Goal: Information Seeking & Learning: Compare options

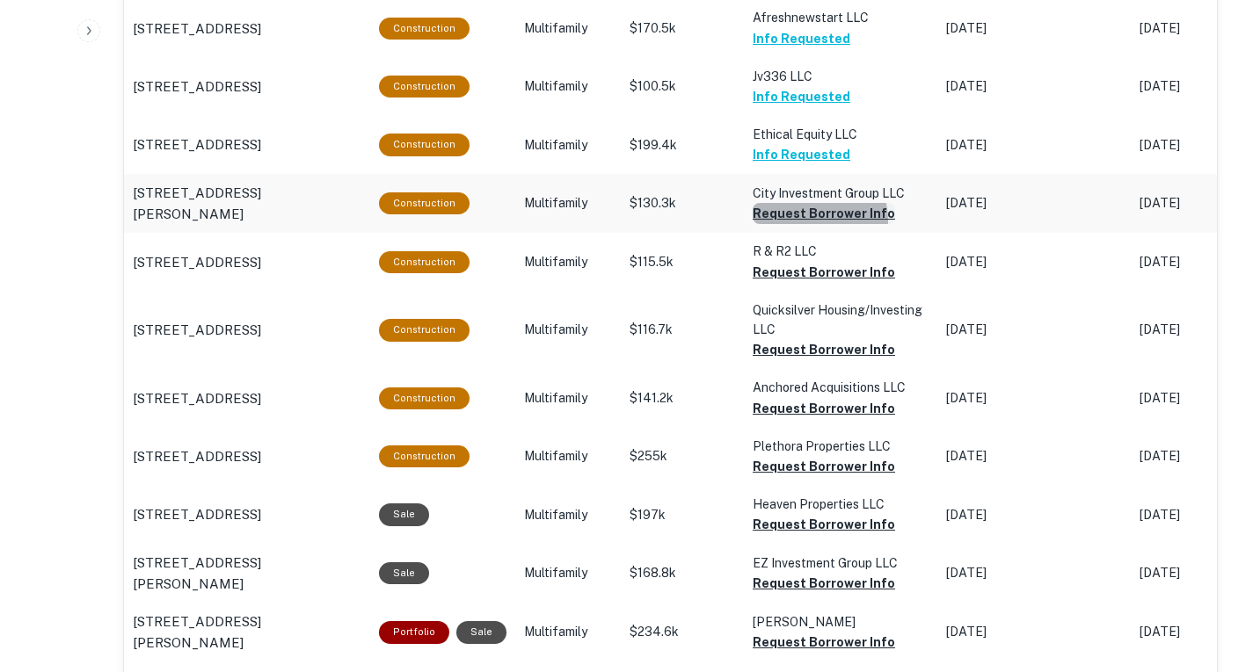
click at [806, 222] on button "Request Borrower Info" at bounding box center [823, 213] width 142 height 21
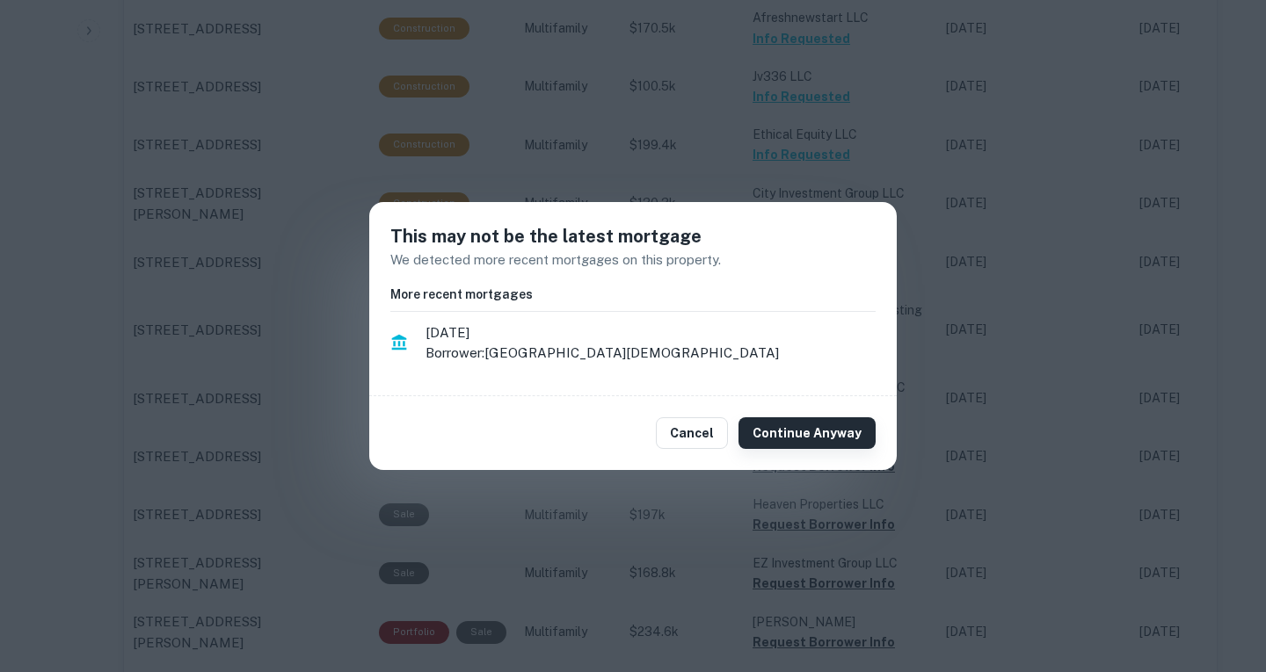
click at [803, 425] on button "Continue Anyway" at bounding box center [806, 434] width 137 height 32
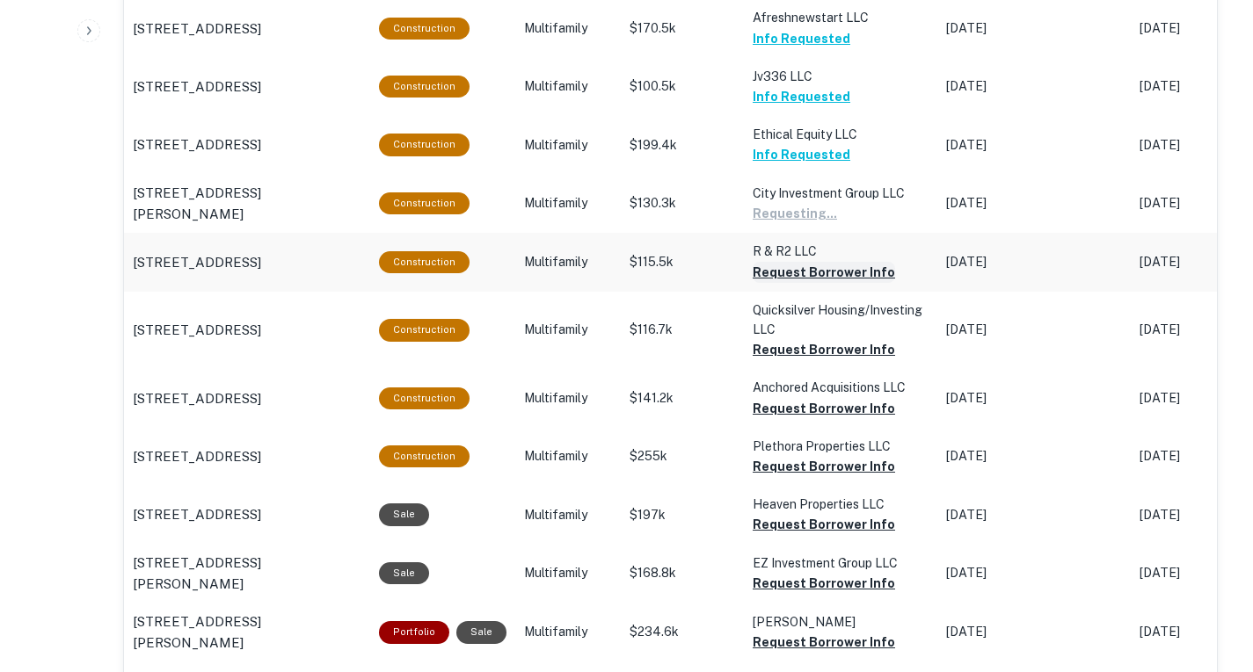
click at [843, 264] on button "Request Borrower Info" at bounding box center [823, 272] width 142 height 21
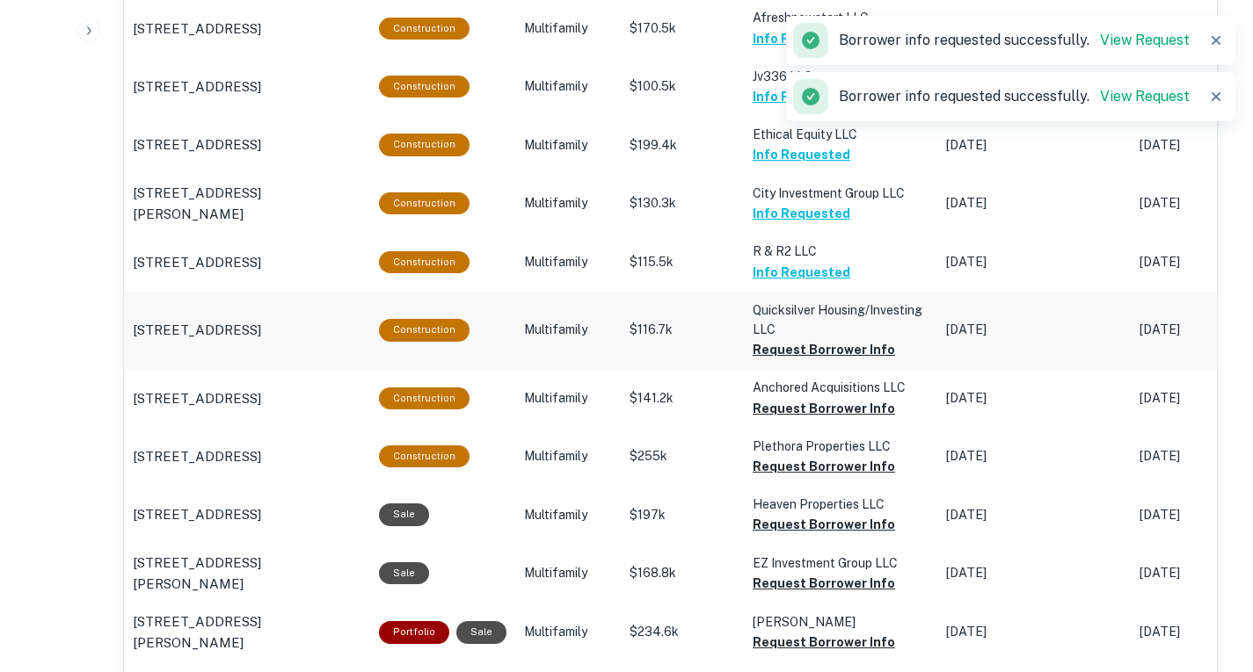
click at [837, 363] on td "Quicksilver Housing/investing LLC Request Borrower Info" at bounding box center [840, 330] width 193 height 77
click at [837, 357] on button "Request Borrower Info" at bounding box center [823, 349] width 142 height 21
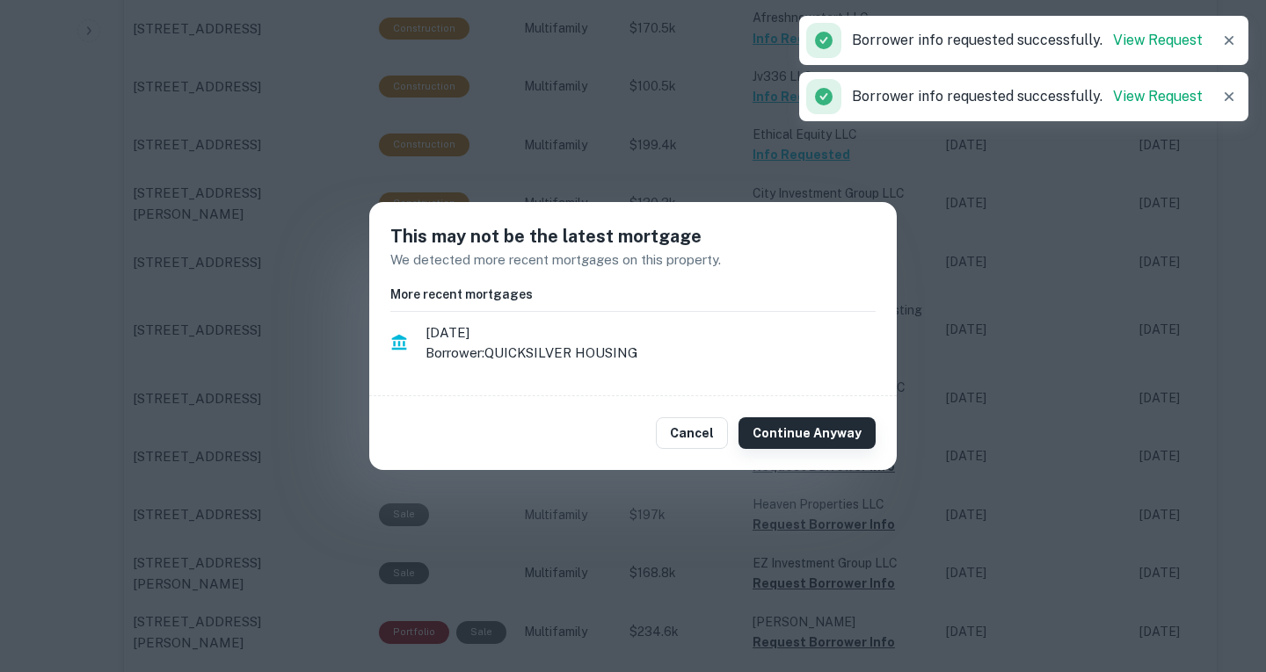
click at [830, 434] on button "Continue Anyway" at bounding box center [806, 434] width 137 height 32
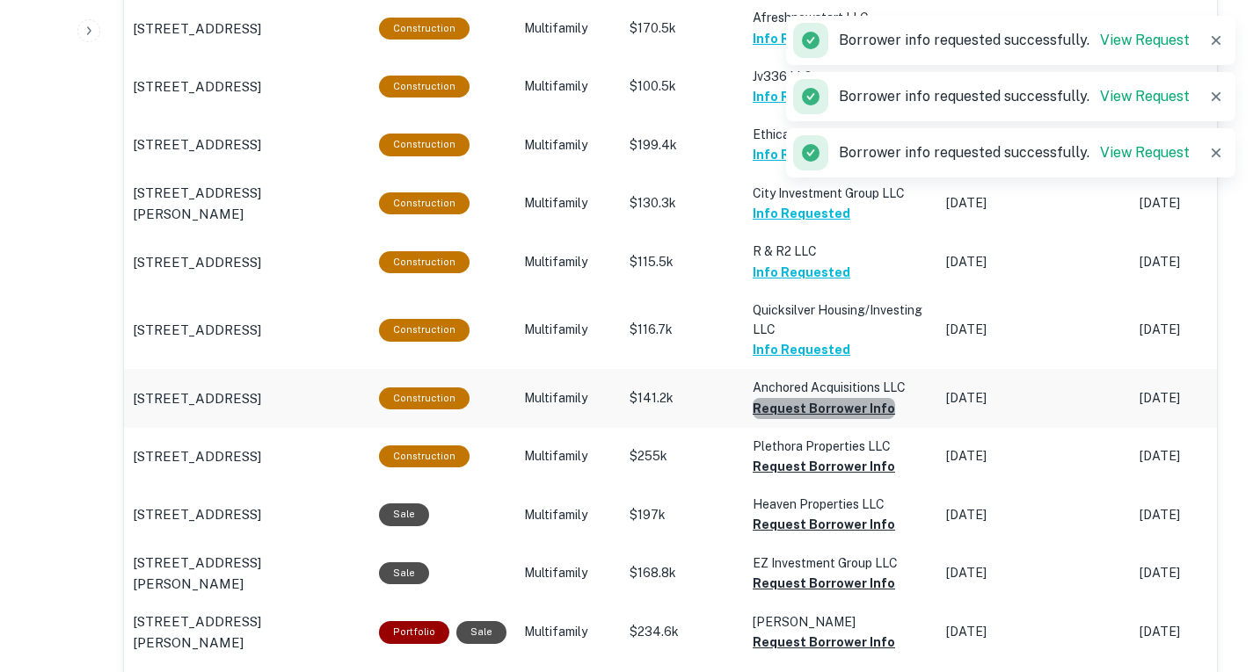
click at [821, 410] on button "Request Borrower Info" at bounding box center [823, 408] width 142 height 21
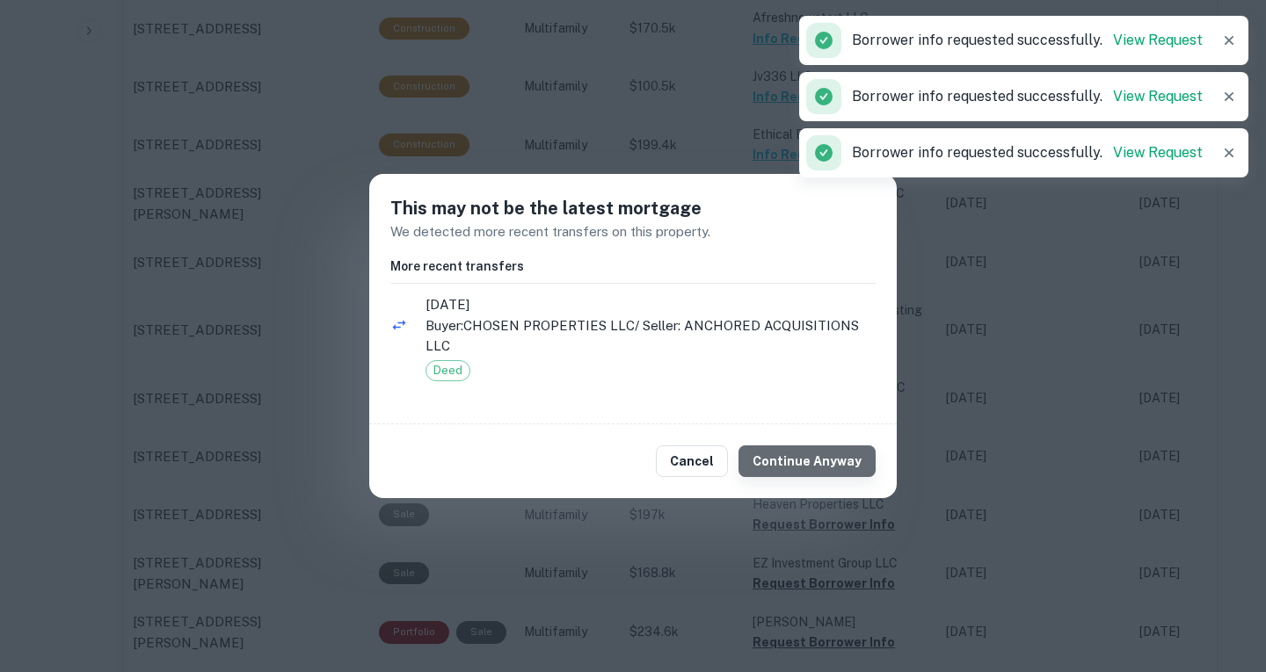
click at [828, 463] on button "Continue Anyway" at bounding box center [806, 462] width 137 height 32
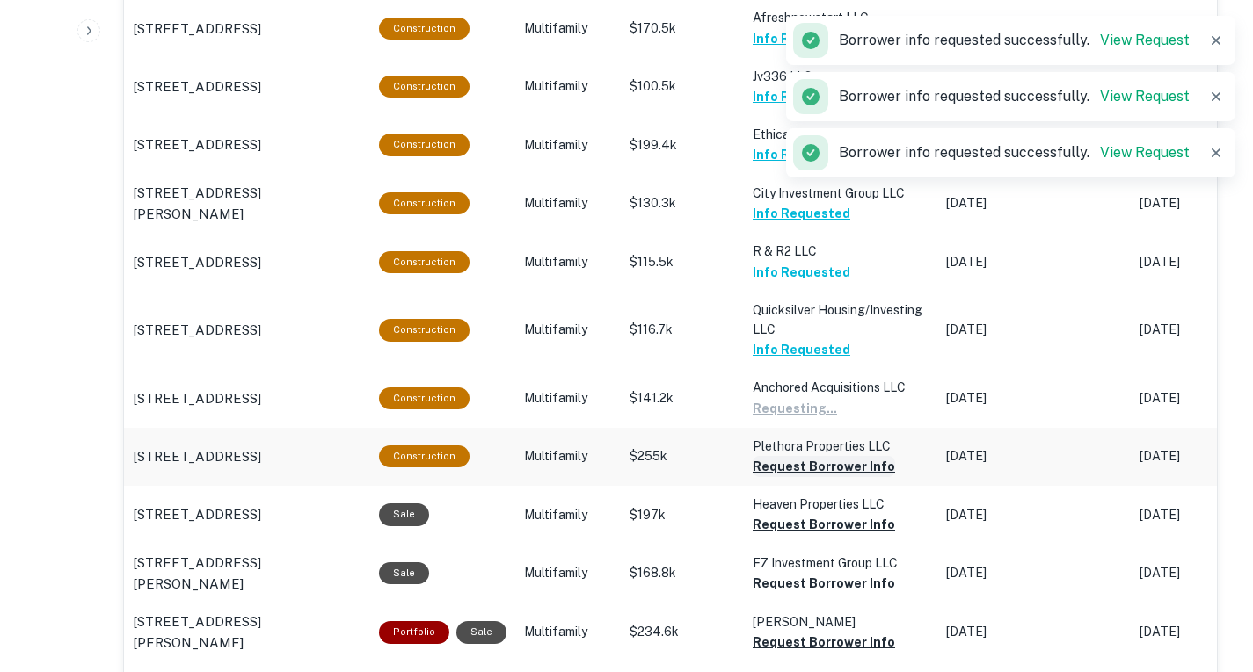
click at [826, 477] on button "Request Borrower Info" at bounding box center [823, 466] width 142 height 21
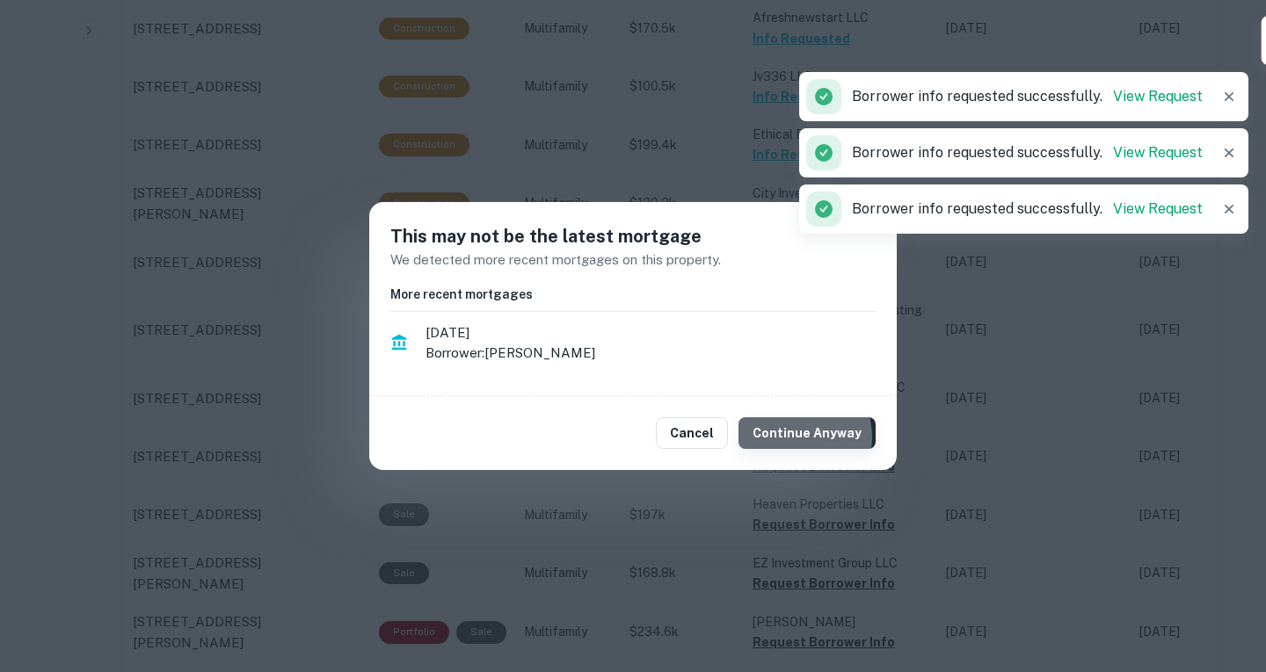
click at [803, 438] on button "Continue Anyway" at bounding box center [806, 434] width 137 height 32
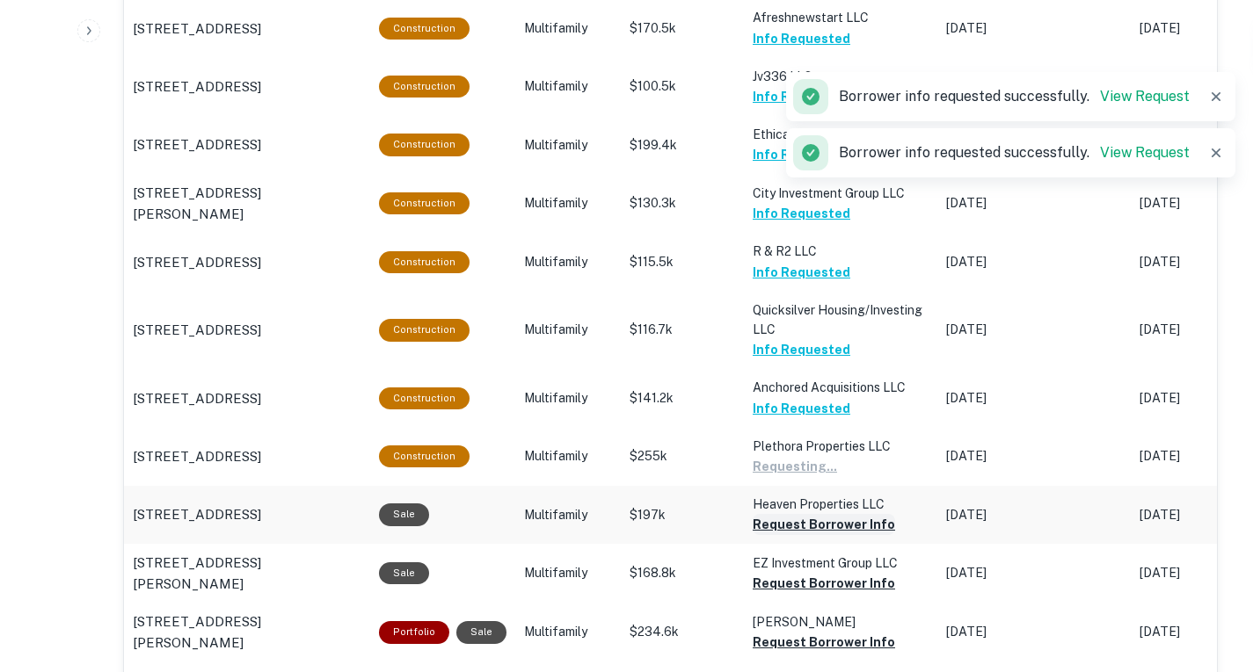
click at [807, 530] on button "Request Borrower Info" at bounding box center [823, 524] width 142 height 21
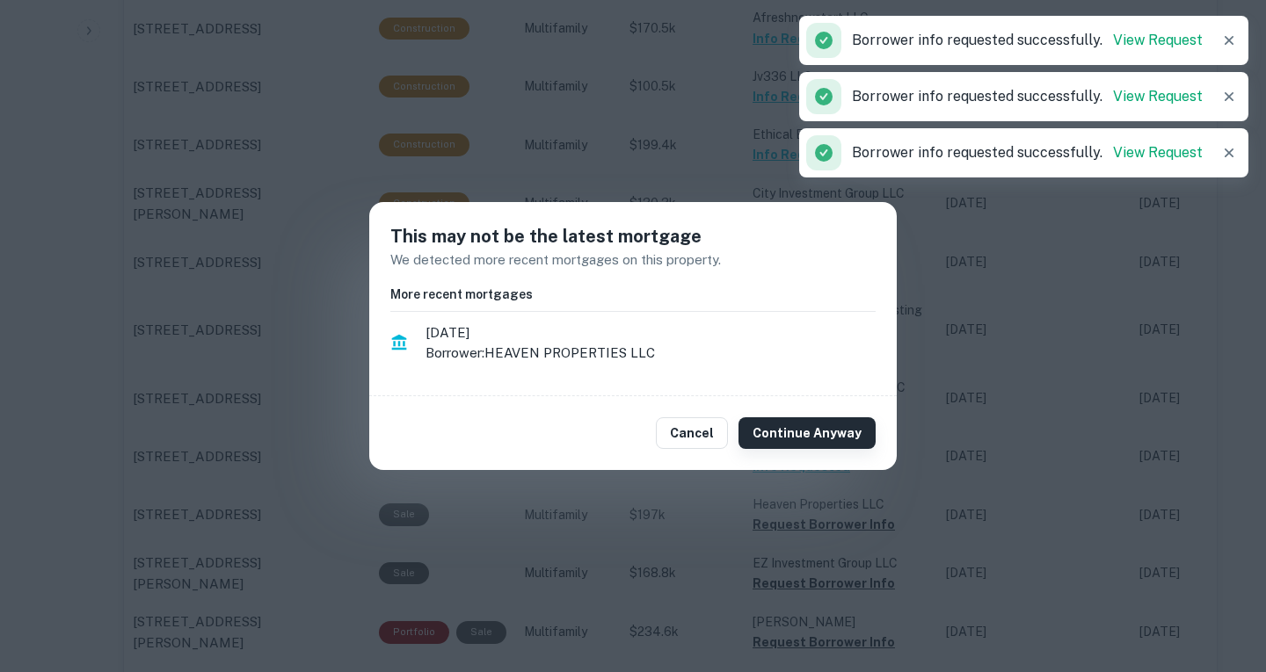
click at [798, 428] on button "Continue Anyway" at bounding box center [806, 434] width 137 height 32
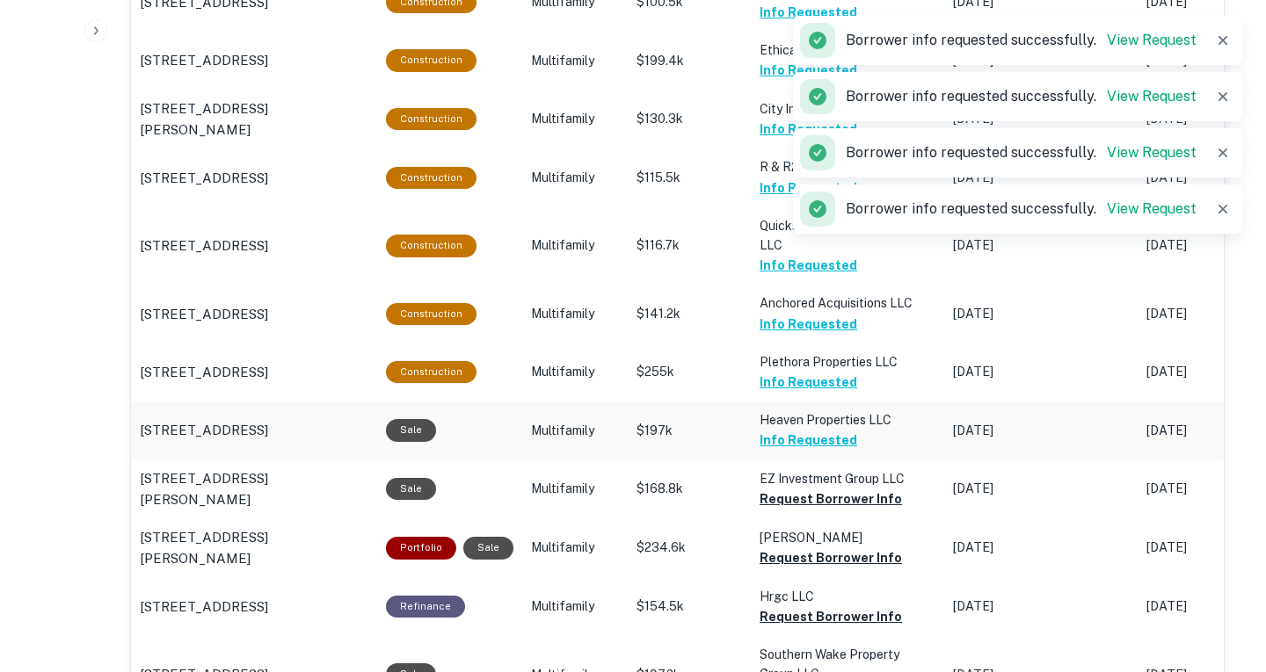
scroll to position [1240, 0]
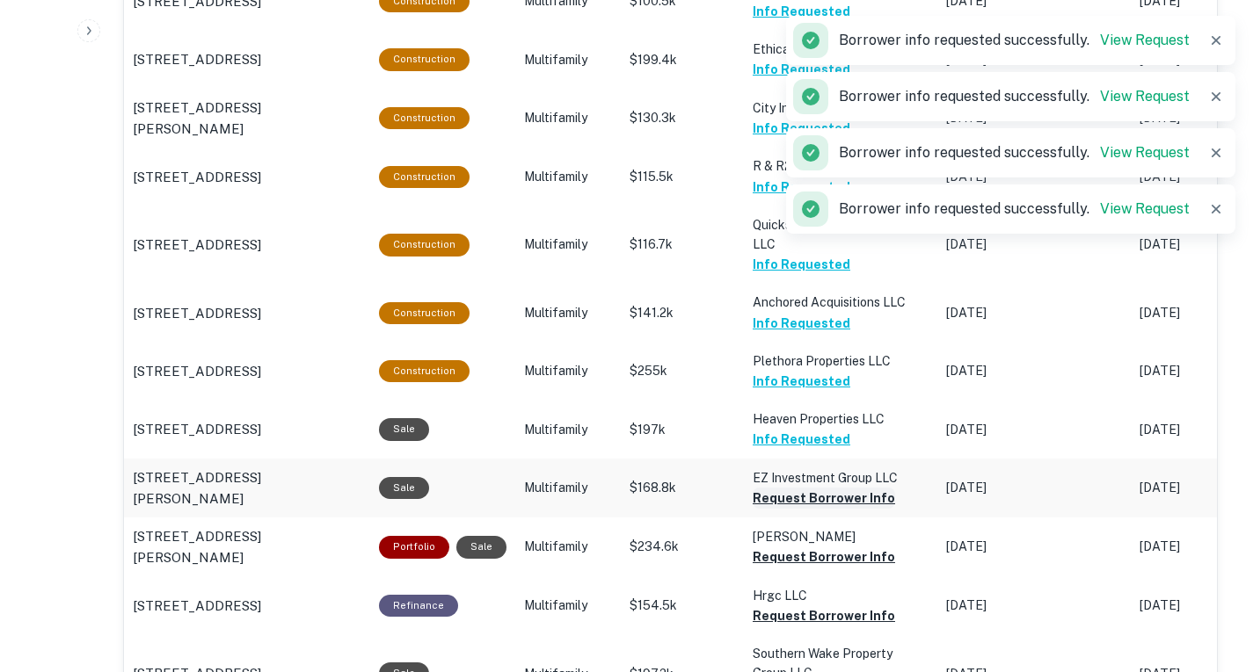
click at [813, 504] on button "Request Borrower Info" at bounding box center [823, 498] width 142 height 21
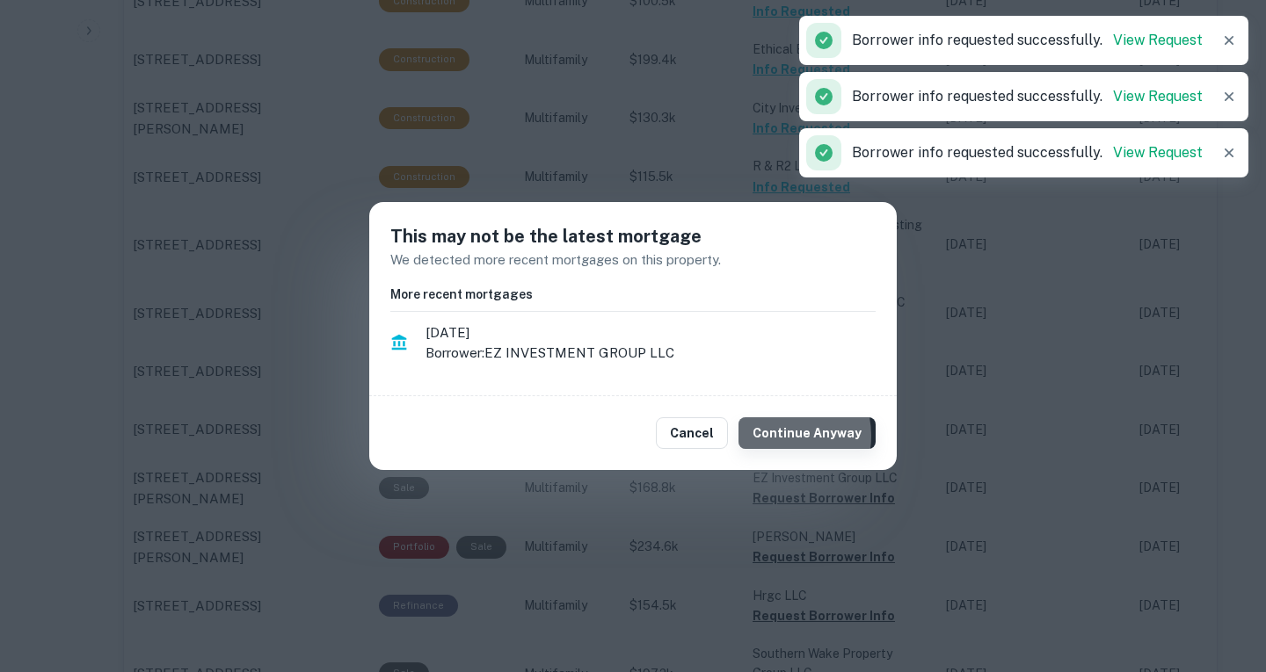
click at [780, 436] on button "Continue Anyway" at bounding box center [806, 434] width 137 height 32
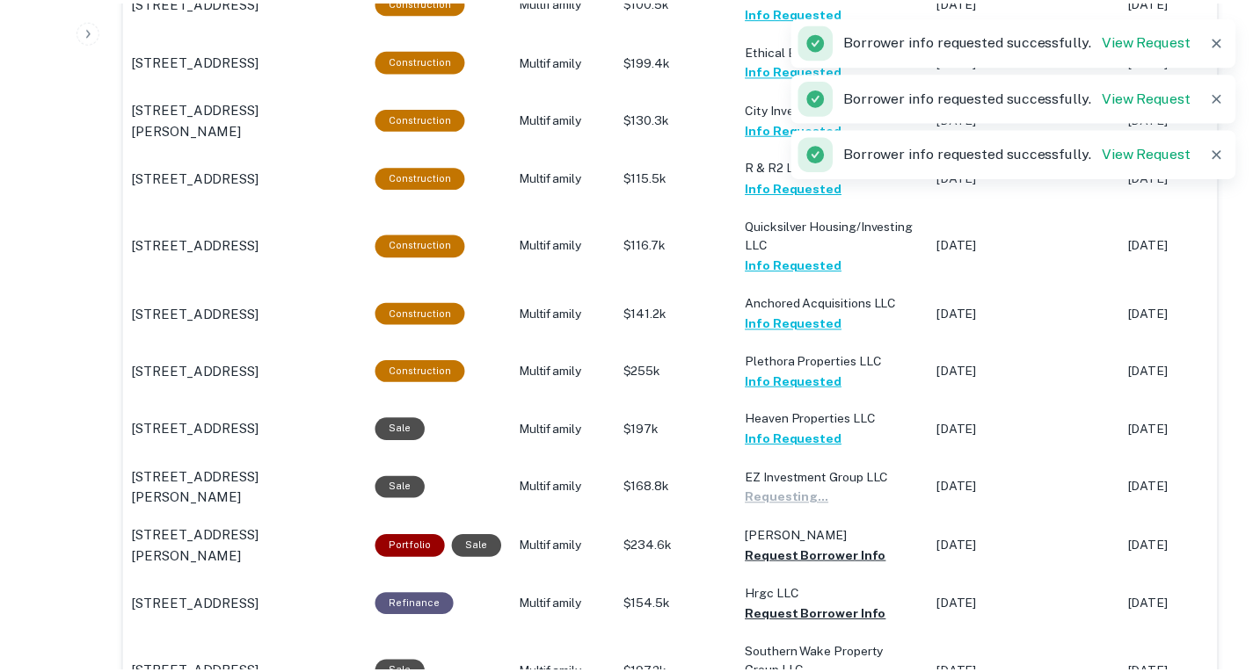
scroll to position [1252, 0]
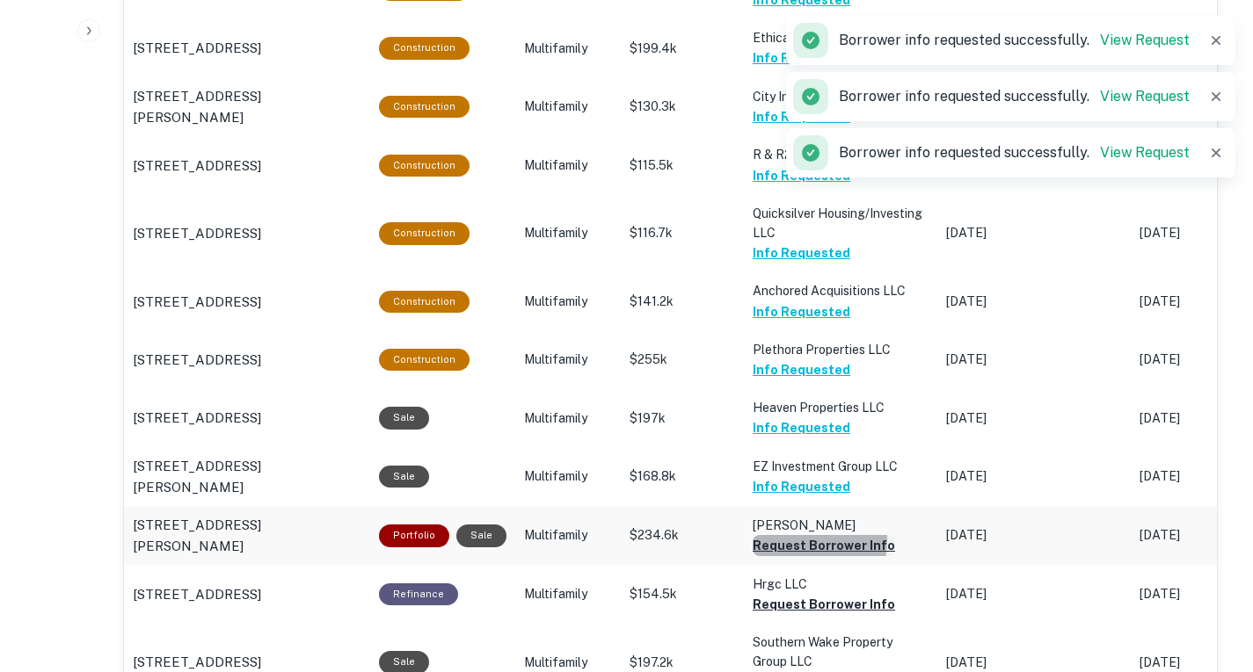
click at [789, 542] on button "Request Borrower Info" at bounding box center [823, 545] width 142 height 21
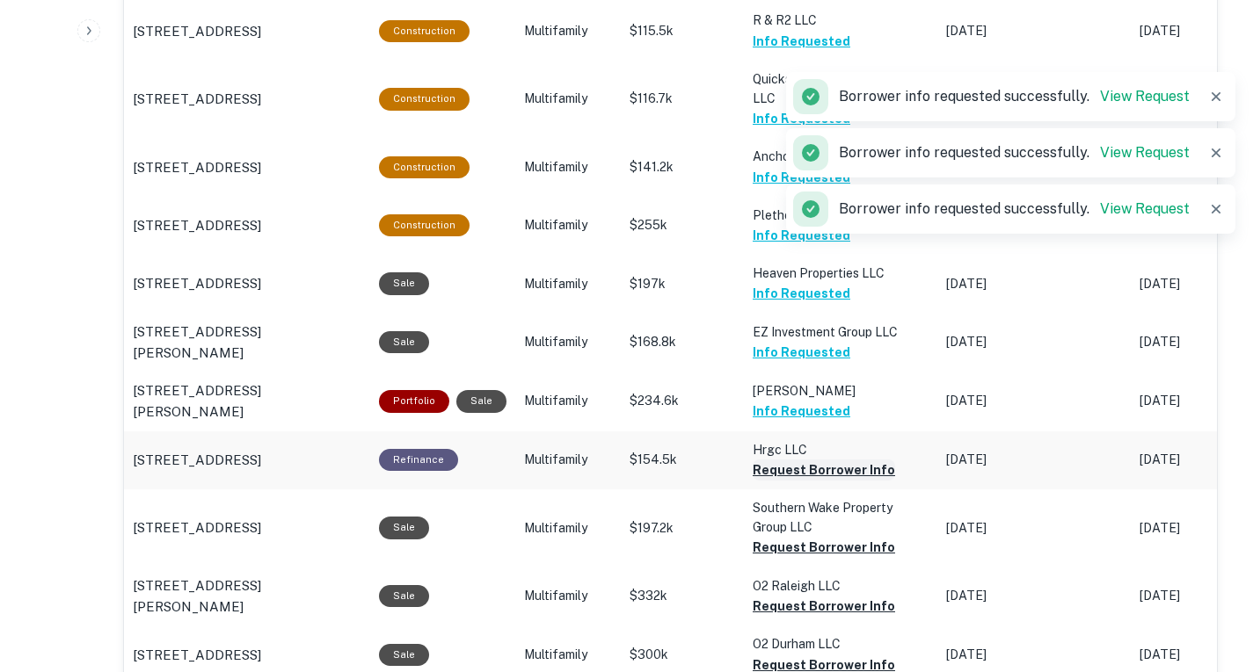
click at [817, 472] on button "Request Borrower Info" at bounding box center [823, 470] width 142 height 21
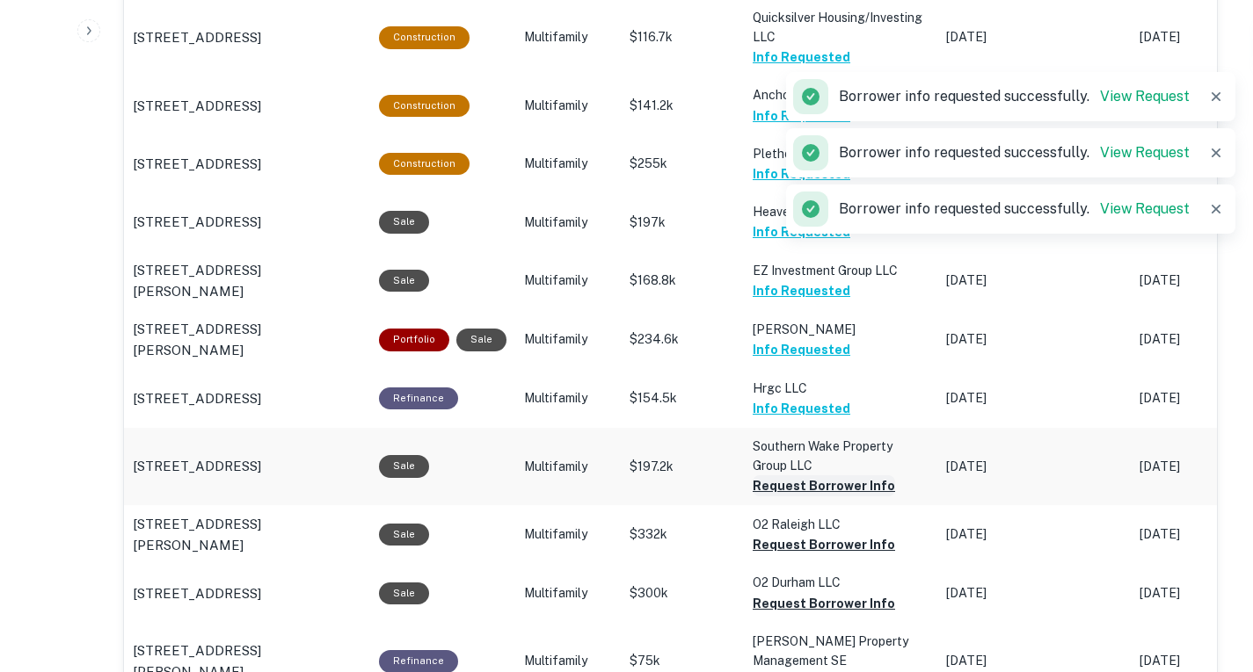
click at [811, 486] on button "Request Borrower Info" at bounding box center [823, 486] width 142 height 21
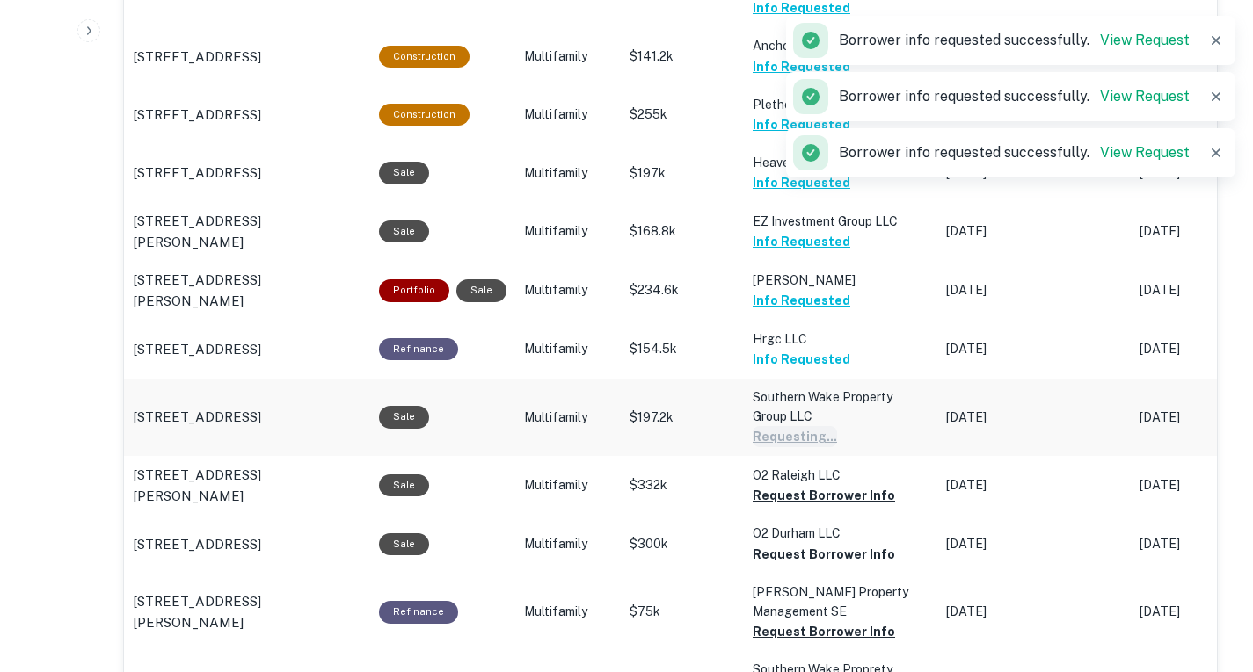
scroll to position [1529, 0]
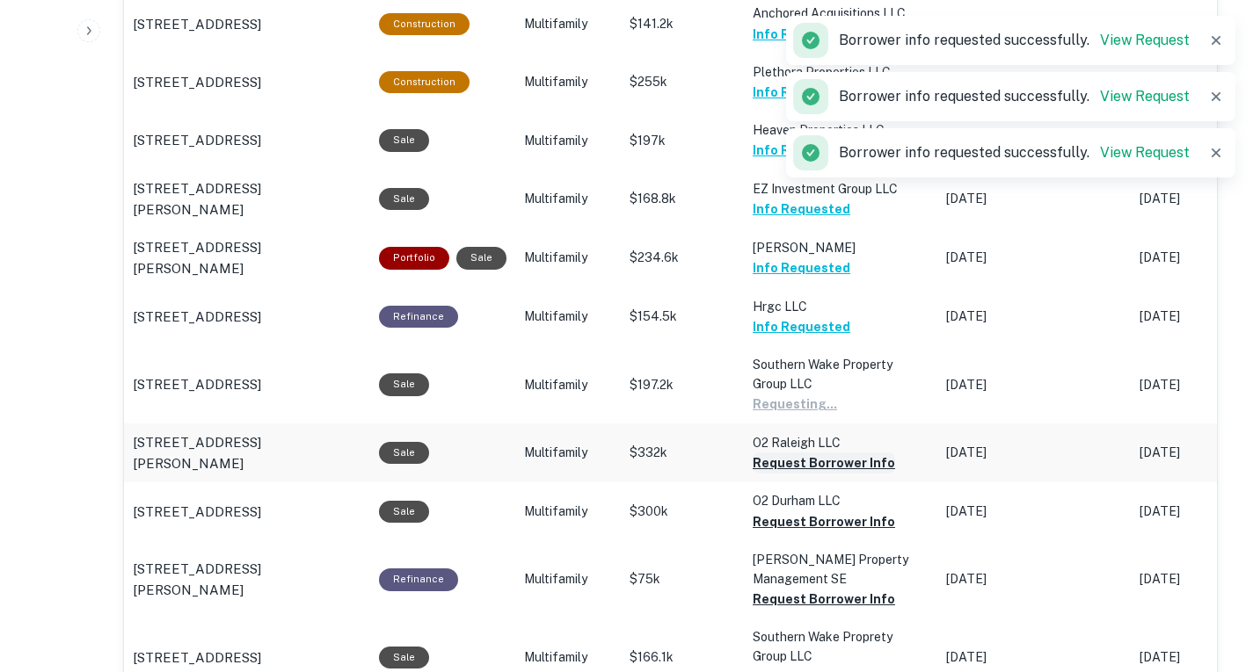
click at [808, 469] on button "Request Borrower Info" at bounding box center [823, 463] width 142 height 21
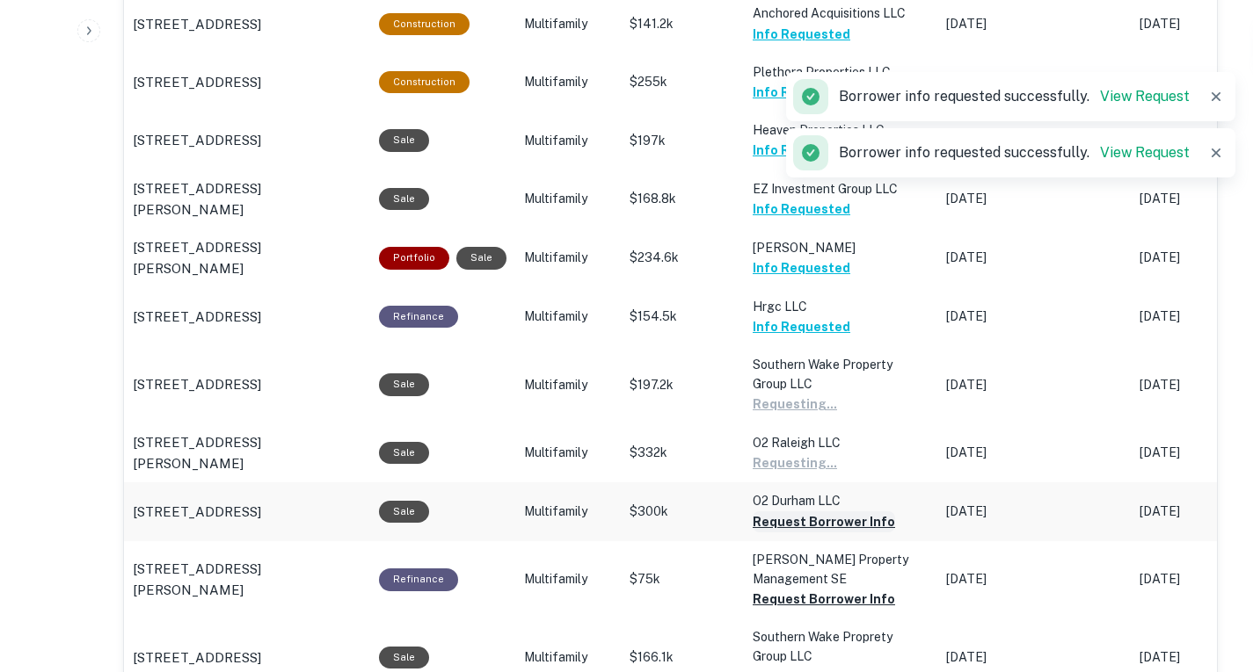
click at [807, 526] on button "Request Borrower Info" at bounding box center [823, 522] width 142 height 21
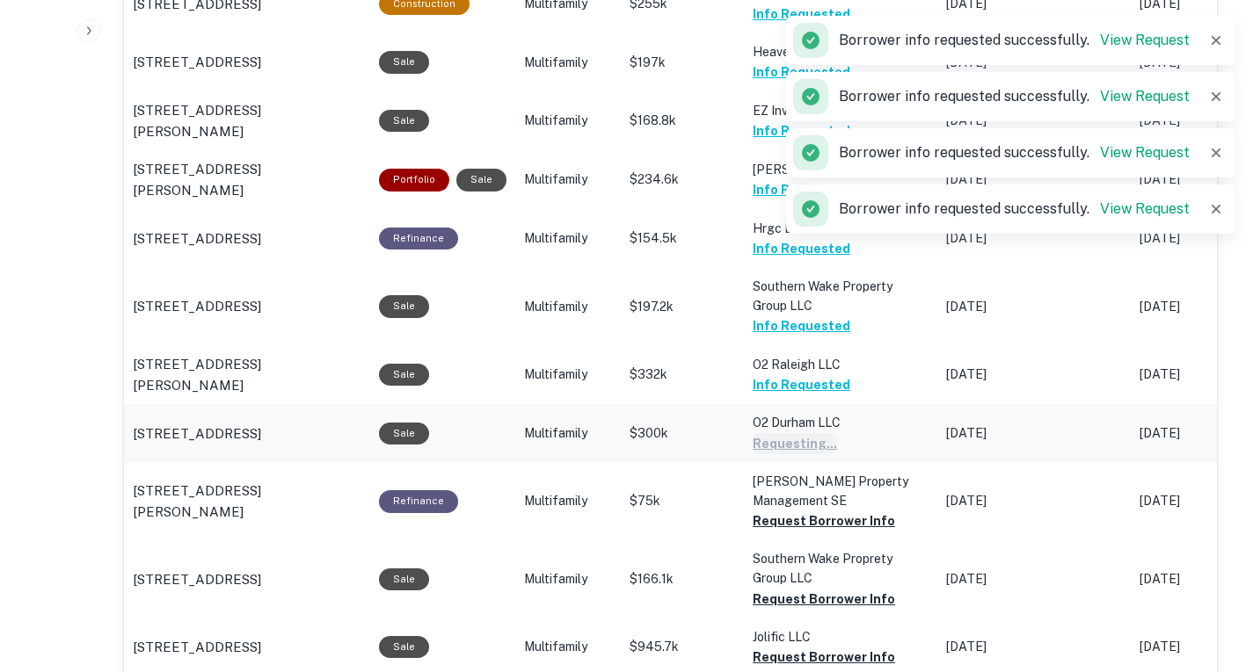
scroll to position [1627, 0]
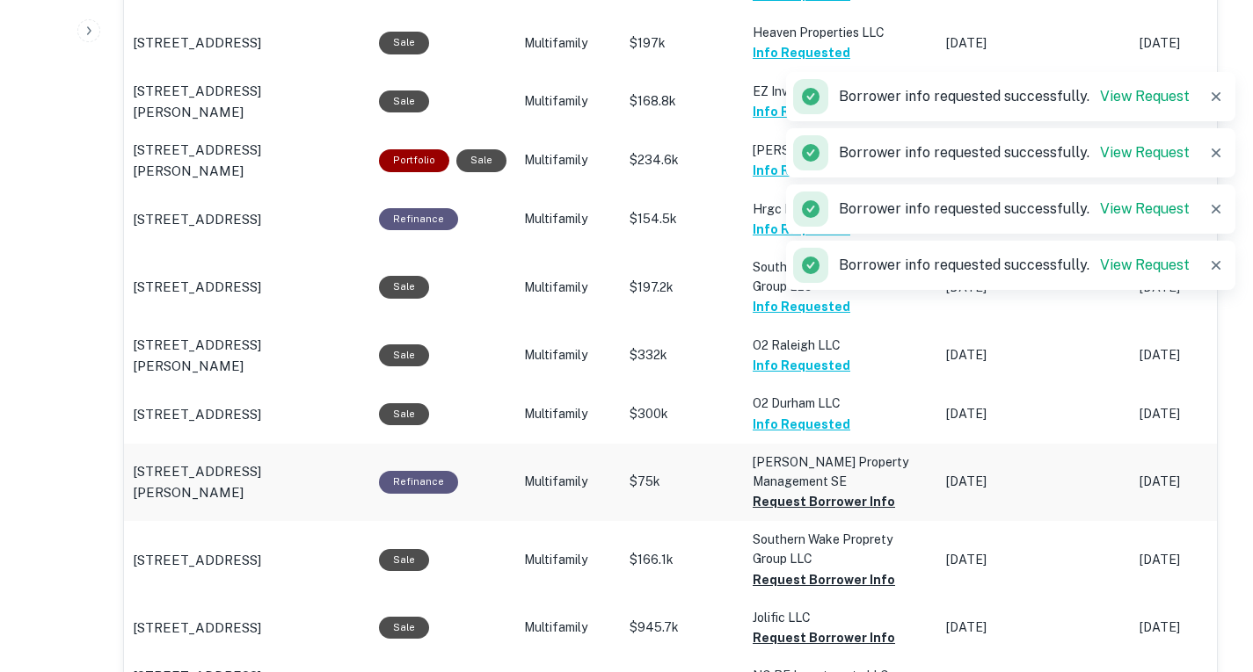
click at [805, 516] on td "[PERSON_NAME] Property Management SE Request Borrower Info" at bounding box center [840, 482] width 193 height 77
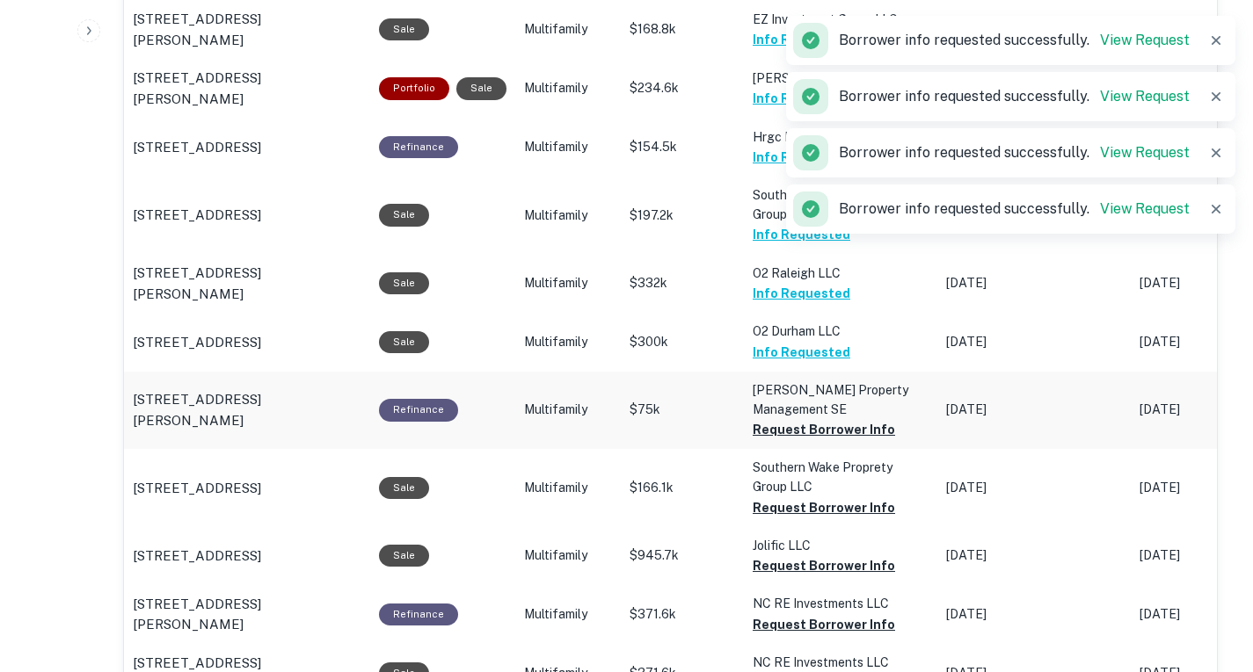
scroll to position [1712, 0]
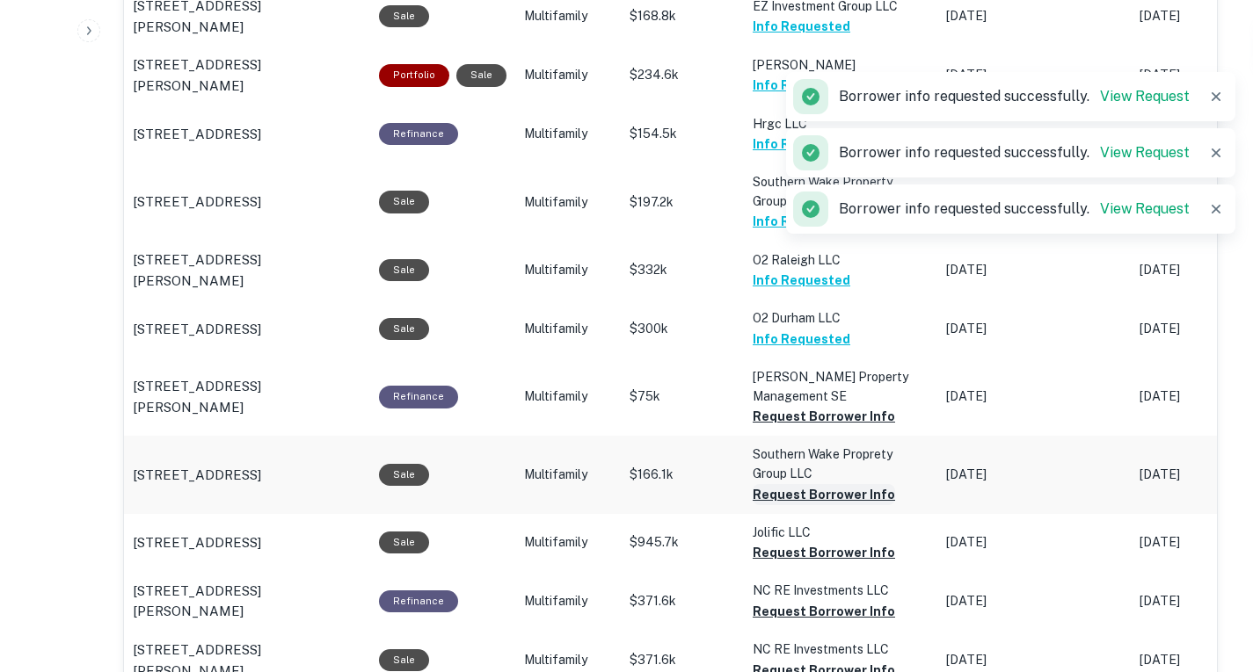
click at [803, 491] on button "Request Borrower Info" at bounding box center [823, 494] width 142 height 21
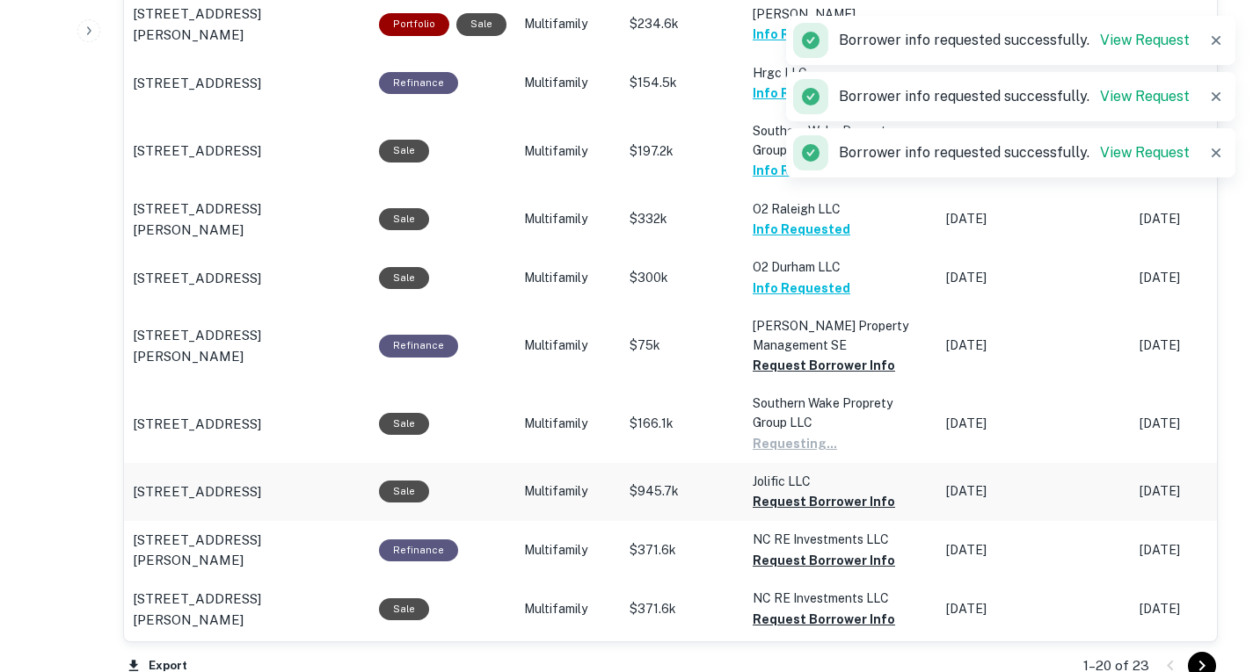
scroll to position [1765, 0]
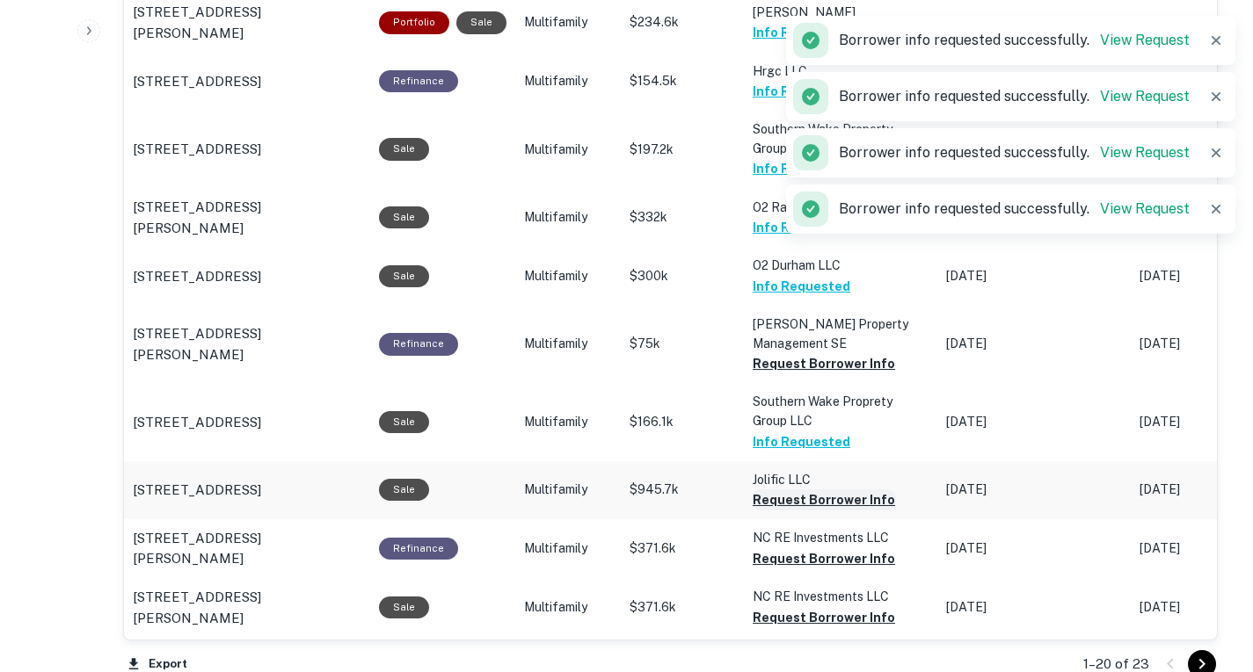
click at [819, 501] on button "Request Borrower Info" at bounding box center [823, 500] width 142 height 21
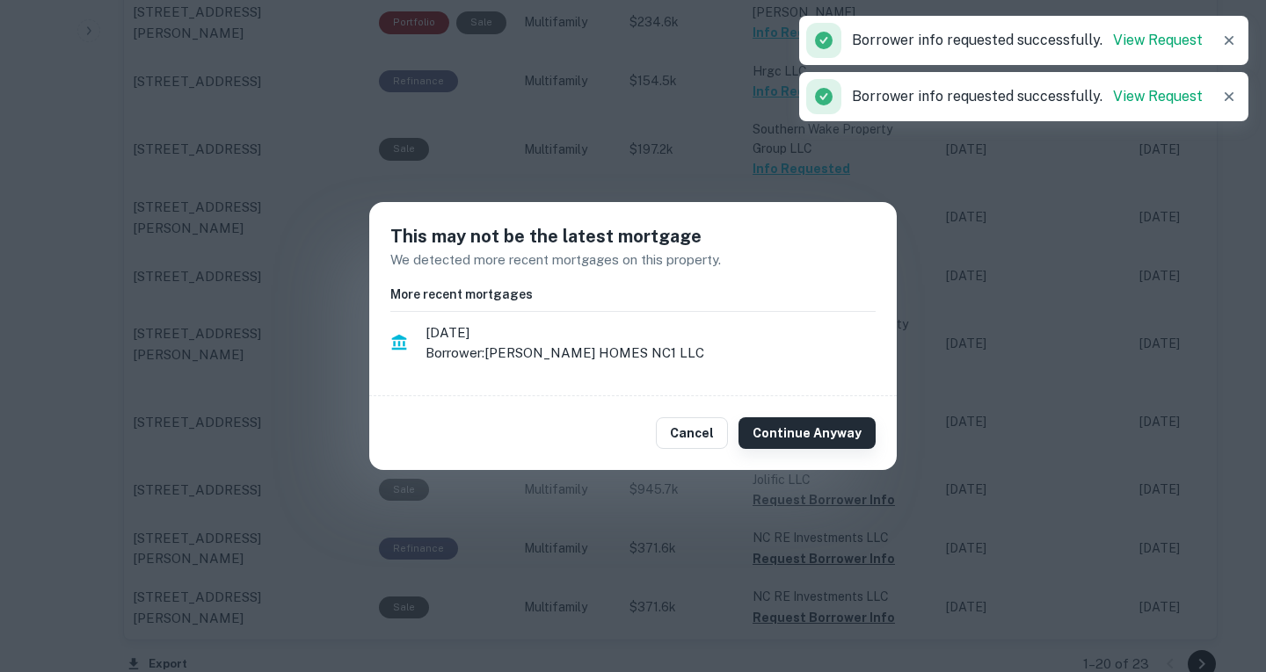
click at [801, 438] on button "Continue Anyway" at bounding box center [806, 434] width 137 height 32
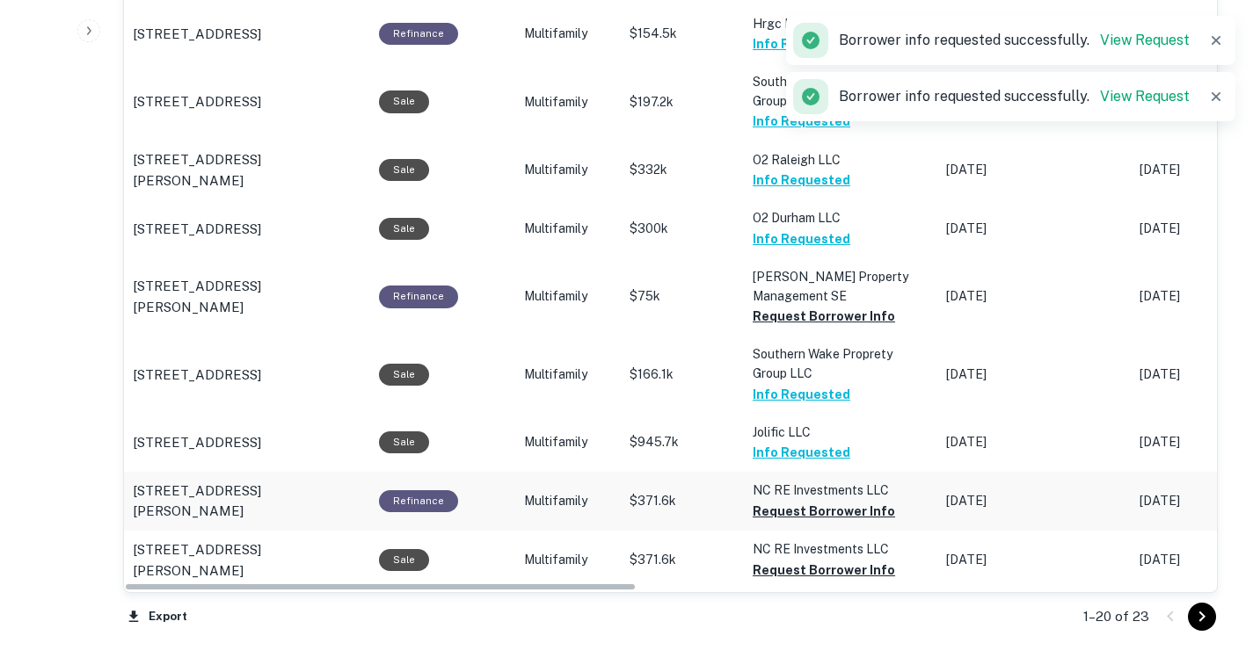
scroll to position [1814, 0]
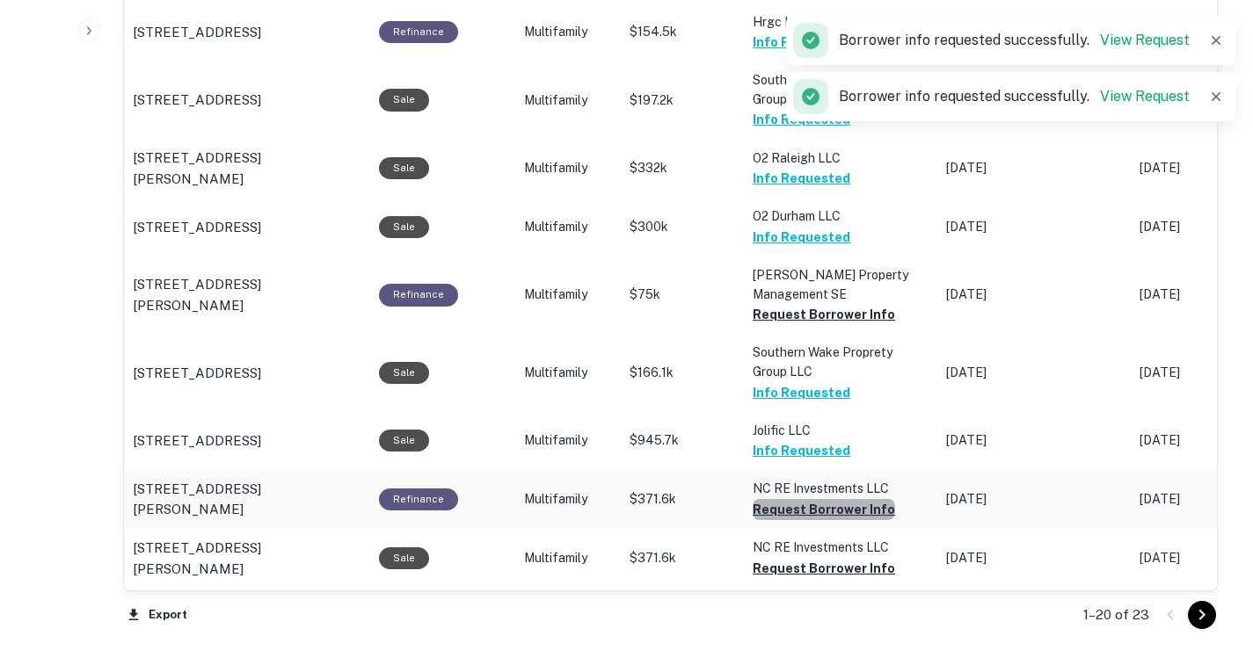
click at [823, 508] on button "Request Borrower Info" at bounding box center [823, 509] width 142 height 21
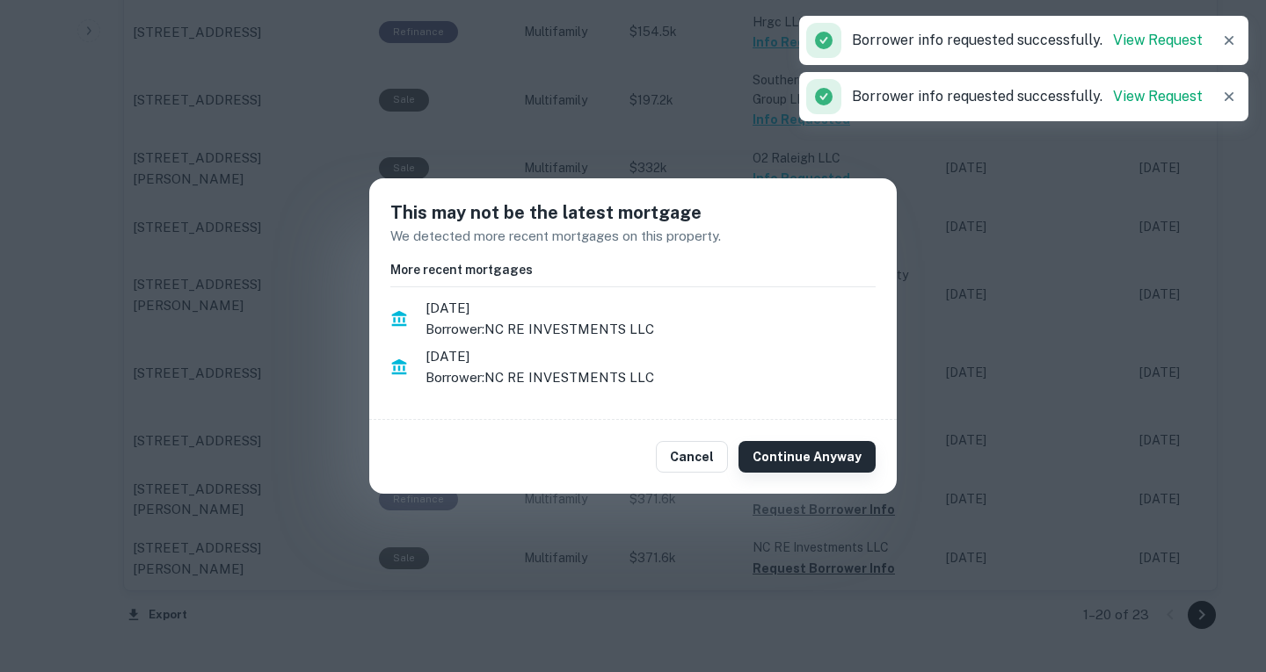
click at [811, 450] on button "Continue Anyway" at bounding box center [806, 457] width 137 height 32
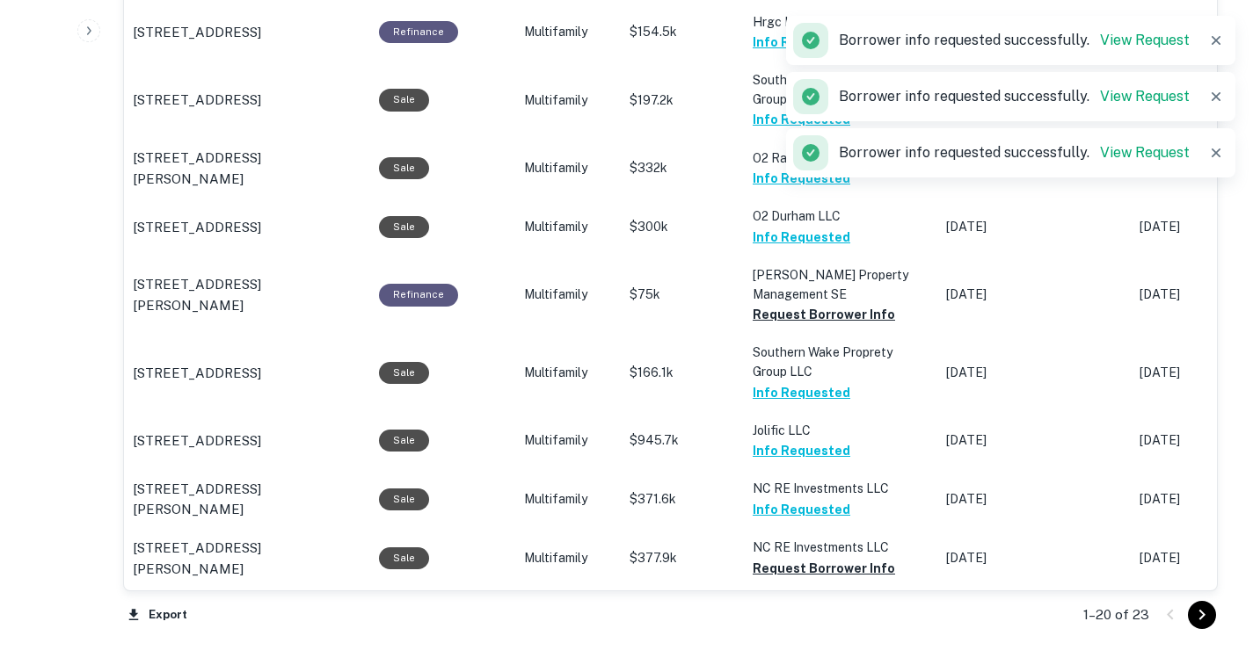
click at [1206, 621] on icon "Go to next page" at bounding box center [1201, 615] width 21 height 21
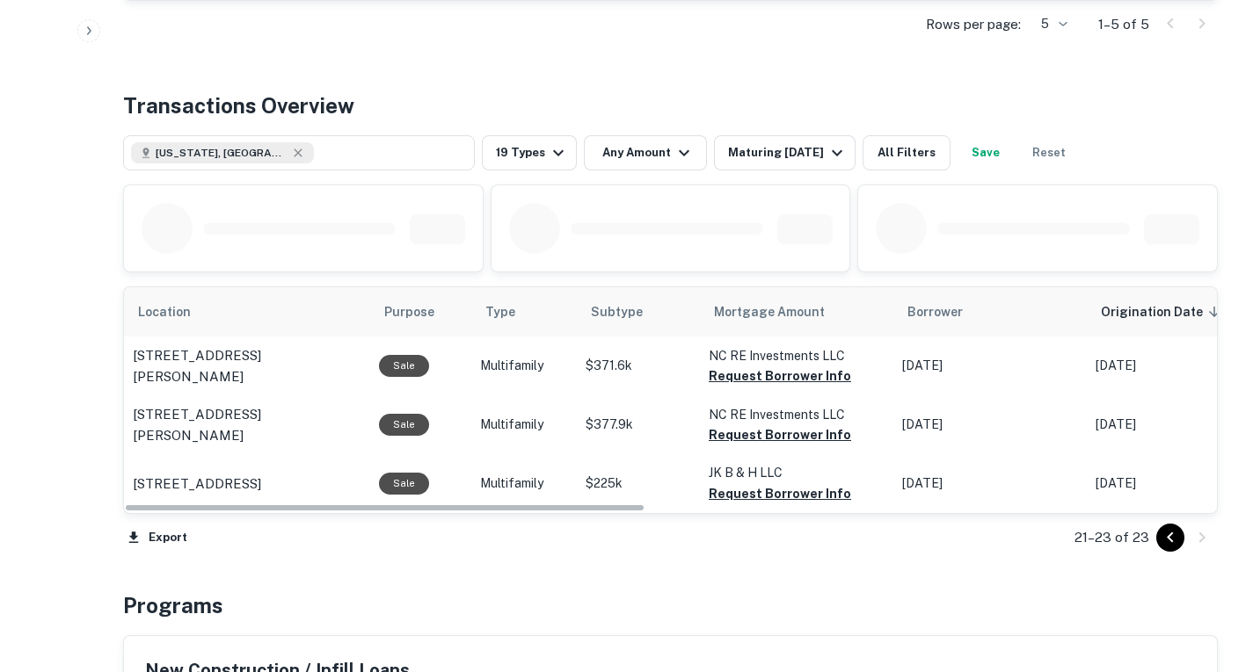
scroll to position [854, 0]
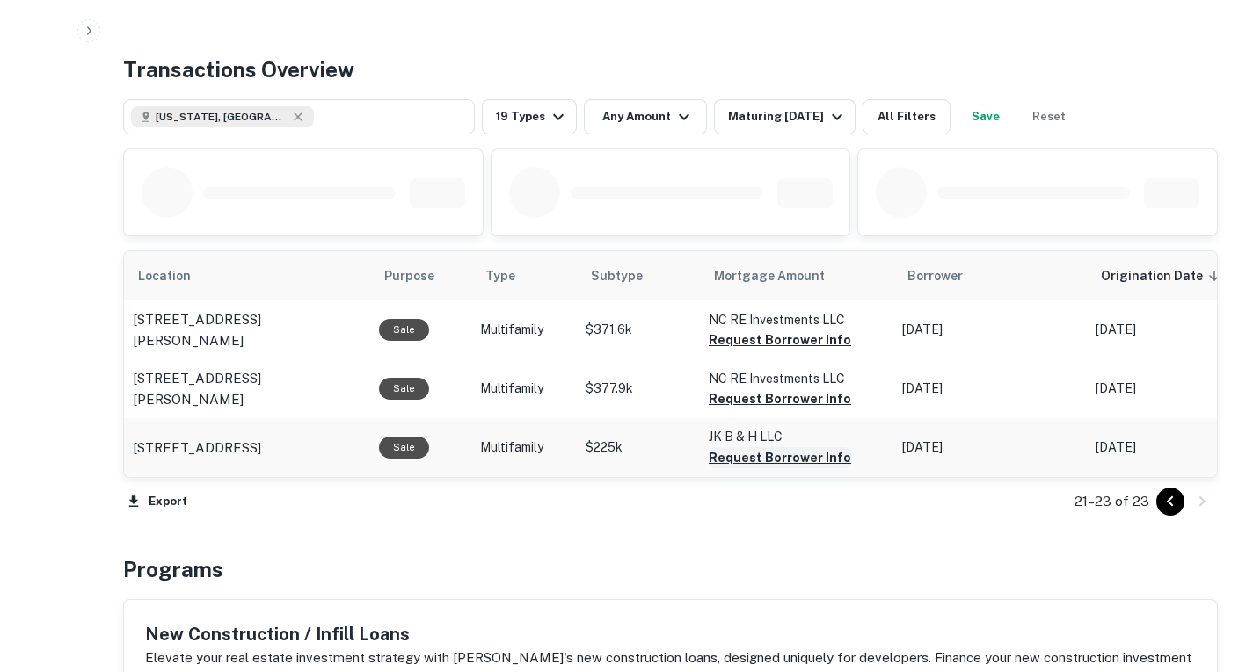
click at [805, 464] on button "Request Borrower Info" at bounding box center [779, 457] width 142 height 21
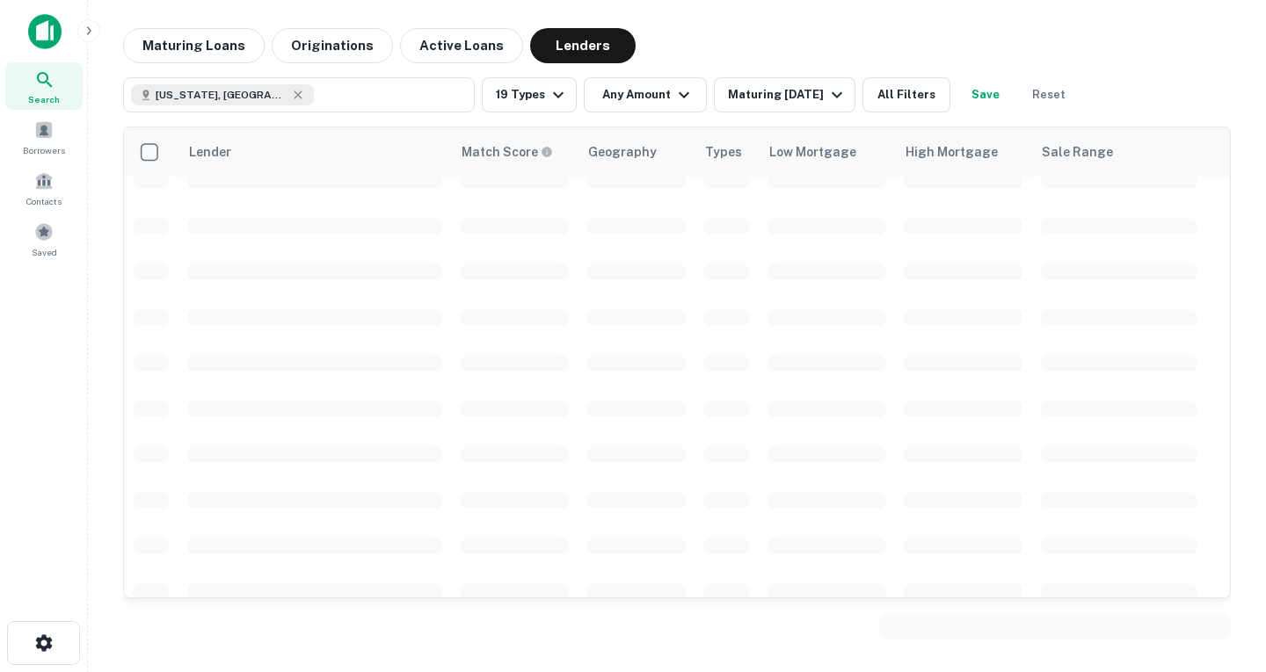
scroll to position [2538, 0]
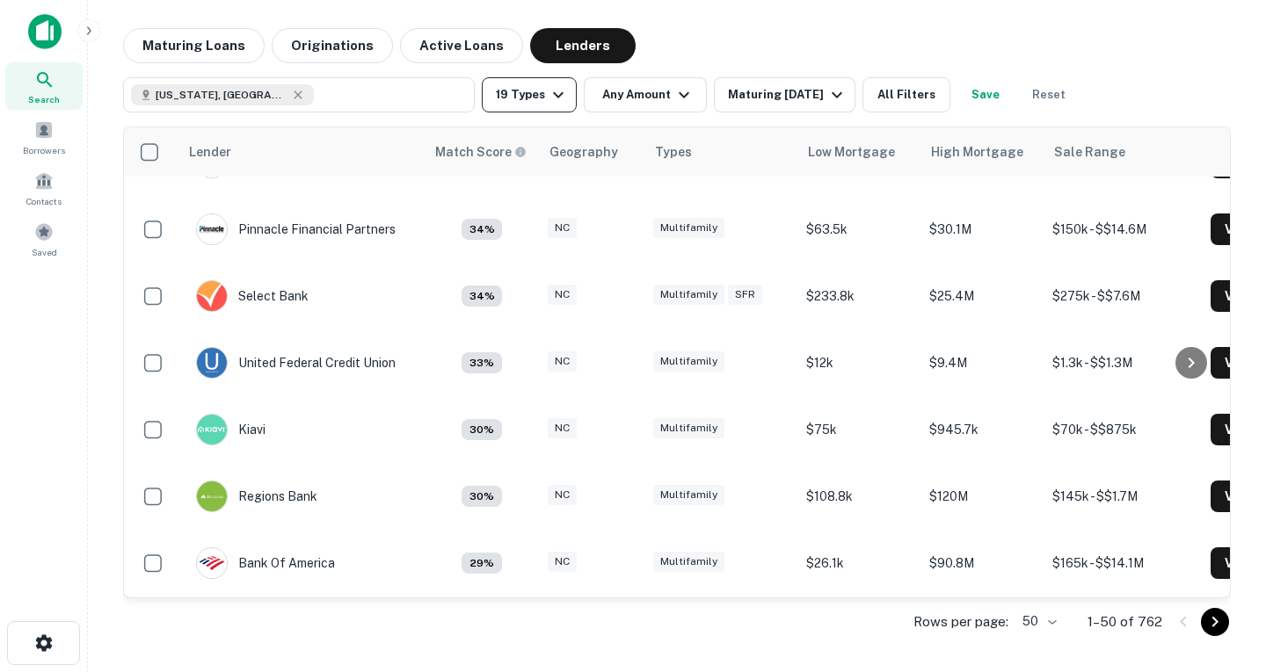
click at [552, 103] on icon "button" at bounding box center [558, 94] width 21 height 21
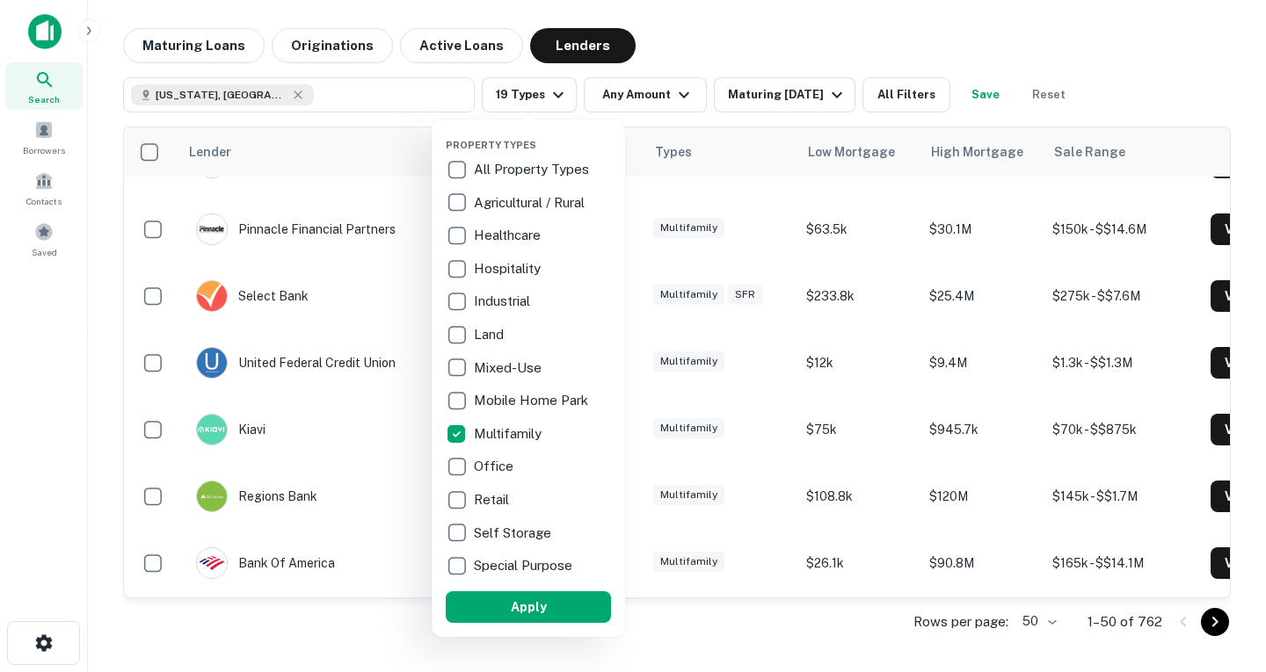
click at [661, 42] on div at bounding box center [633, 336] width 1266 height 672
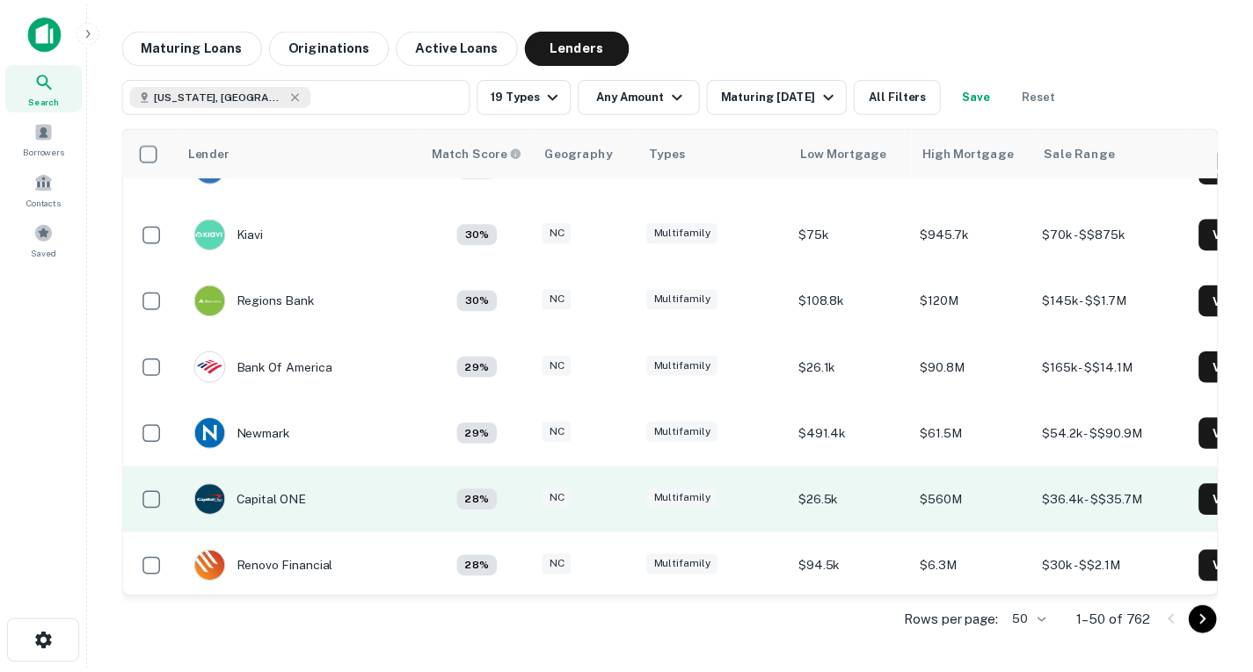
scroll to position [2781, 0]
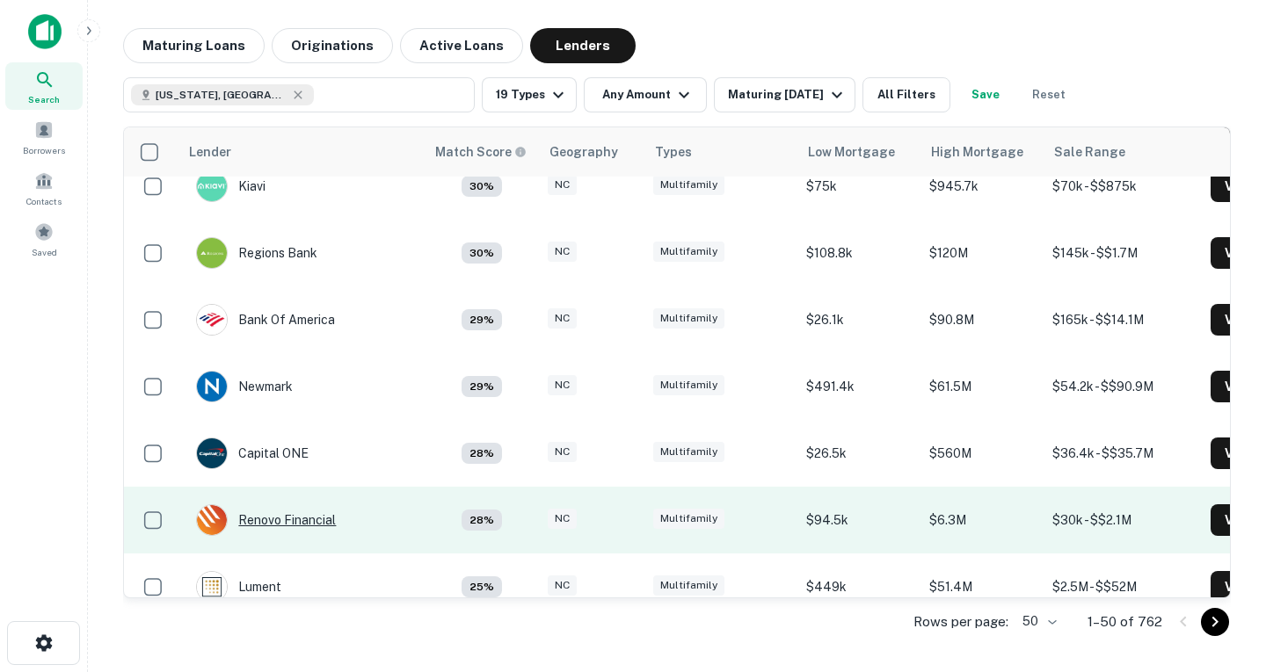
click at [312, 507] on div "Renovo Financial" at bounding box center [266, 521] width 140 height 32
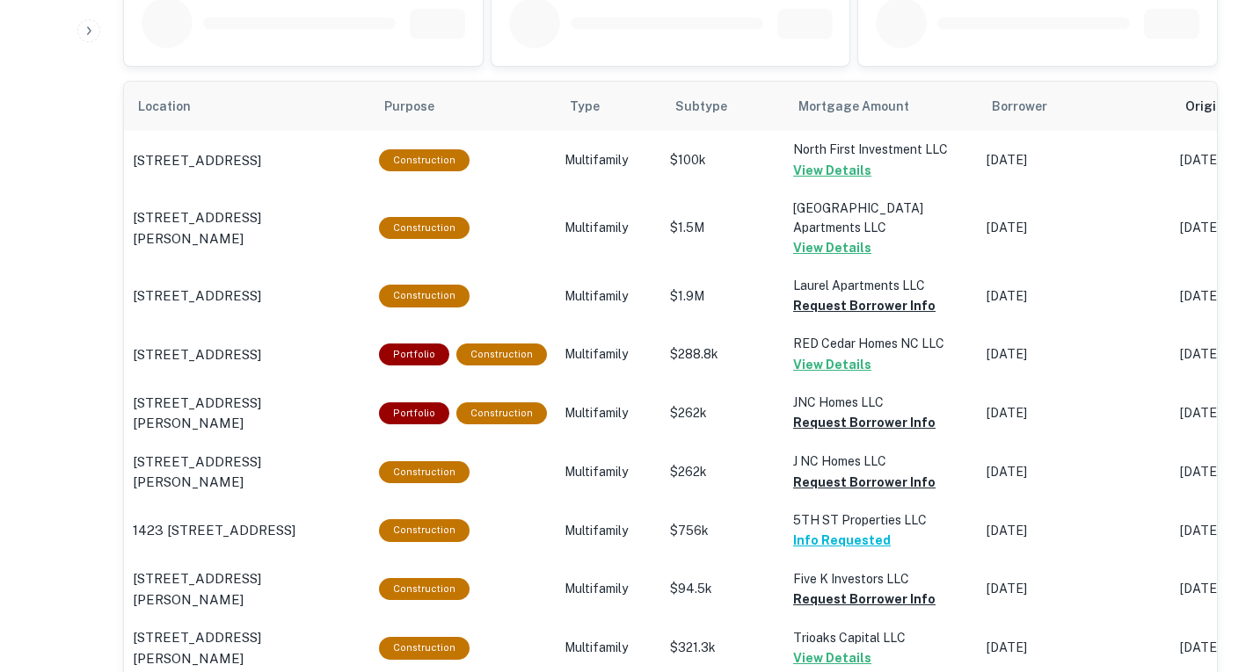
scroll to position [945, 0]
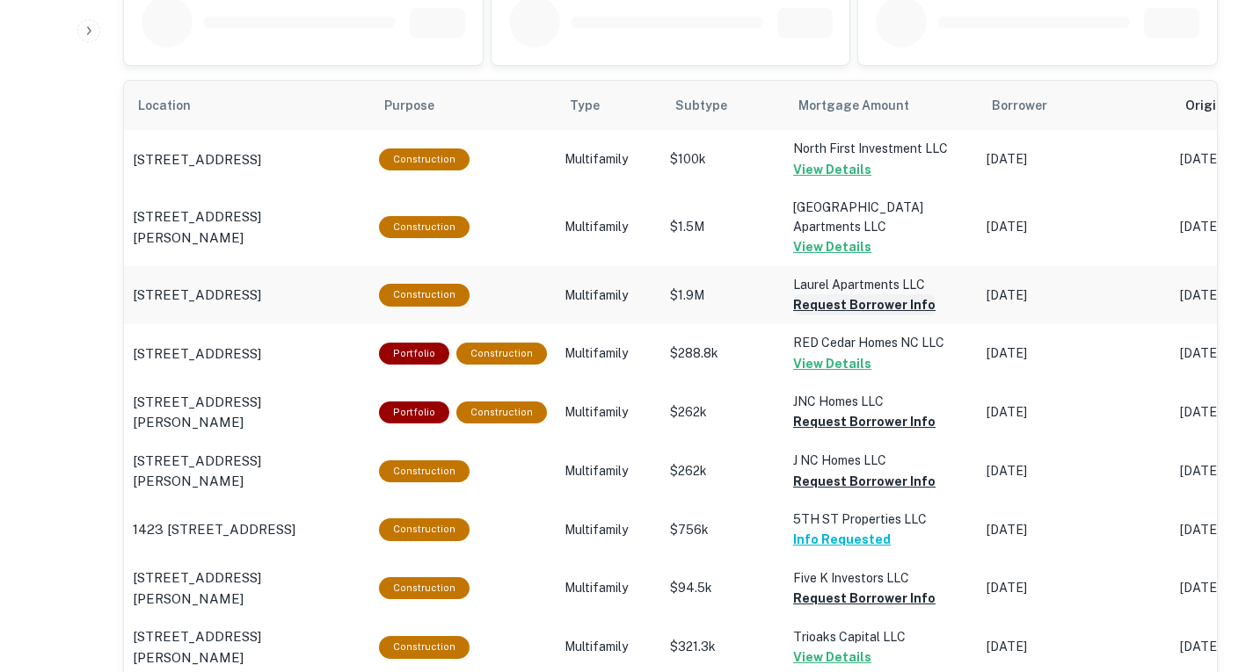
click at [815, 316] on button "Request Borrower Info" at bounding box center [864, 304] width 142 height 21
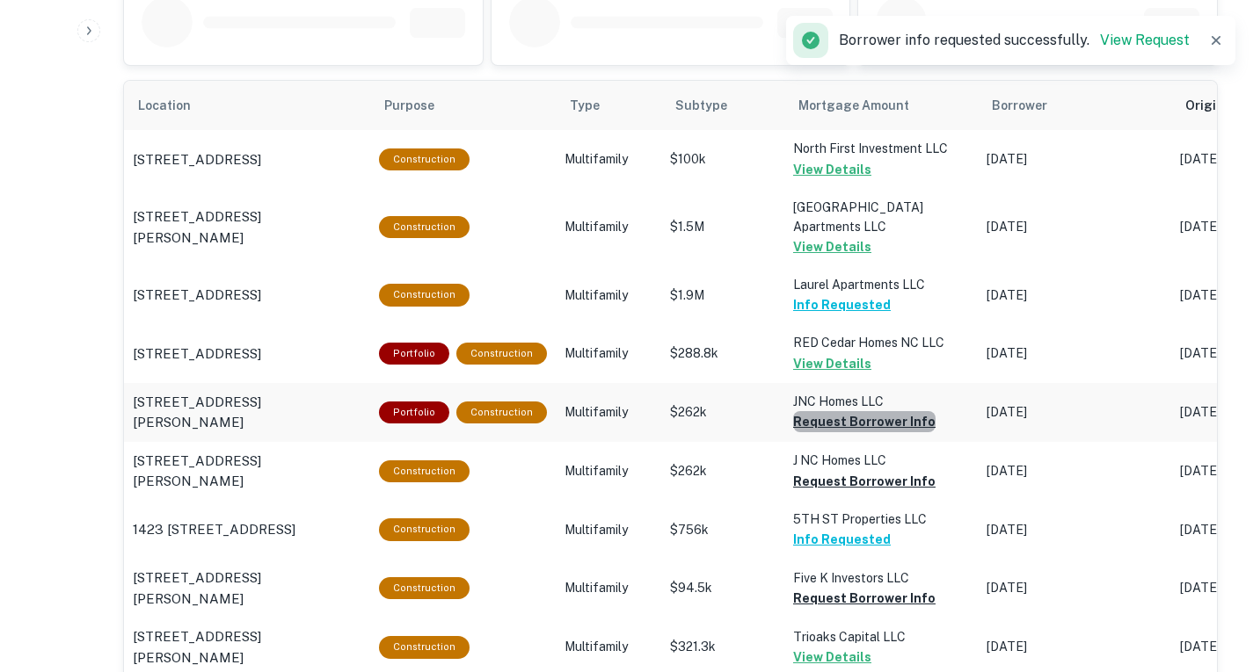
click at [870, 432] on button "Request Borrower Info" at bounding box center [864, 421] width 142 height 21
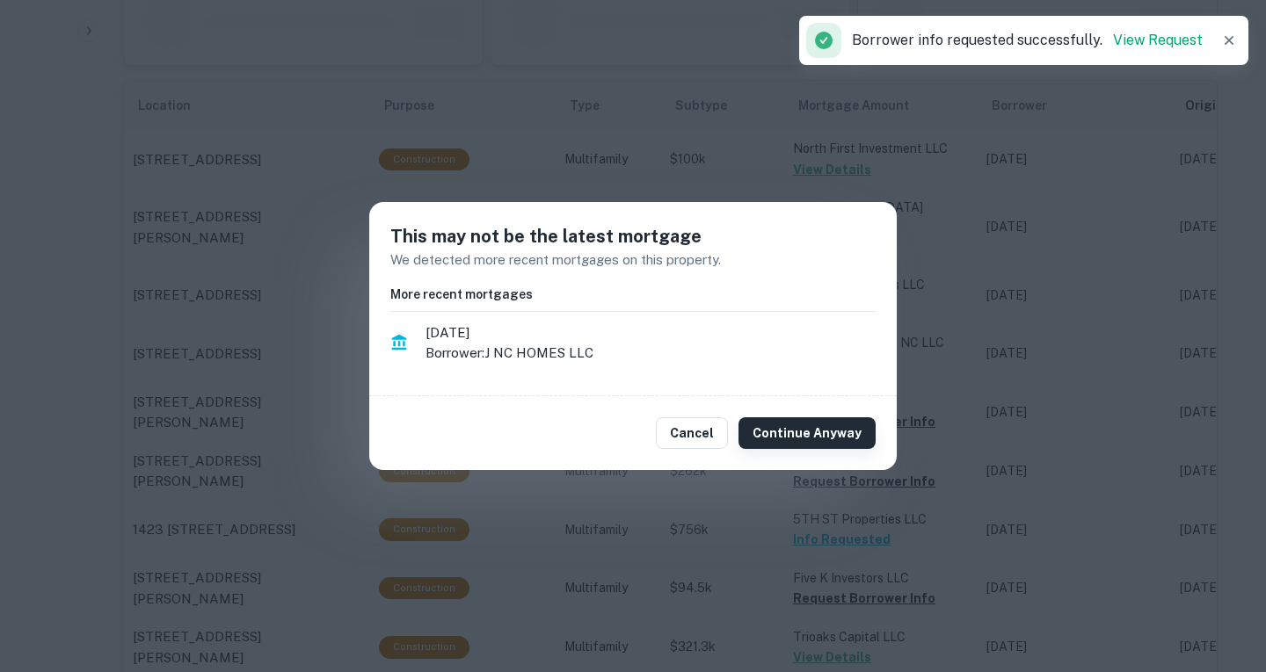
click at [825, 427] on button "Continue Anyway" at bounding box center [806, 434] width 137 height 32
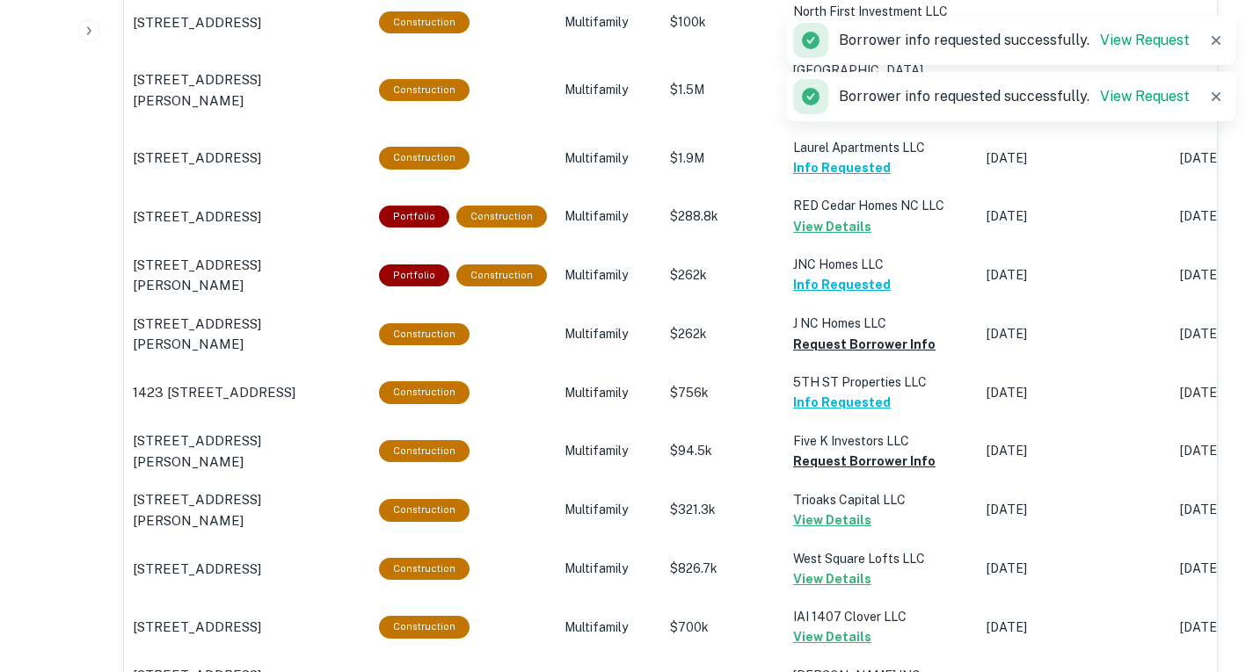
scroll to position [1084, 0]
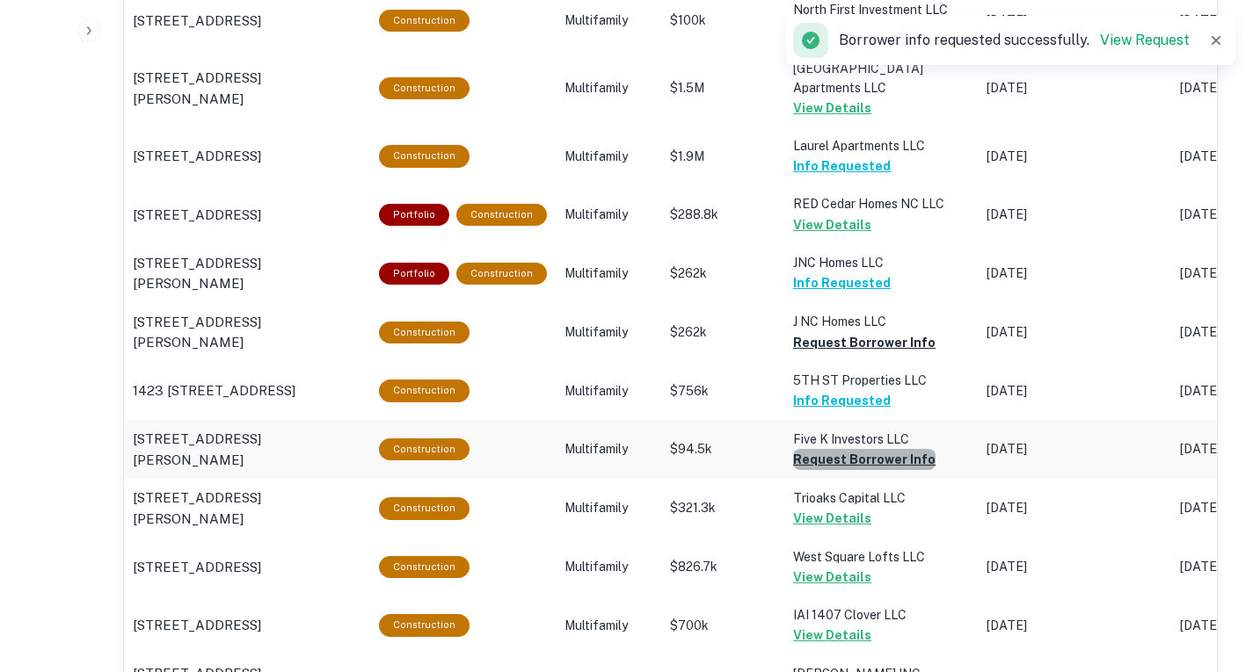
click at [876, 470] on button "Request Borrower Info" at bounding box center [864, 459] width 142 height 21
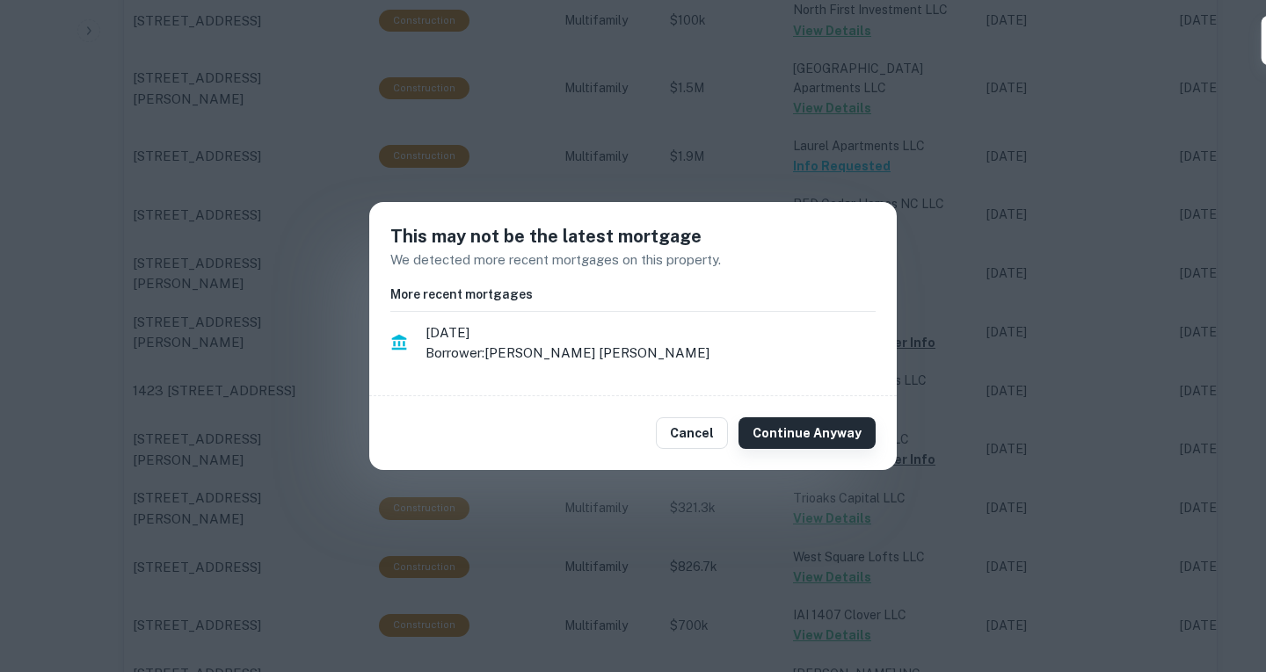
click at [829, 440] on button "Continue Anyway" at bounding box center [806, 434] width 137 height 32
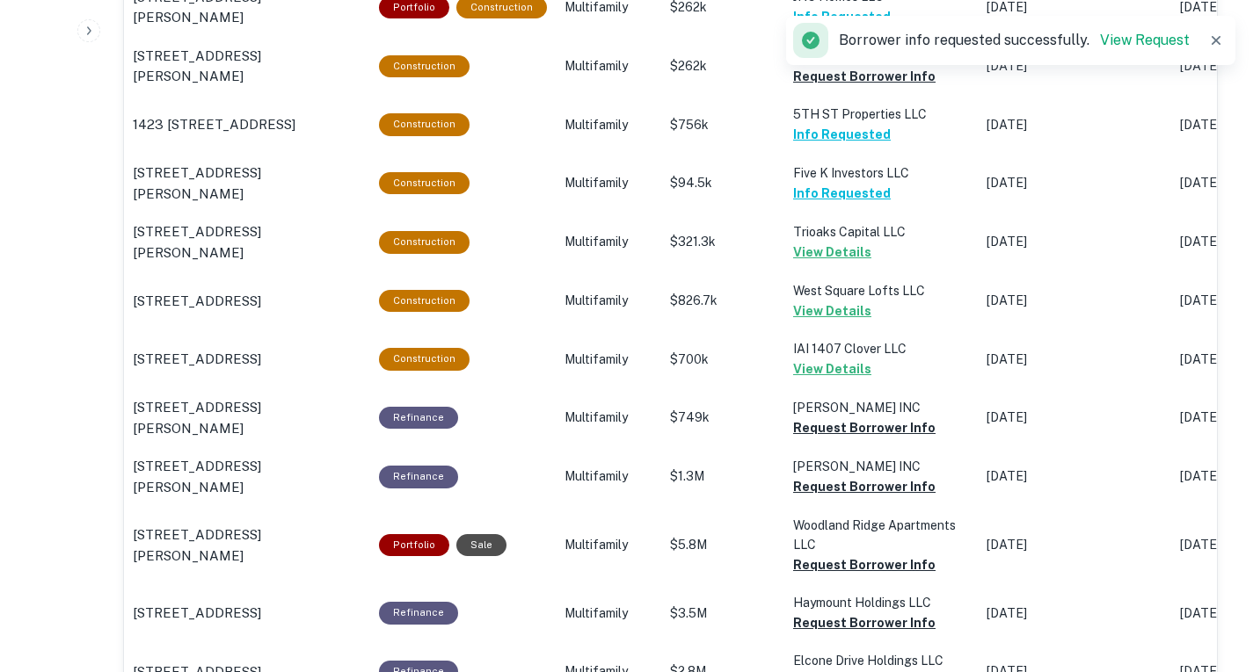
scroll to position [1349, 0]
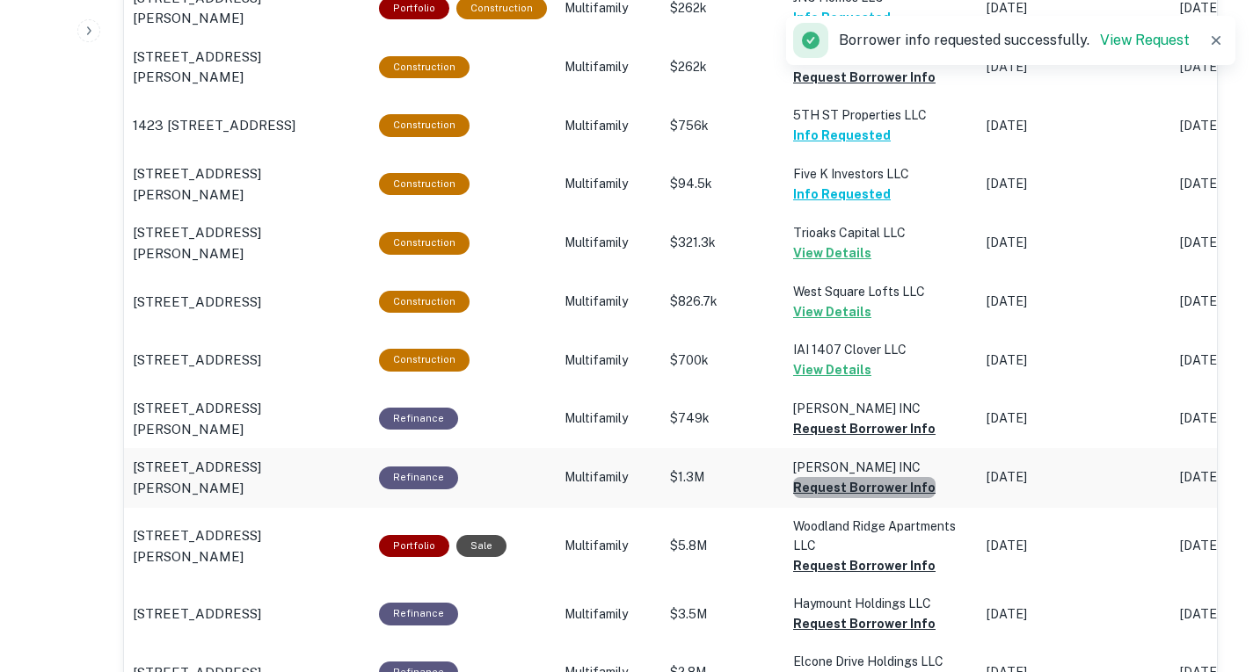
click at [869, 498] on button "Request Borrower Info" at bounding box center [864, 487] width 142 height 21
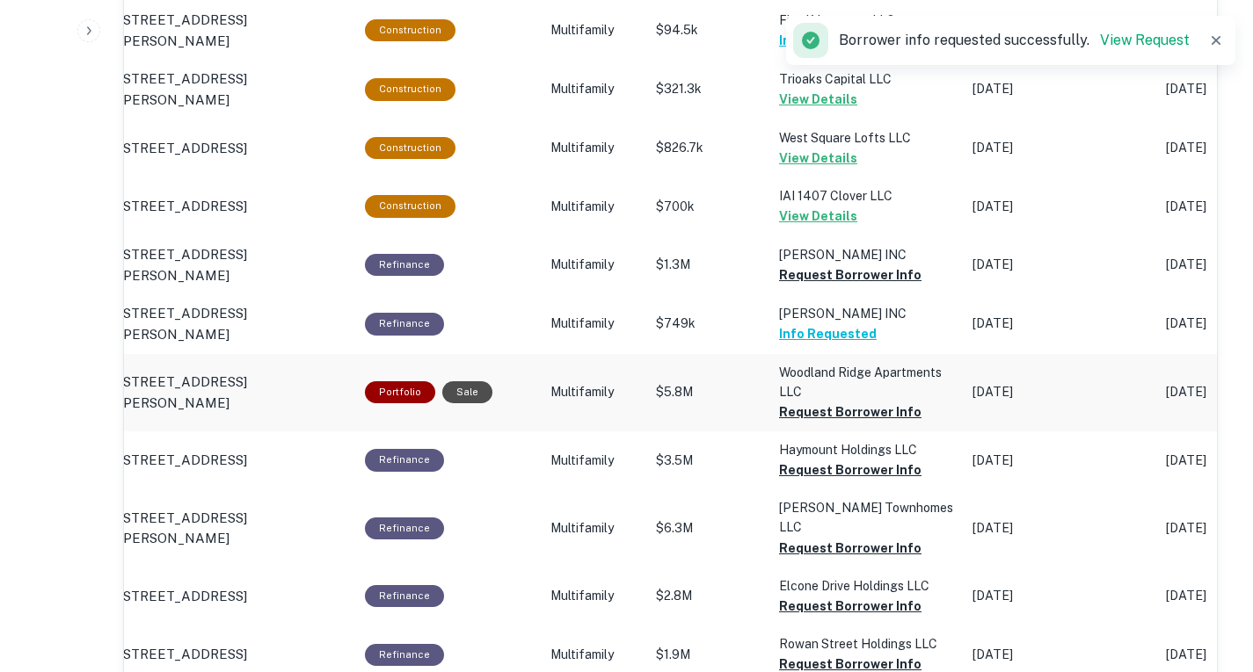
scroll to position [1504, 0]
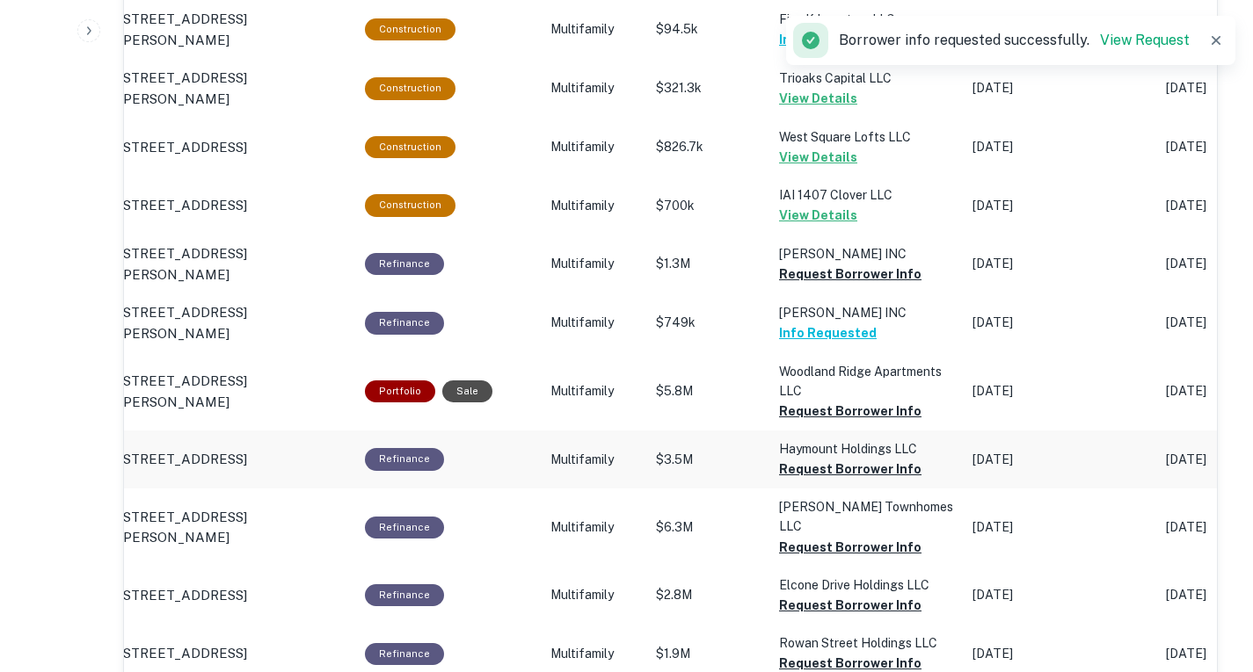
click at [861, 422] on button "Request Borrower Info" at bounding box center [850, 411] width 142 height 21
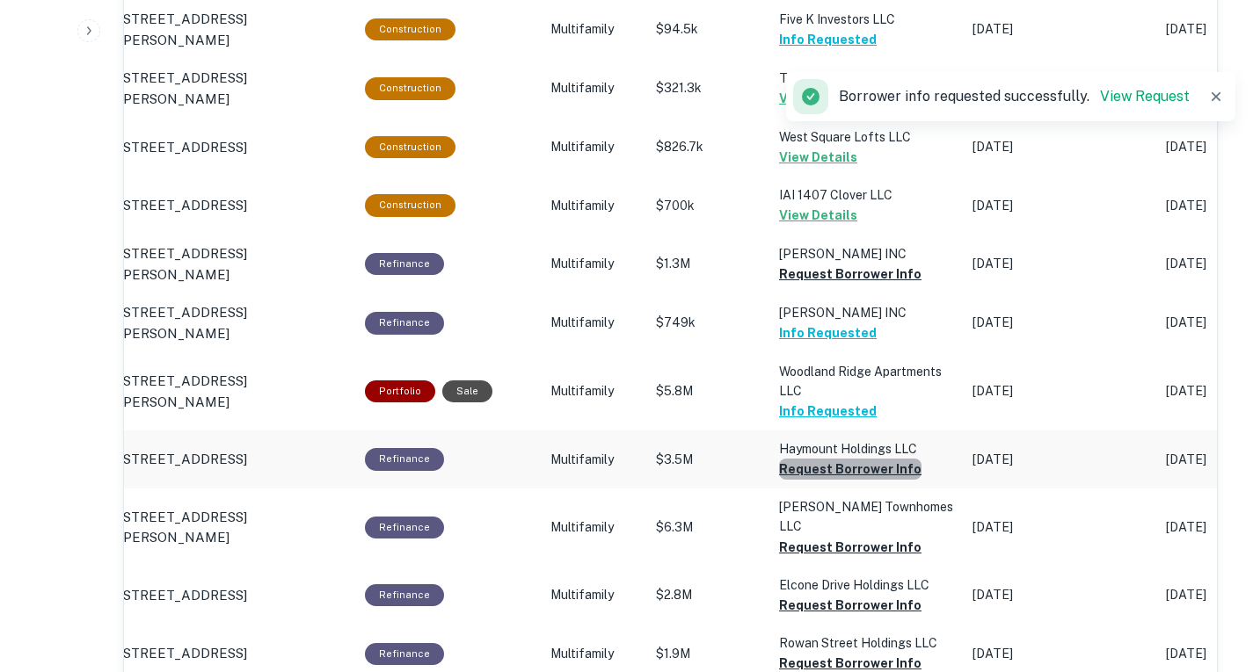
click at [868, 480] on button "Request Borrower Info" at bounding box center [850, 469] width 142 height 21
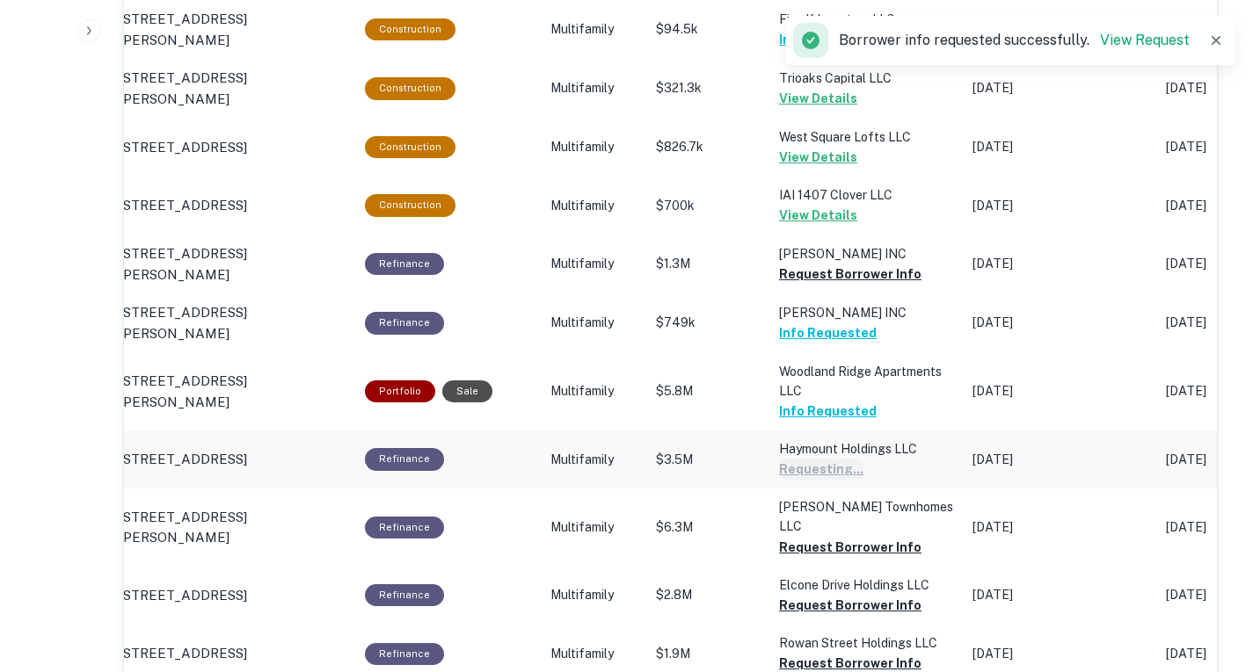
scroll to position [1582, 0]
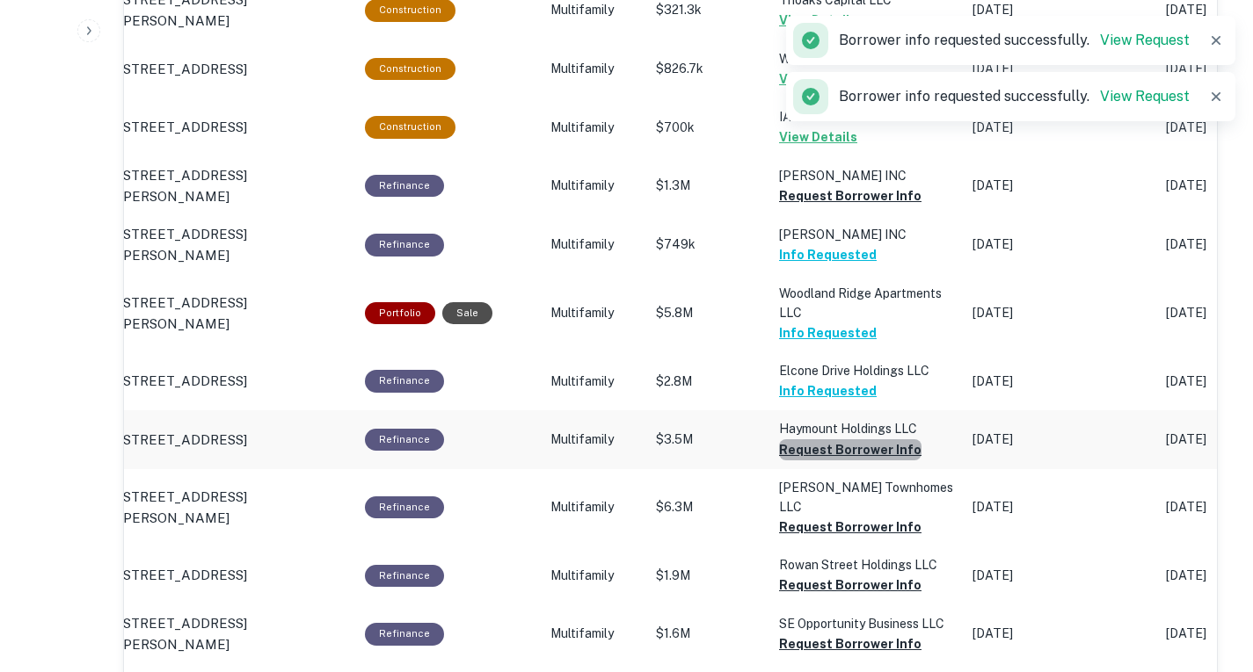
click at [855, 461] on button "Request Borrower Info" at bounding box center [850, 450] width 142 height 21
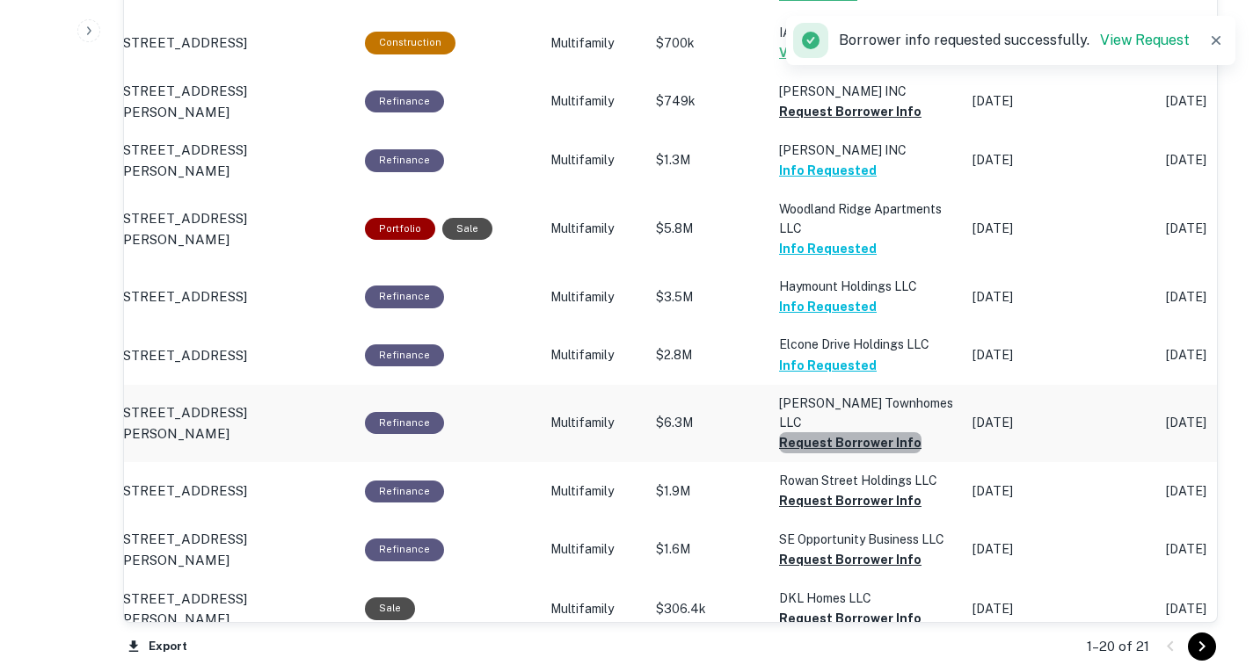
click at [852, 454] on button "Request Borrower Info" at bounding box center [850, 442] width 142 height 21
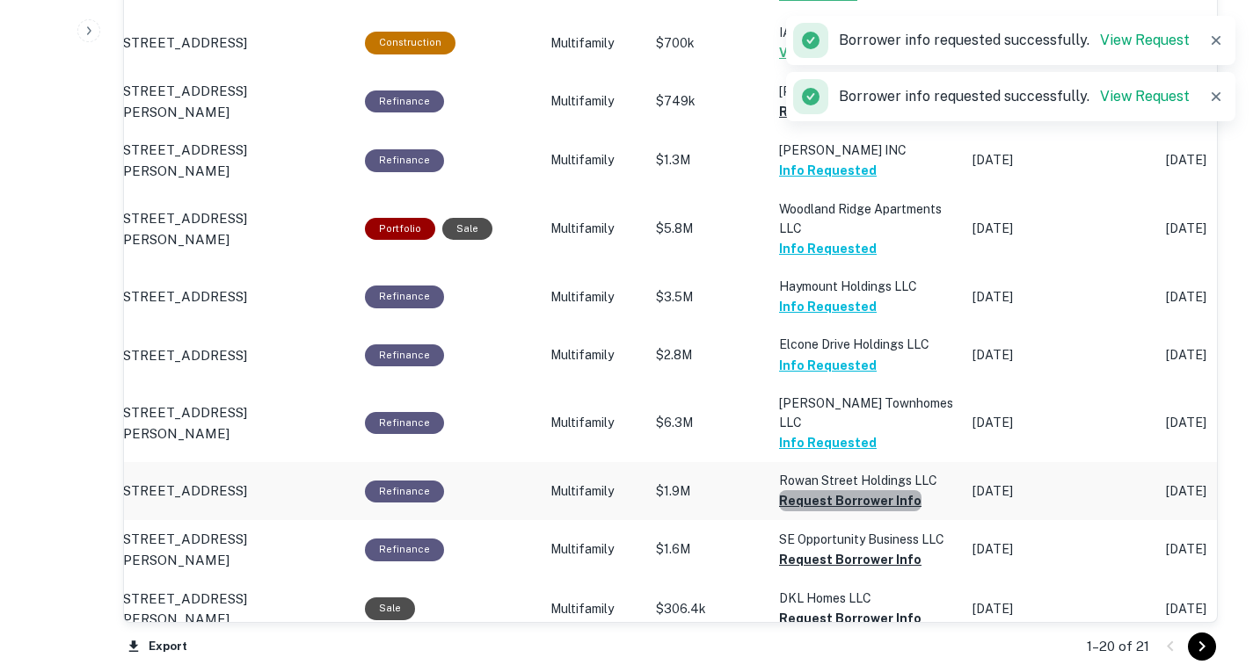
click at [871, 512] on button "Request Borrower Info" at bounding box center [850, 500] width 142 height 21
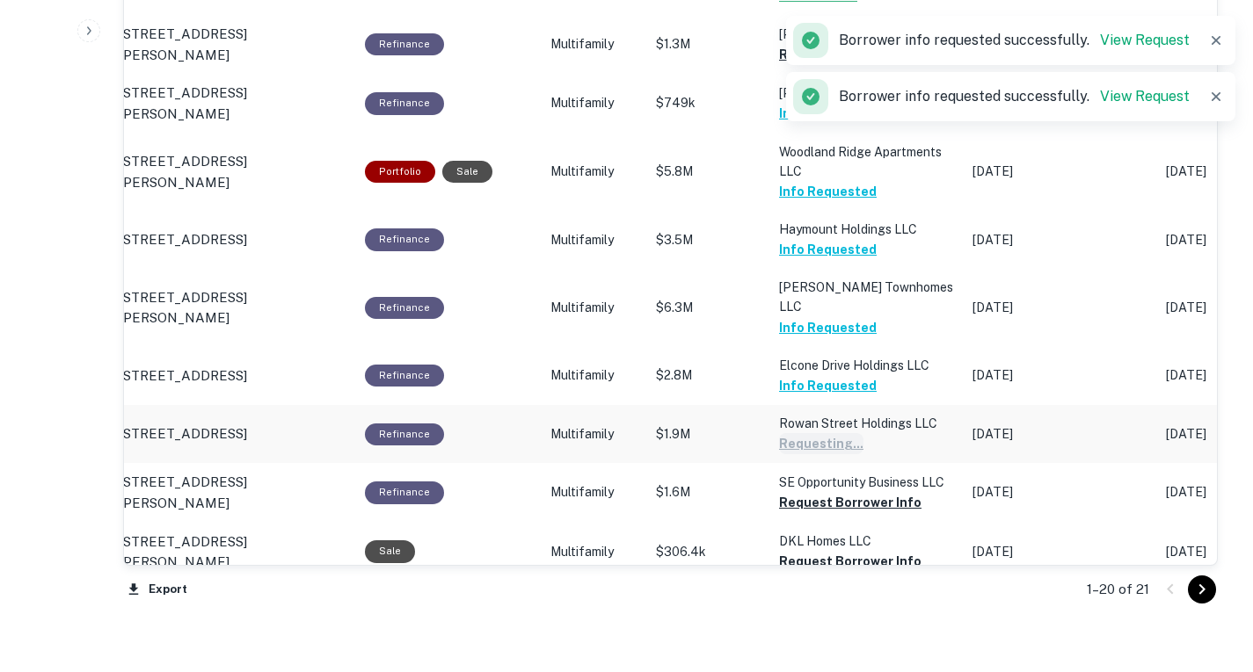
scroll to position [1733, 0]
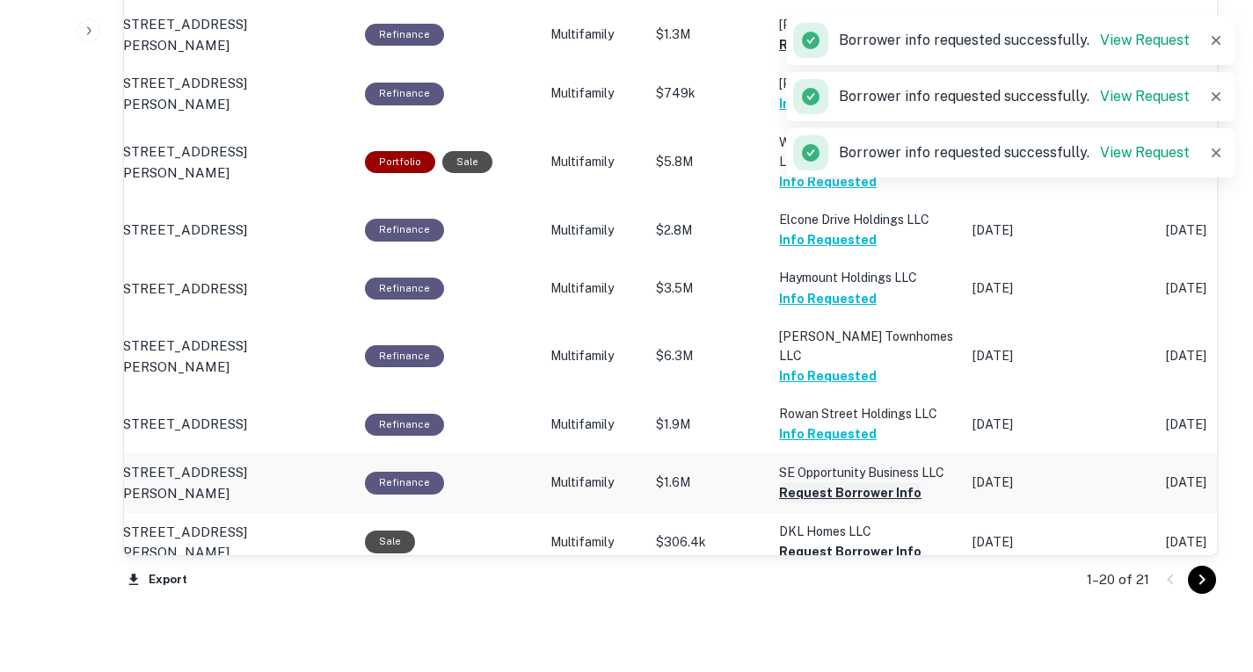
click at [865, 504] on button "Request Borrower Info" at bounding box center [850, 493] width 142 height 21
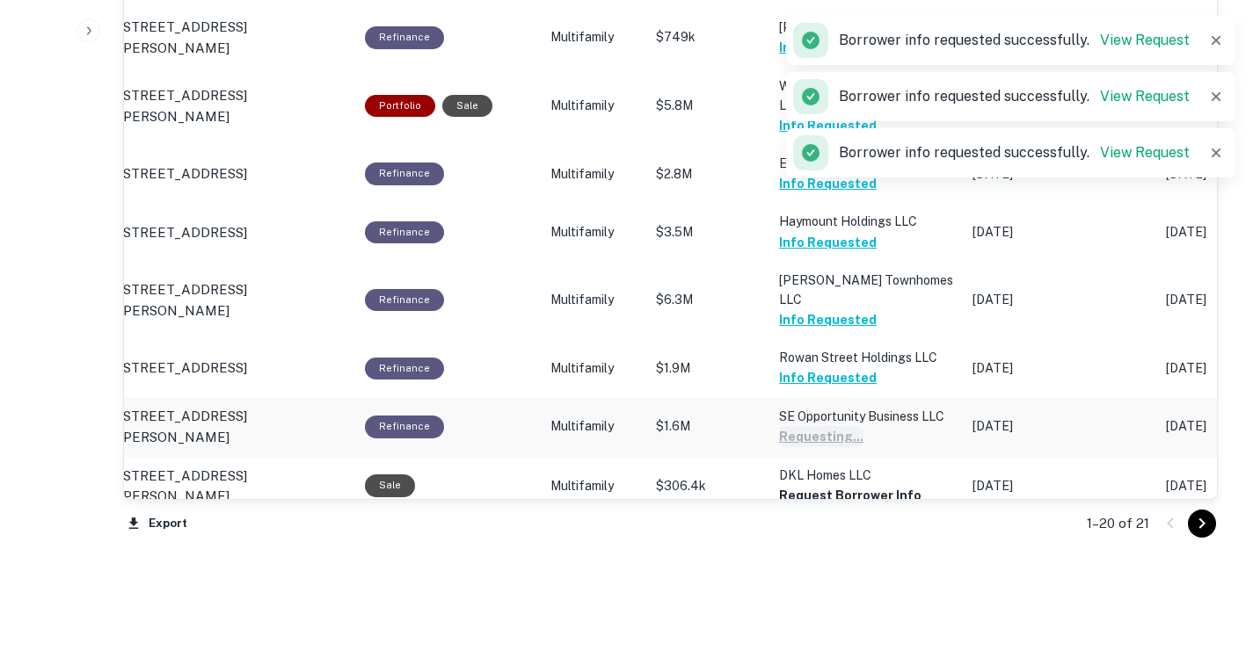
scroll to position [1791, 0]
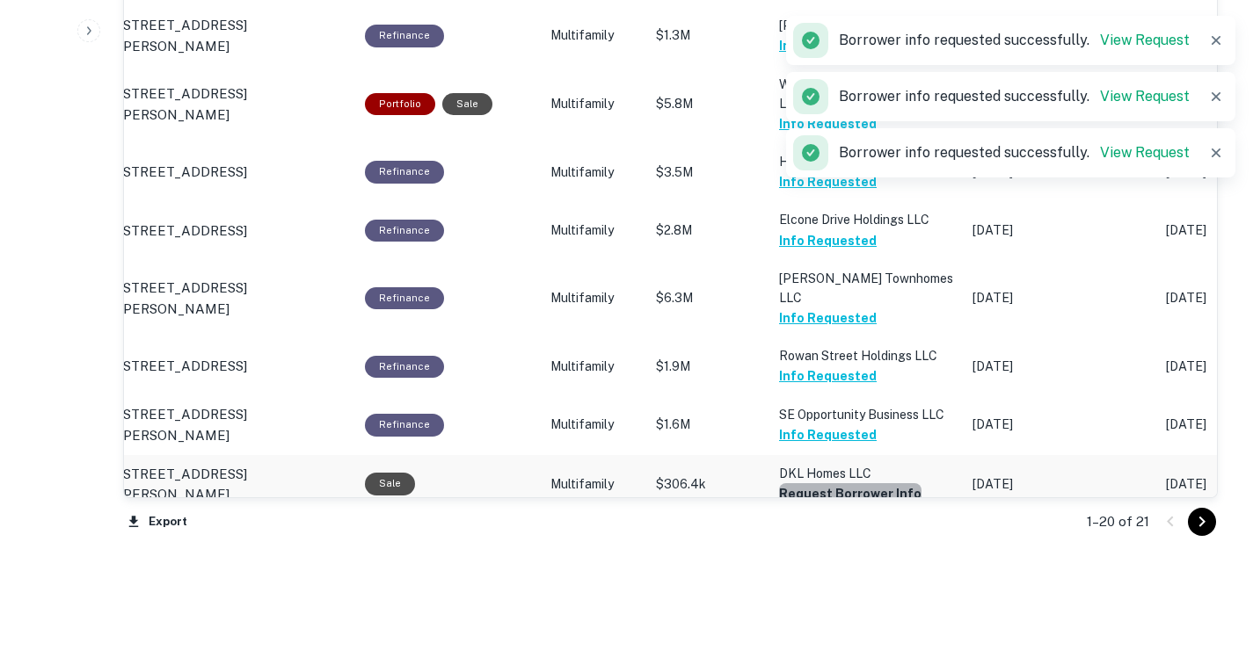
click at [861, 505] on button "Request Borrower Info" at bounding box center [850, 493] width 142 height 21
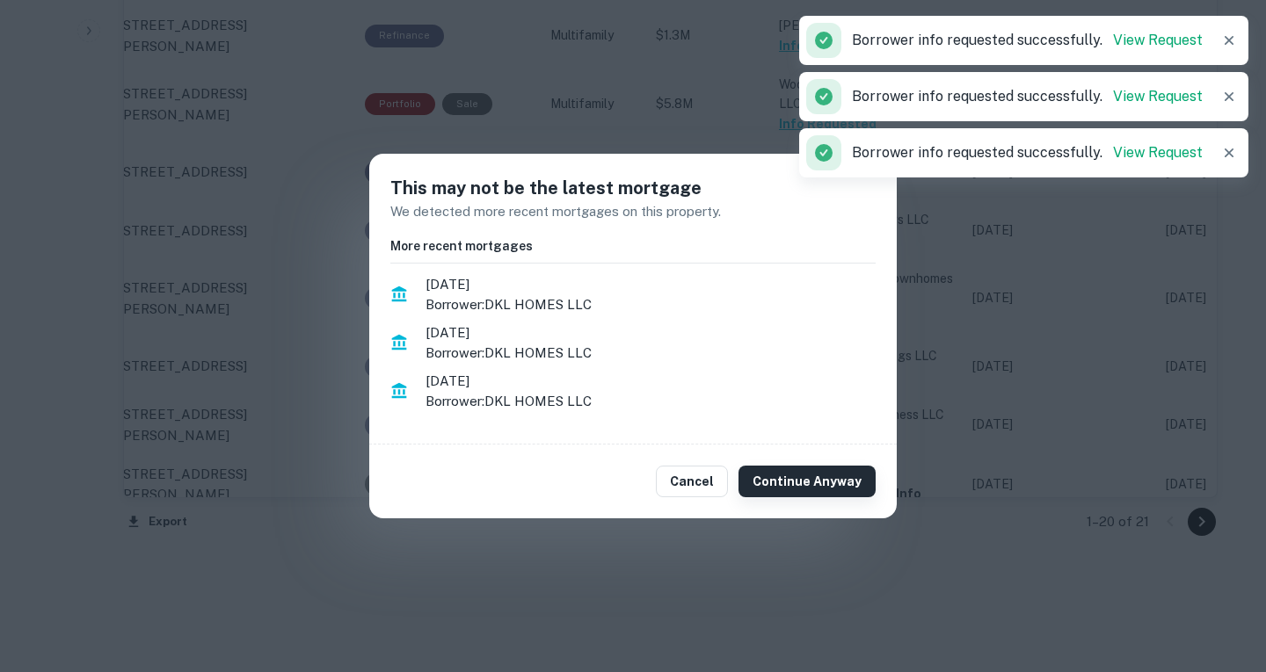
click at [847, 495] on button "Continue Anyway" at bounding box center [806, 482] width 137 height 32
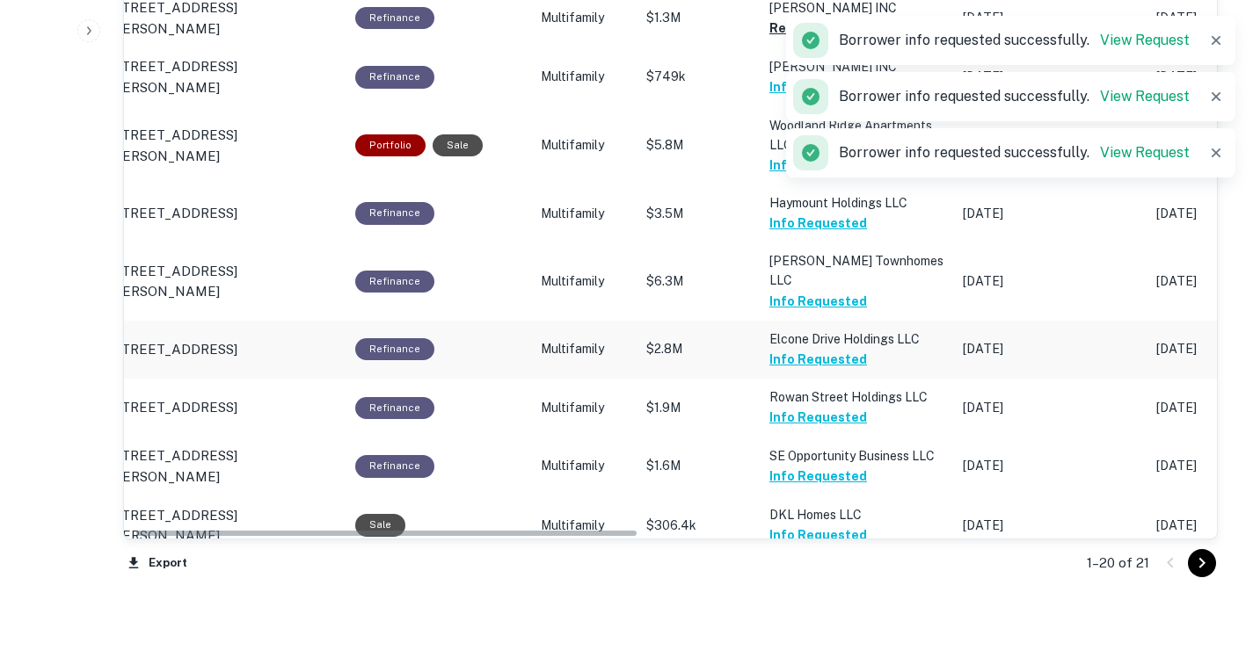
scroll to position [1754, 0]
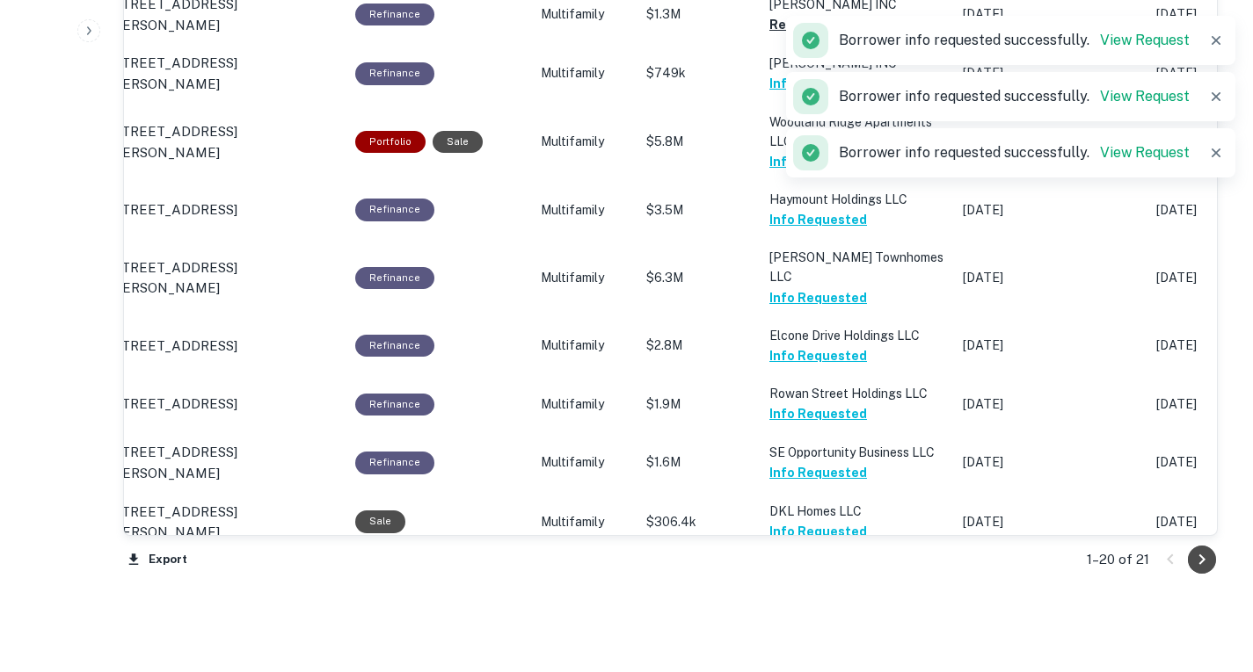
click at [1198, 570] on icon "Go to next page" at bounding box center [1201, 559] width 21 height 21
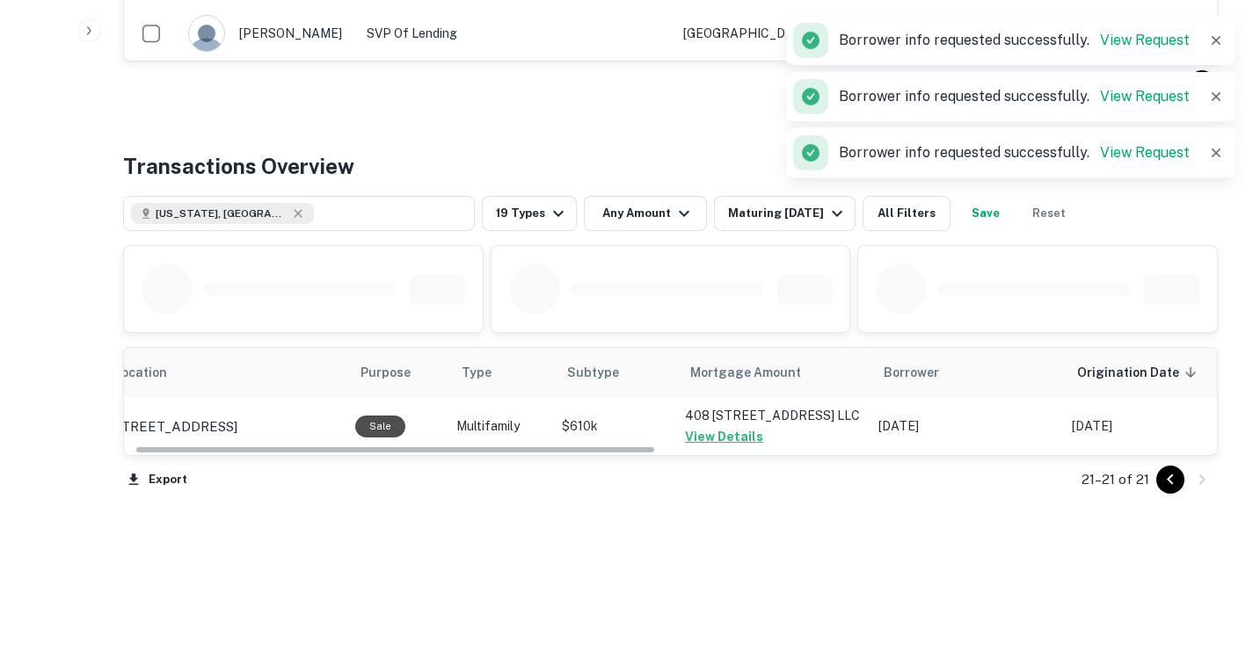
scroll to position [756, 0]
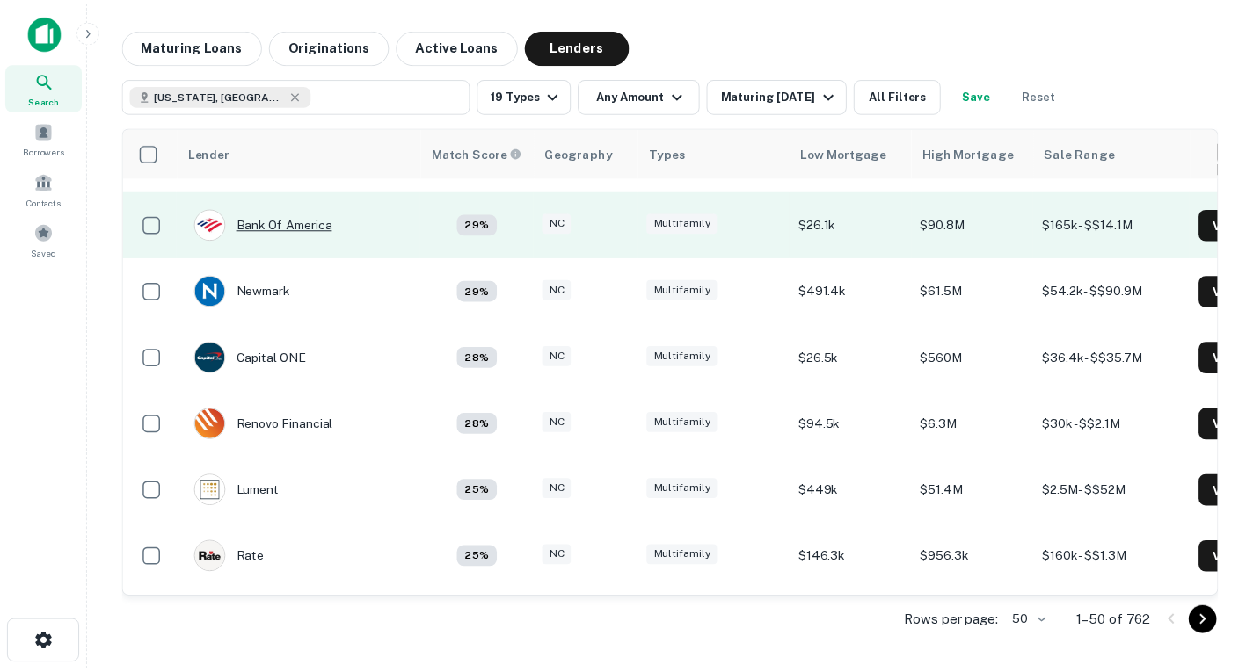
scroll to position [2881, 0]
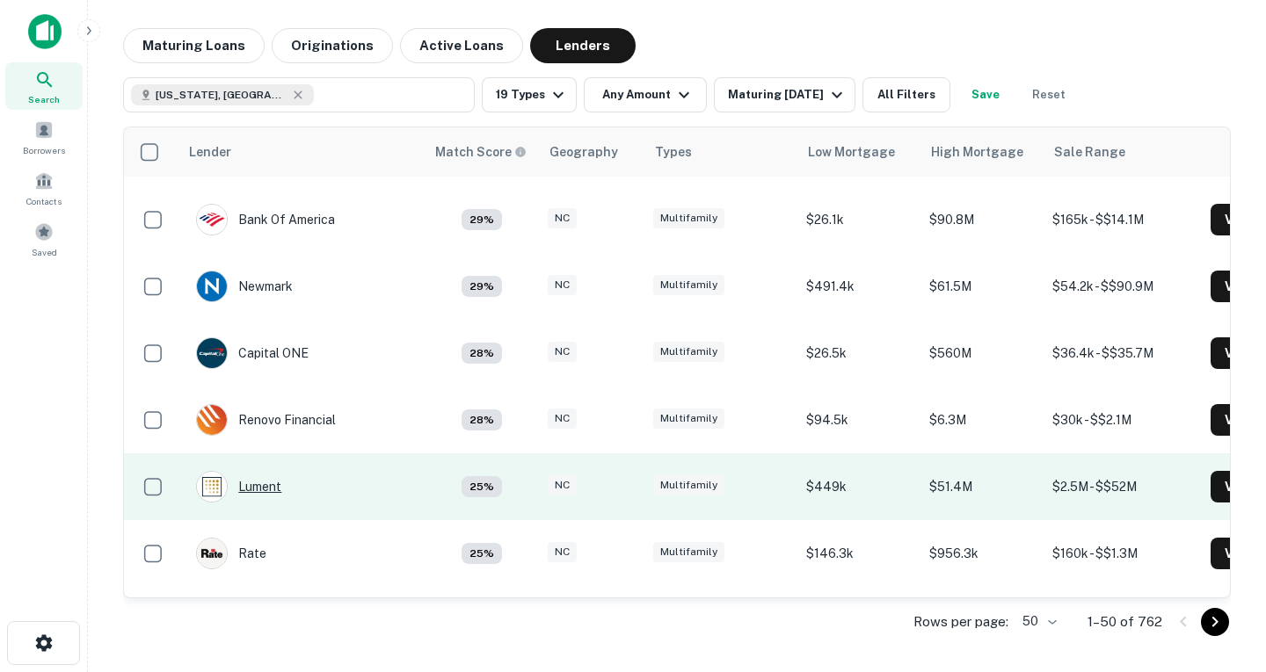
click at [266, 471] on div "Lument" at bounding box center [238, 487] width 85 height 32
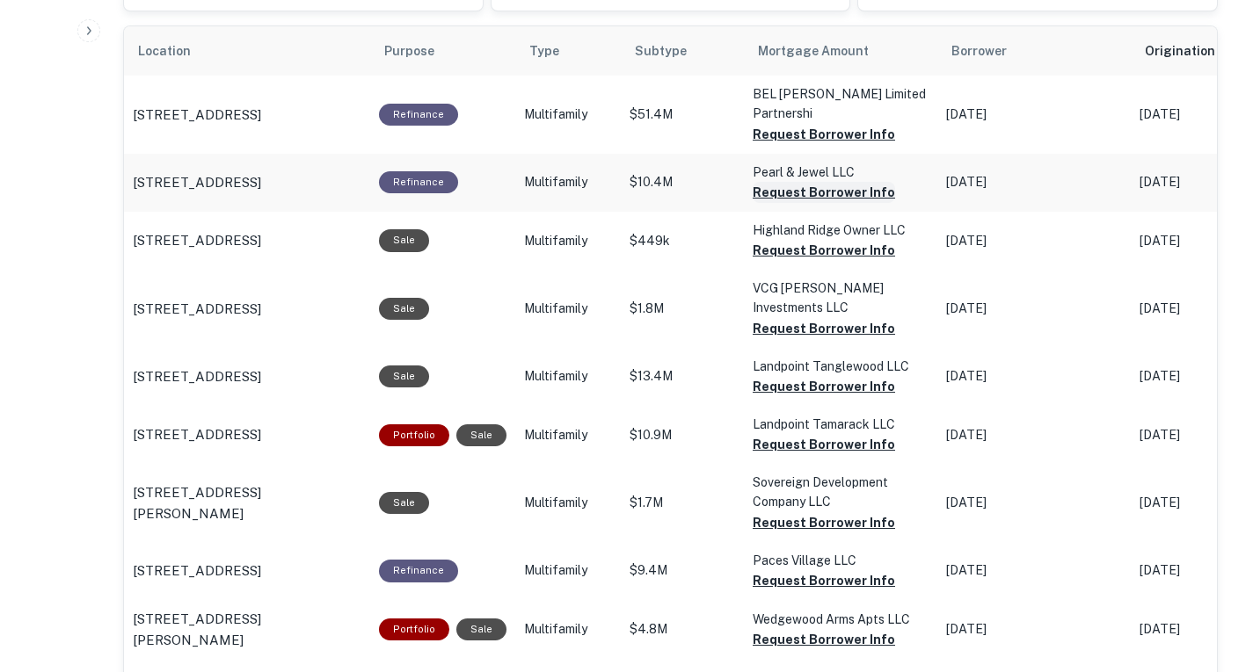
scroll to position [1000, 0]
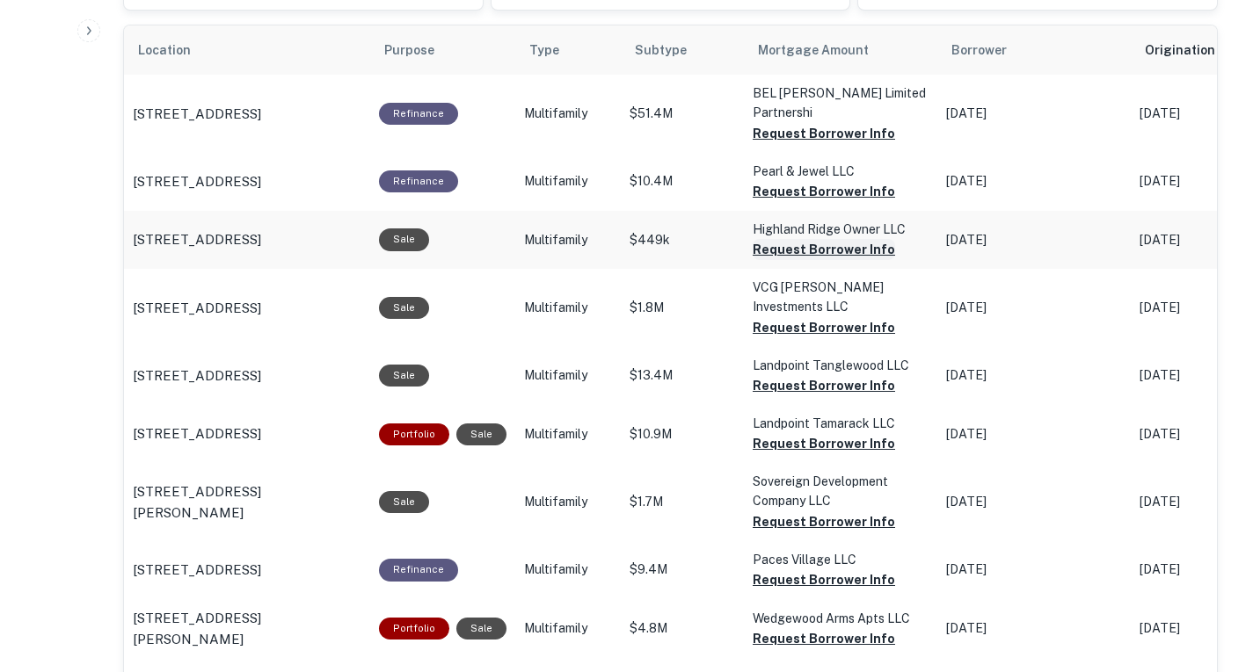
click at [821, 260] on button "Request Borrower Info" at bounding box center [823, 249] width 142 height 21
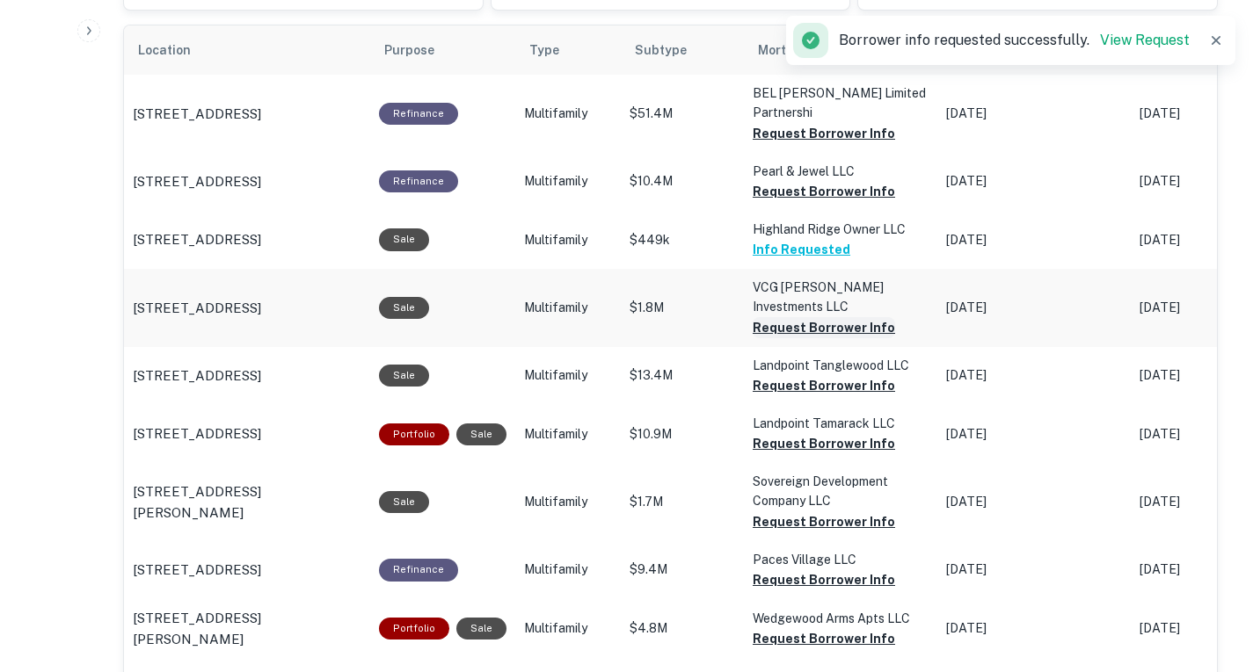
click at [834, 338] on button "Request Borrower Info" at bounding box center [823, 327] width 142 height 21
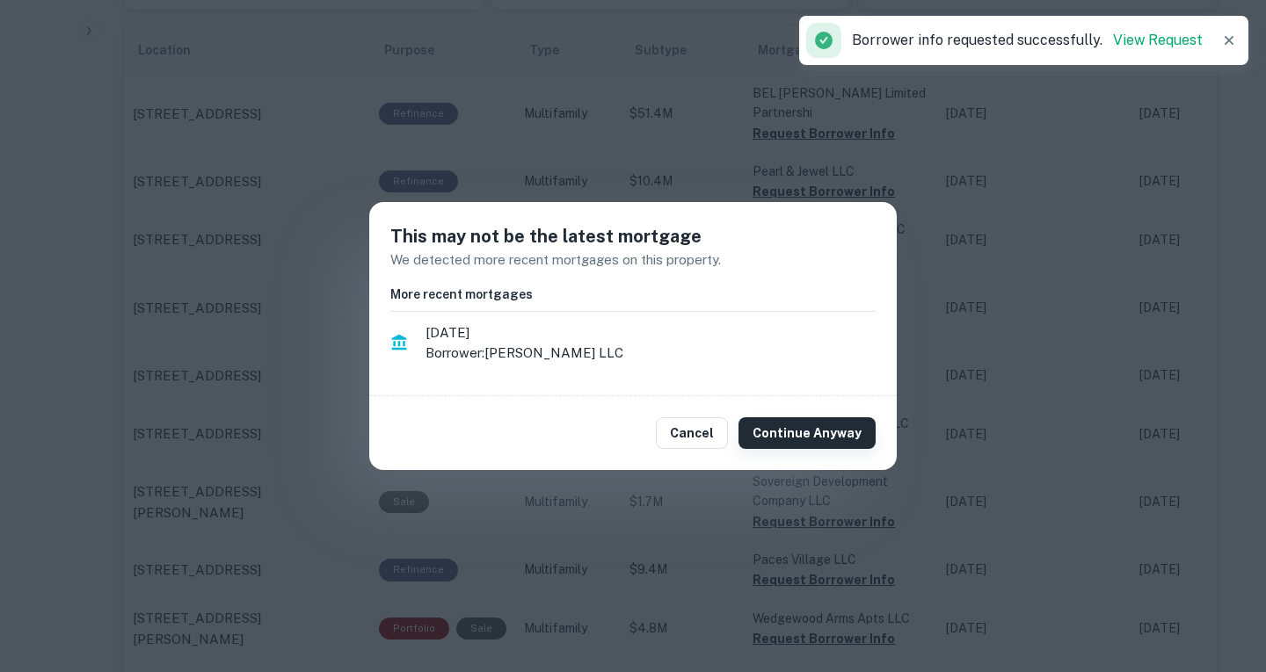
click at [828, 432] on button "Continue Anyway" at bounding box center [806, 434] width 137 height 32
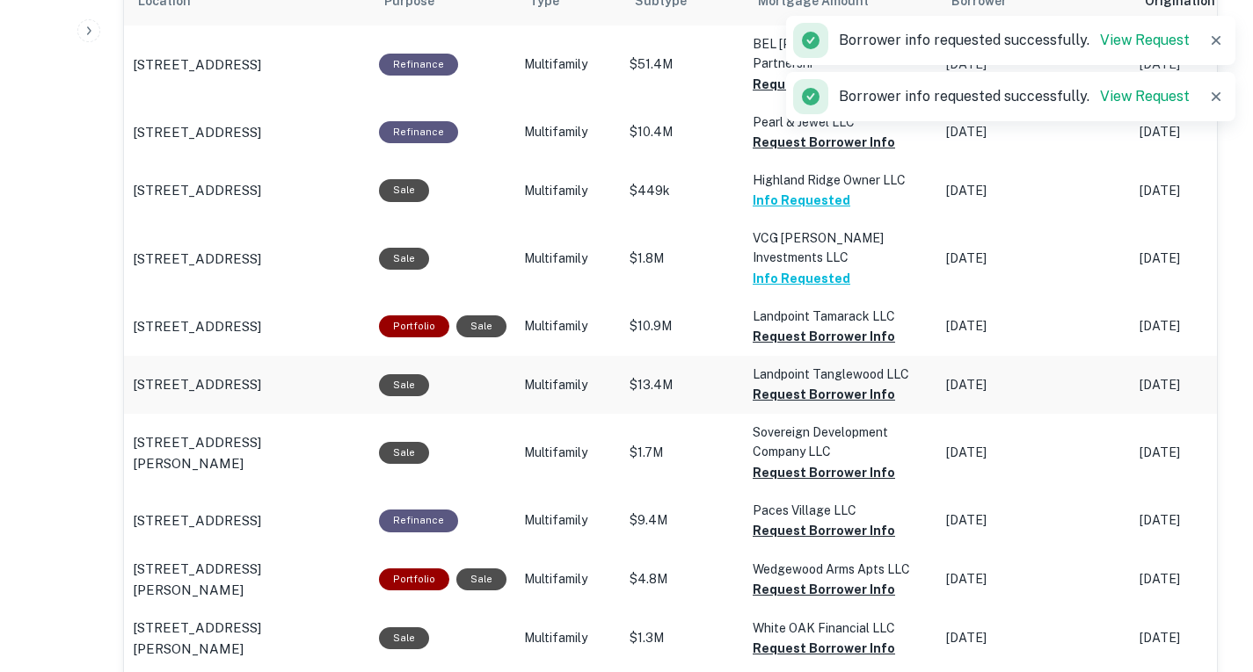
scroll to position [1050, 0]
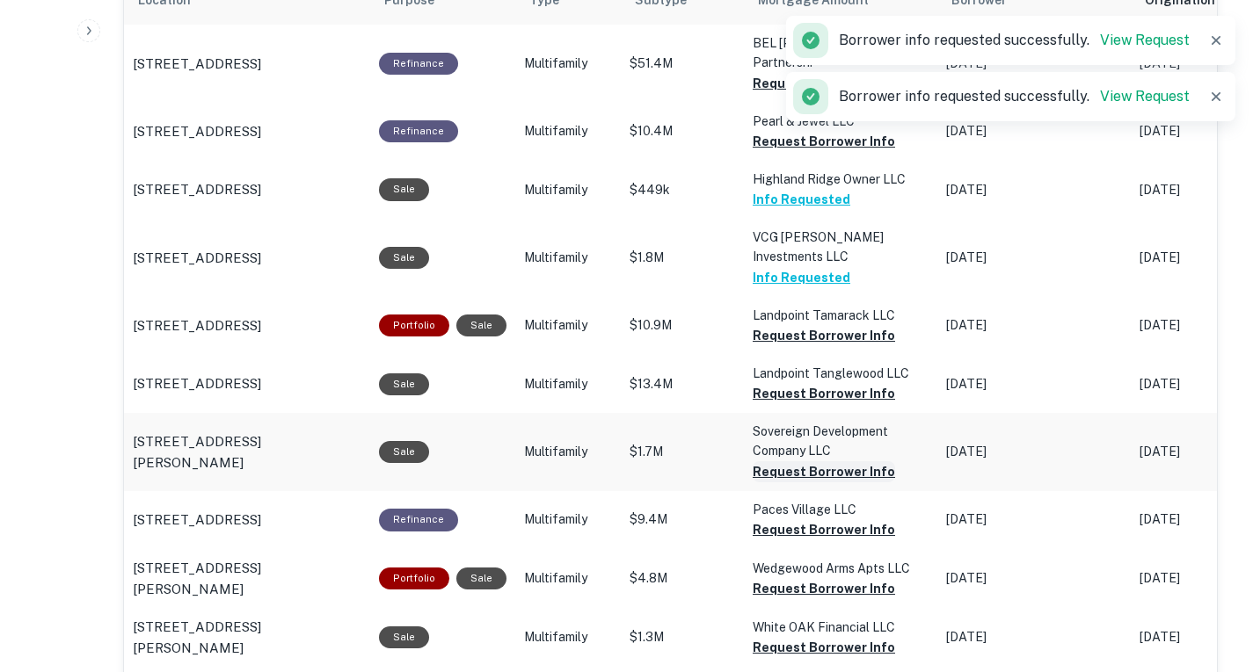
click at [818, 483] on button "Request Borrower Info" at bounding box center [823, 471] width 142 height 21
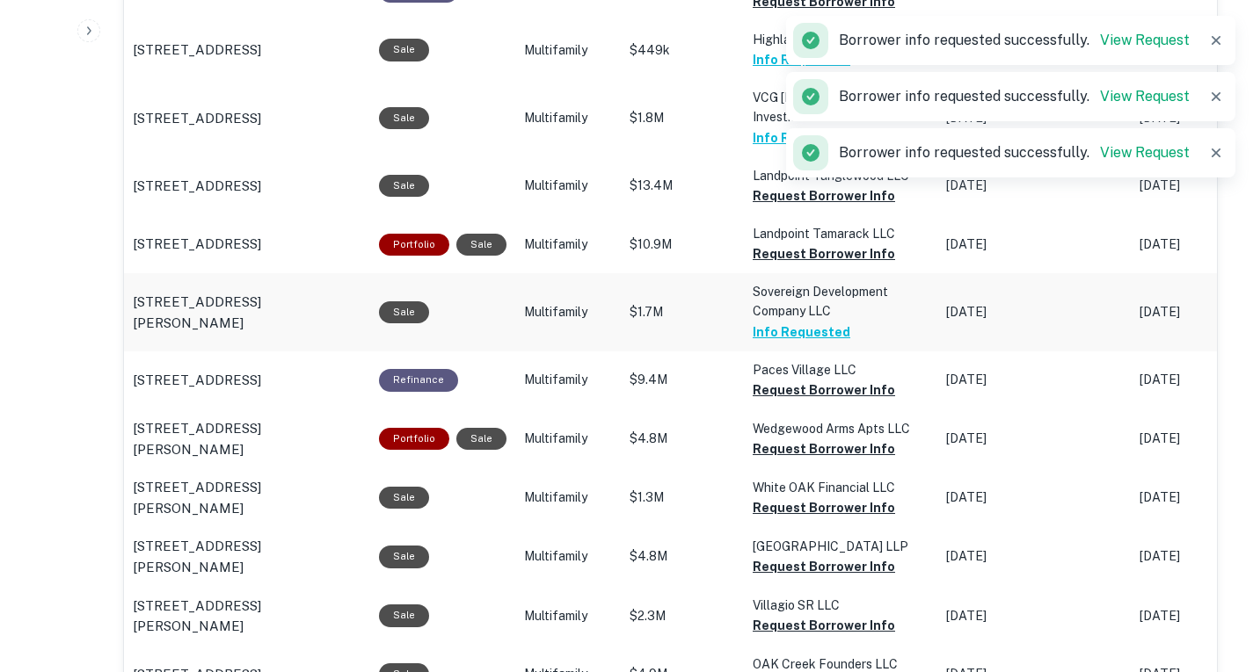
scroll to position [1198, 0]
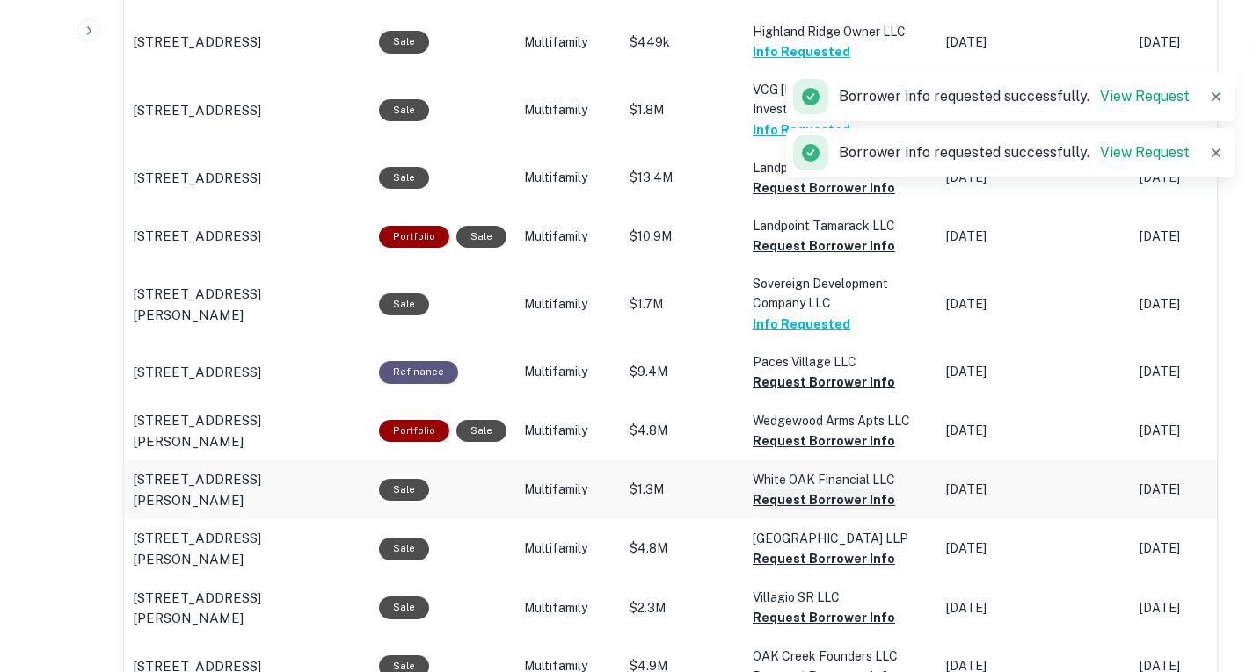
click at [822, 511] on button "Request Borrower Info" at bounding box center [823, 500] width 142 height 21
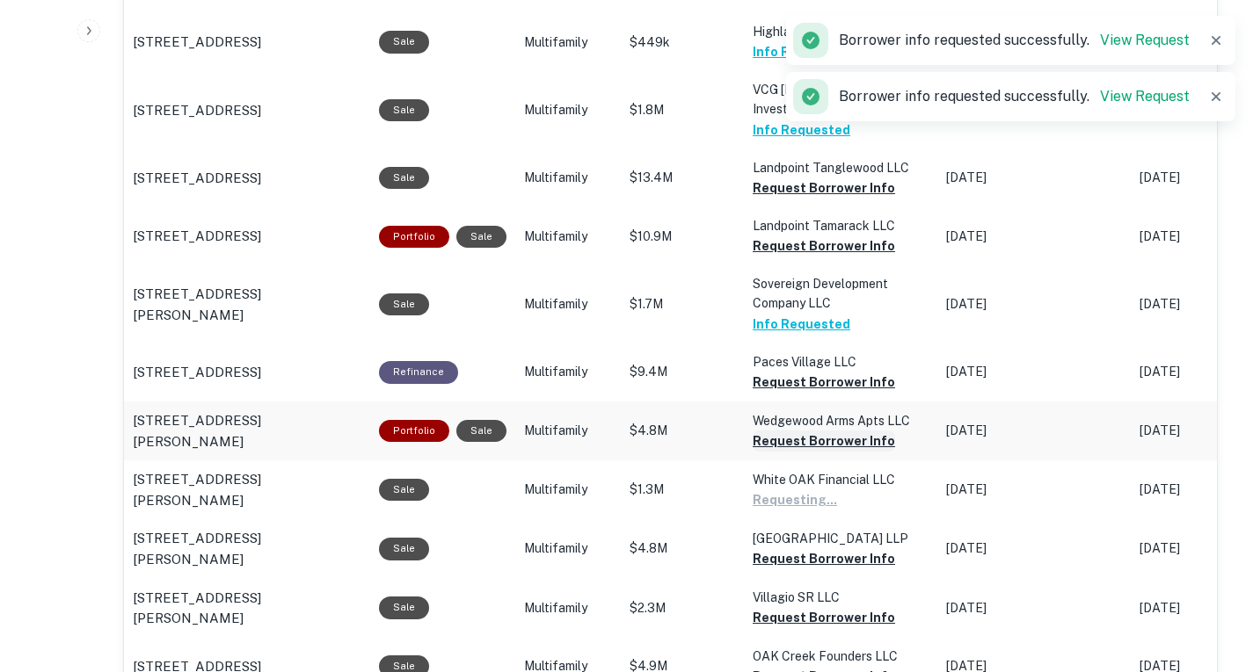
click at [818, 452] on button "Request Borrower Info" at bounding box center [823, 441] width 142 height 21
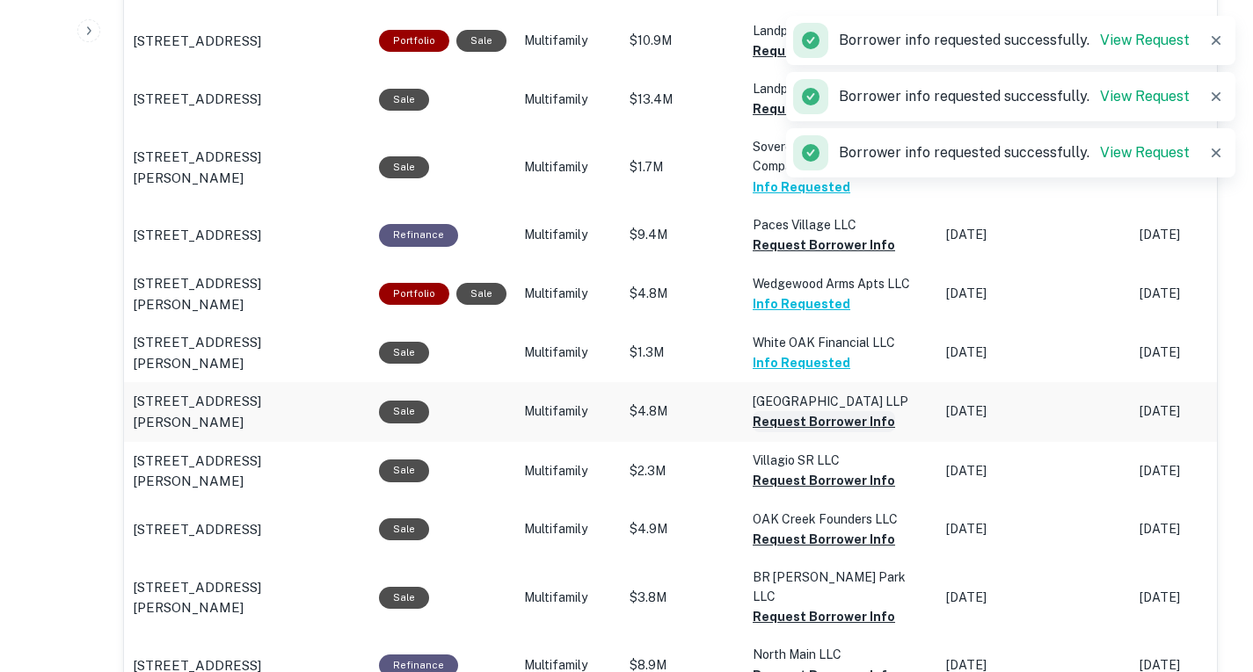
click at [818, 432] on button "Request Borrower Info" at bounding box center [823, 421] width 142 height 21
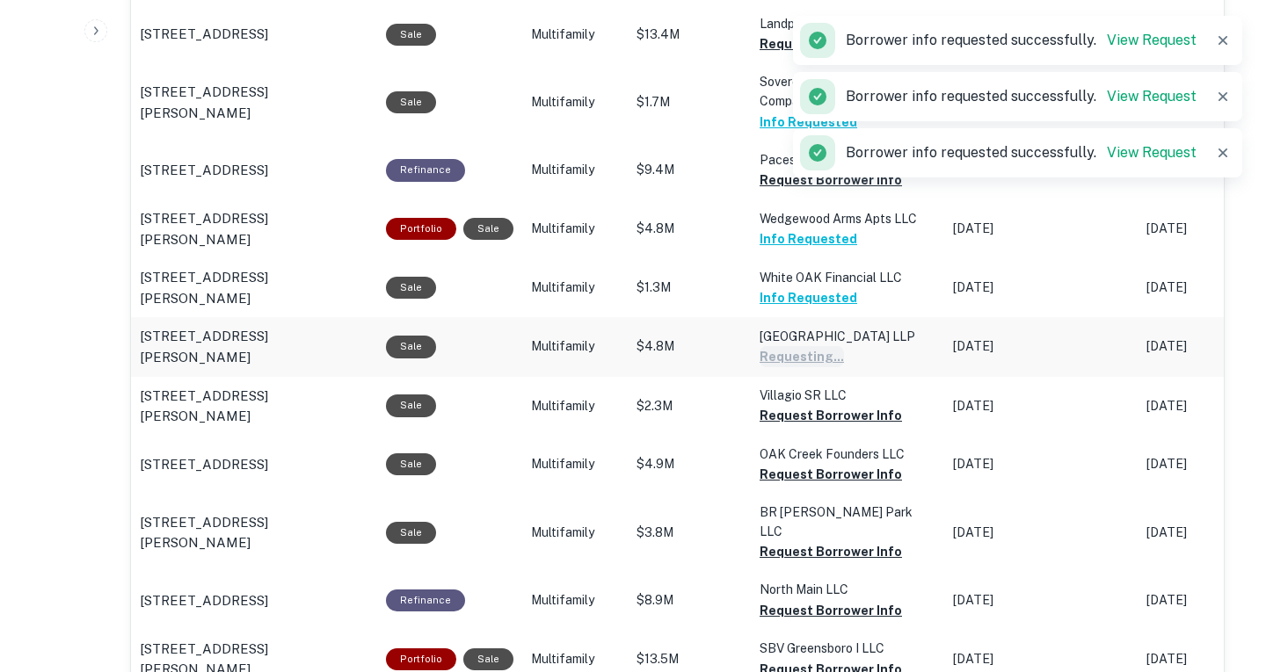
scroll to position [1413, 0]
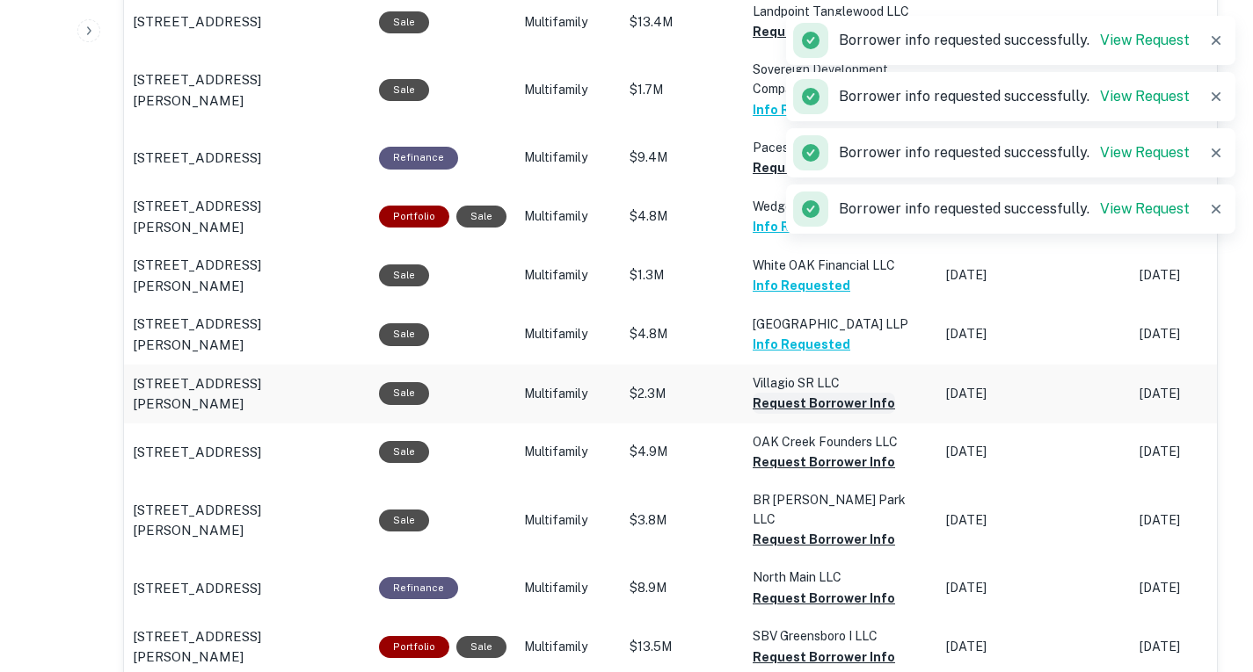
click at [817, 414] on button "Request Borrower Info" at bounding box center [823, 403] width 142 height 21
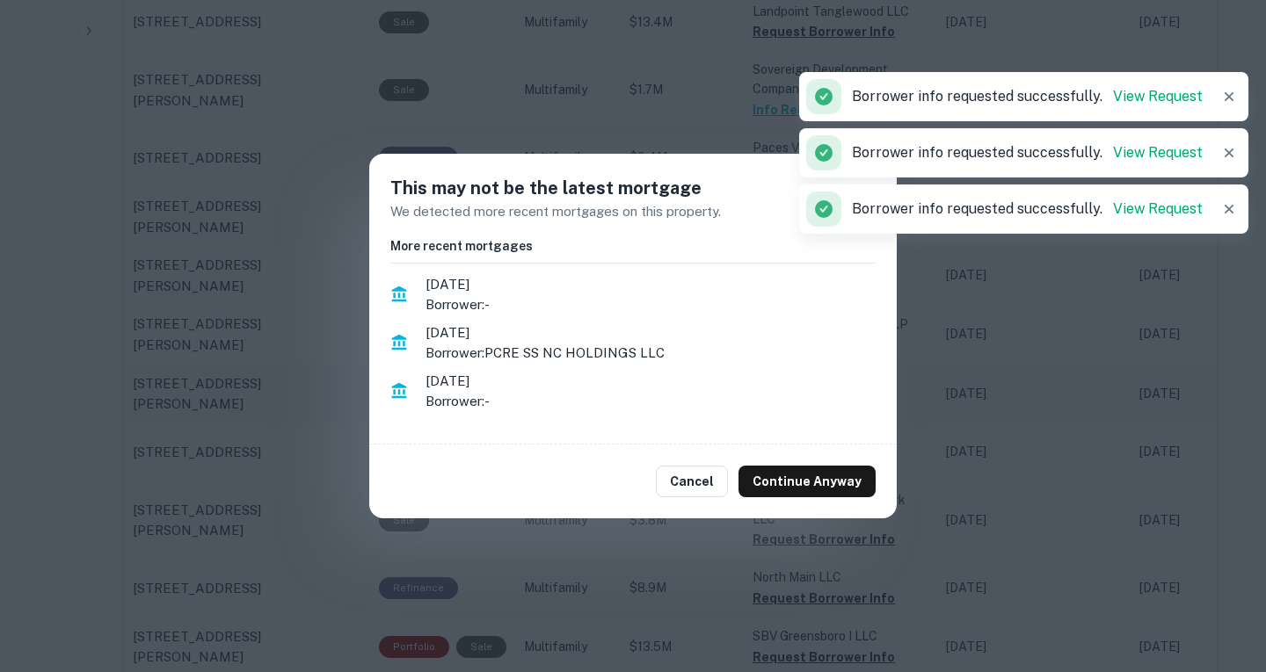
click at [817, 487] on button "Continue Anyway" at bounding box center [806, 482] width 137 height 32
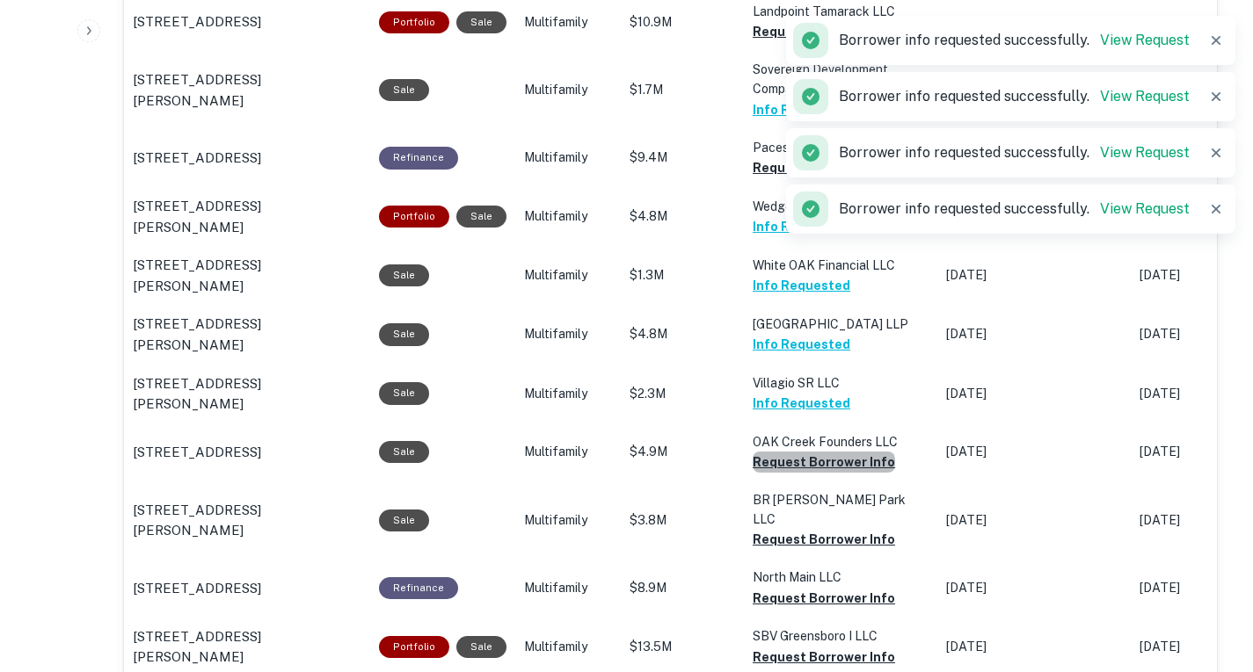
click at [817, 473] on button "Request Borrower Info" at bounding box center [823, 462] width 142 height 21
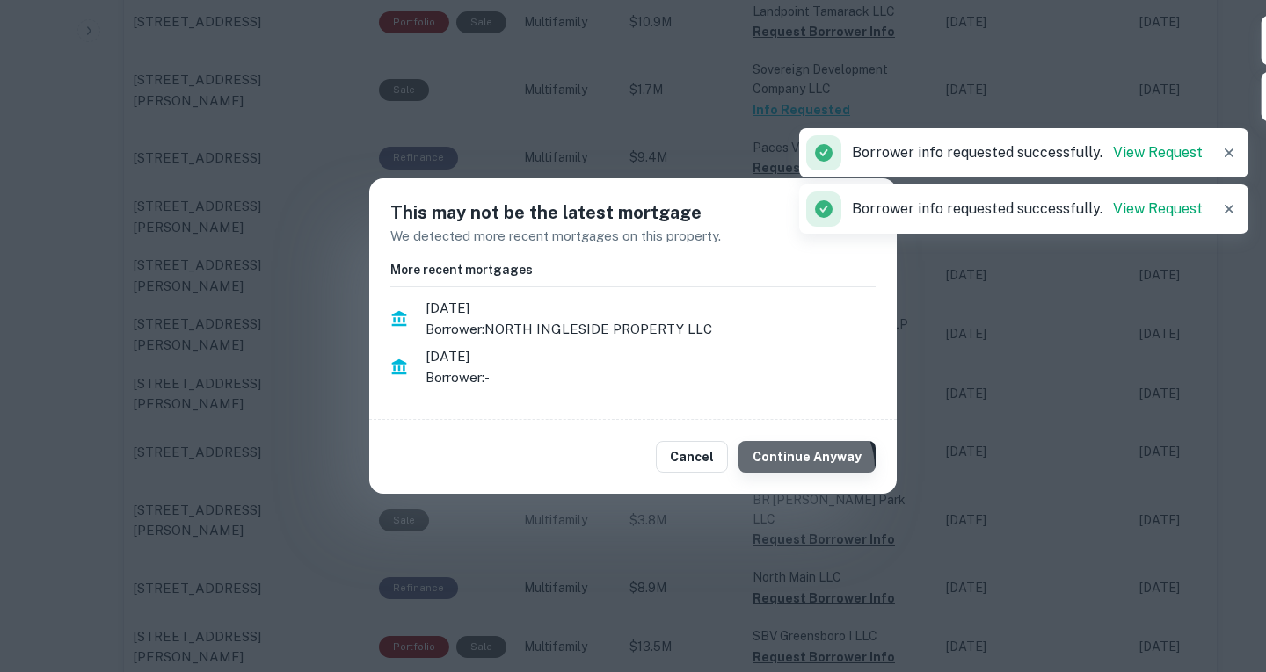
click at [804, 468] on button "Continue Anyway" at bounding box center [806, 457] width 137 height 32
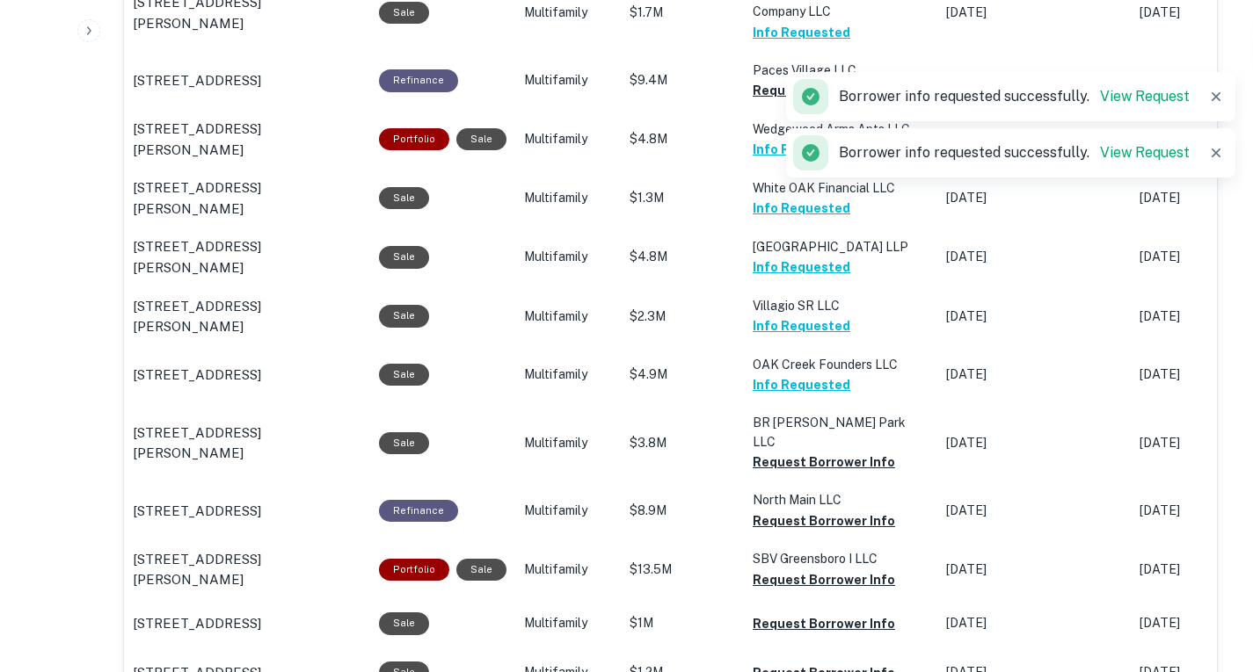
scroll to position [1492, 0]
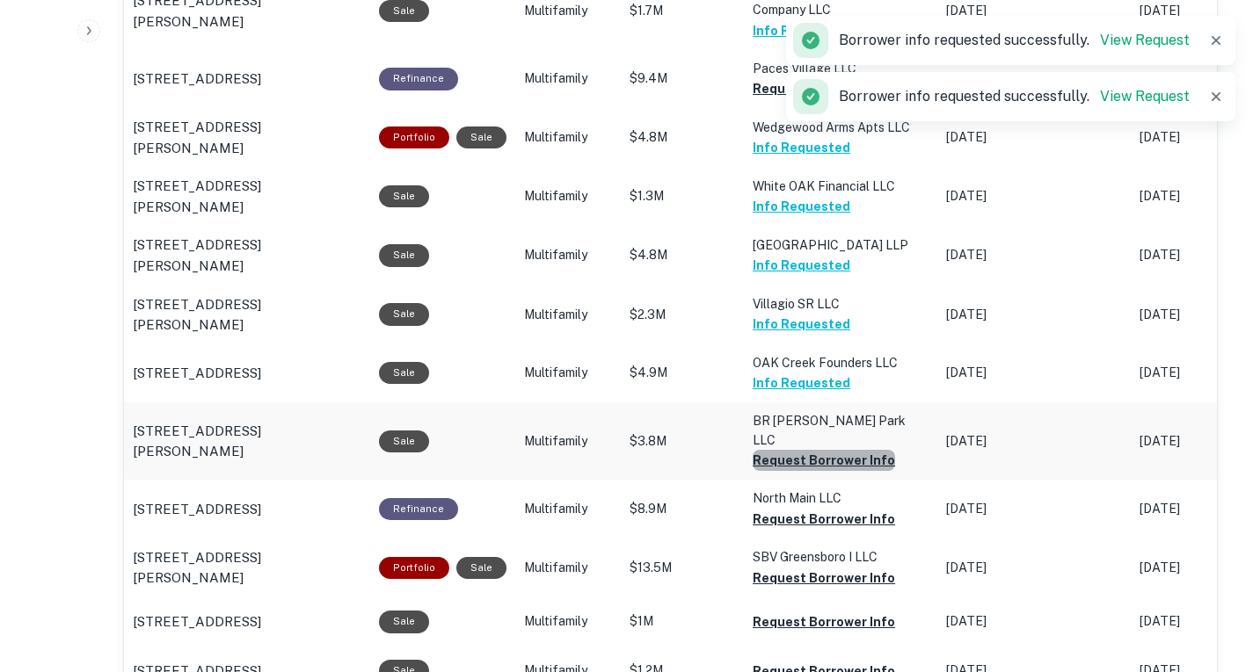
click at [826, 471] on button "Request Borrower Info" at bounding box center [823, 460] width 142 height 21
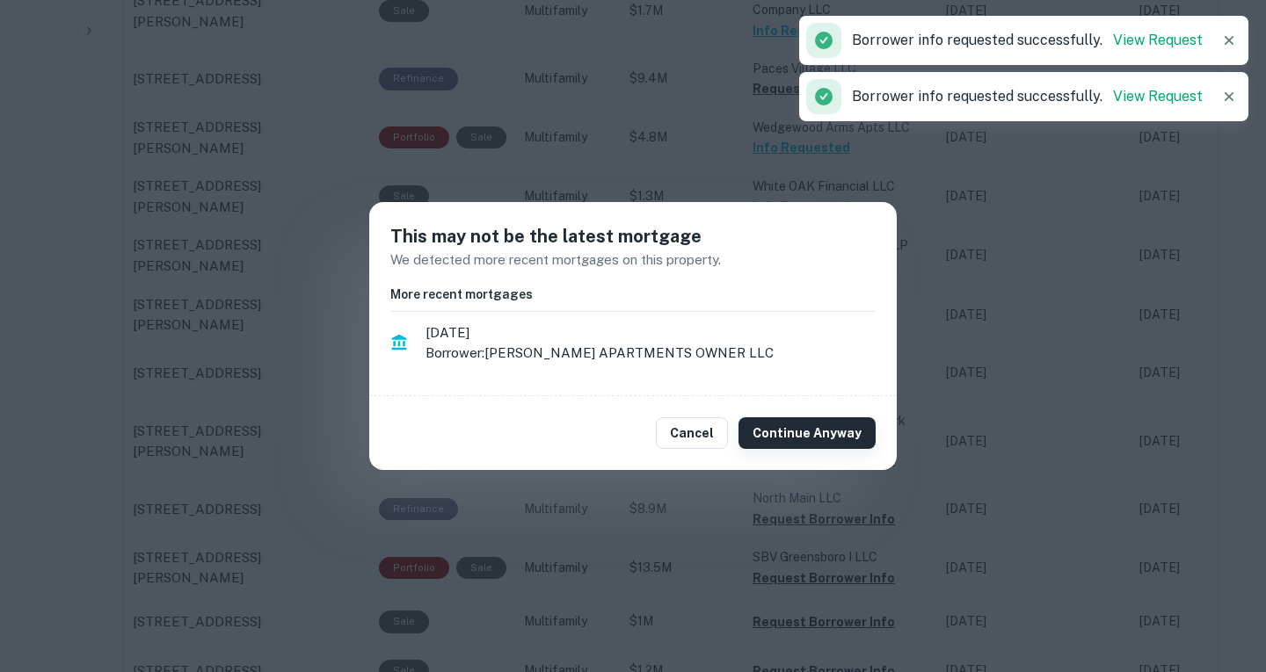
click at [809, 432] on button "Continue Anyway" at bounding box center [806, 434] width 137 height 32
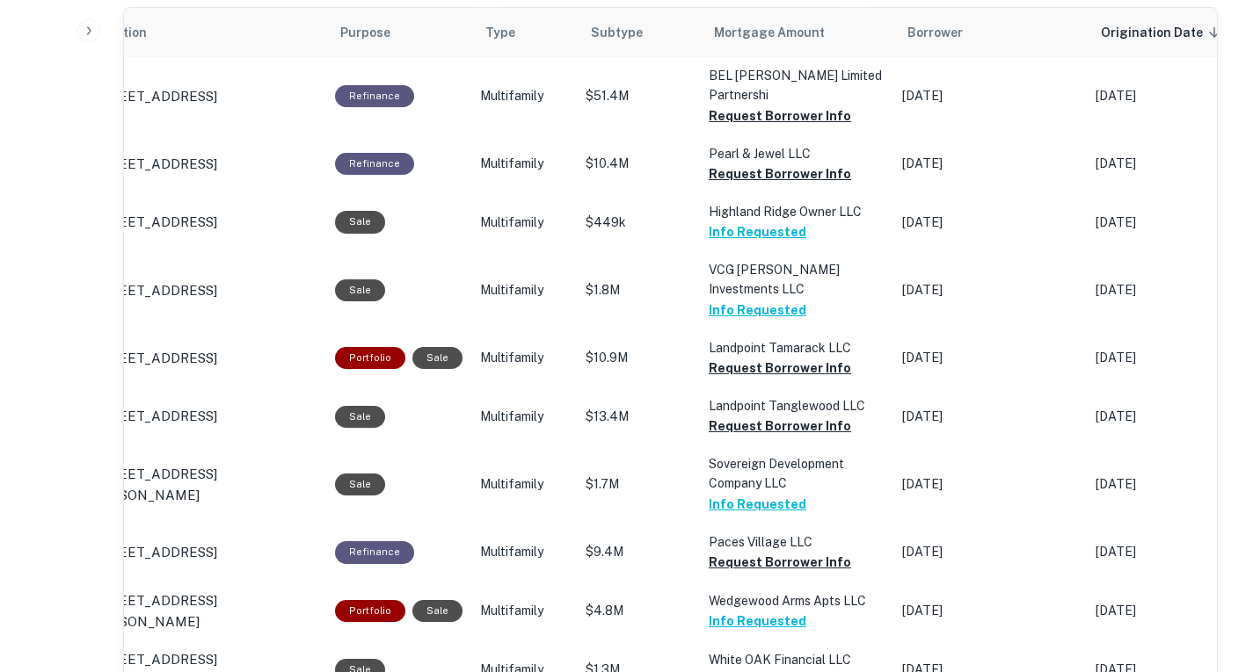
scroll to position [1014, 0]
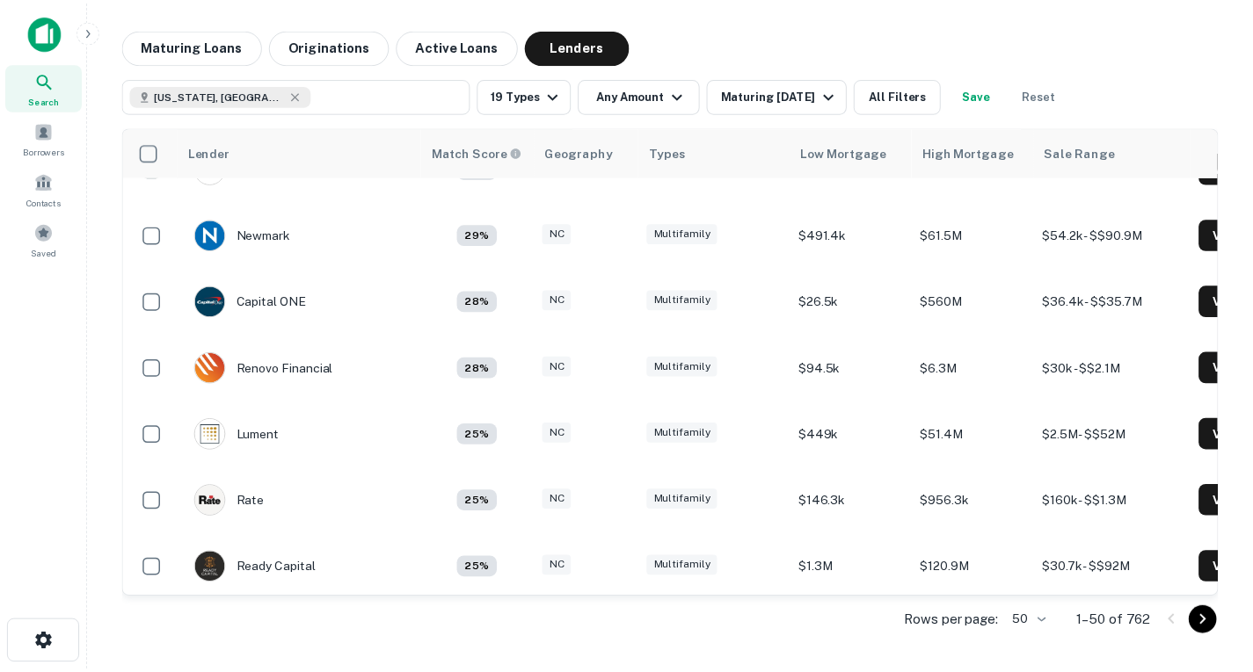
scroll to position [2934, 0]
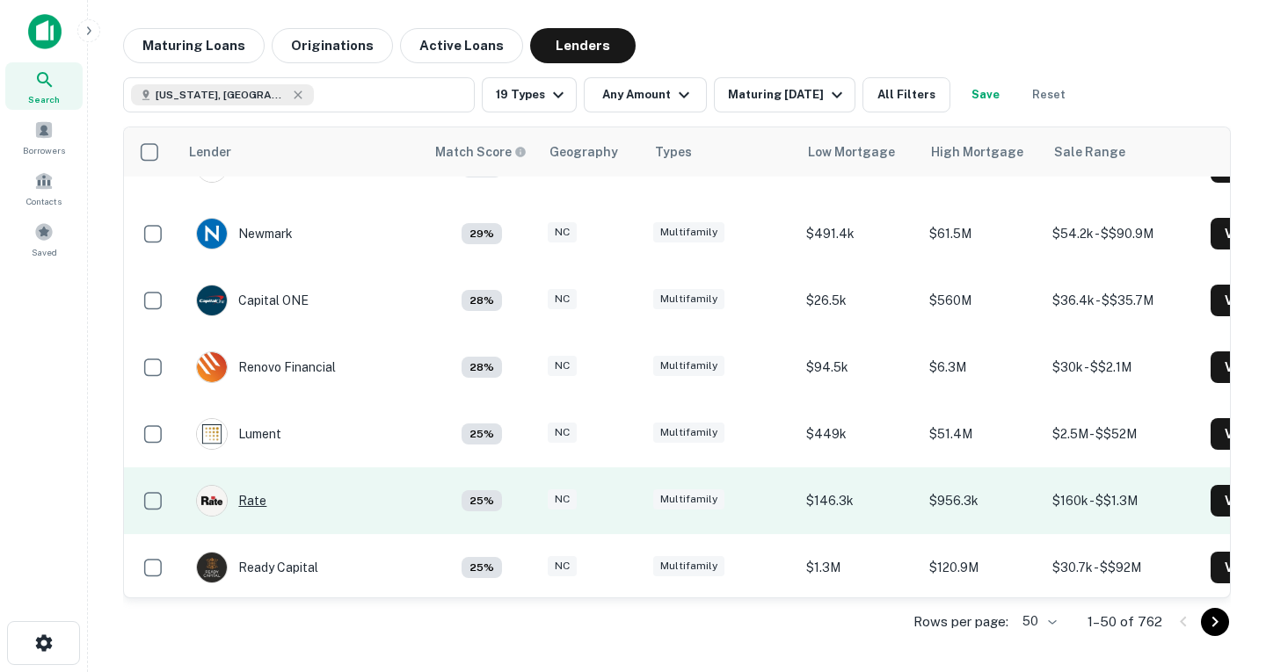
click at [248, 485] on div "Rate" at bounding box center [231, 501] width 70 height 32
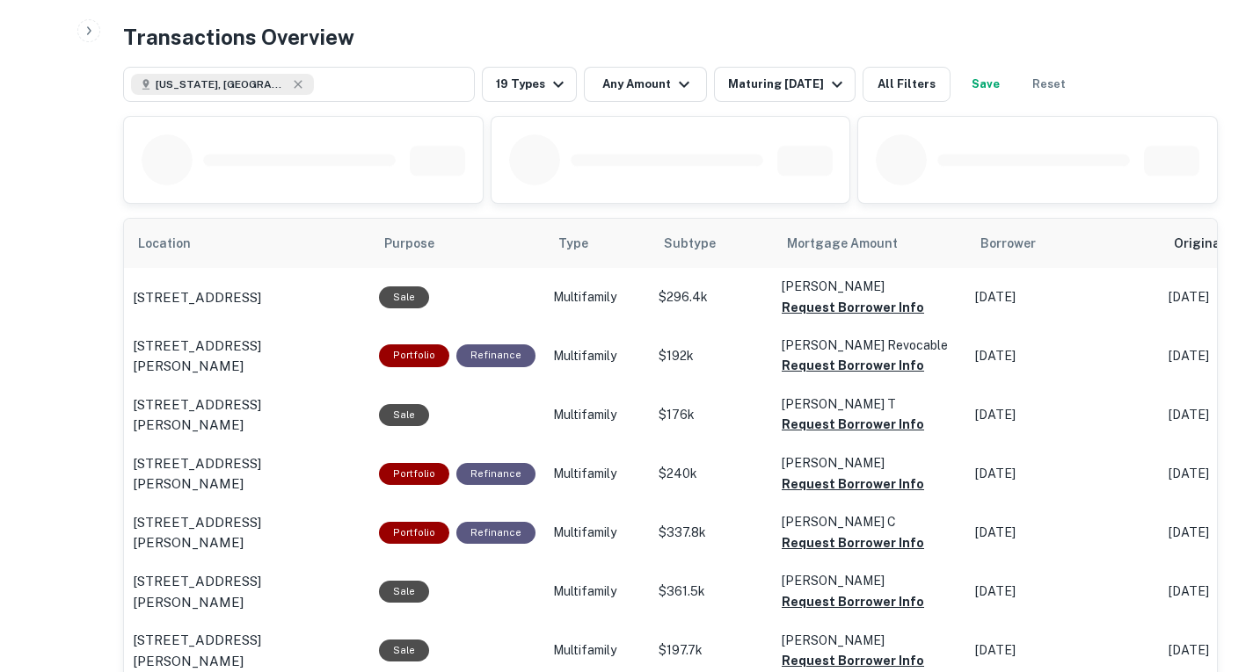
scroll to position [806, 0]
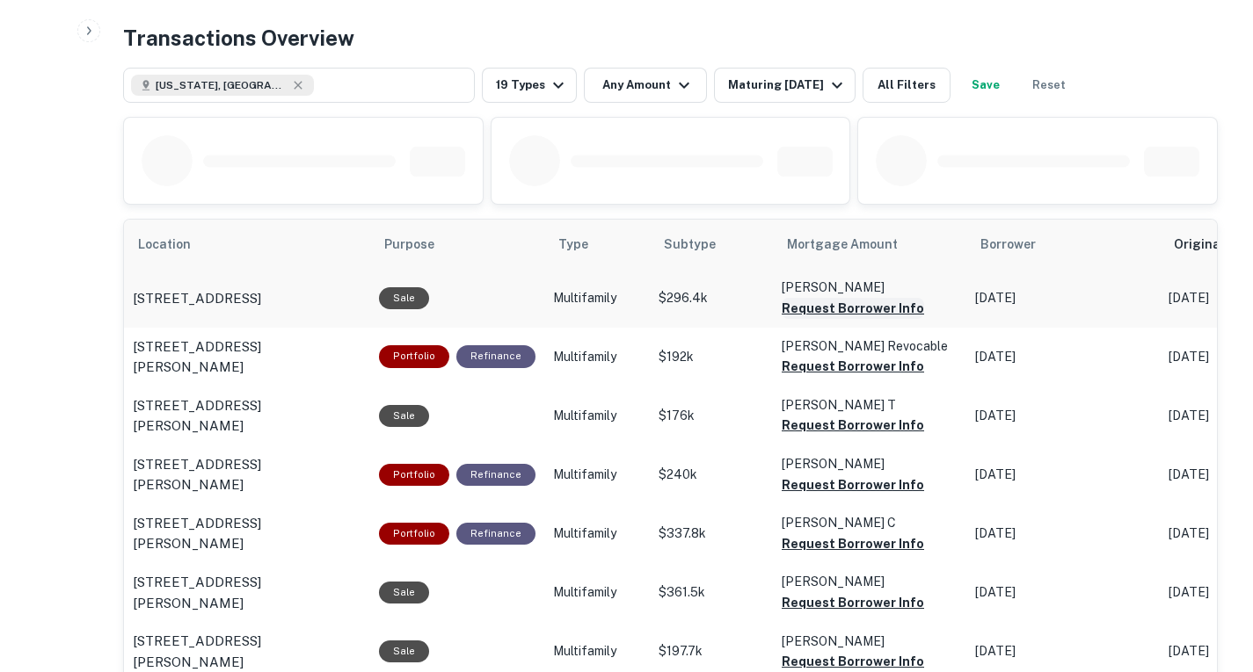
click at [805, 319] on button "Request Borrower Info" at bounding box center [852, 308] width 142 height 21
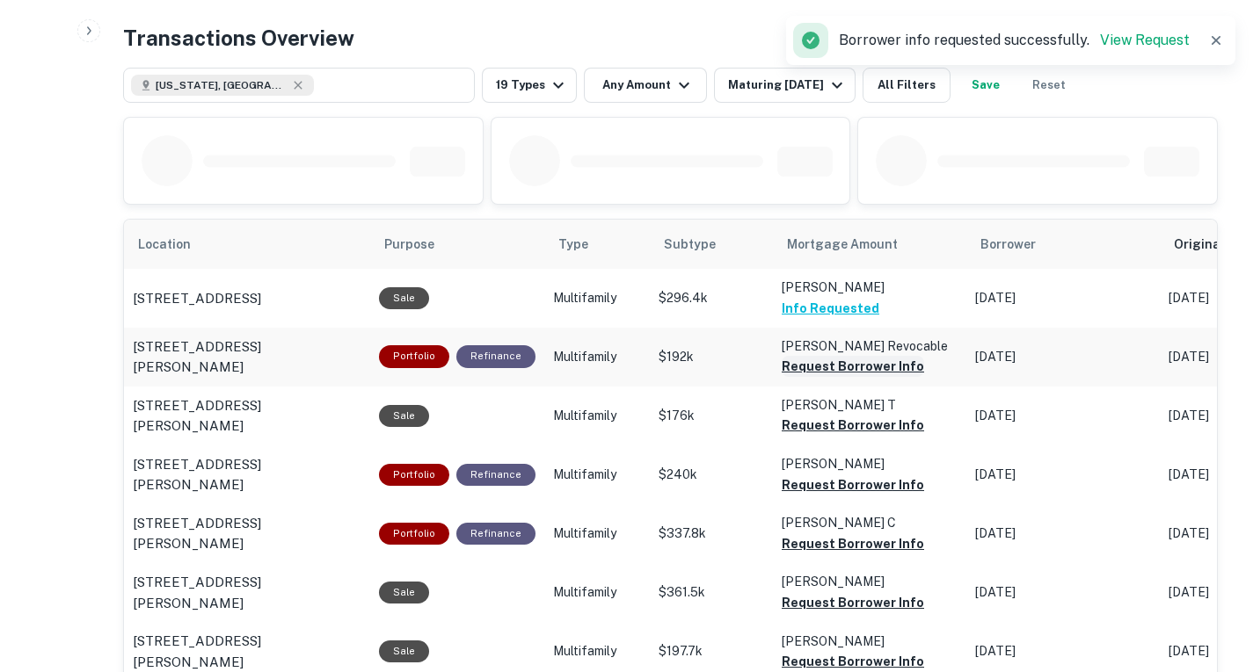
scroll to position [893, 0]
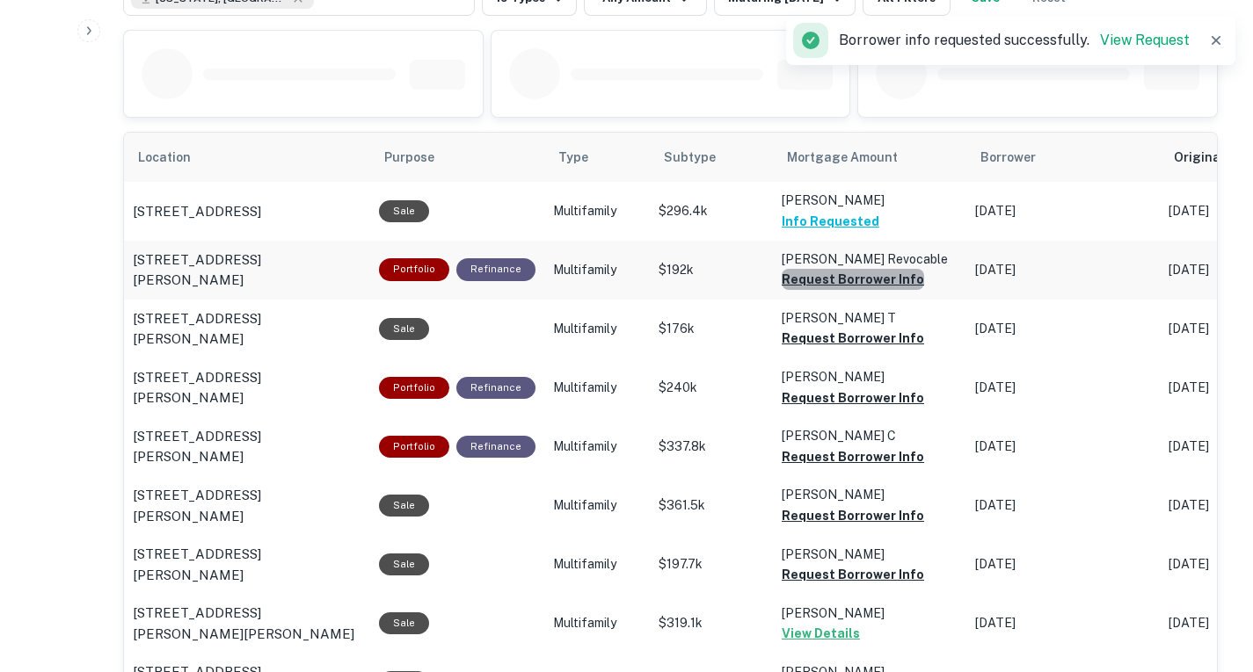
click at [843, 290] on button "Request Borrower Info" at bounding box center [852, 279] width 142 height 21
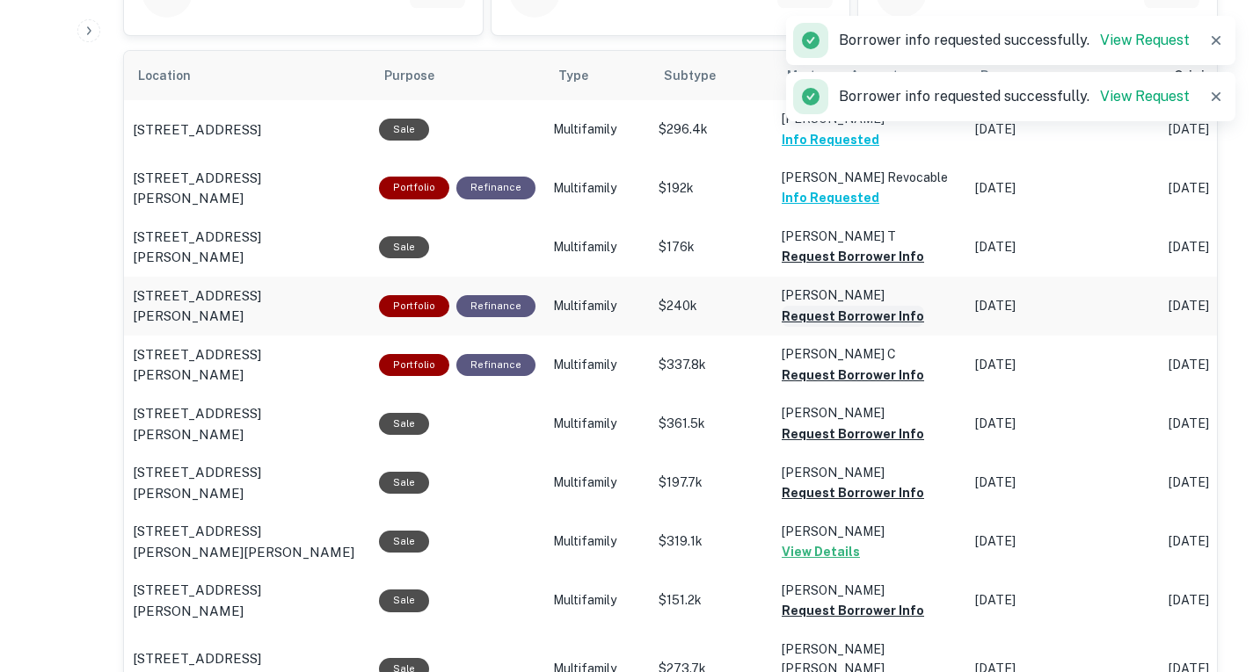
click at [852, 327] on button "Request Borrower Info" at bounding box center [852, 316] width 142 height 21
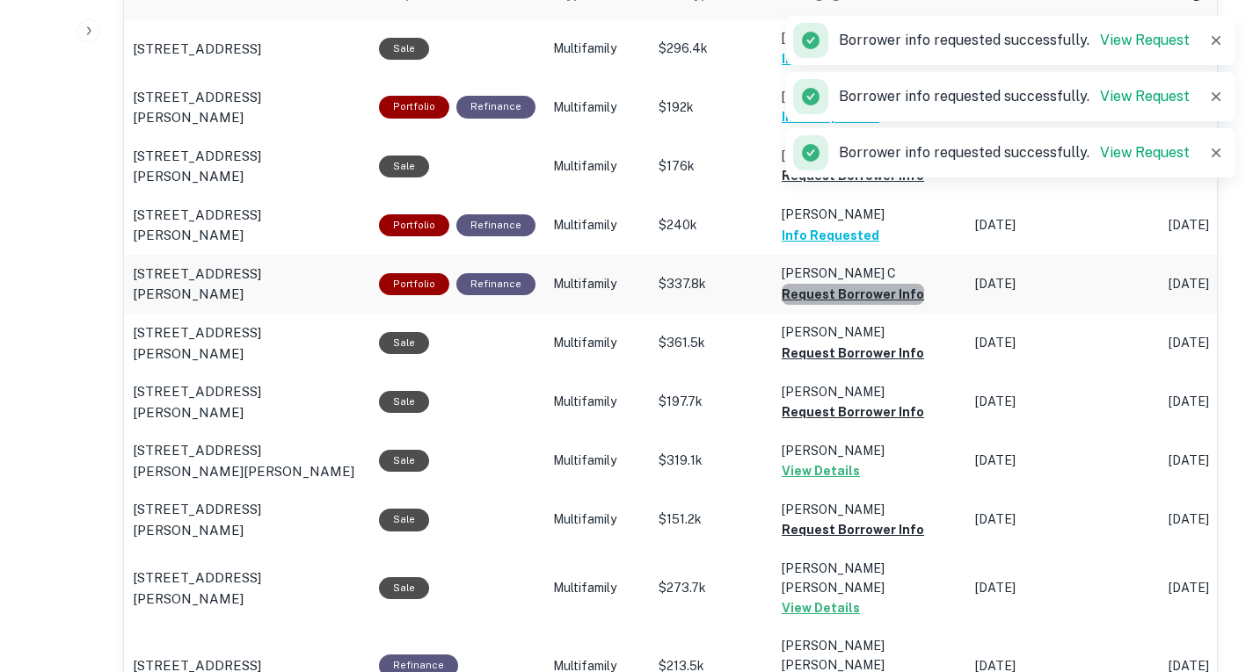
click at [846, 305] on button "Request Borrower Info" at bounding box center [852, 294] width 142 height 21
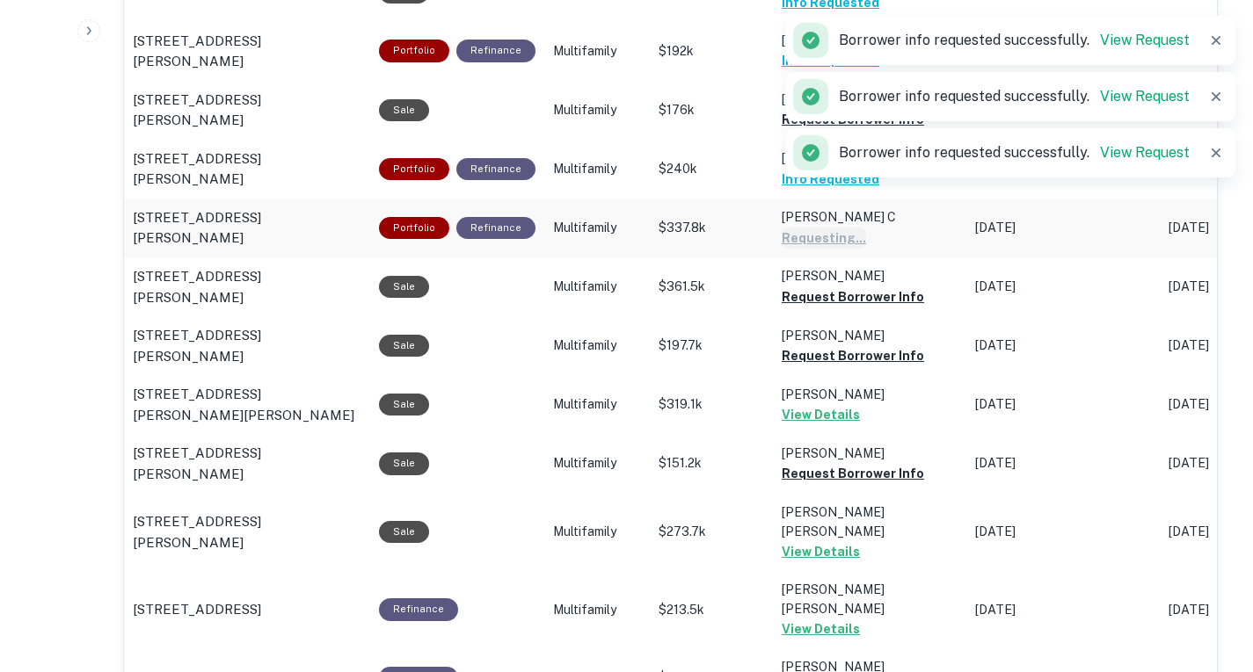
scroll to position [1115, 0]
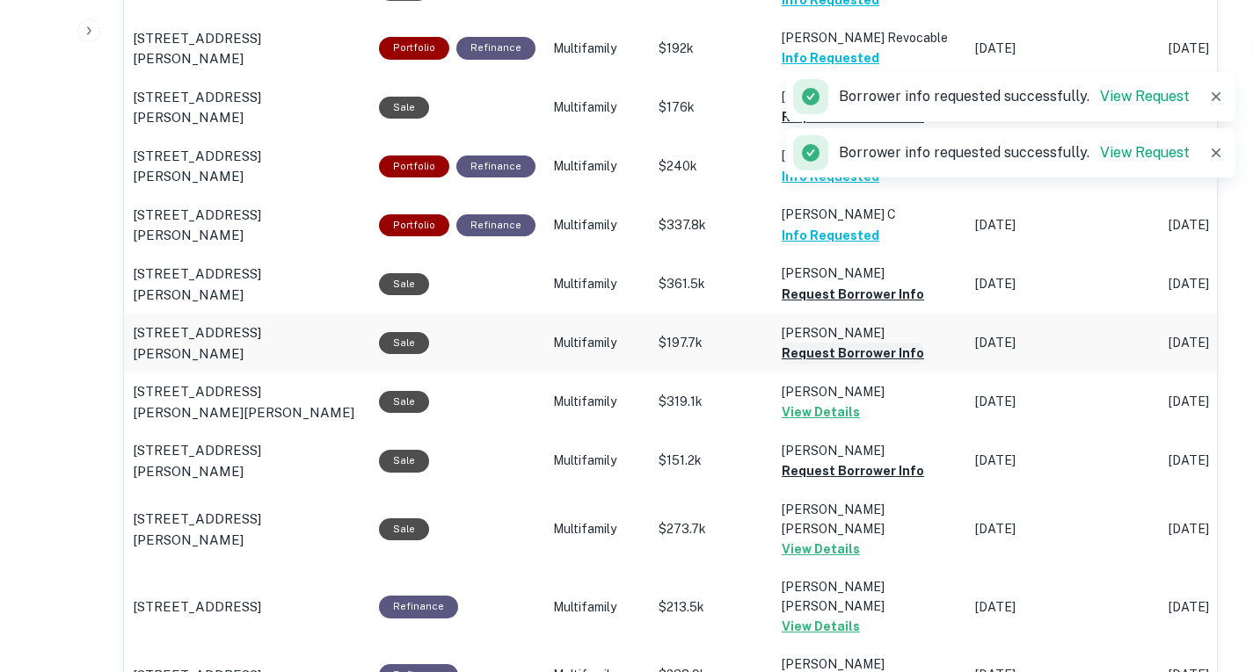
click at [861, 364] on button "Request Borrower Info" at bounding box center [852, 353] width 142 height 21
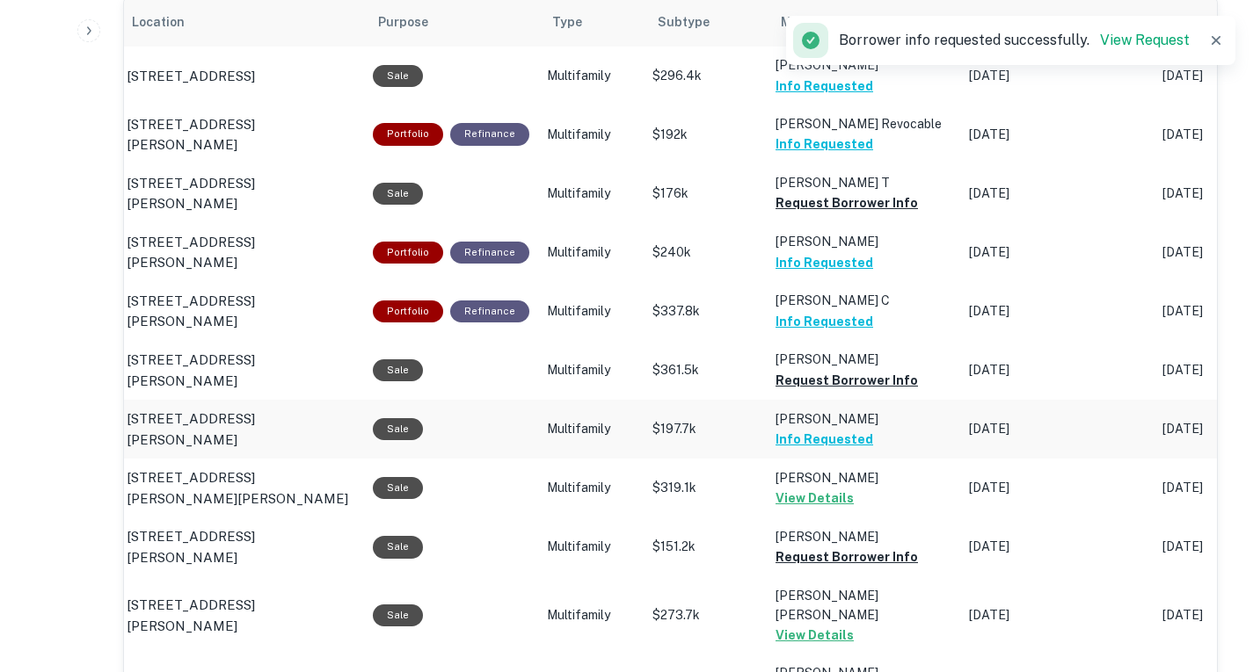
scroll to position [1028, 0]
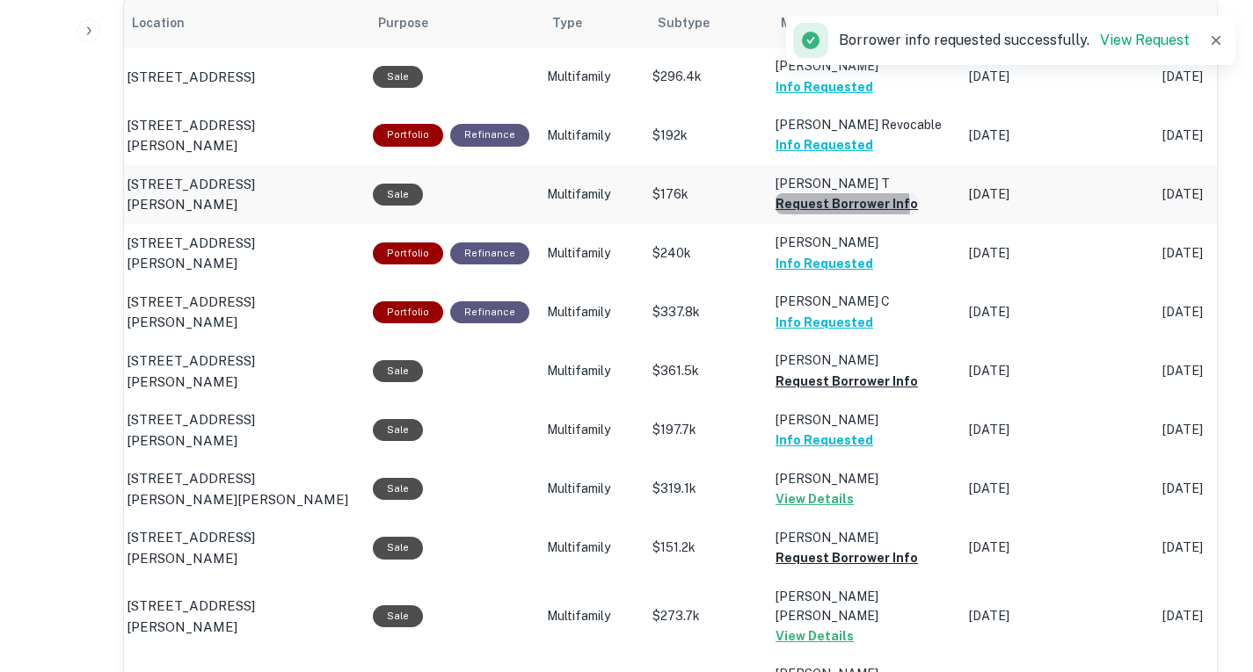
click at [827, 214] on button "Request Borrower Info" at bounding box center [846, 203] width 142 height 21
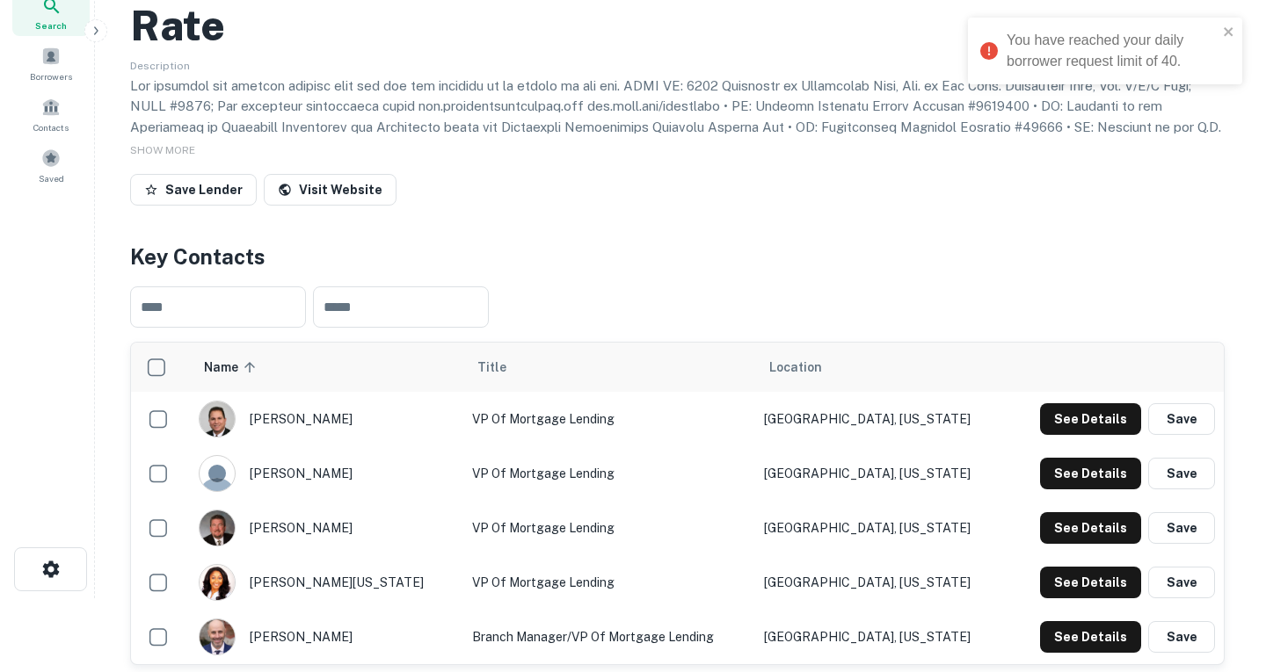
scroll to position [0, 0]
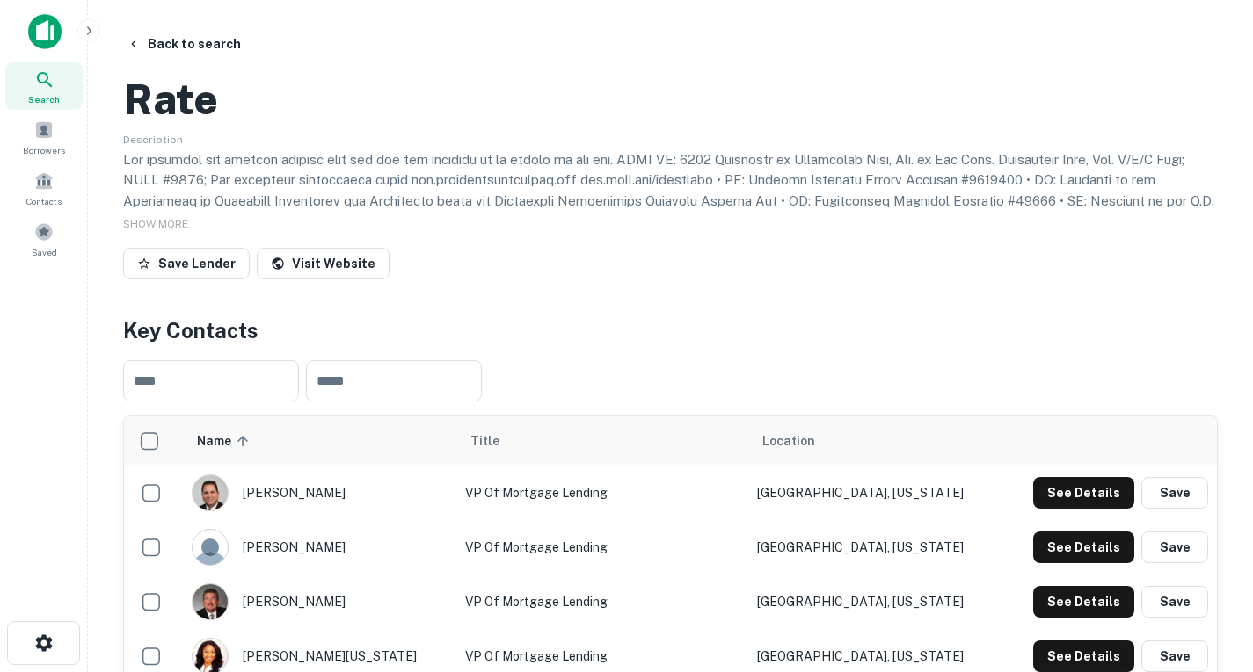
click at [47, 41] on img at bounding box center [44, 31] width 33 height 35
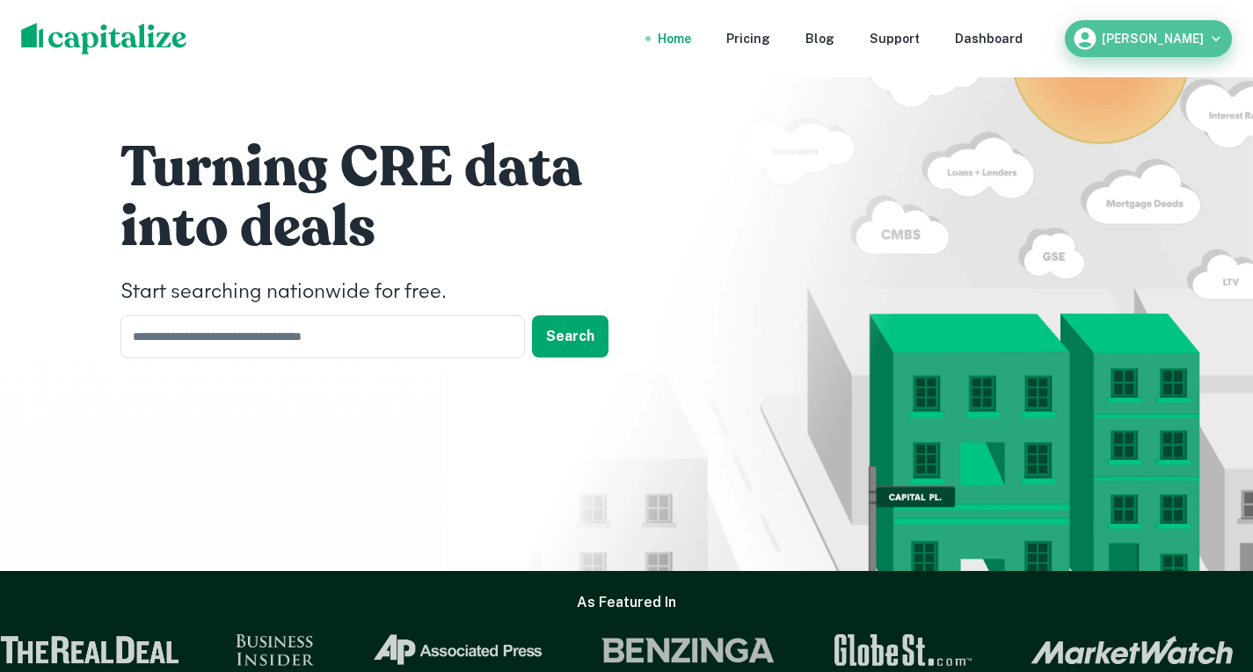
click at [1203, 29] on div "[PERSON_NAME]" at bounding box center [1148, 38] width 153 height 26
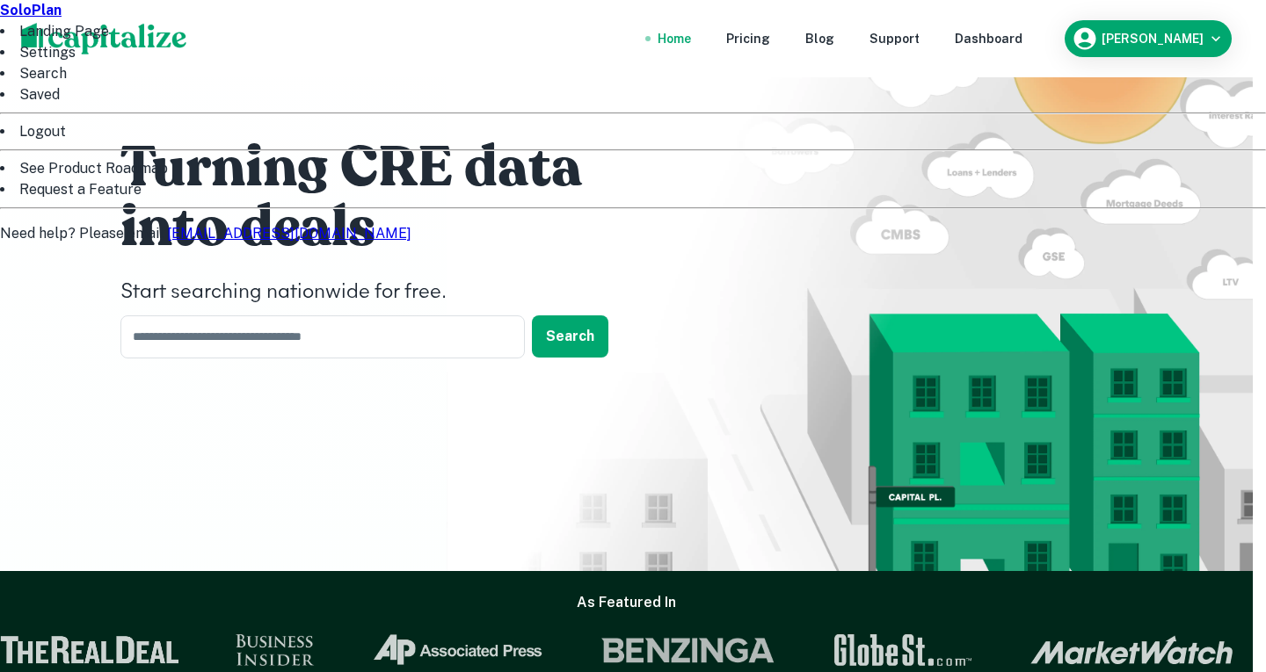
click at [1098, 142] on li "Logout" at bounding box center [633, 131] width 1266 height 21
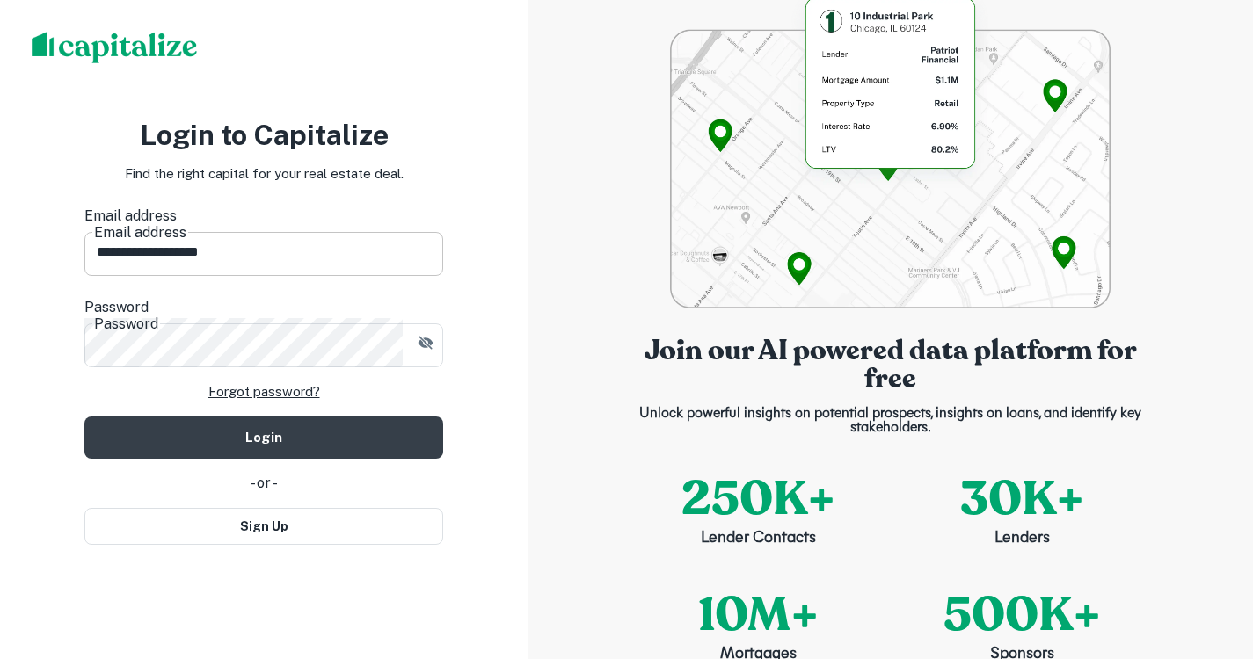
click at [283, 261] on input "**********" at bounding box center [263, 251] width 359 height 49
drag, startPoint x: 126, startPoint y: 258, endPoint x: 73, endPoint y: 258, distance: 52.7
click at [73, 258] on div "**********" at bounding box center [263, 329] width 527 height 659
type input "**********"
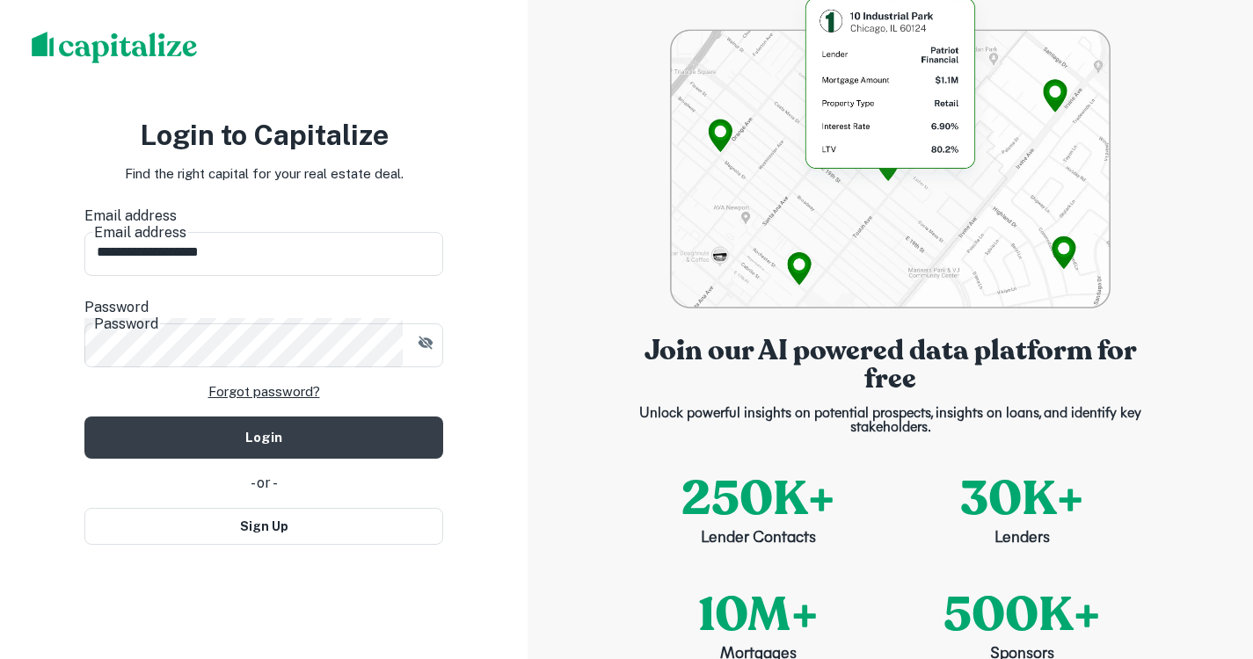
click at [425, 389] on form "**********" at bounding box center [263, 332] width 359 height 253
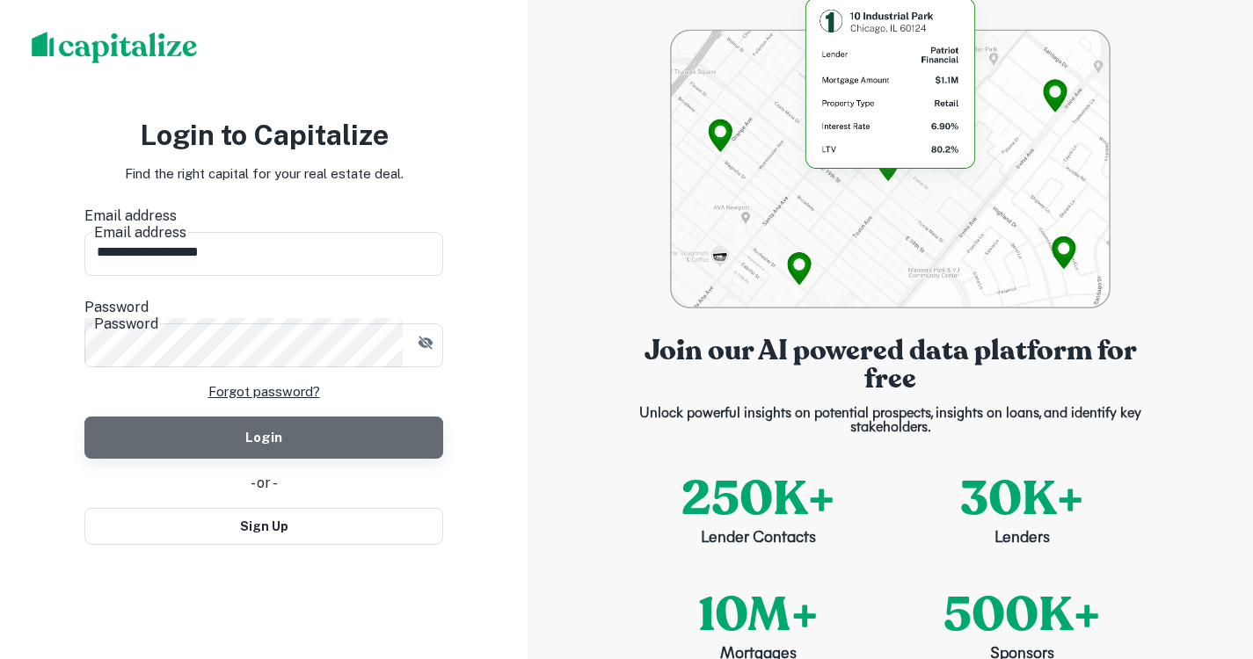
click at [377, 417] on button "Login" at bounding box center [263, 438] width 359 height 42
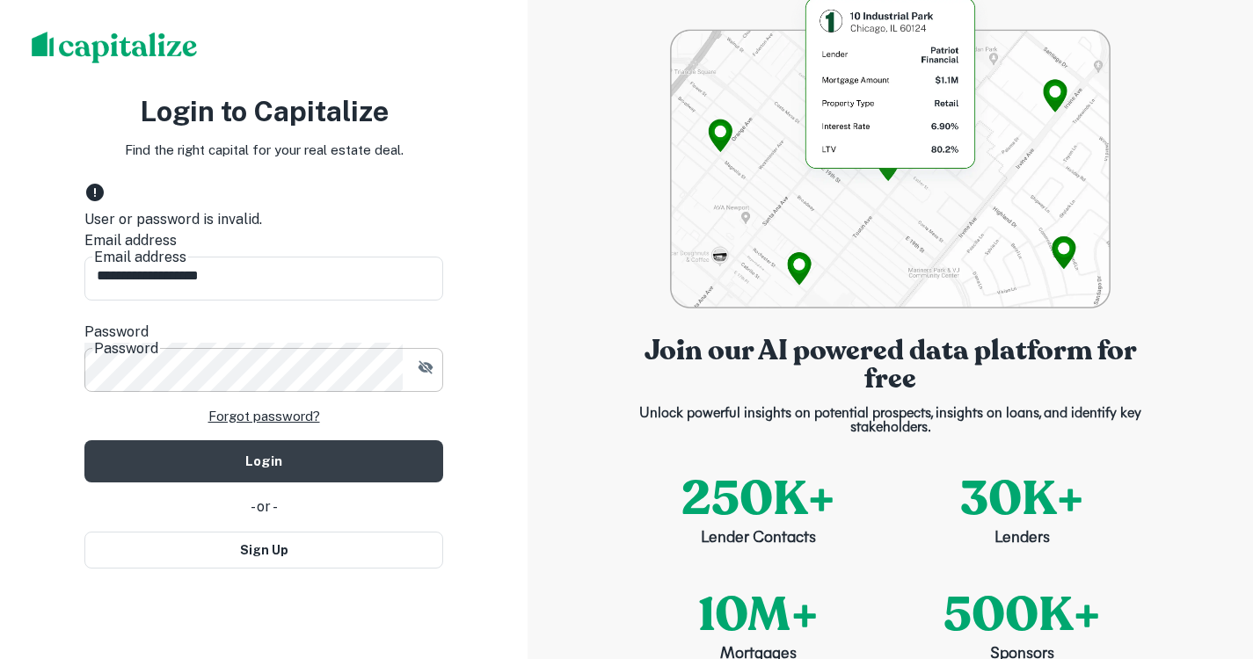
click at [423, 360] on icon "button" at bounding box center [425, 366] width 15 height 13
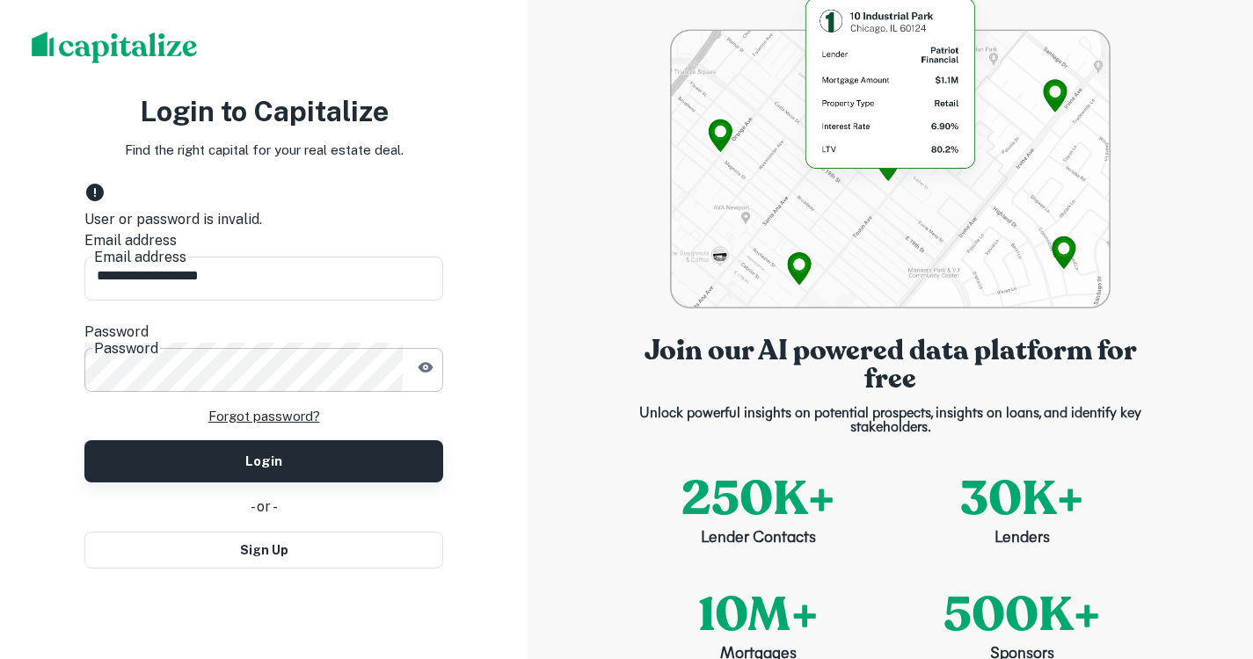
click at [276, 447] on button "Login" at bounding box center [263, 461] width 359 height 42
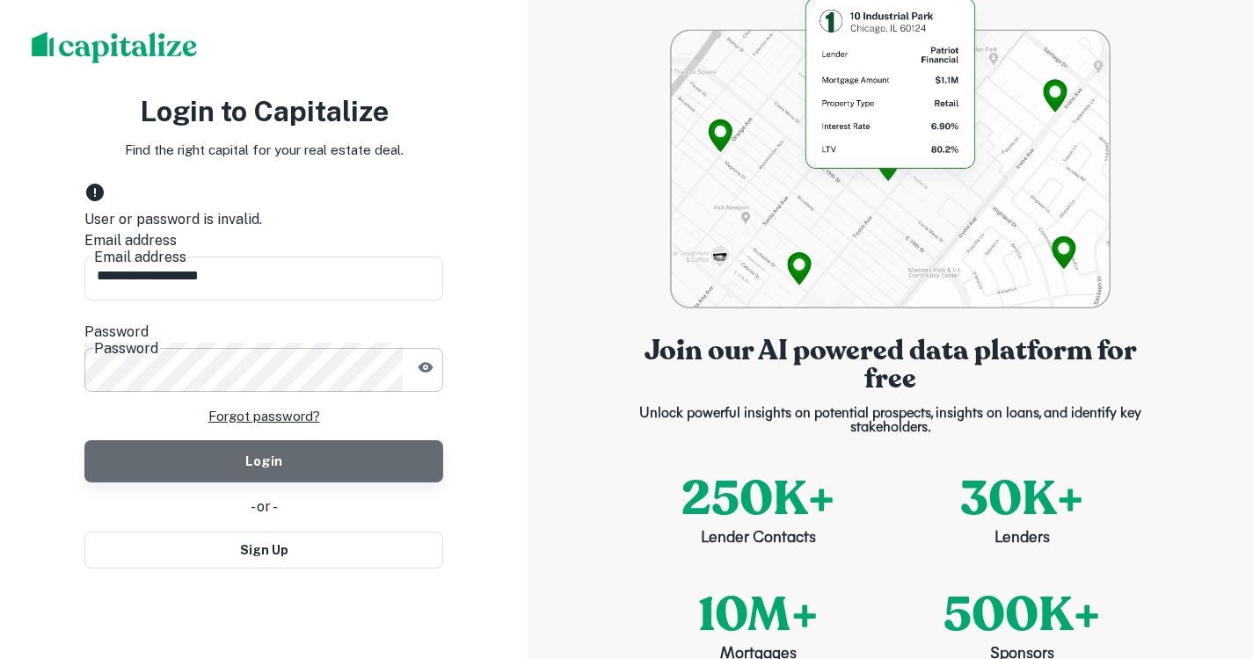
click at [203, 454] on button "Login" at bounding box center [263, 461] width 359 height 42
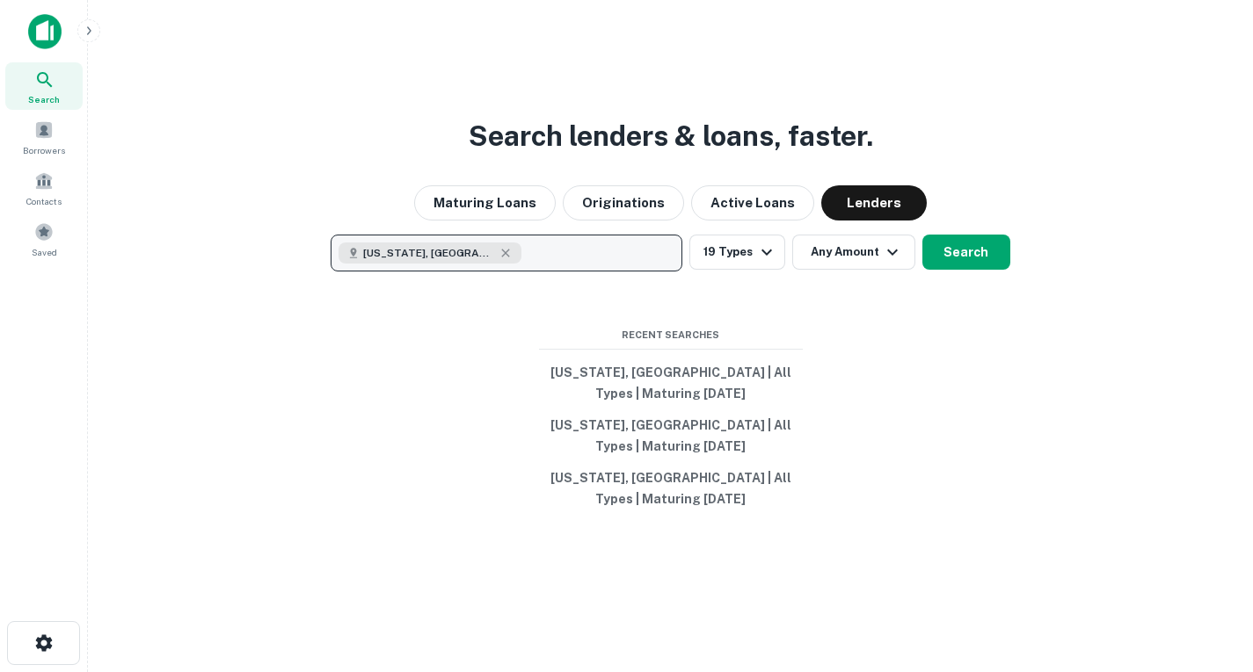
click at [467, 251] on div "[US_STATE], [GEOGRAPHIC_DATA]" at bounding box center [429, 253] width 183 height 21
click at [498, 251] on icon "button" at bounding box center [505, 253] width 14 height 14
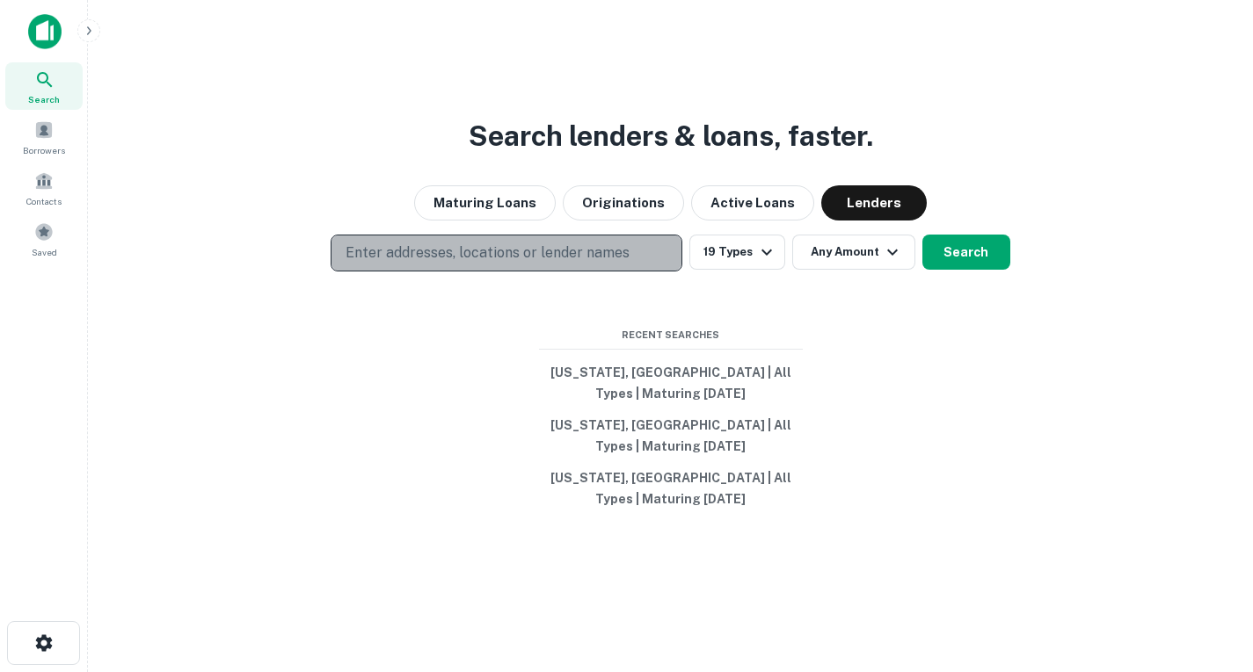
click at [481, 258] on p "Enter addresses, locations or lender names" at bounding box center [487, 253] width 284 height 21
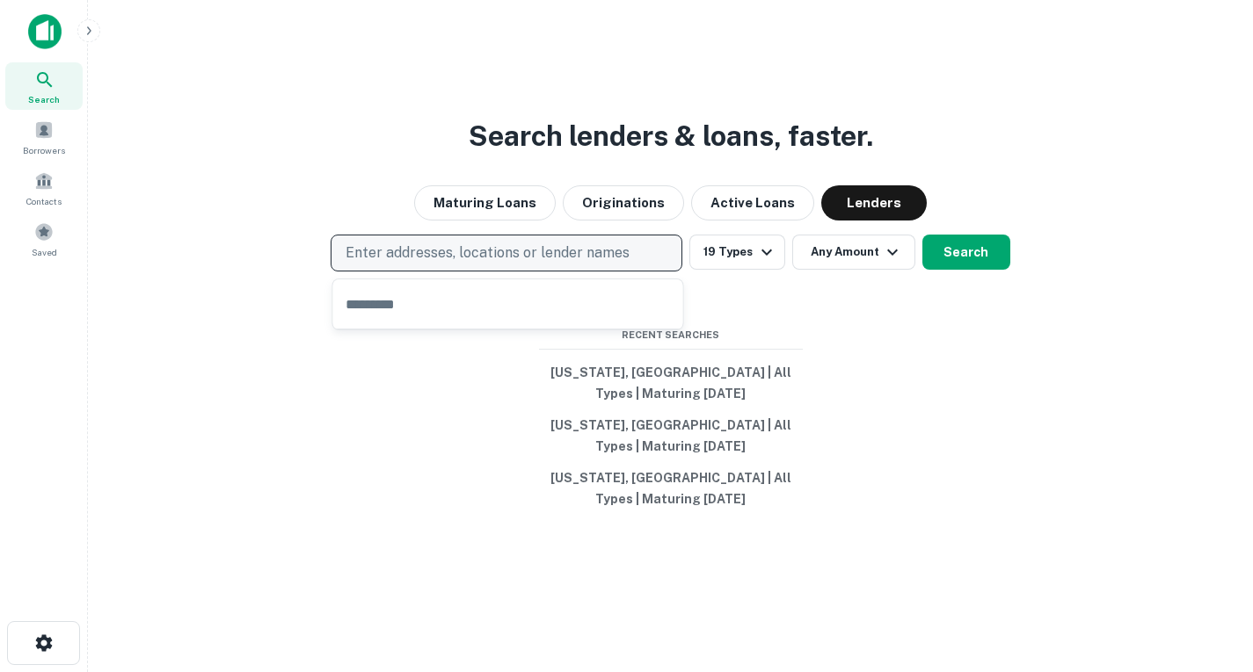
click at [481, 258] on p "Enter addresses, locations or lender names" at bounding box center [487, 253] width 284 height 21
click at [480, 254] on p "Enter addresses, locations or lender names" at bounding box center [487, 253] width 284 height 21
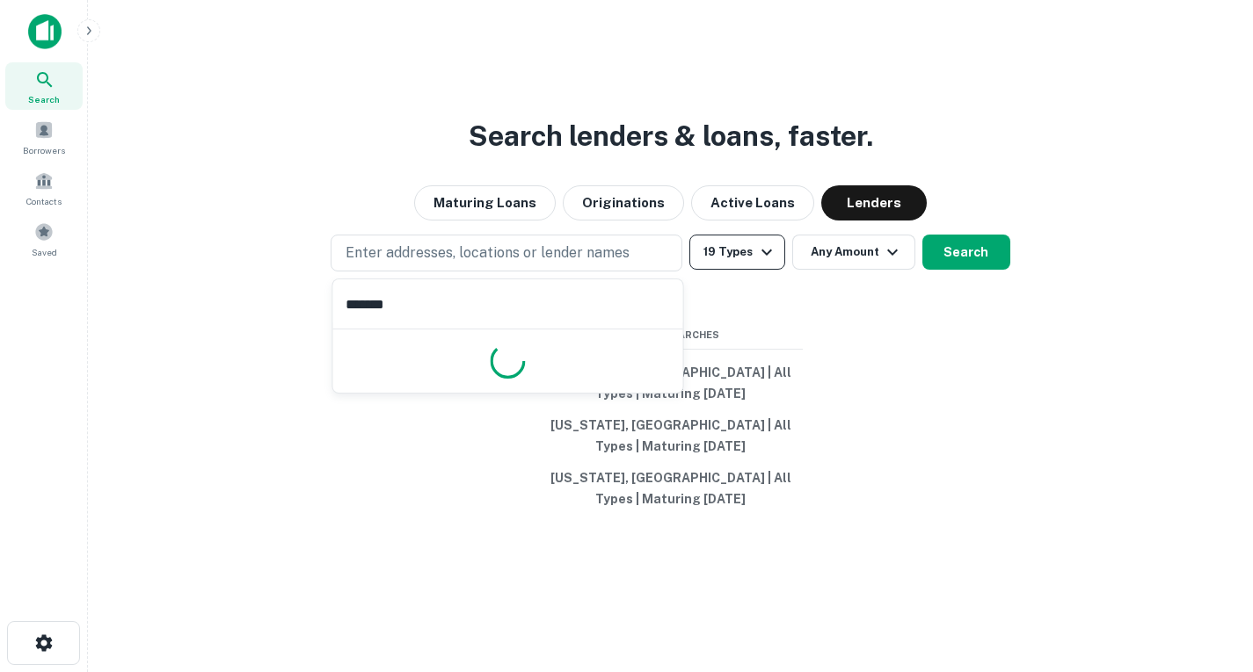
type input "*******"
click at [772, 256] on icon "button" at bounding box center [766, 252] width 21 height 21
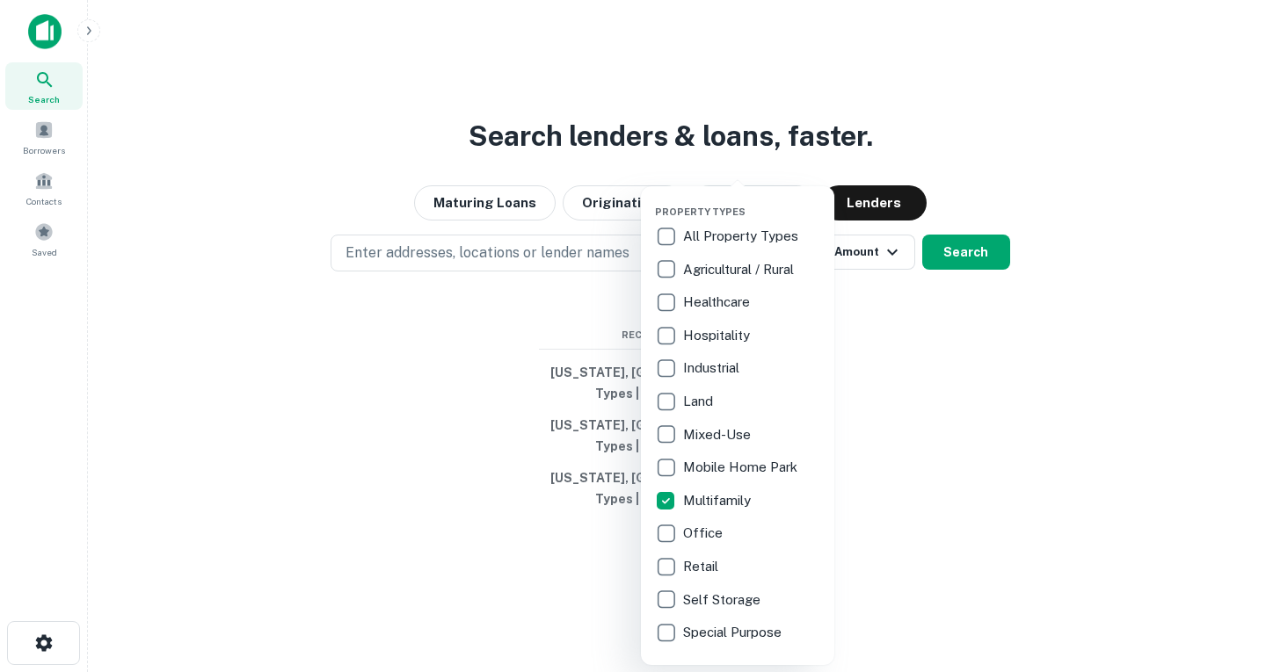
click at [957, 252] on div at bounding box center [633, 336] width 1266 height 672
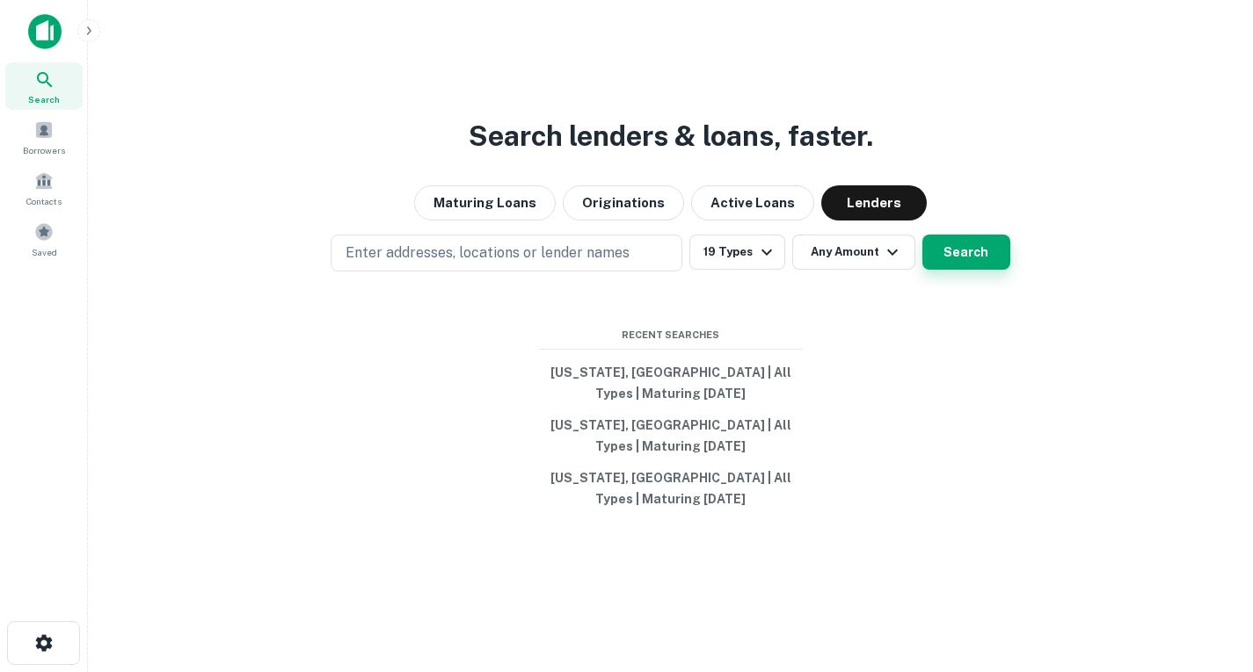
click at [979, 261] on button "Search" at bounding box center [966, 252] width 88 height 35
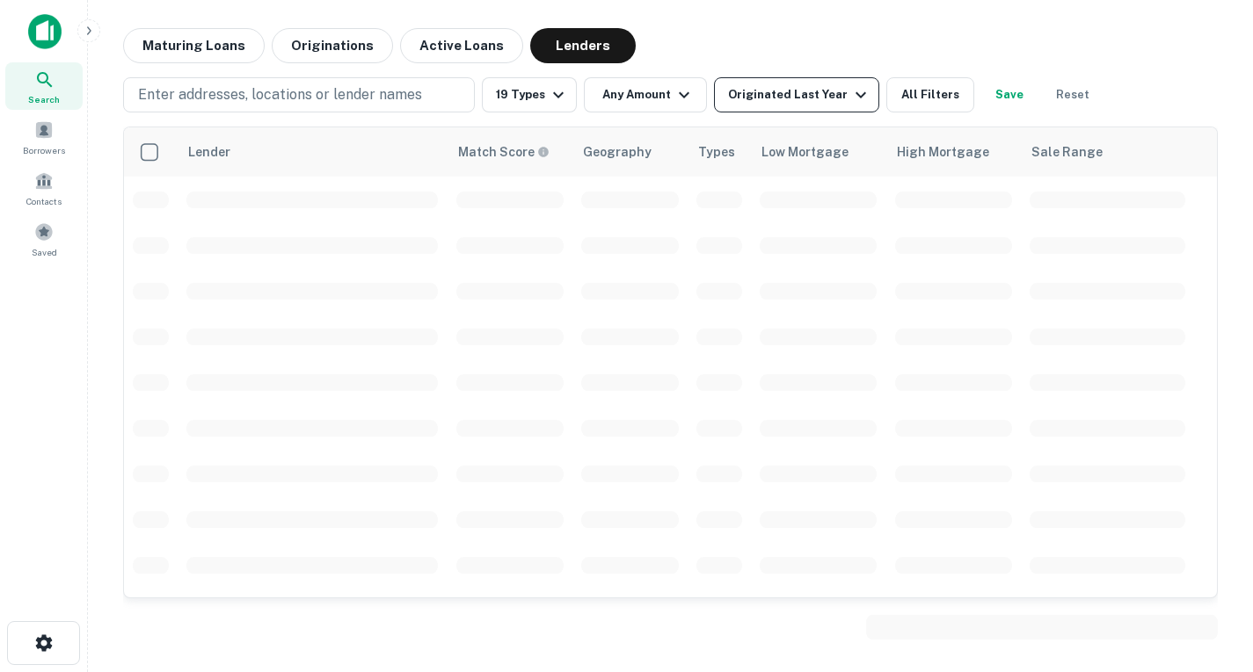
click at [856, 86] on icon "button" at bounding box center [860, 94] width 21 height 21
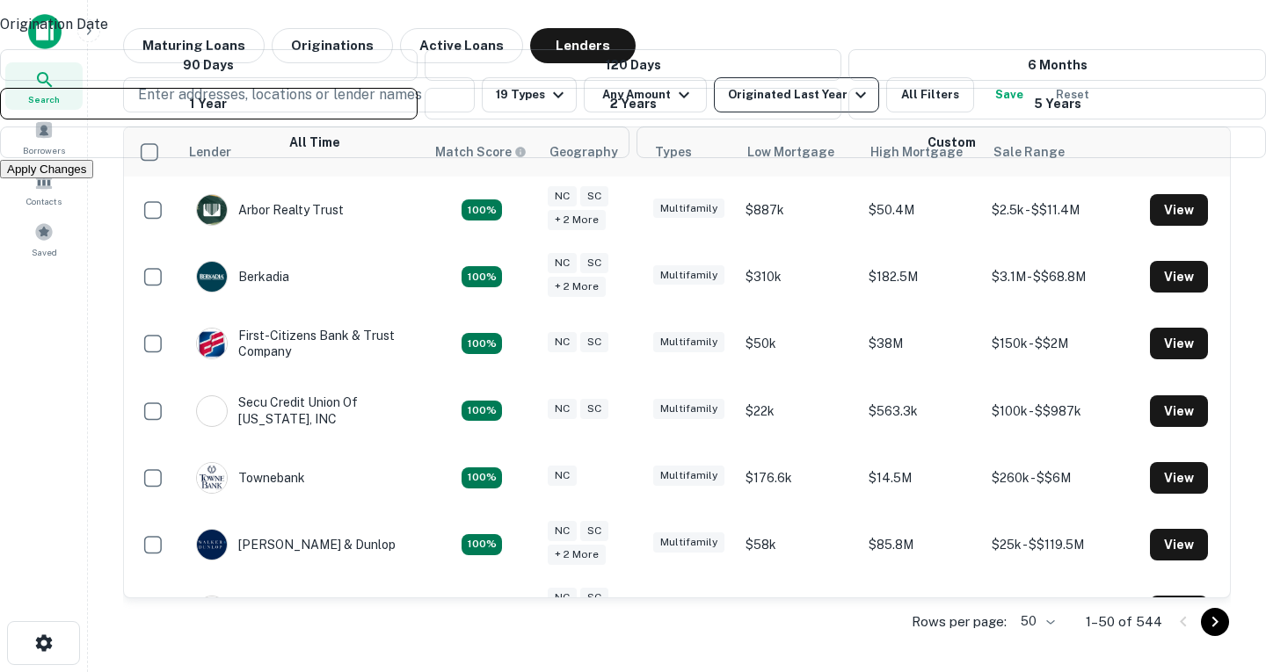
scroll to position [2934, 0]
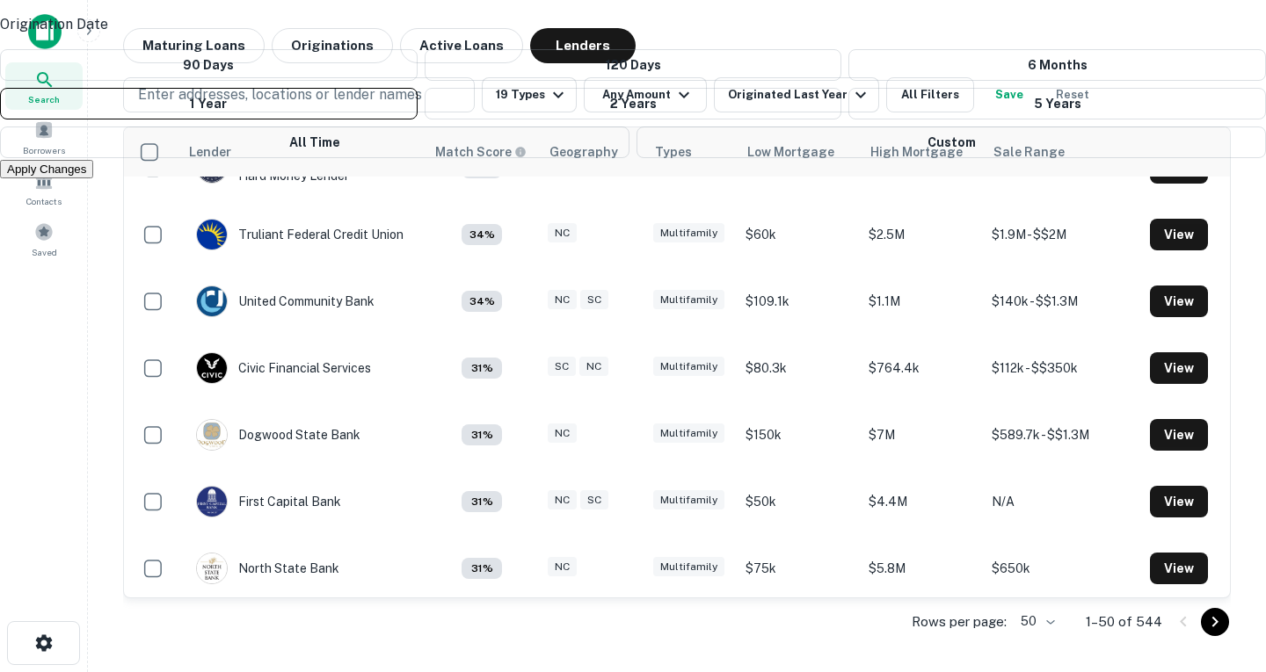
click at [919, 113] on div at bounding box center [633, 336] width 1266 height 672
click at [919, 103] on div at bounding box center [633, 336] width 1266 height 672
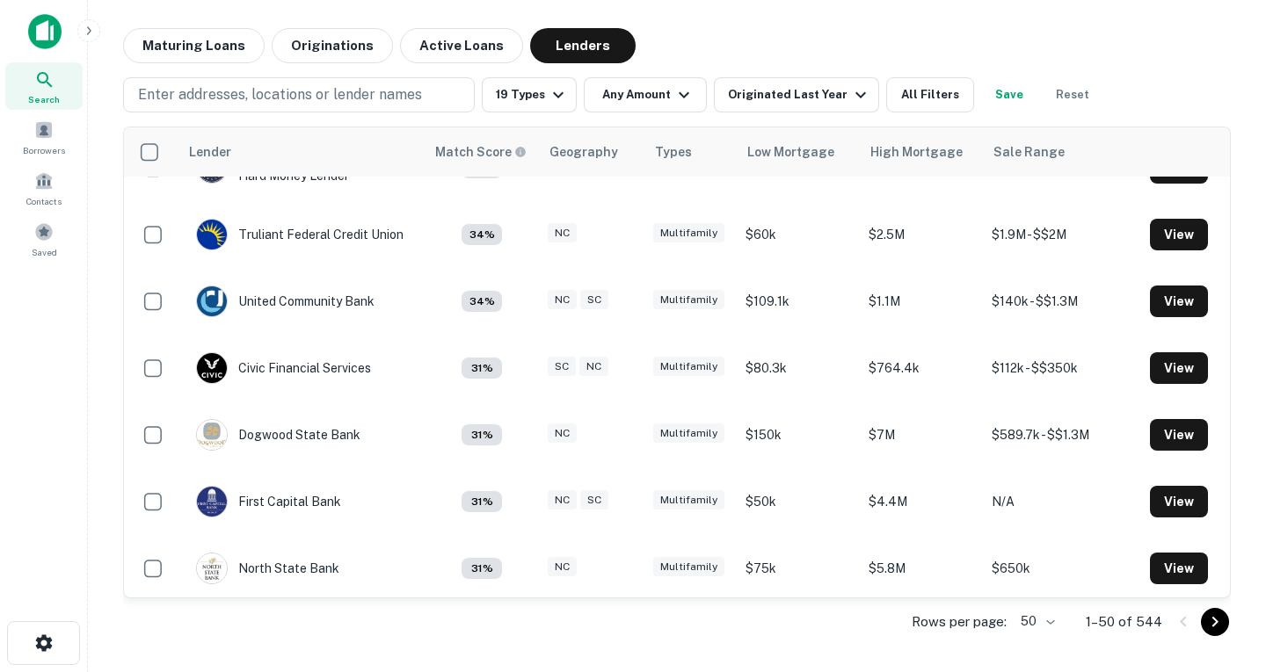
click at [905, 98] on div at bounding box center [633, 336] width 1266 height 672
click at [951, 103] on button "All Filters" at bounding box center [930, 94] width 88 height 35
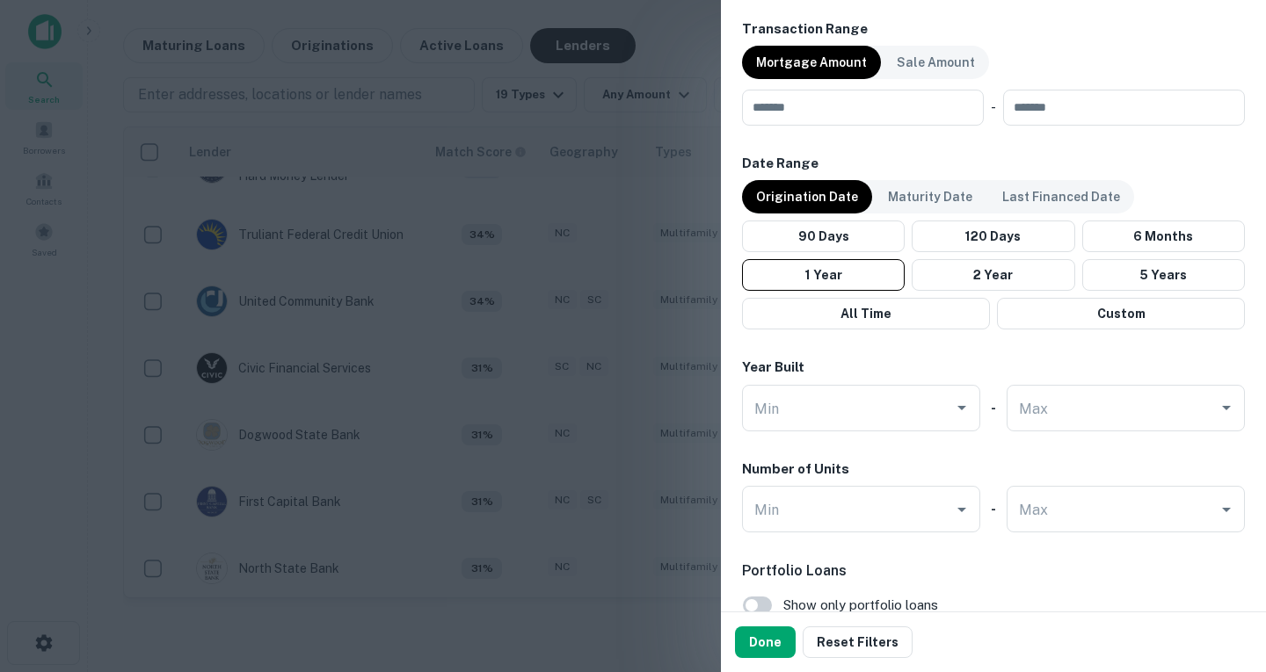
scroll to position [1140, 0]
click at [913, 204] on p "Maturity Date" at bounding box center [930, 195] width 84 height 19
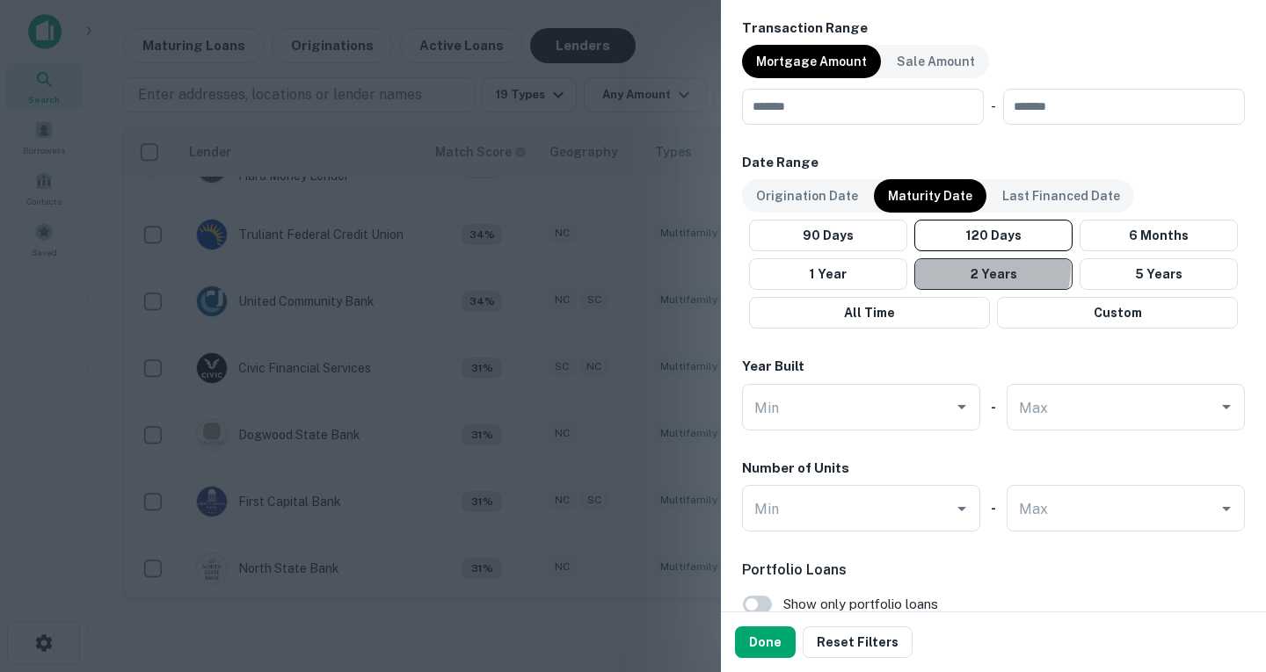
click at [970, 268] on button "2 Years" at bounding box center [993, 274] width 158 height 32
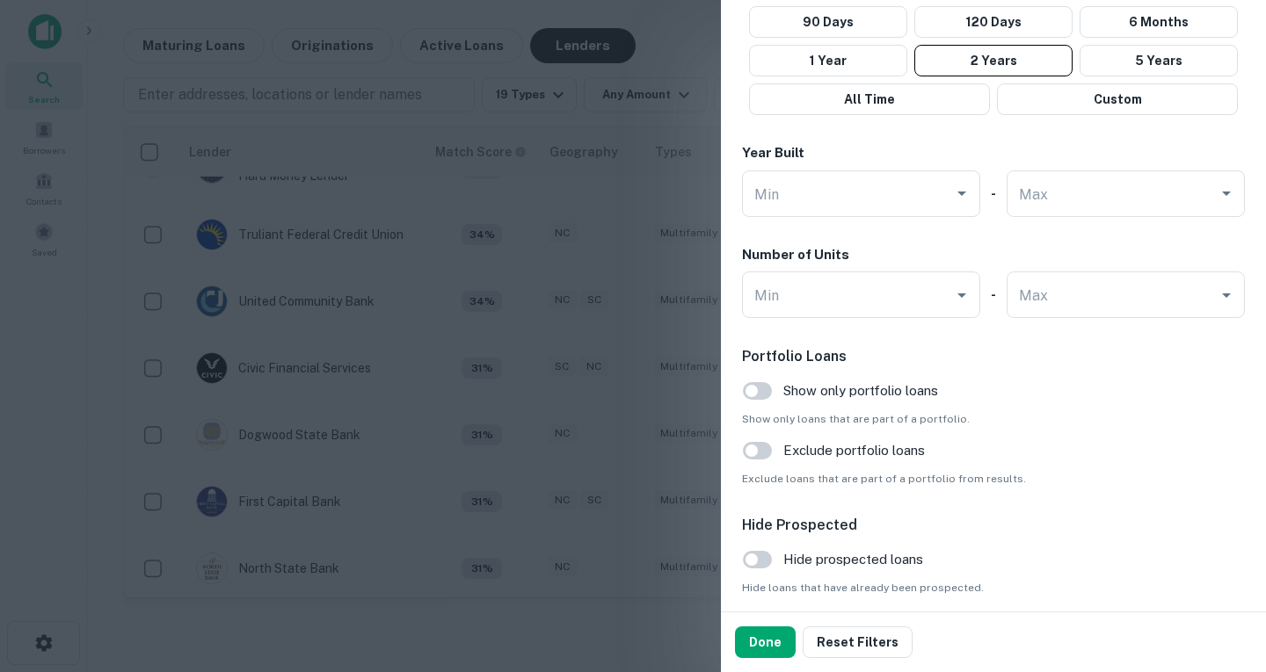
scroll to position [1422, 0]
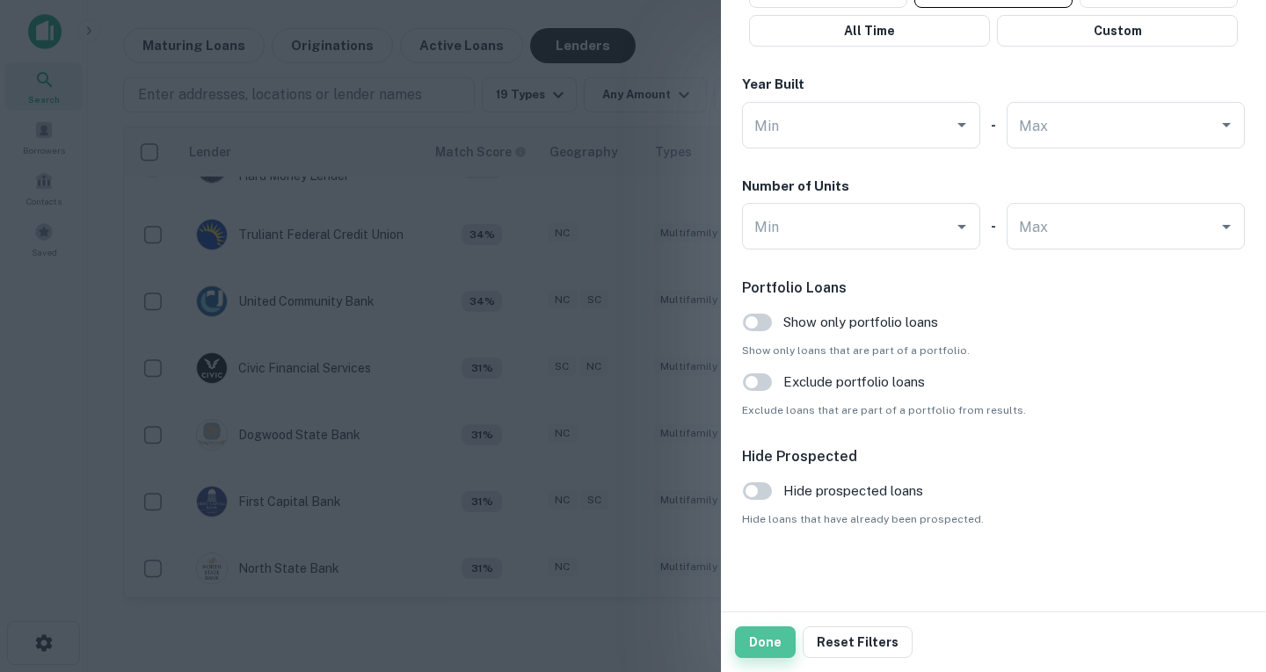
click at [775, 636] on button "Done" at bounding box center [765, 643] width 61 height 32
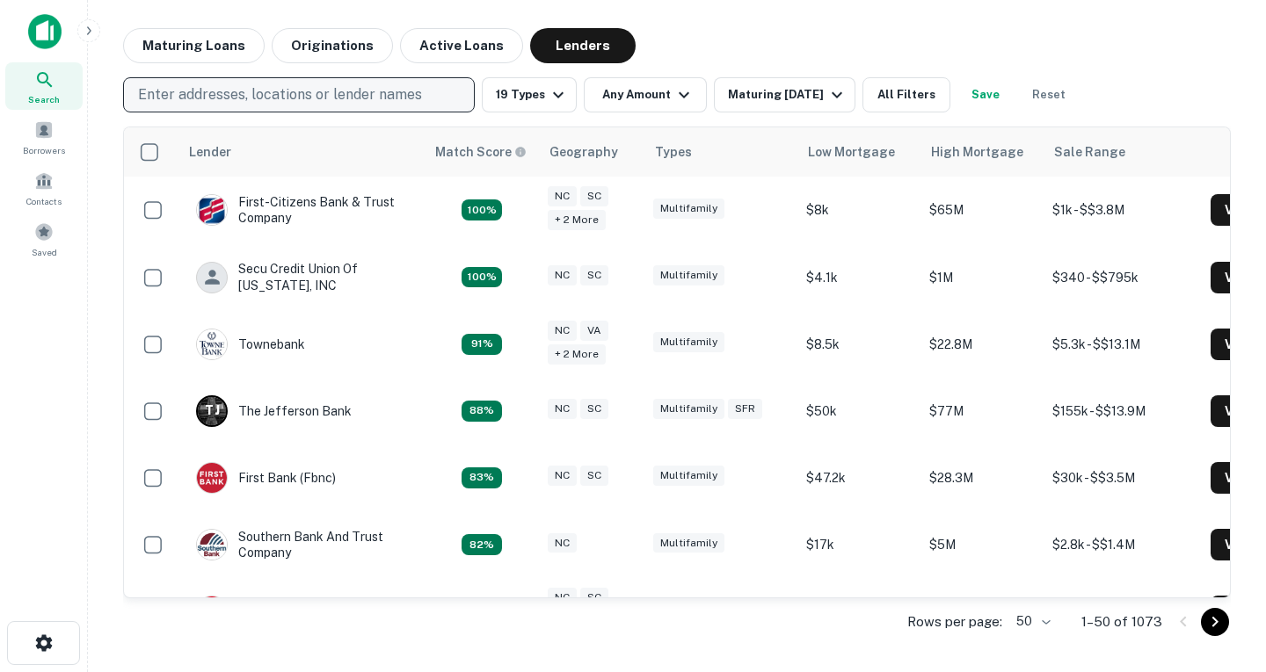
click at [367, 93] on p "Enter addresses, locations or lender names" at bounding box center [280, 94] width 284 height 21
type input "*******"
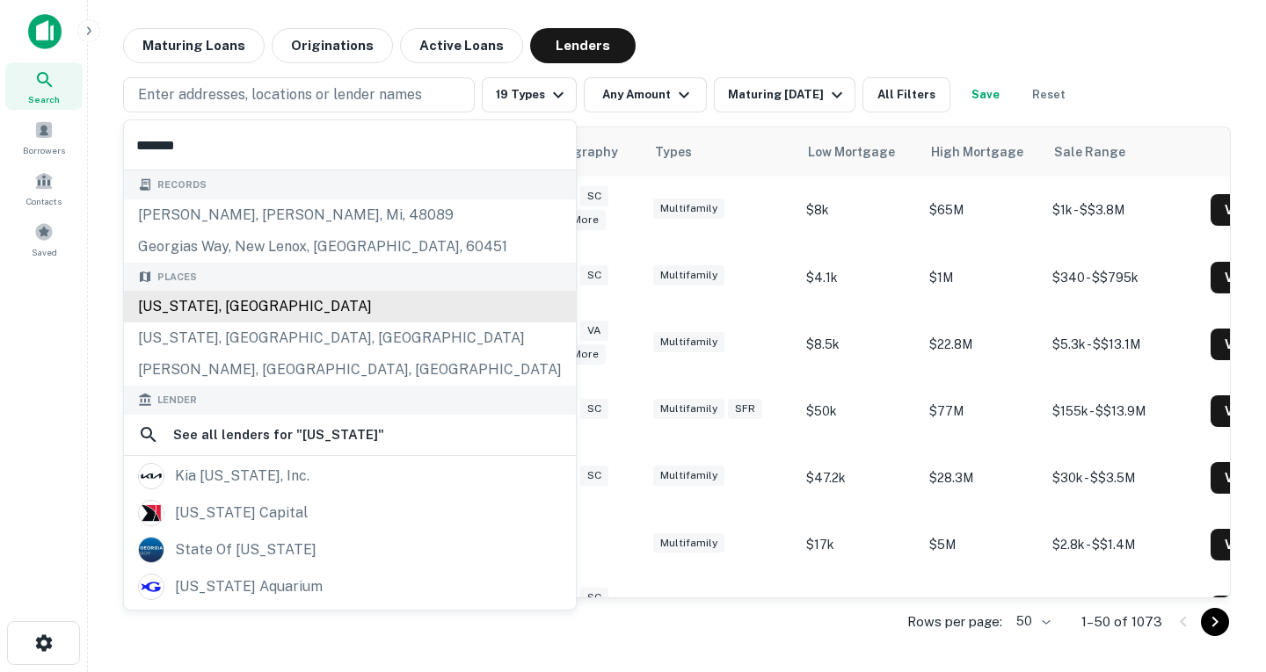
click at [239, 301] on div "[US_STATE], [GEOGRAPHIC_DATA]" at bounding box center [350, 307] width 452 height 32
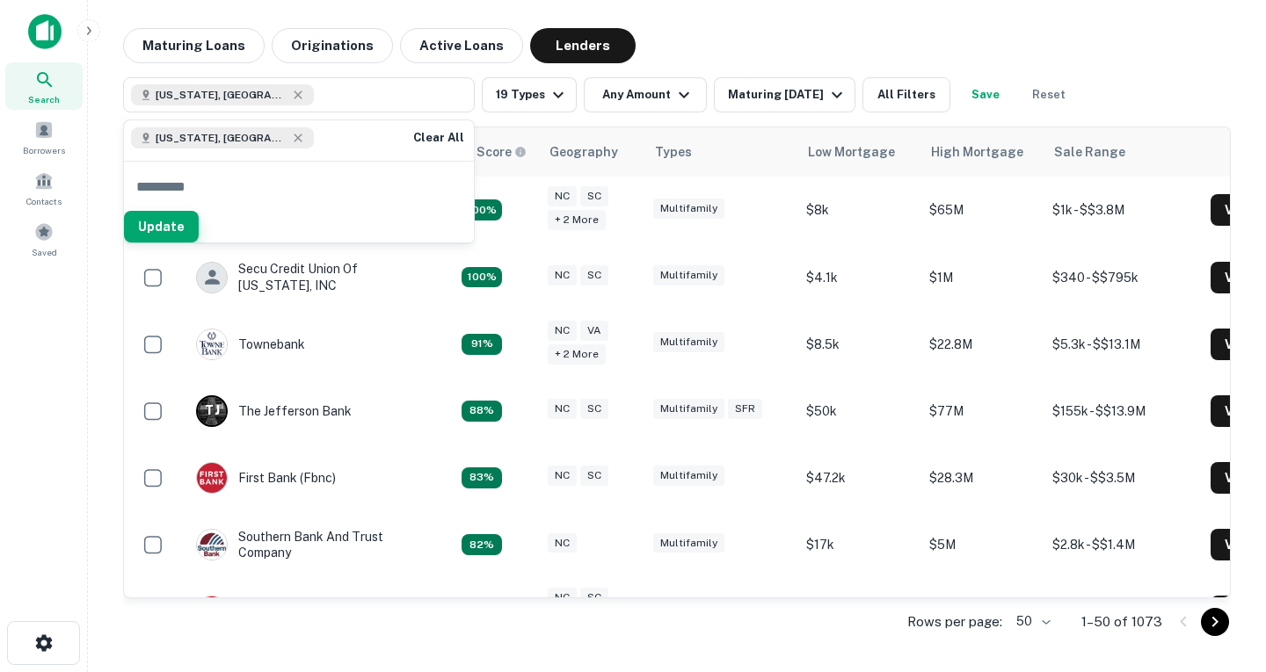
click at [199, 233] on button "Update" at bounding box center [161, 227] width 75 height 32
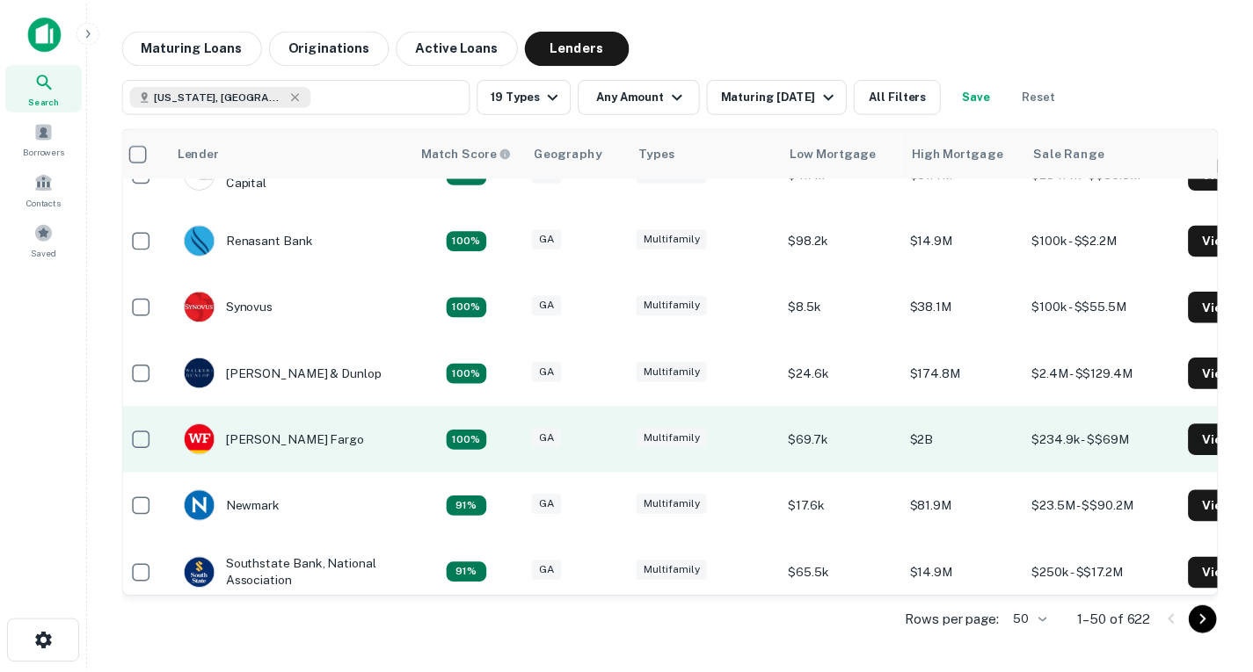
scroll to position [438, 11]
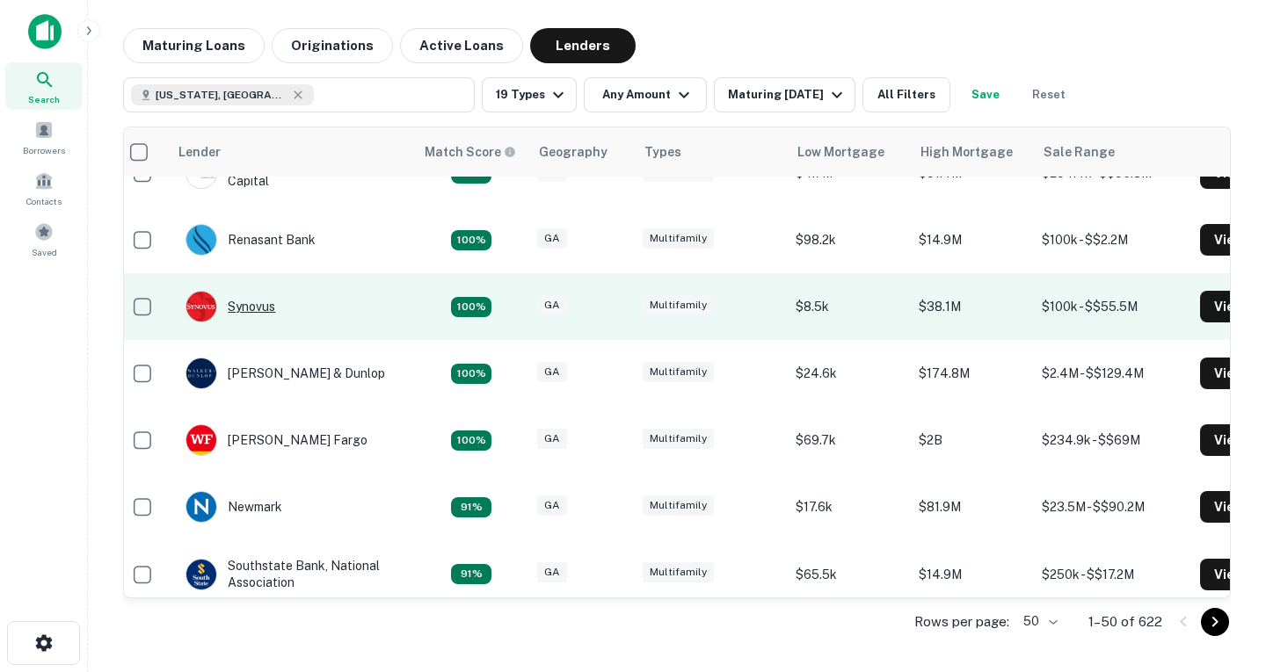
click at [251, 309] on div "Synovus" at bounding box center [230, 307] width 90 height 32
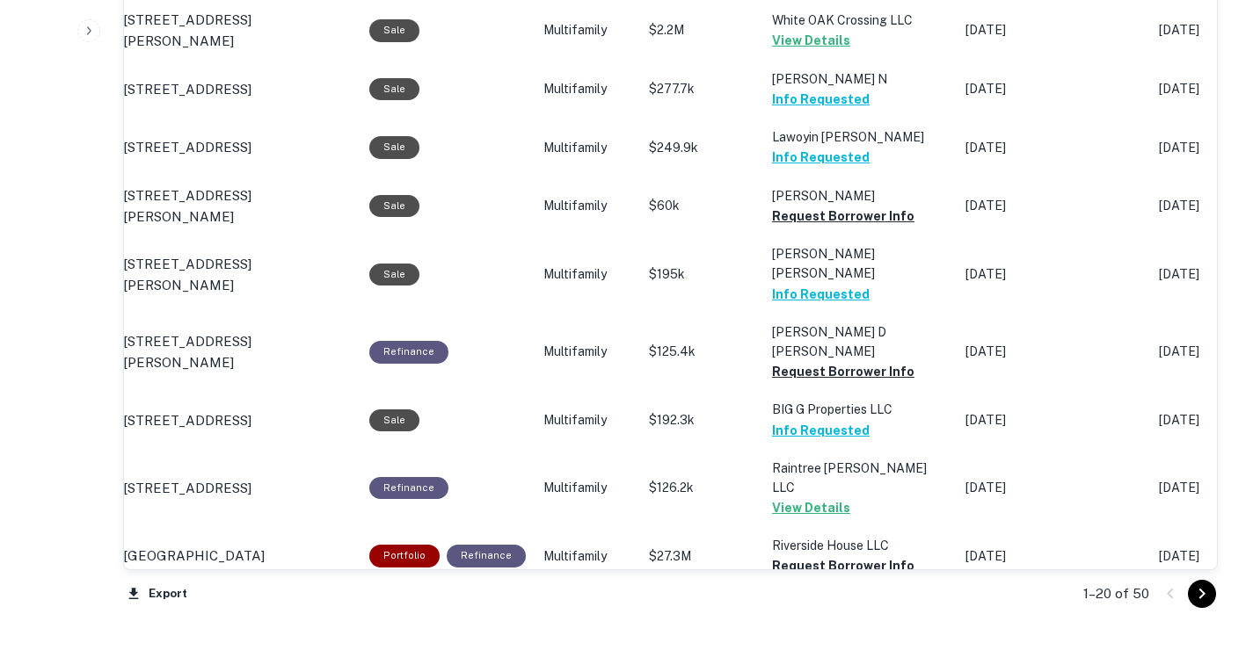
scroll to position [1718, 0]
click at [863, 381] on button "Request Borrower Info" at bounding box center [843, 370] width 142 height 21
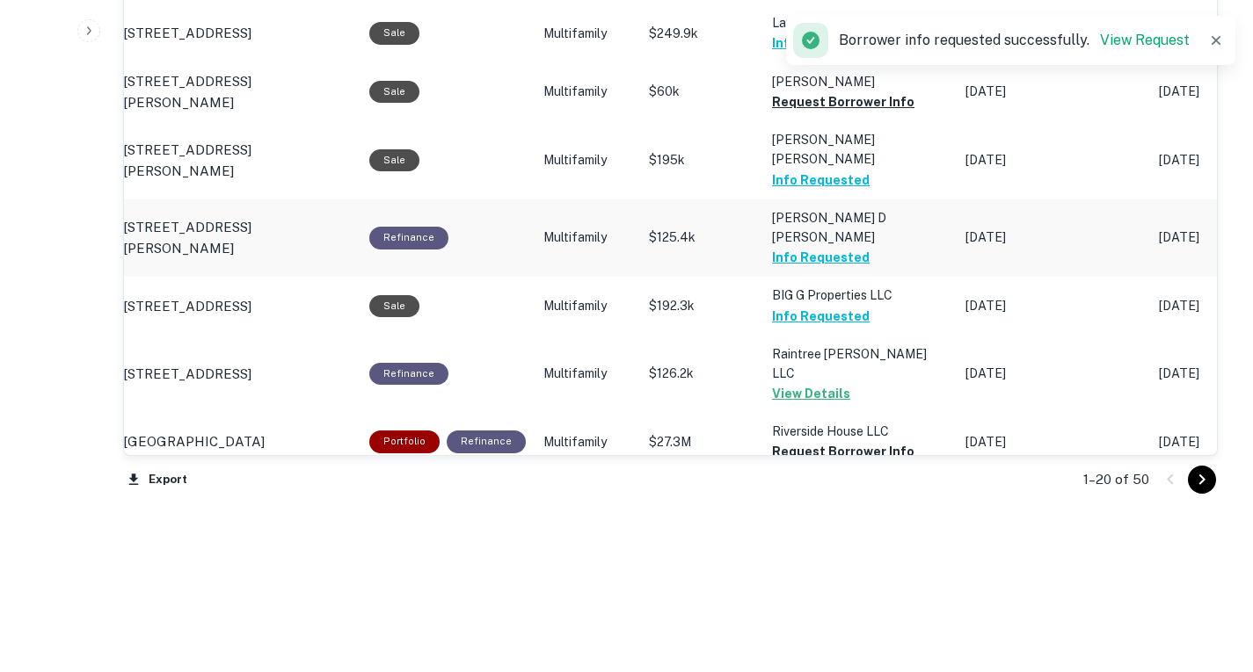
scroll to position [1878, 0]
click at [1188, 494] on button "Go to next page" at bounding box center [1202, 480] width 28 height 28
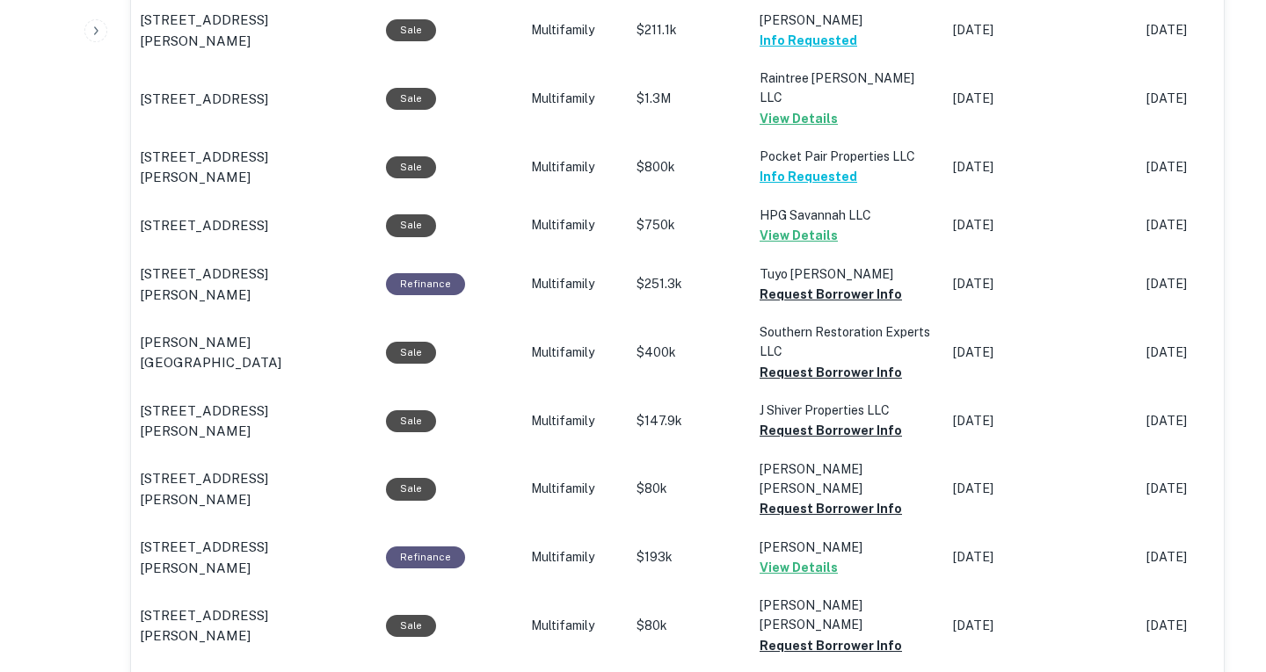
scroll to position [1660, 0]
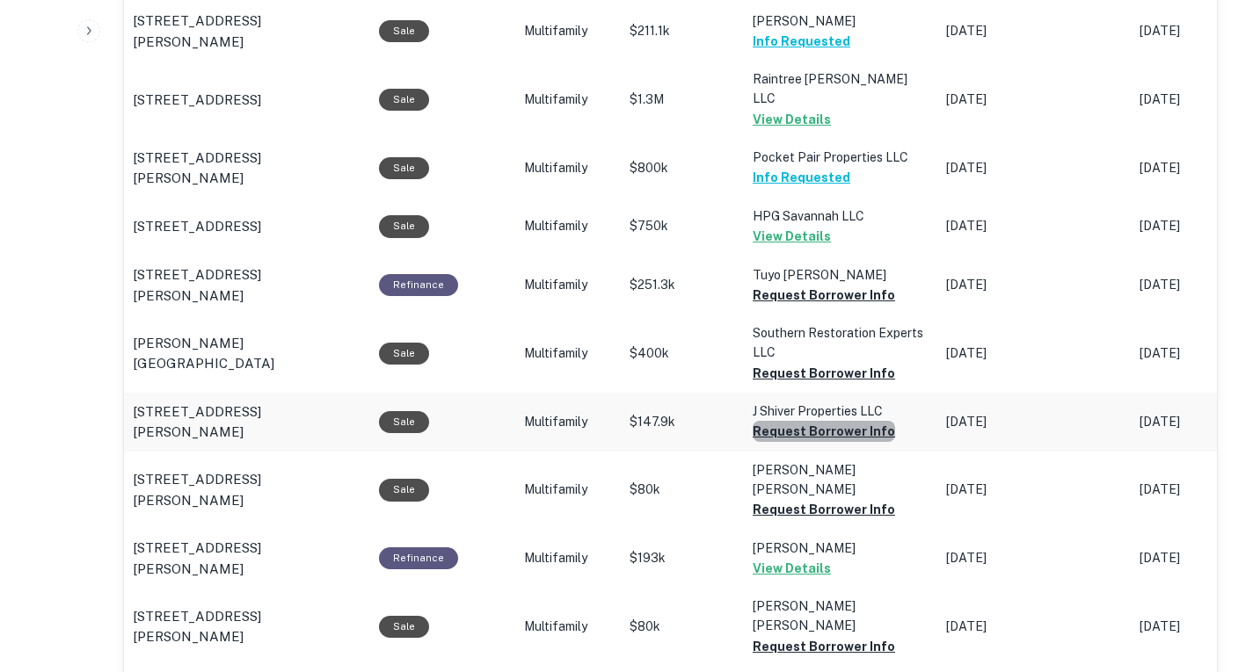
click at [823, 421] on button "Request Borrower Info" at bounding box center [823, 431] width 142 height 21
click at [817, 363] on button "Request Borrower Info" at bounding box center [823, 373] width 142 height 21
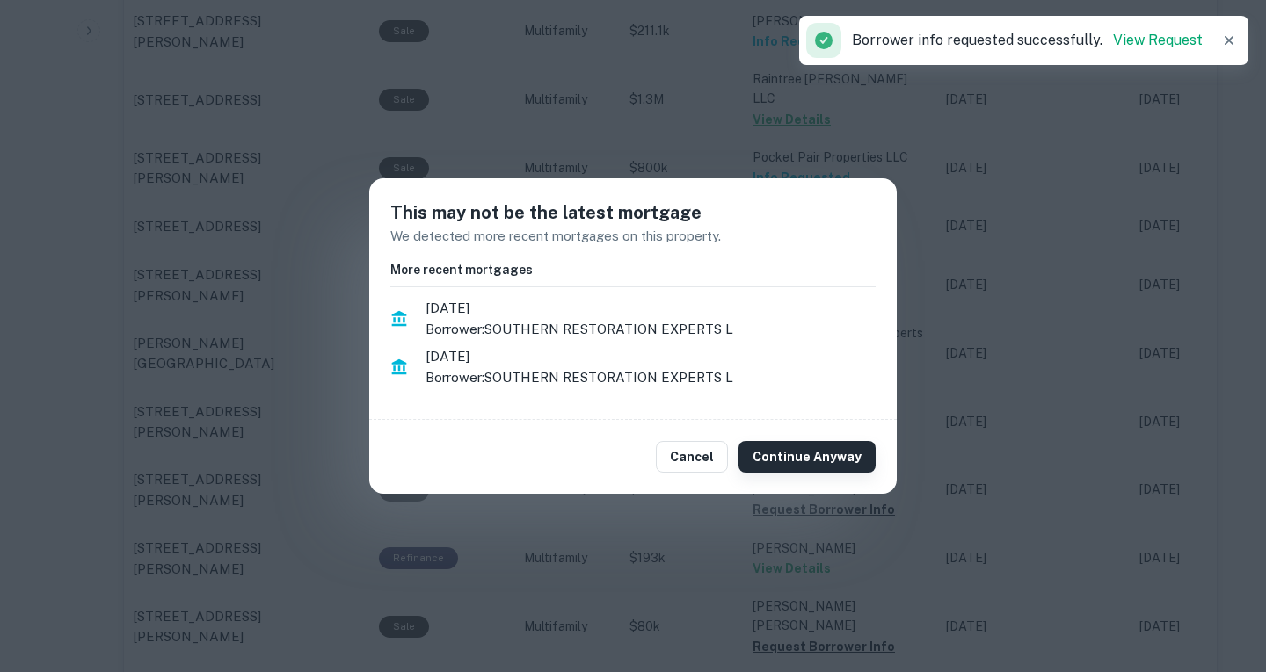
click at [818, 453] on button "Continue Anyway" at bounding box center [806, 457] width 137 height 32
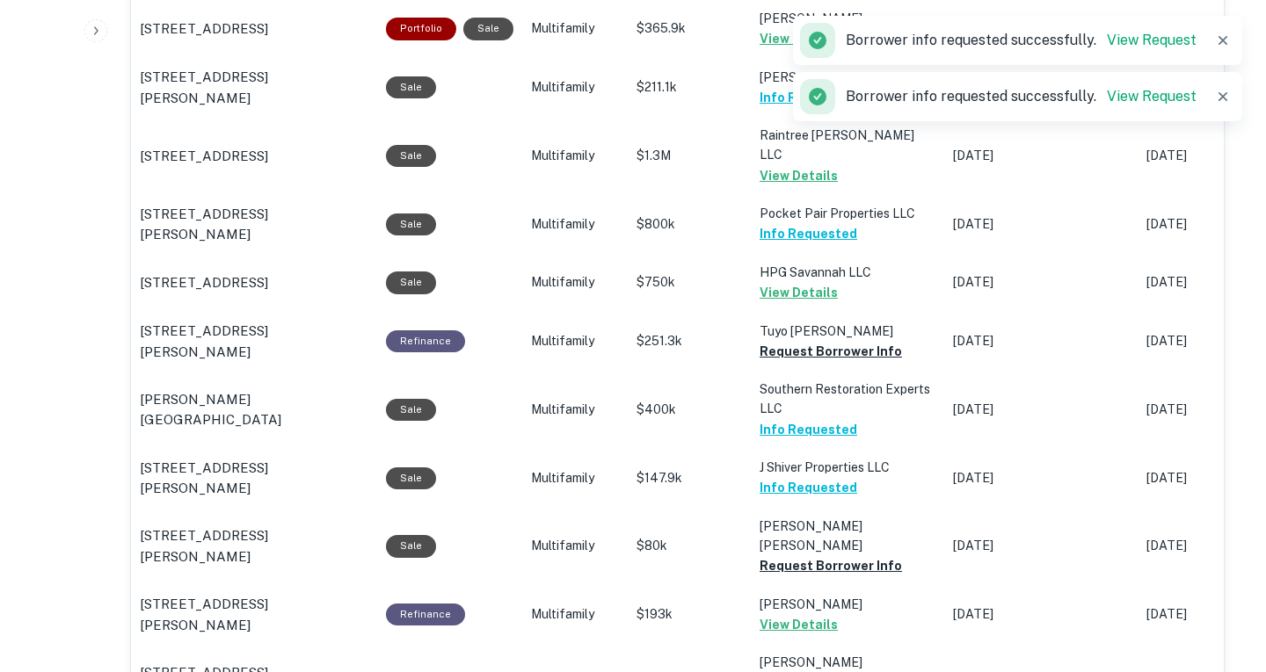
scroll to position [1595, 0]
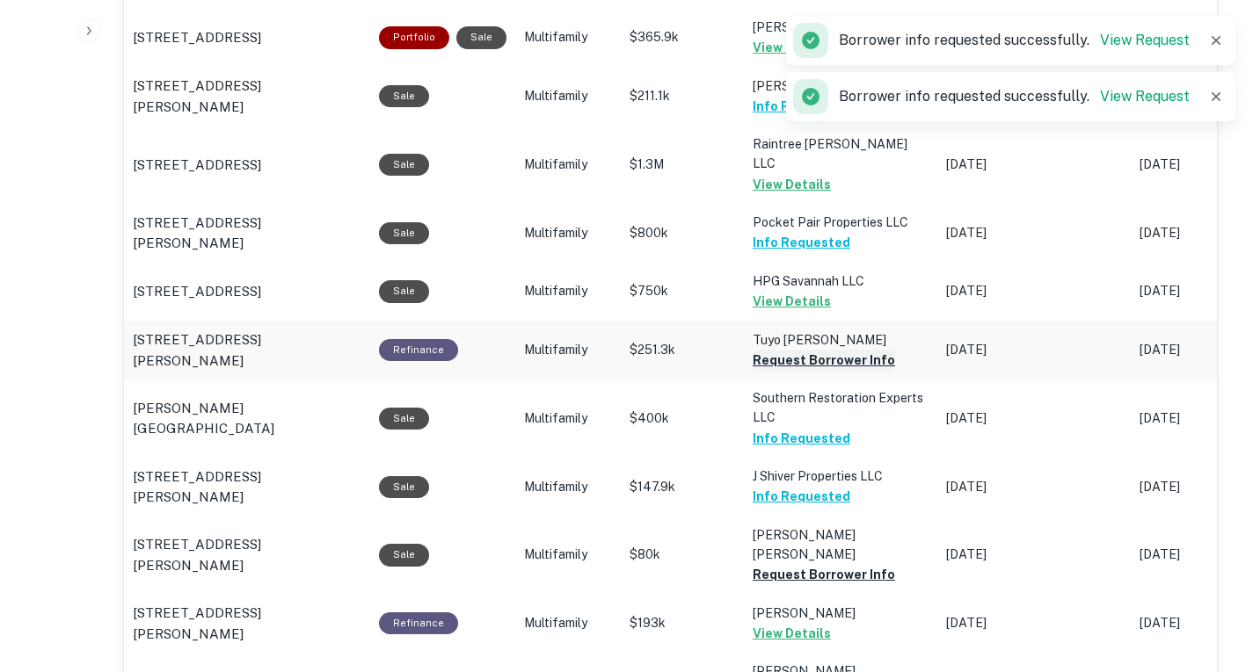
click at [796, 350] on button "Request Borrower Info" at bounding box center [823, 360] width 142 height 21
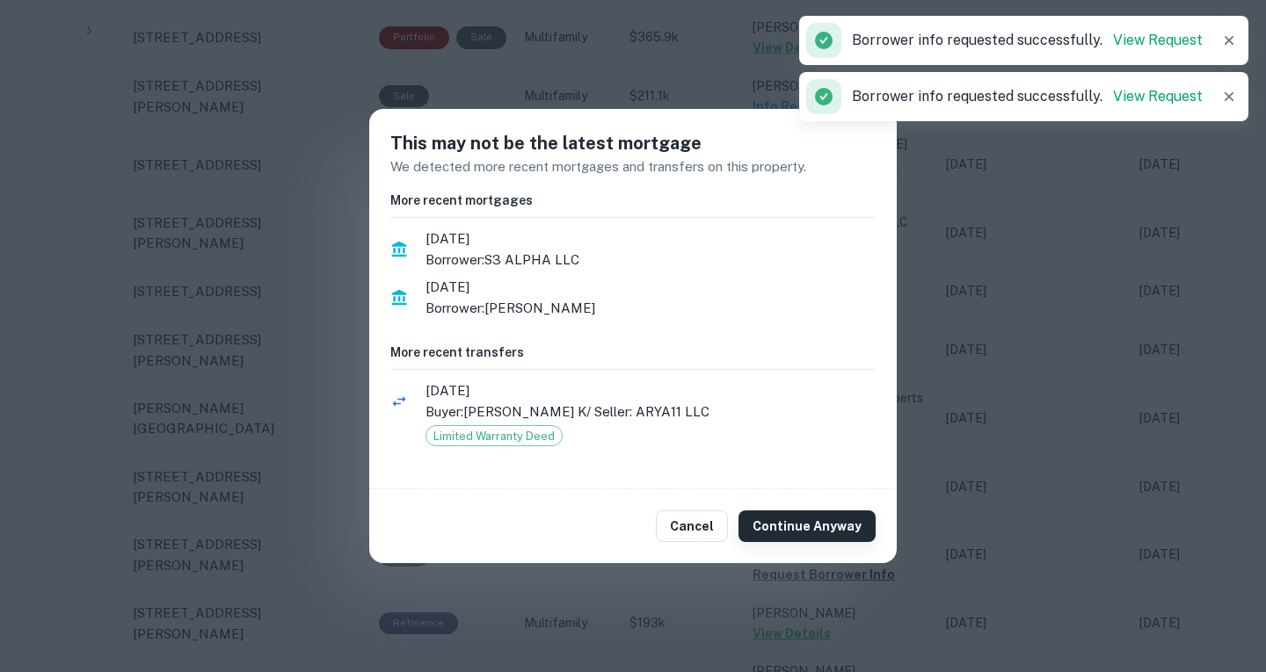
click at [822, 519] on button "Continue Anyway" at bounding box center [806, 527] width 137 height 32
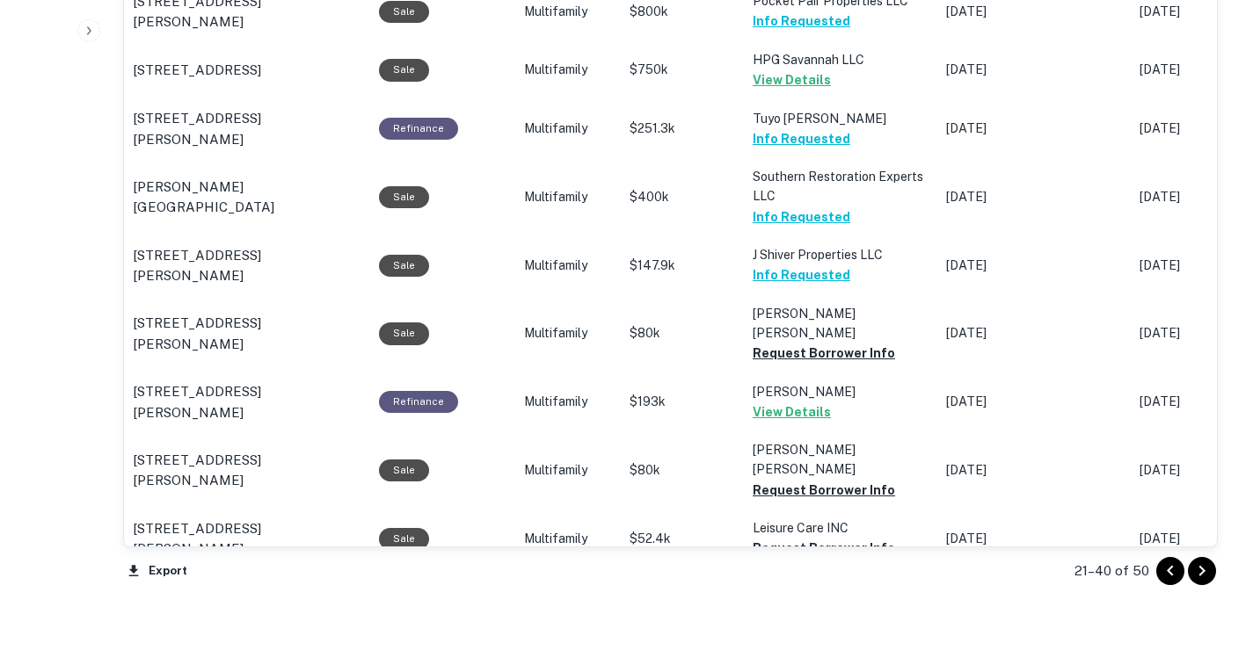
scroll to position [1816, 0]
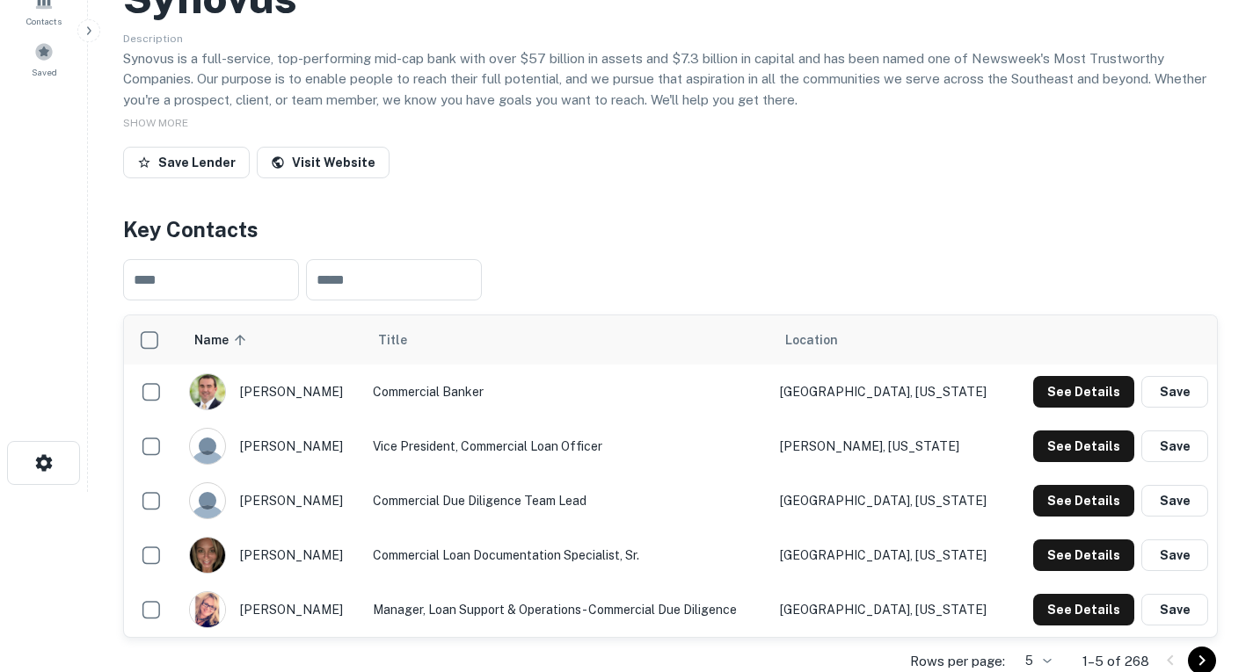
scroll to position [181, 0]
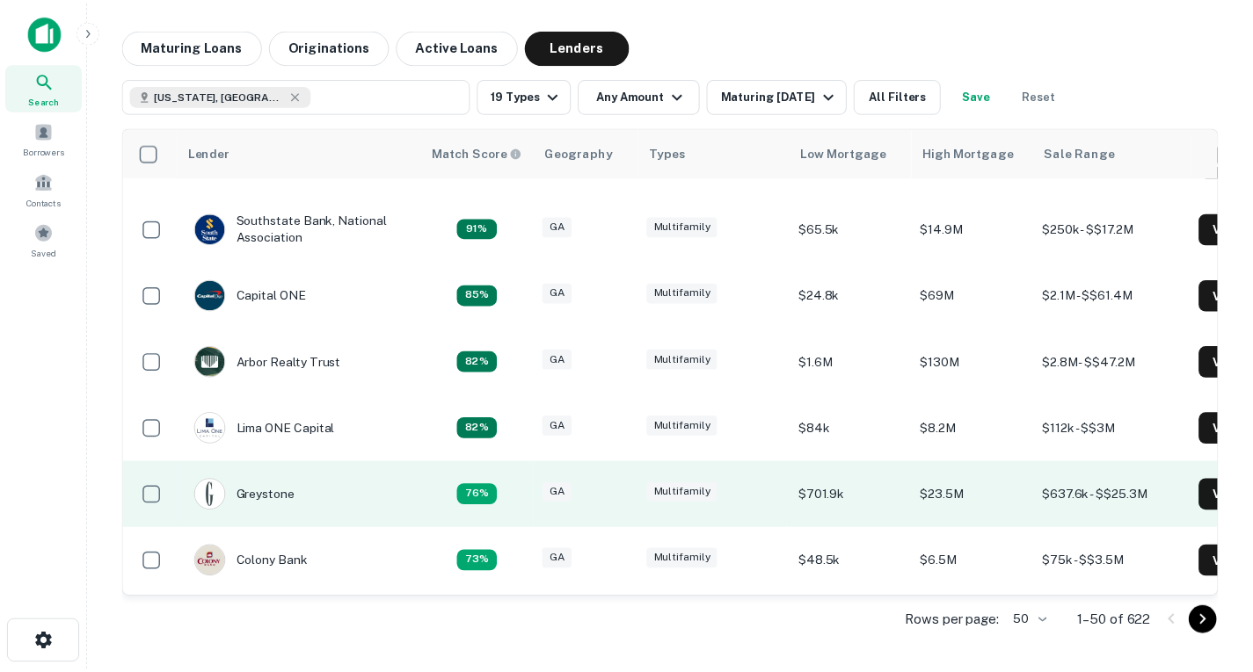
scroll to position [942, 0]
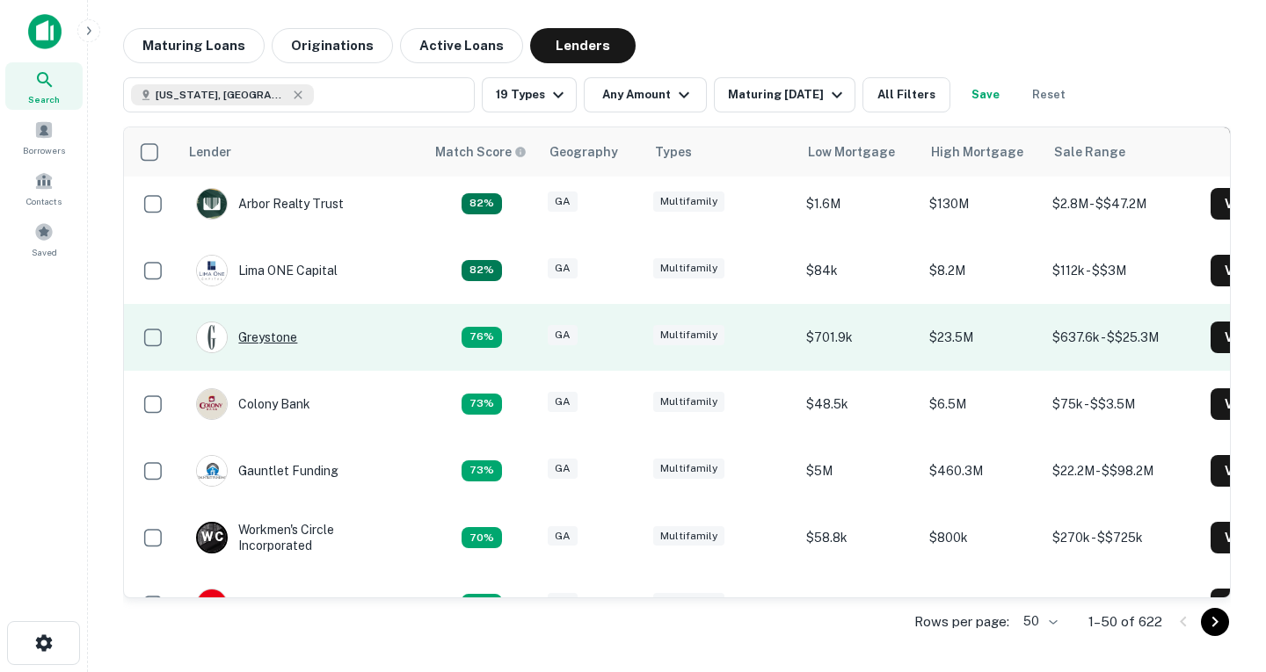
click at [283, 344] on div "Greystone" at bounding box center [246, 338] width 101 height 32
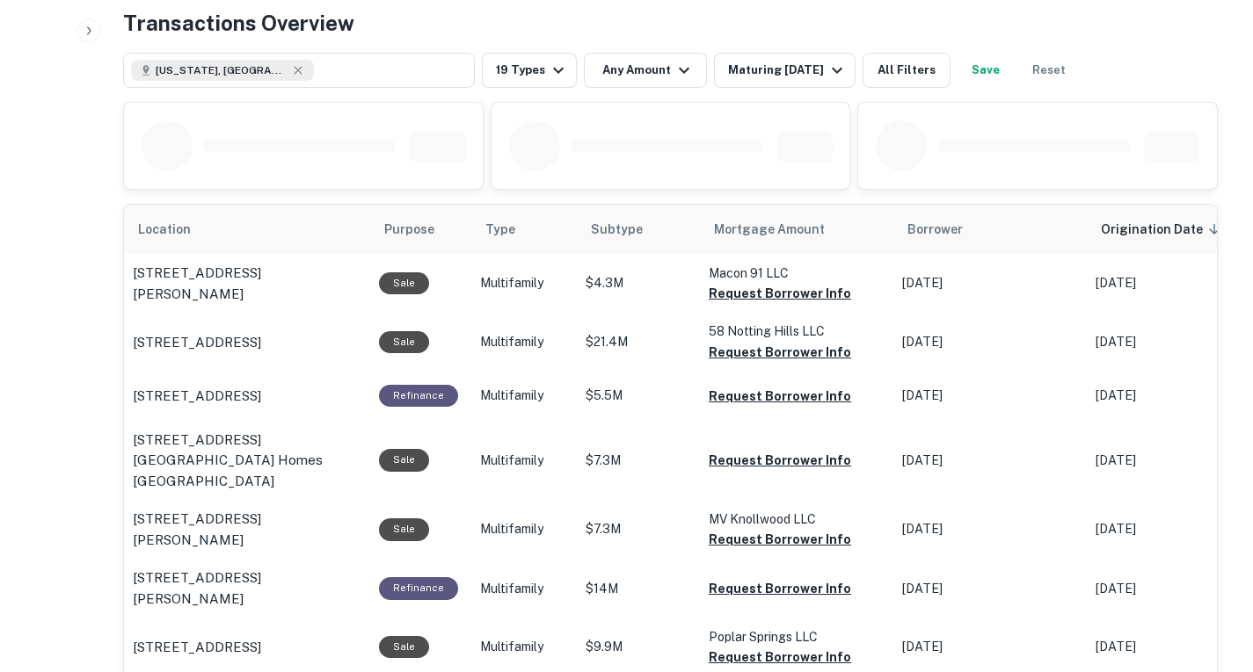
scroll to position [820, 0]
click at [781, 305] on button "Request Borrower Info" at bounding box center [779, 294] width 142 height 21
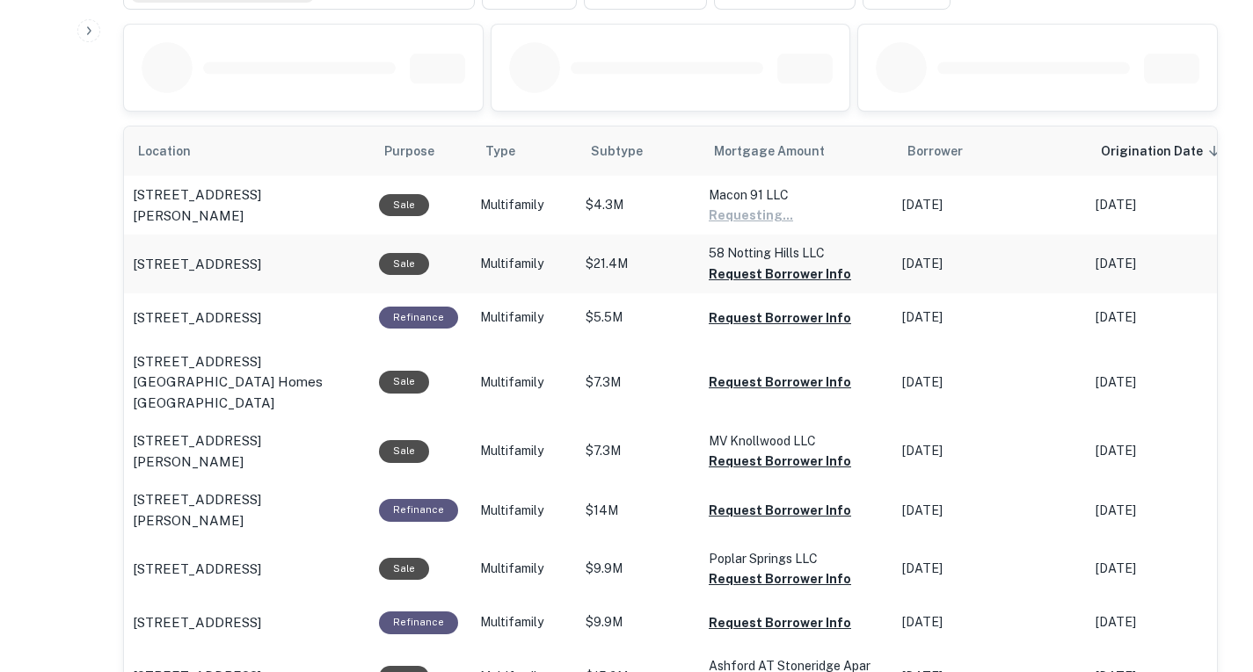
scroll to position [905, 0]
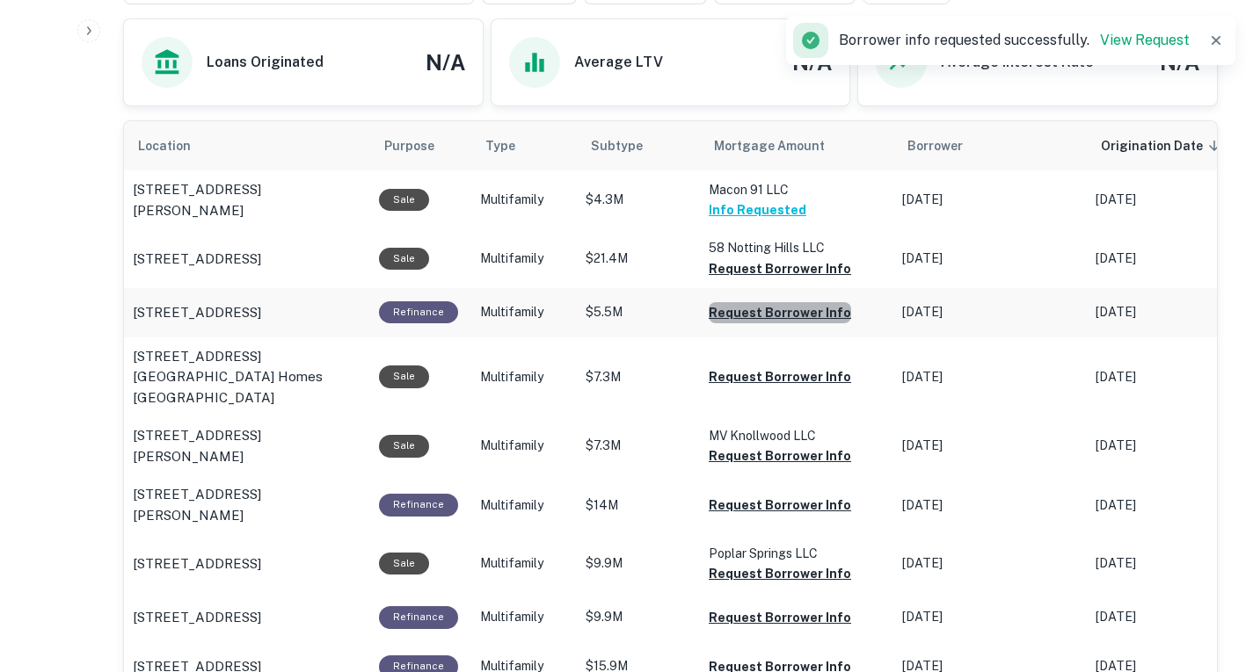
click at [785, 323] on button "Request Borrower Info" at bounding box center [779, 312] width 142 height 21
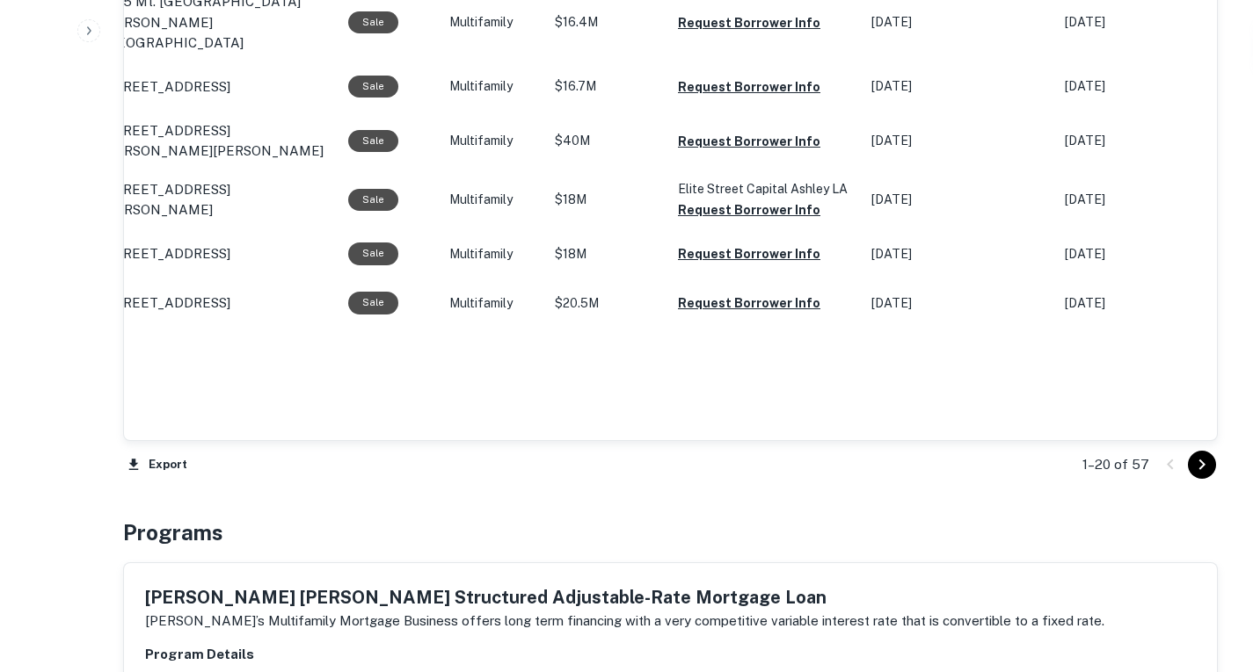
scroll to position [1944, 0]
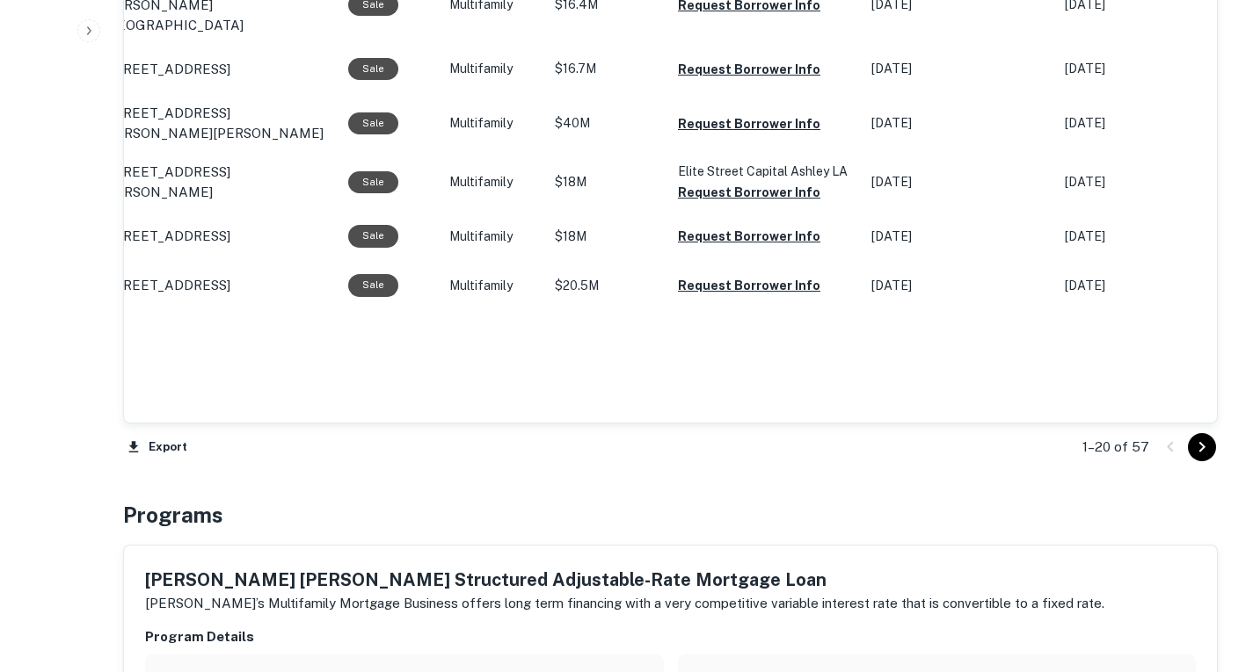
click at [1188, 461] on button "Go to next page" at bounding box center [1202, 447] width 28 height 28
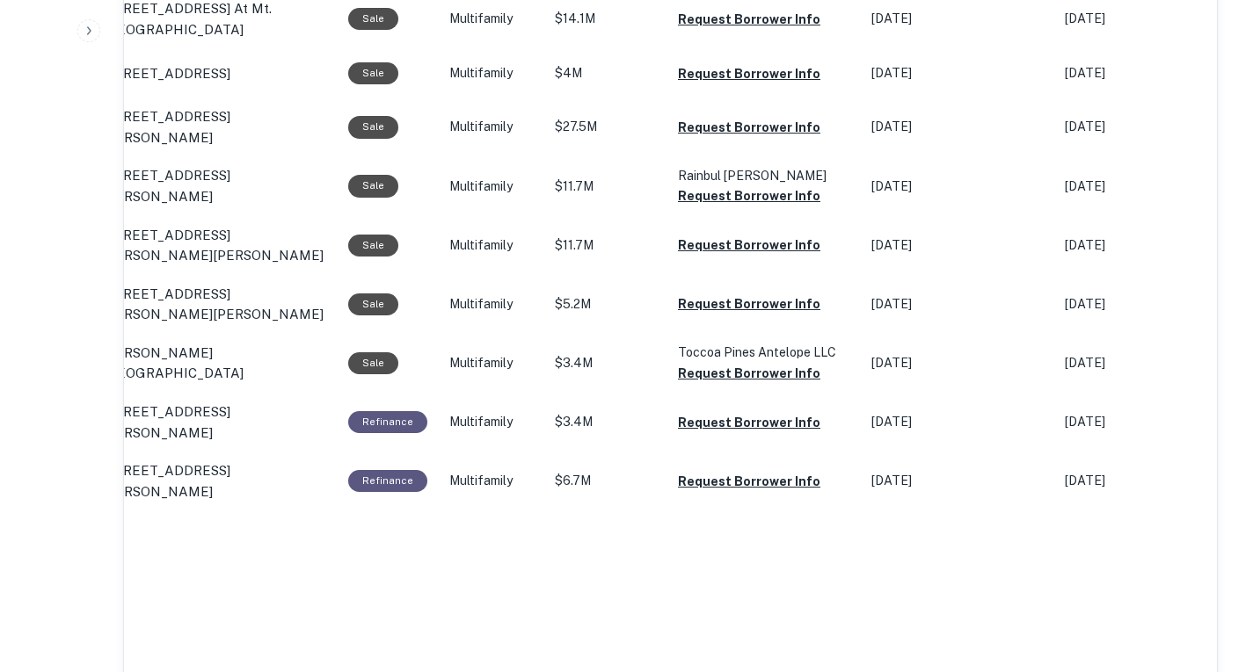
scroll to position [1944, 0]
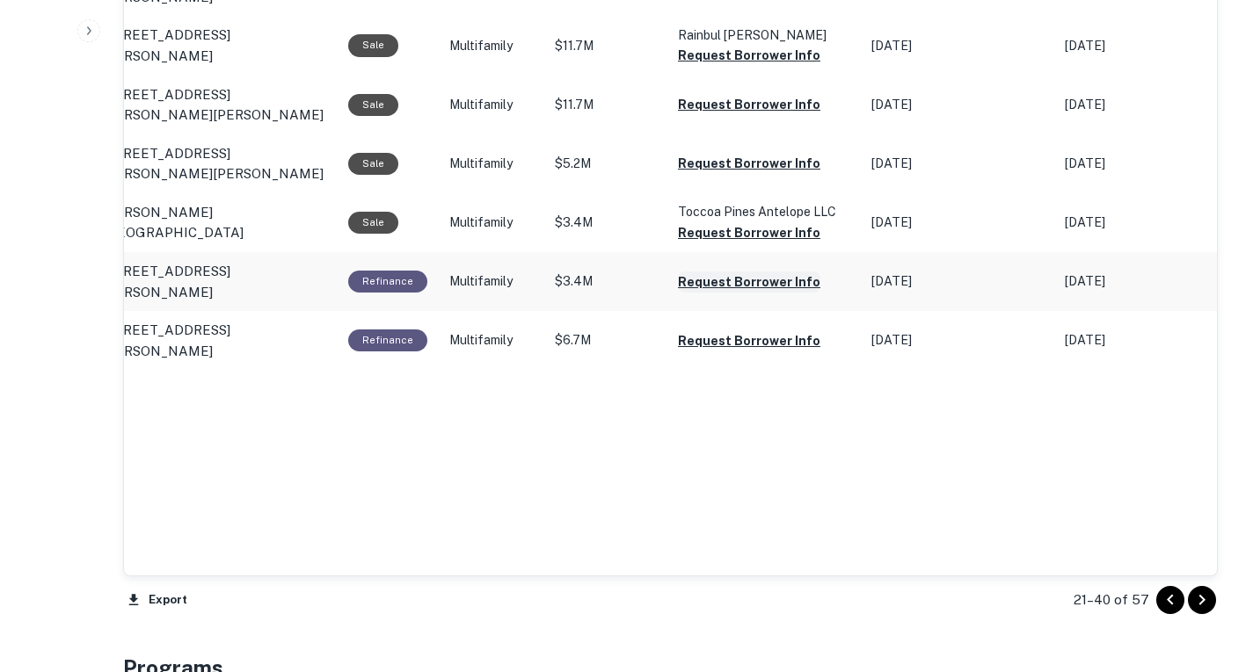
click at [754, 293] on button "Request Borrower Info" at bounding box center [749, 282] width 142 height 21
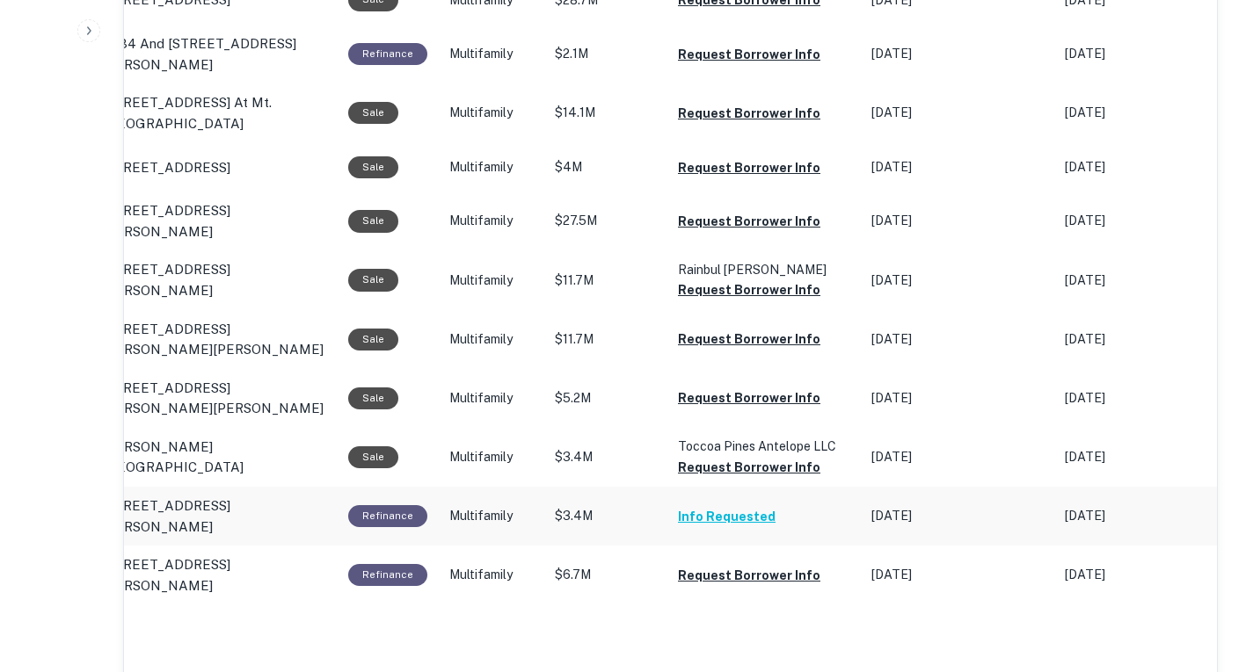
scroll to position [1704, 0]
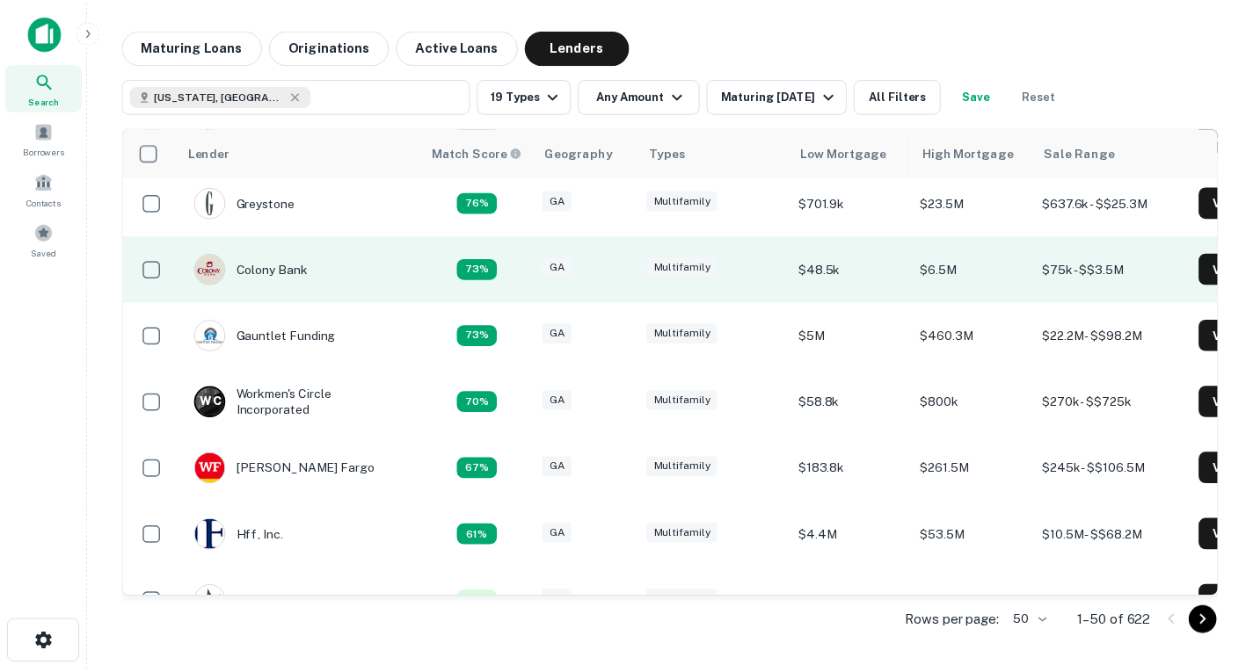
scroll to position [1079, 0]
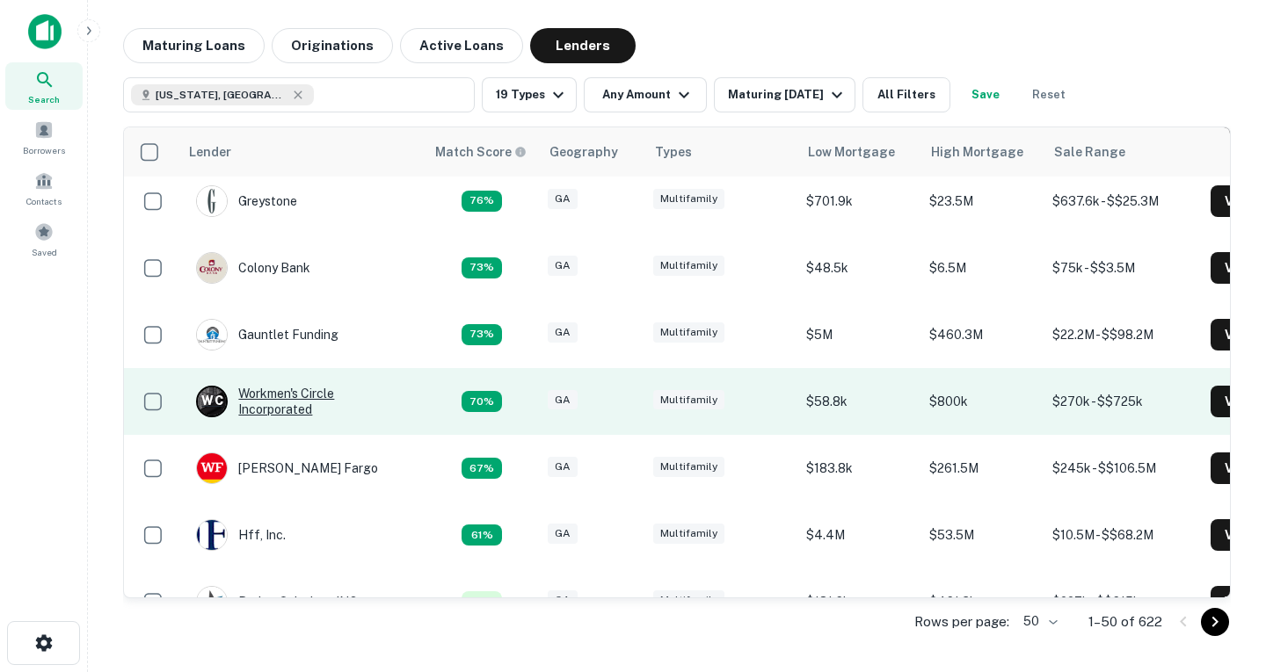
click at [309, 415] on div "W C Workmen's Circle Incorporated" at bounding box center [301, 402] width 211 height 32
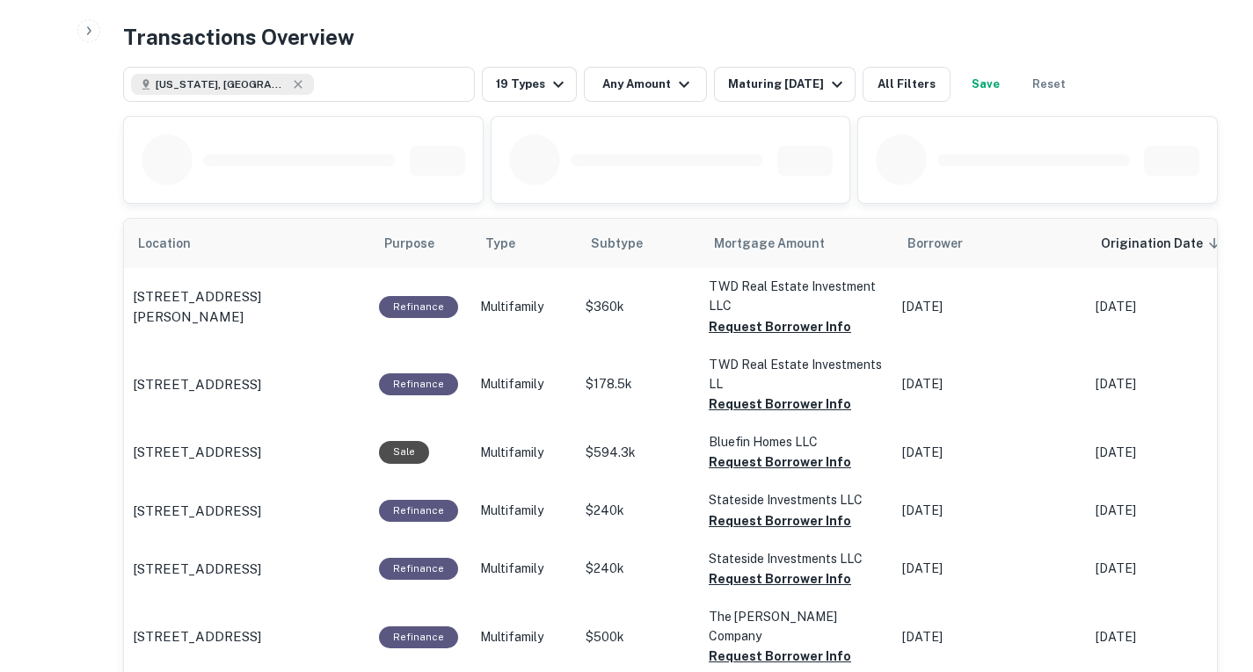
scroll to position [694, 0]
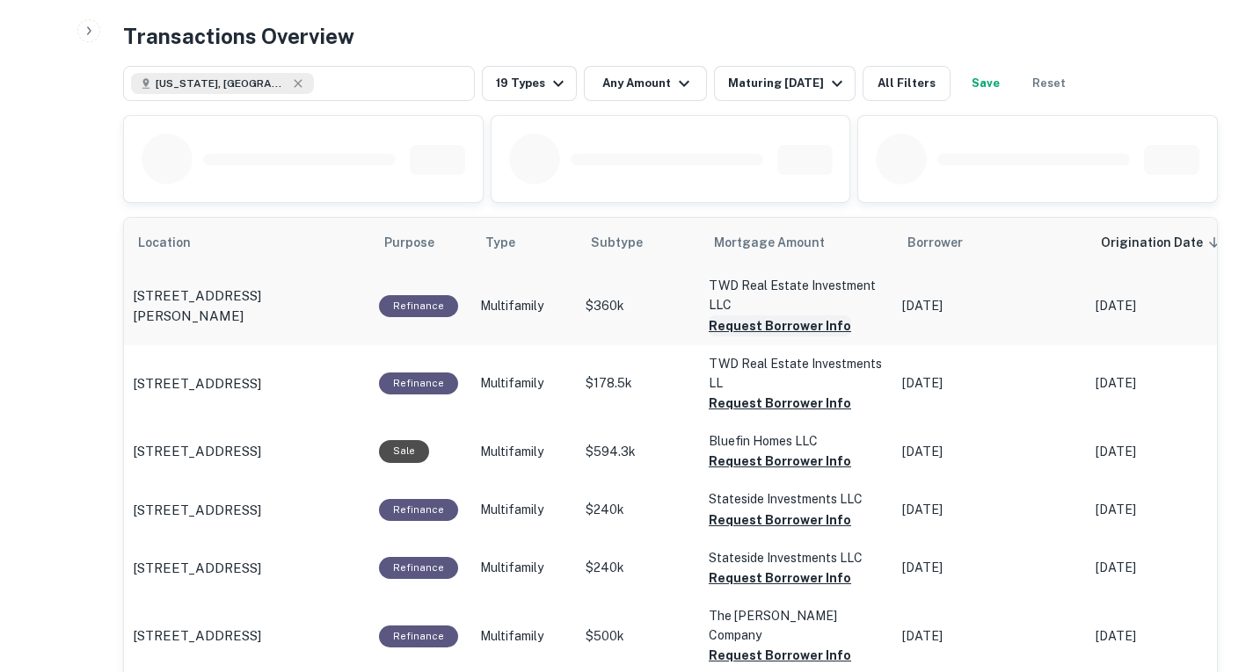
click at [782, 337] on button "Request Borrower Info" at bounding box center [779, 326] width 142 height 21
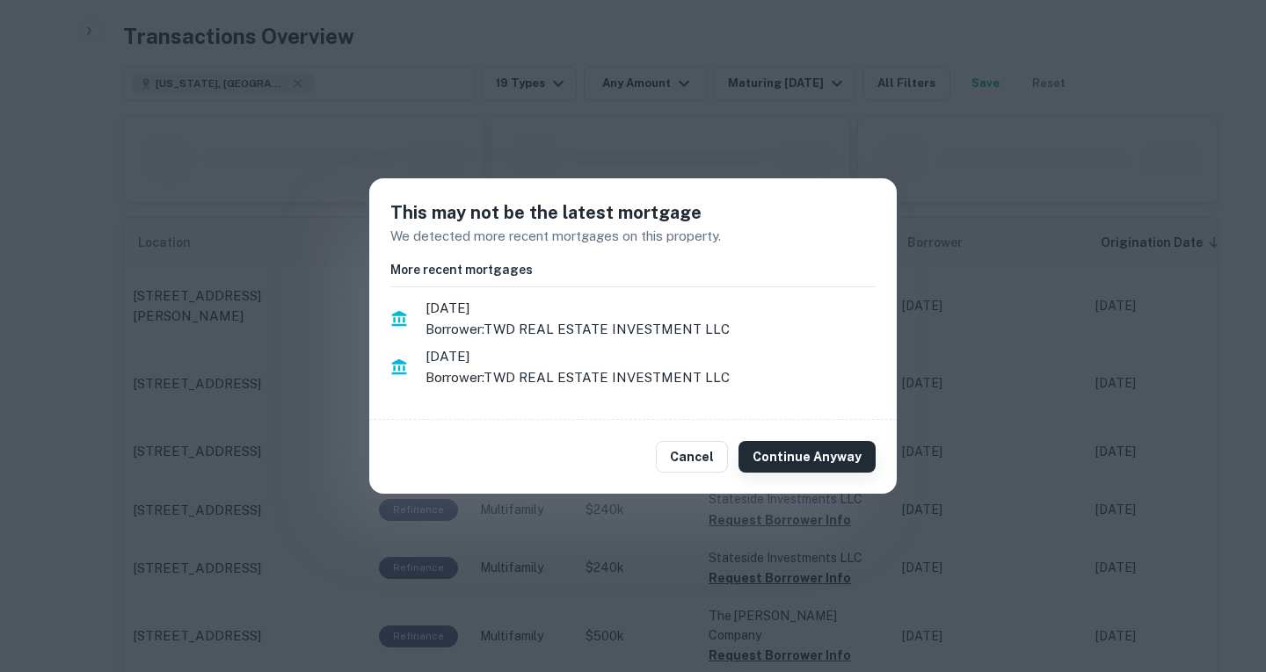
click at [799, 447] on button "Continue Anyway" at bounding box center [806, 457] width 137 height 32
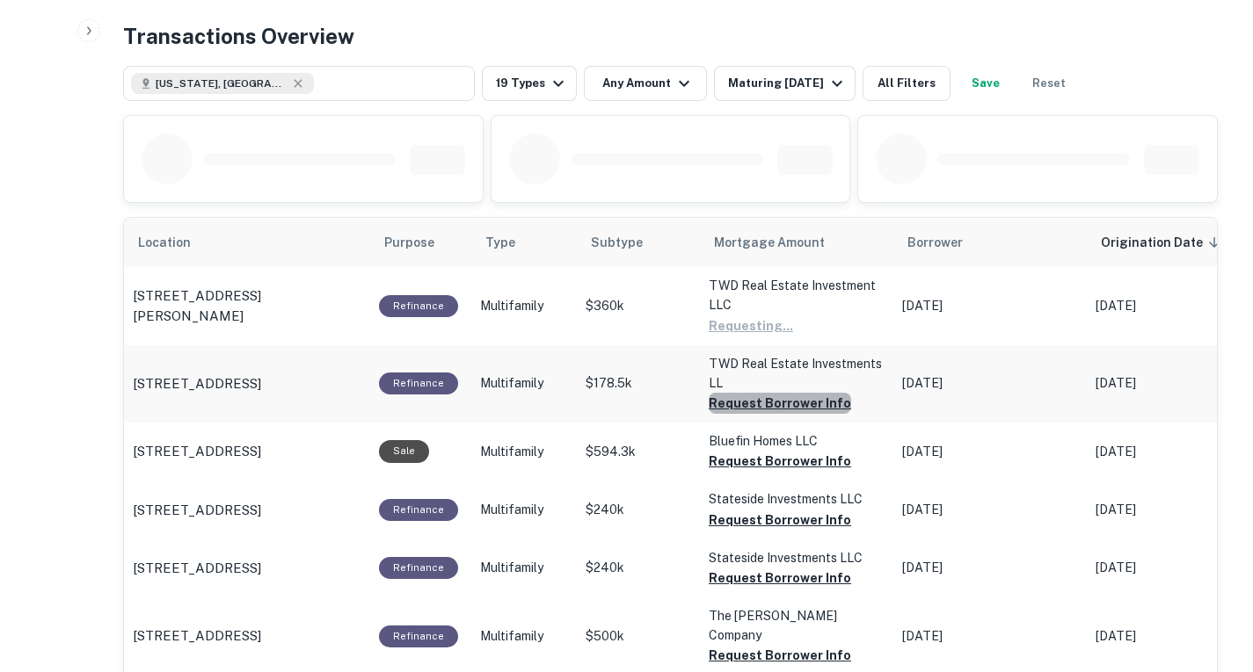
click at [797, 414] on button "Request Borrower Info" at bounding box center [779, 403] width 142 height 21
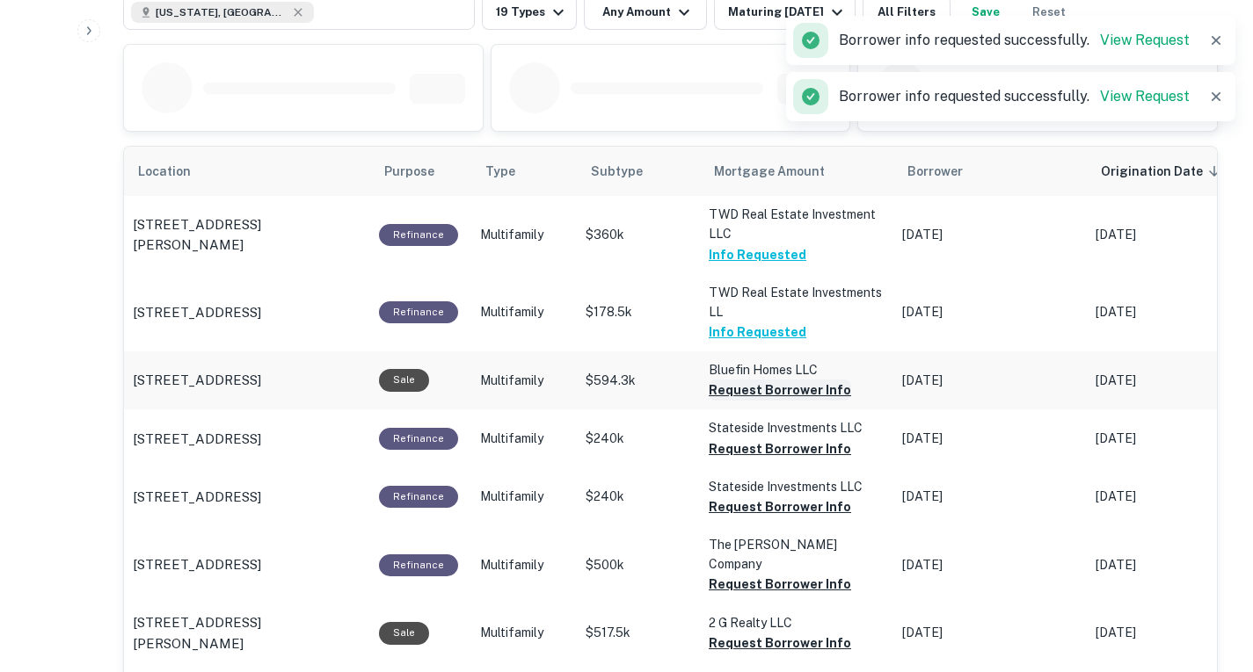
click at [795, 401] on button "Request Borrower Info" at bounding box center [779, 390] width 142 height 21
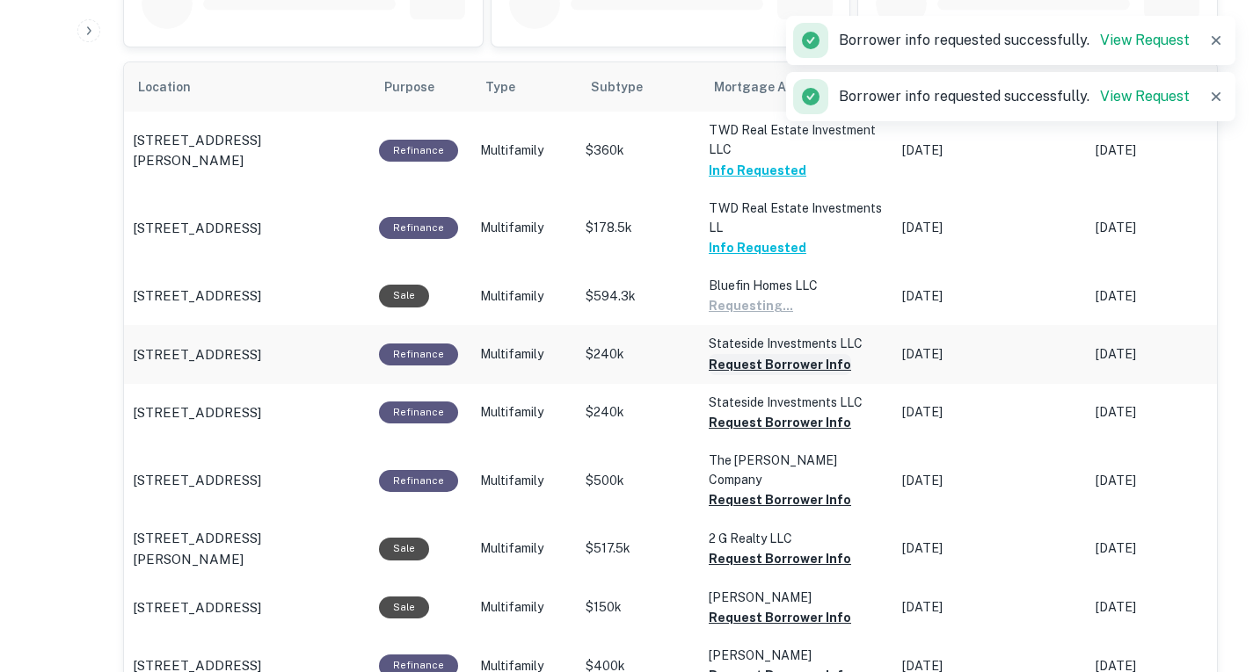
scroll to position [851, 0]
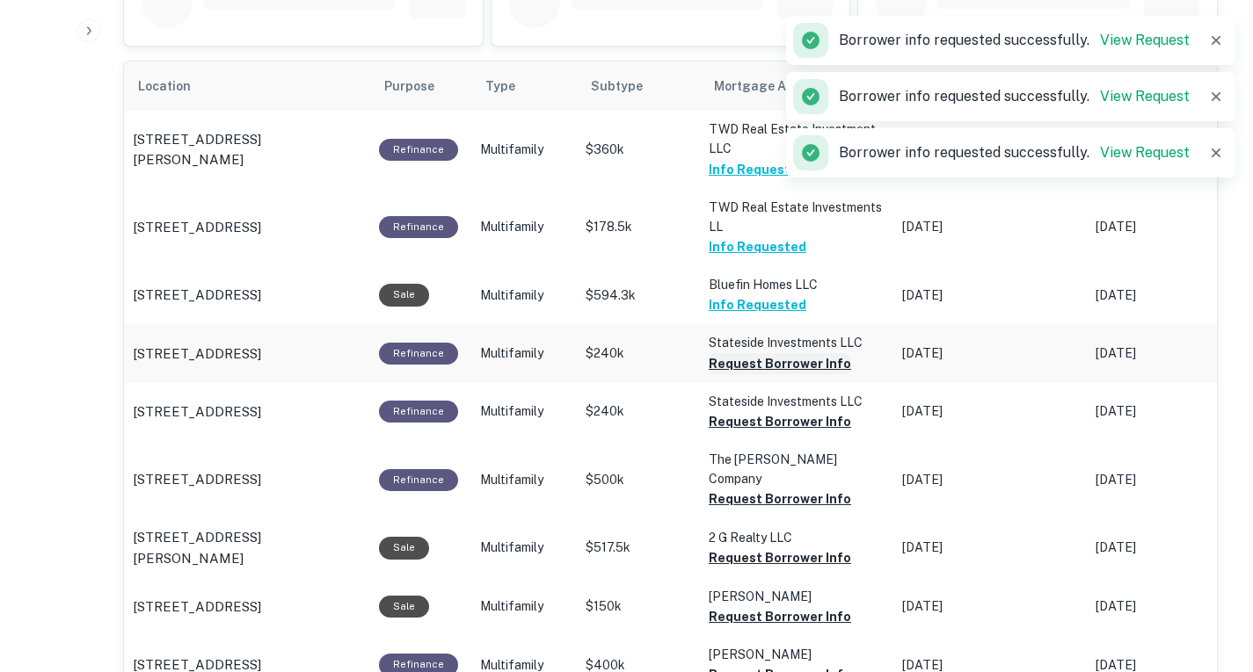
click at [788, 374] on button "Request Borrower Info" at bounding box center [779, 363] width 142 height 21
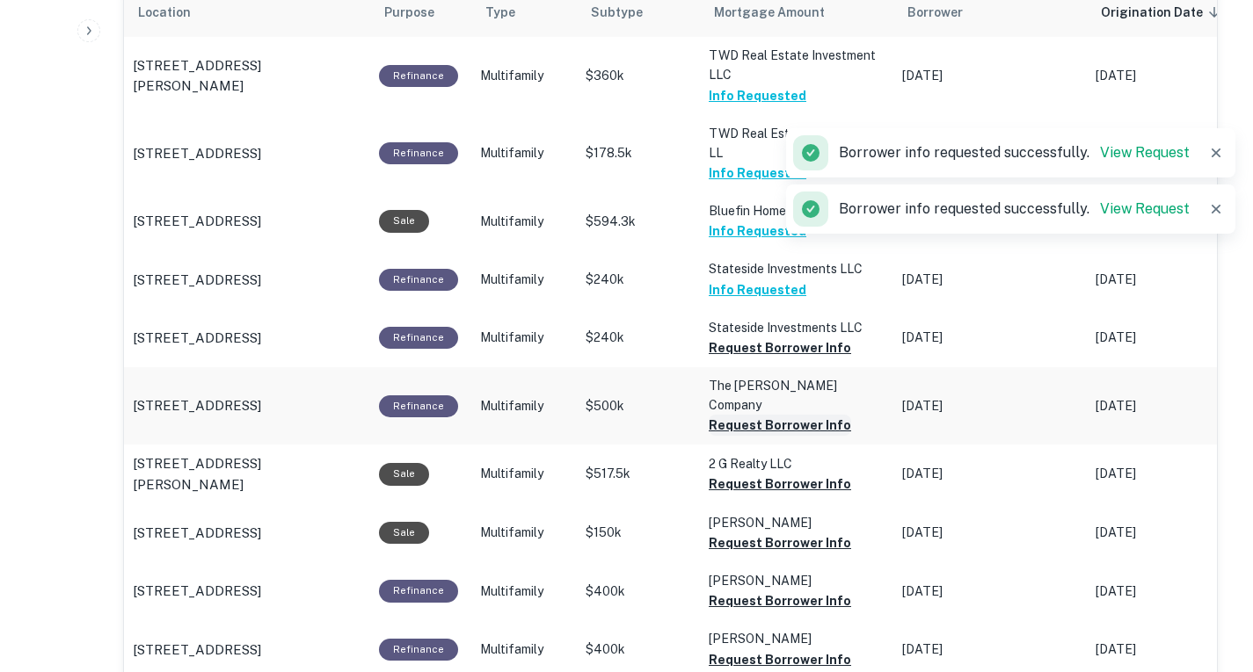
click at [810, 436] on button "Request Borrower Info" at bounding box center [779, 425] width 142 height 21
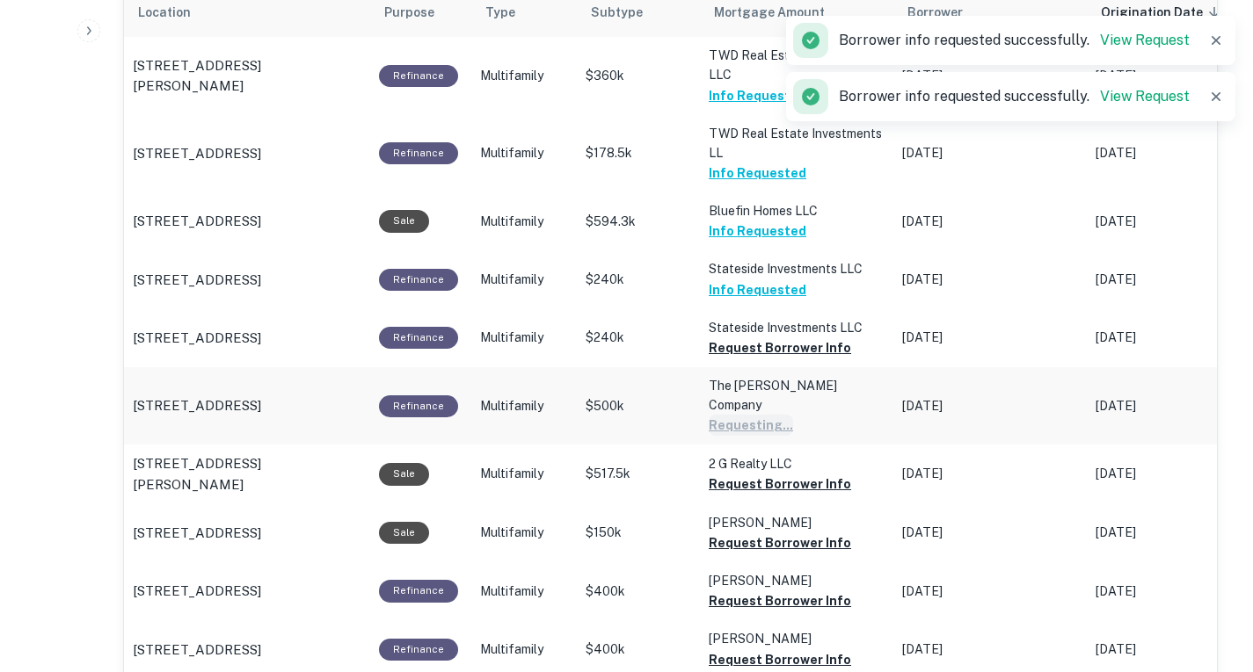
scroll to position [980, 0]
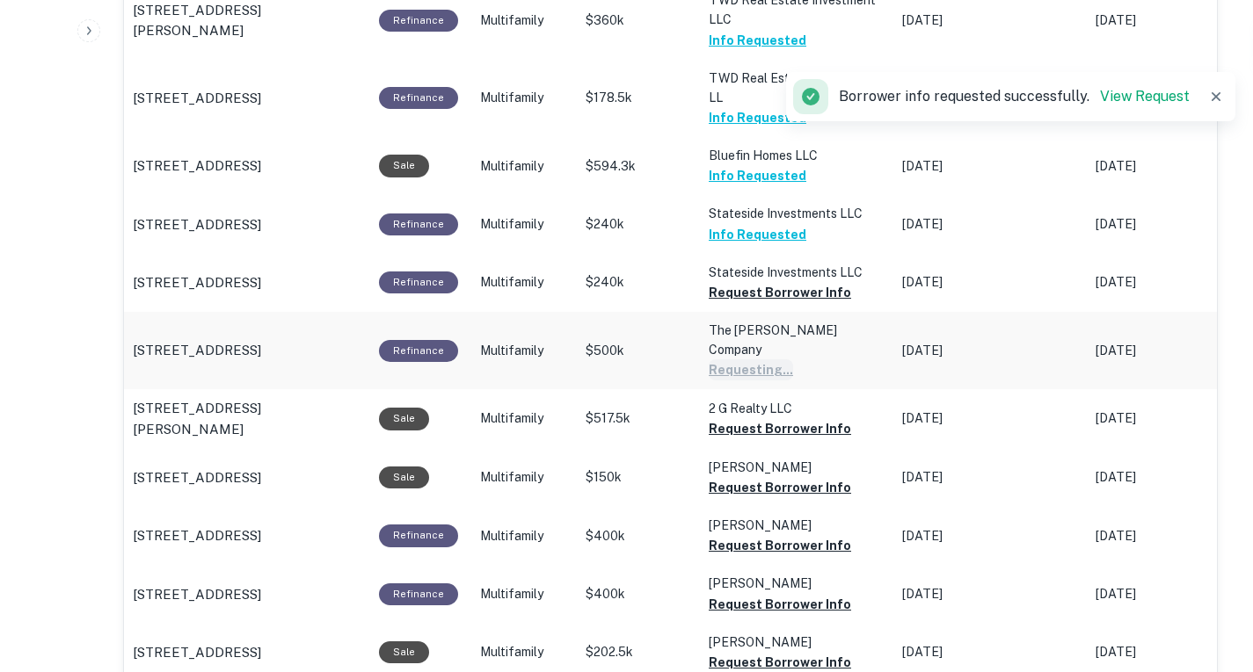
click at [810, 438] on button "Request Borrower Info" at bounding box center [779, 428] width 142 height 21
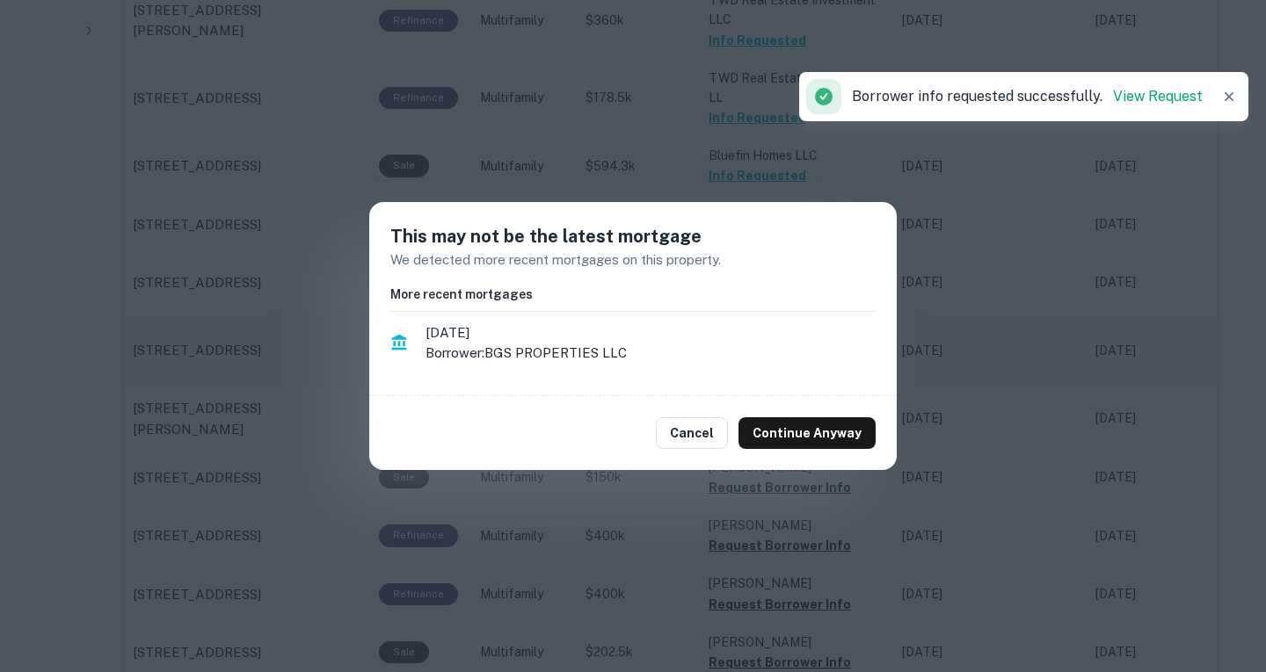
click at [810, 438] on button "Continue Anyway" at bounding box center [806, 434] width 137 height 32
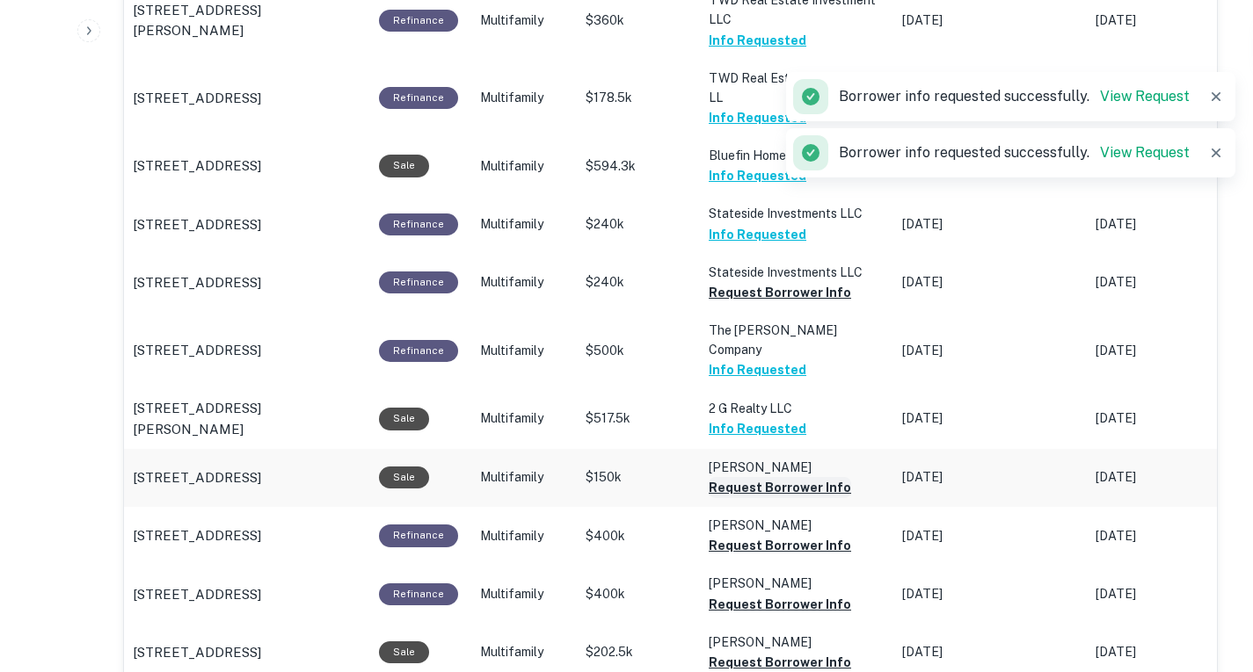
scroll to position [1032, 0]
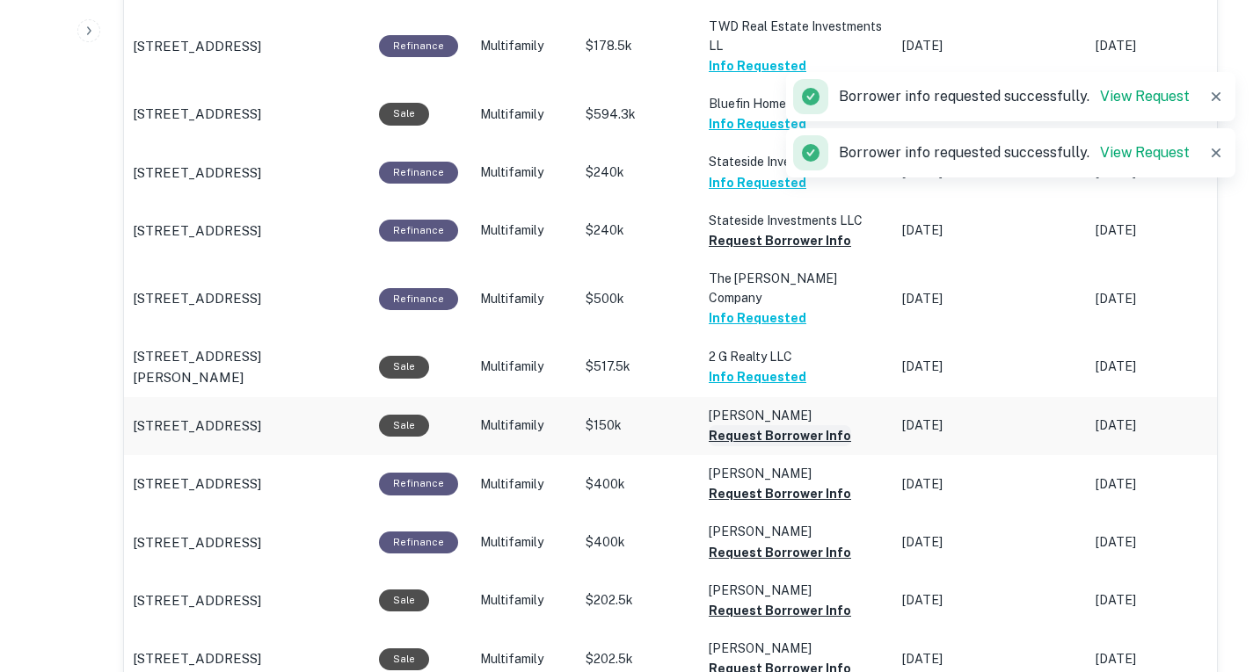
click at [803, 443] on button "Request Borrower Info" at bounding box center [779, 435] width 142 height 21
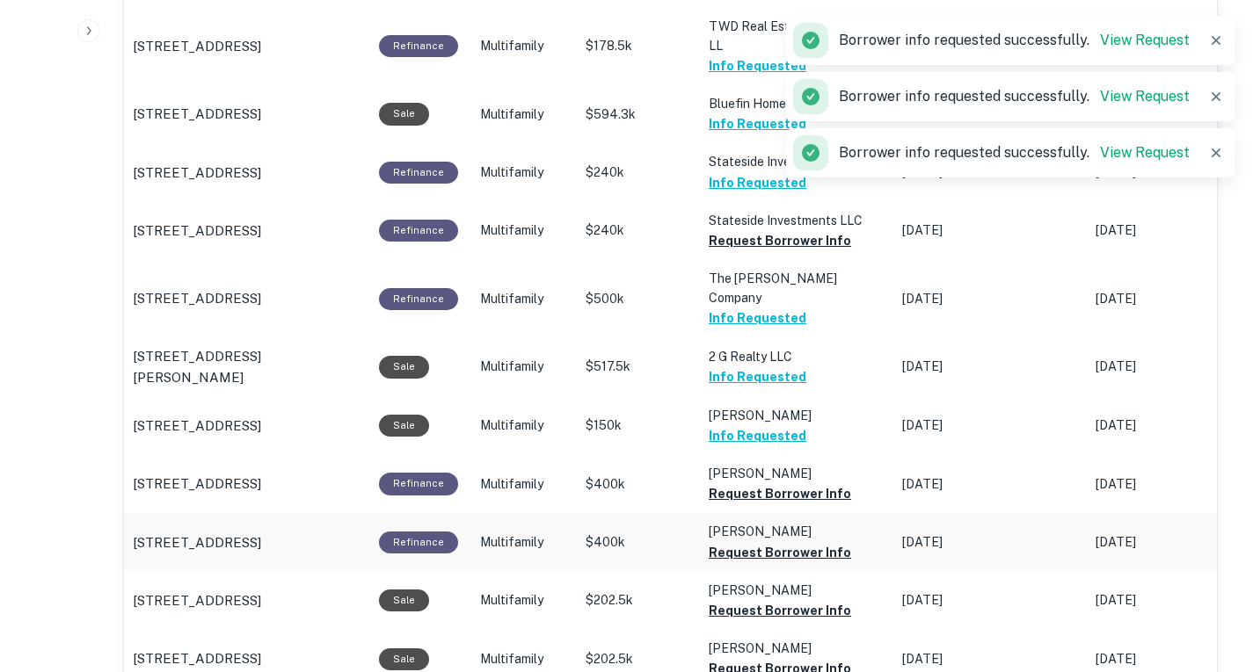
scroll to position [1073, 0]
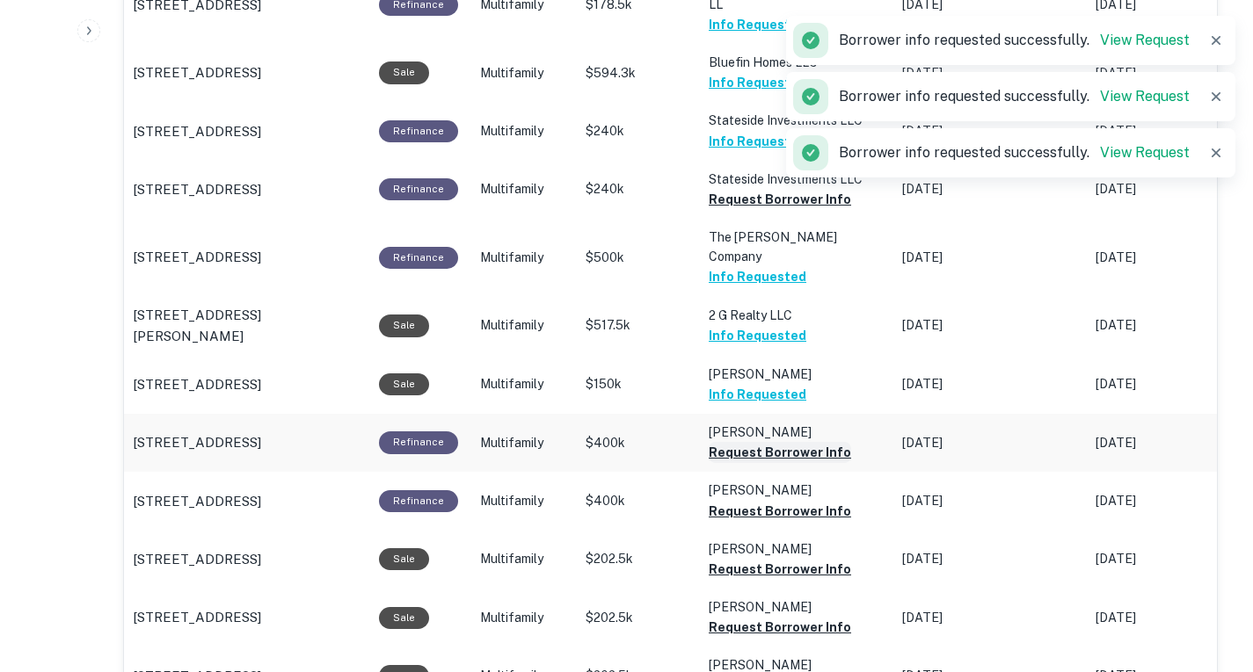
click at [814, 463] on button "Request Borrower Info" at bounding box center [779, 452] width 142 height 21
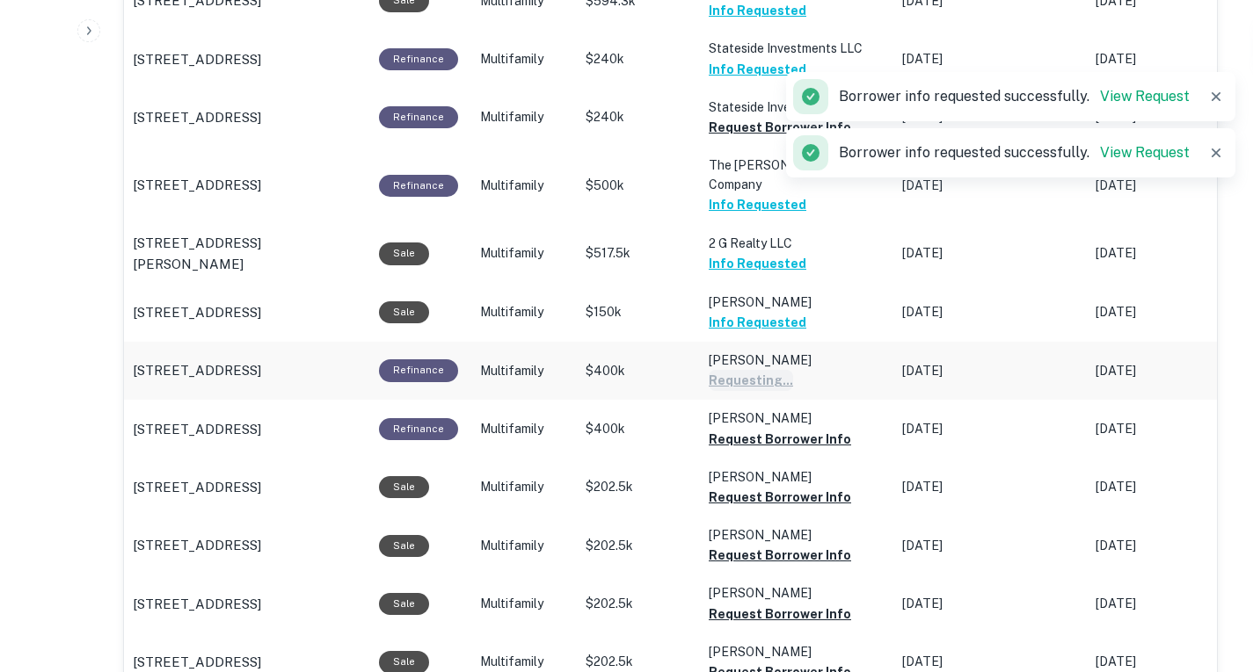
scroll to position [1163, 0]
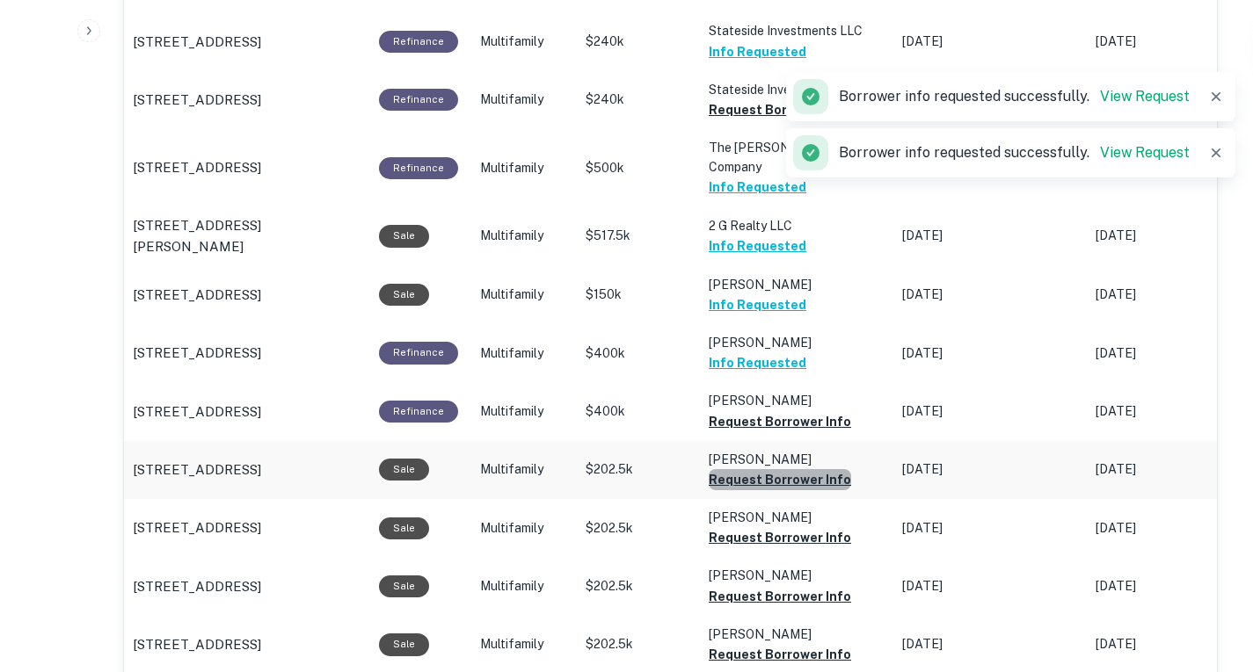
click at [801, 490] on button "Request Borrower Info" at bounding box center [779, 479] width 142 height 21
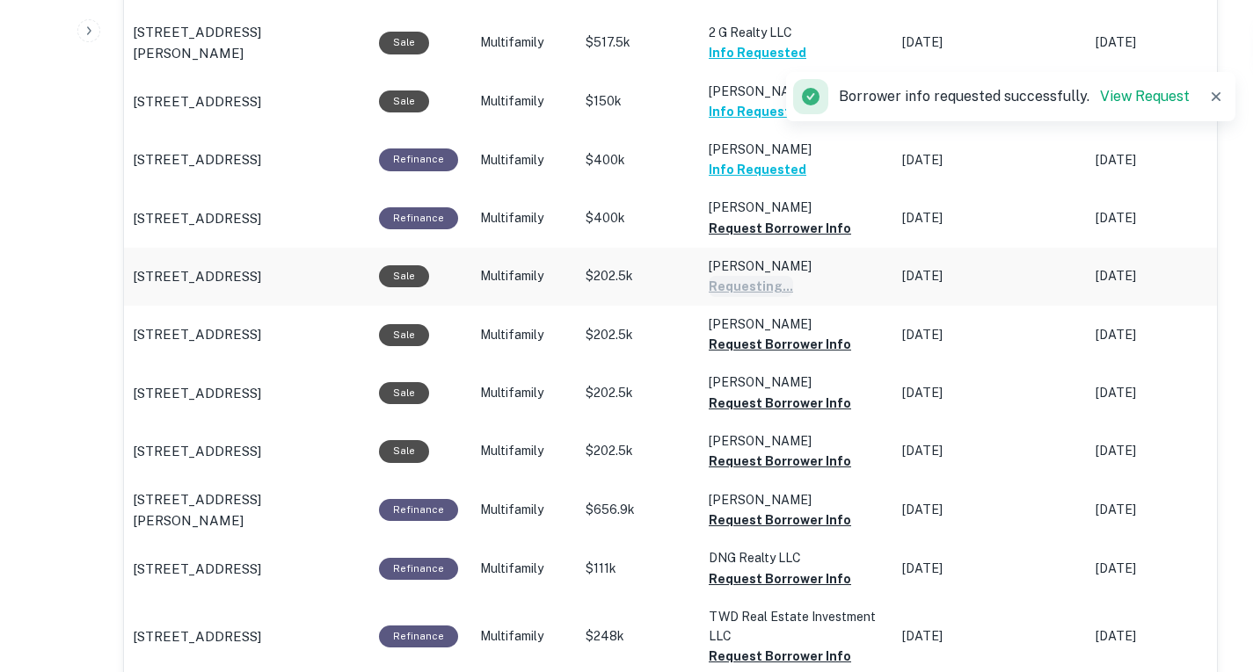
scroll to position [1370, 0]
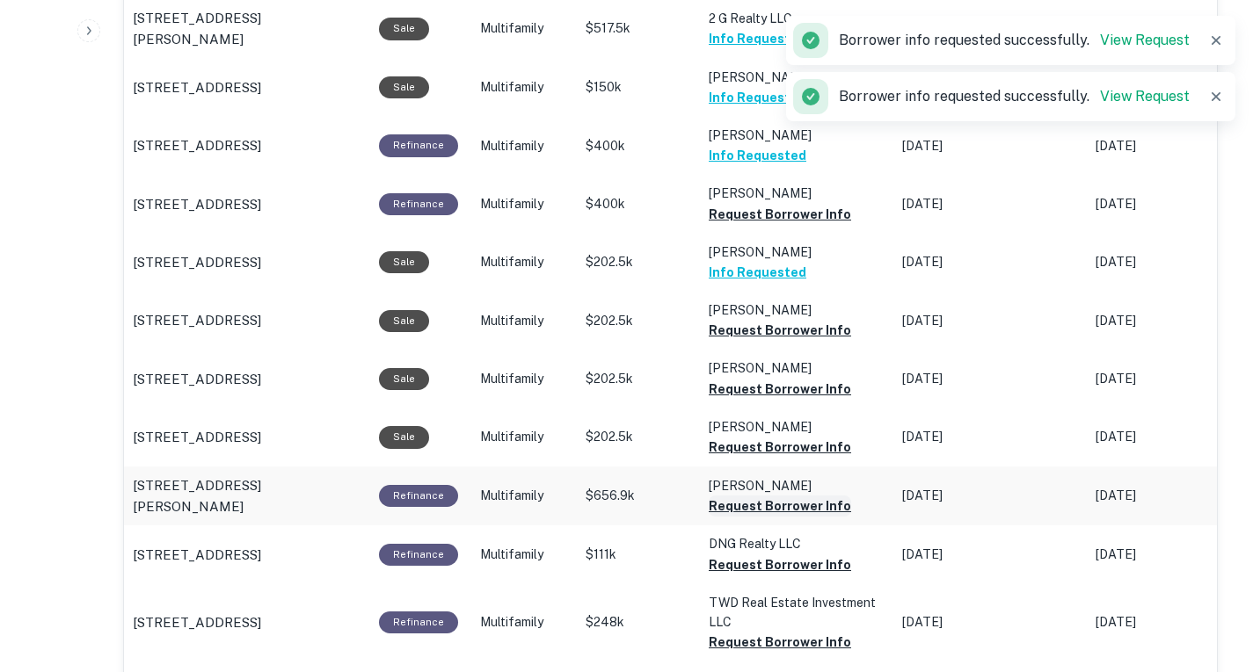
click at [806, 517] on button "Request Borrower Info" at bounding box center [779, 506] width 142 height 21
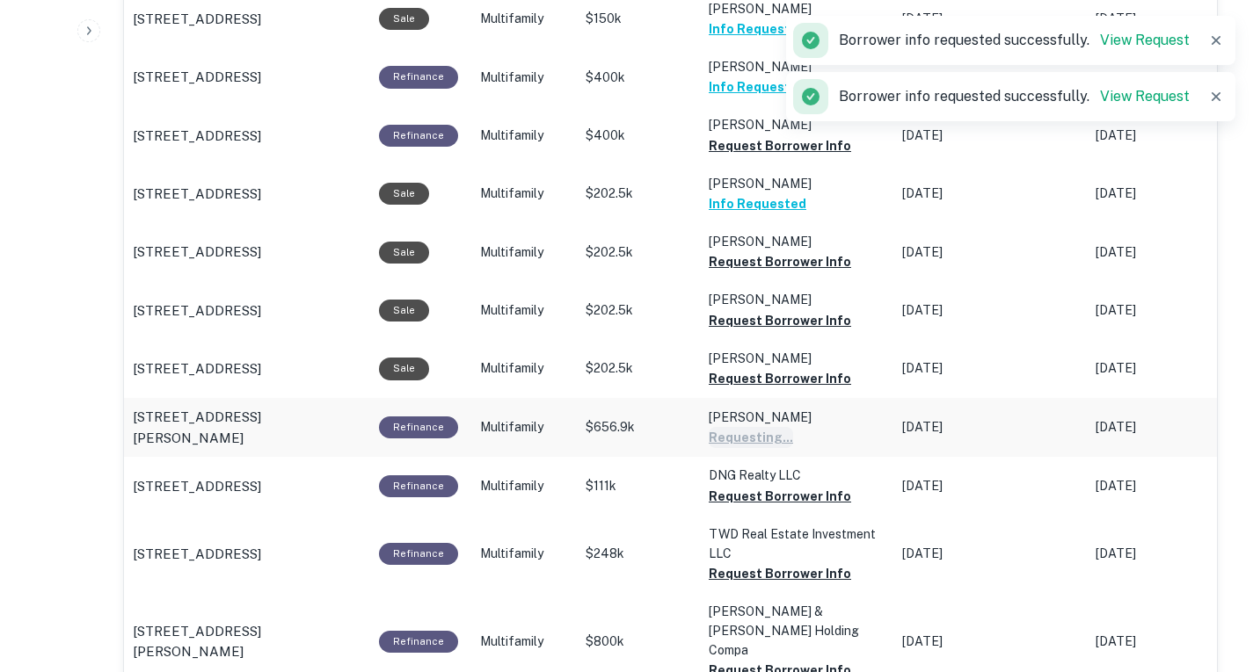
scroll to position [1457, 0]
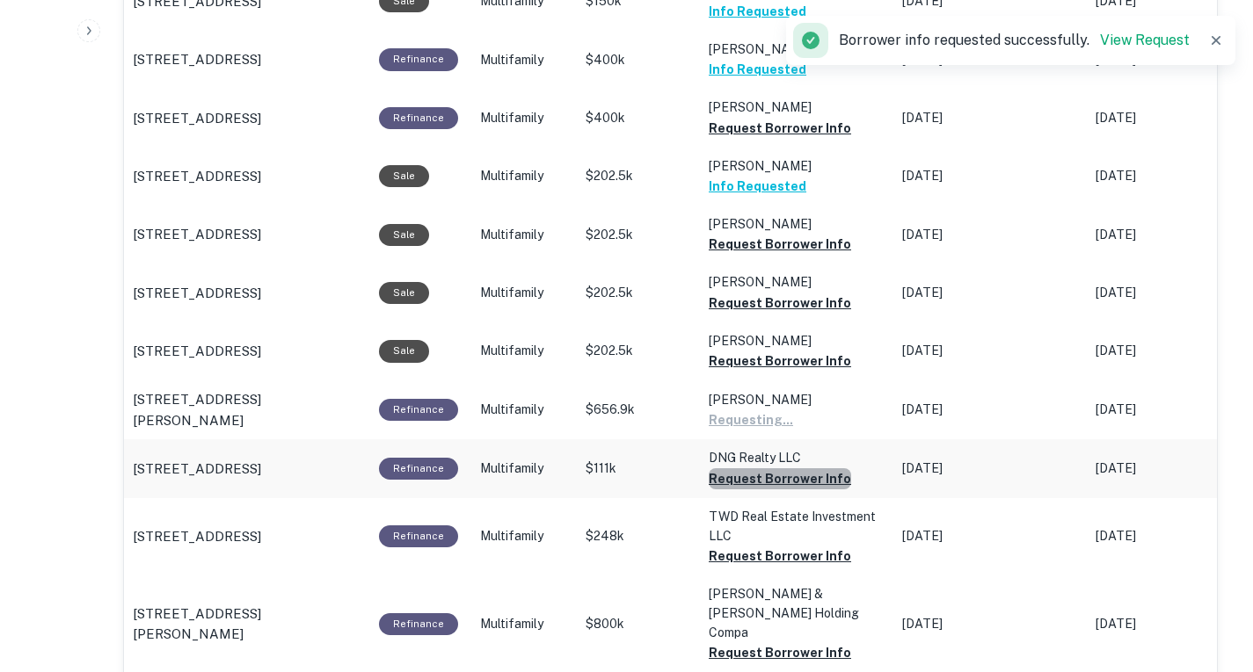
click at [782, 483] on button "Request Borrower Info" at bounding box center [779, 479] width 142 height 21
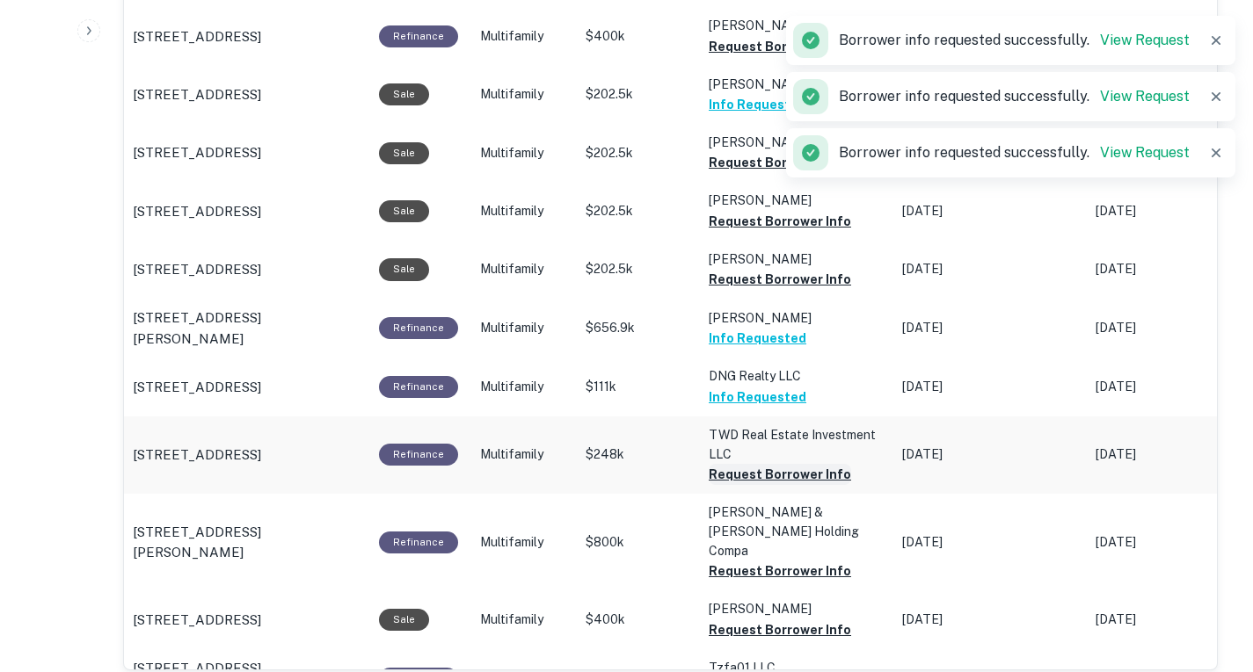
click at [780, 483] on button "Request Borrower Info" at bounding box center [779, 474] width 142 height 21
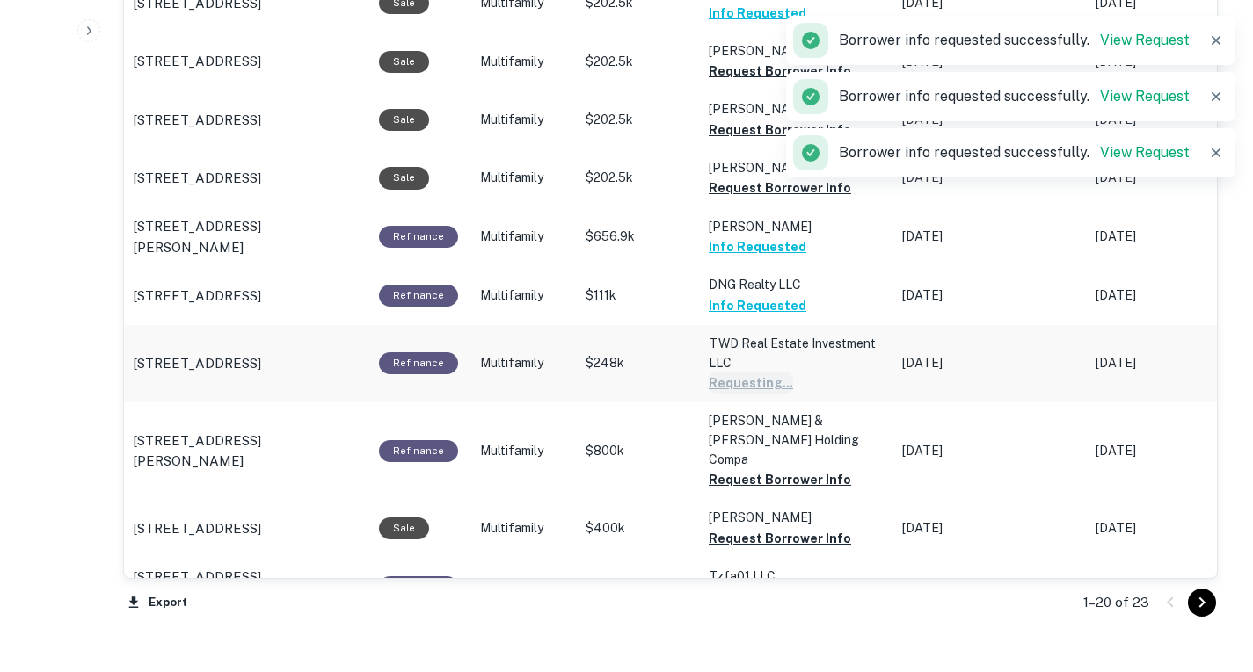
scroll to position [1631, 0]
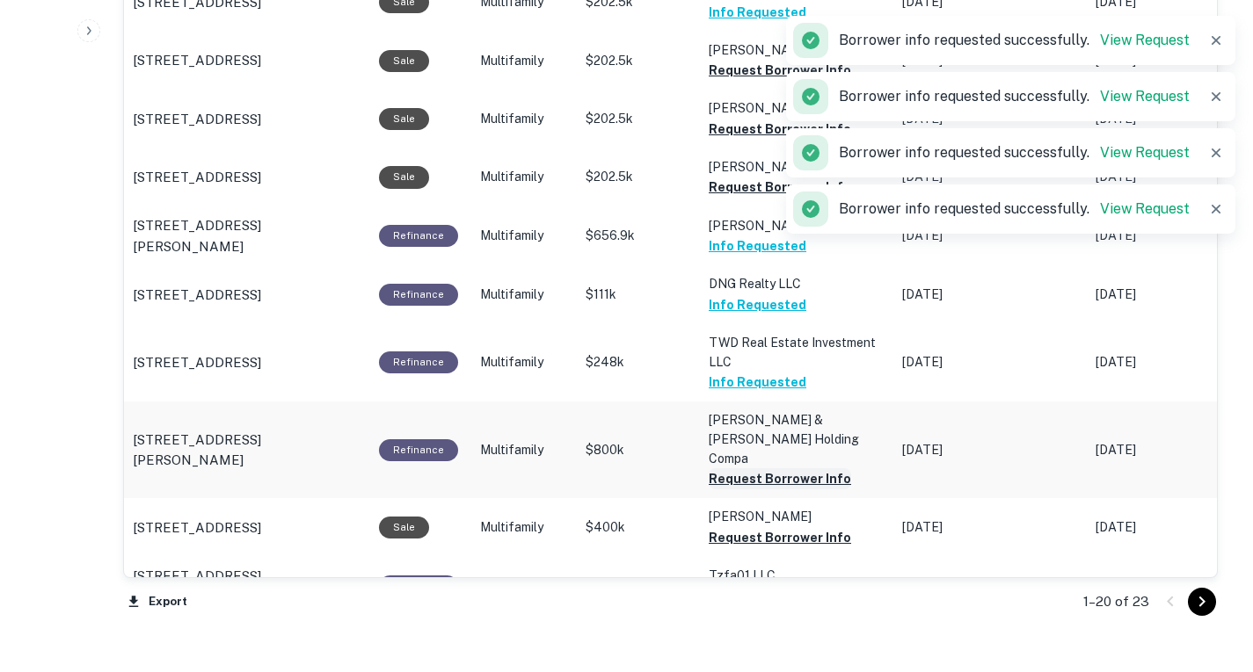
click at [774, 469] on button "Request Borrower Info" at bounding box center [779, 479] width 142 height 21
click at [802, 535] on button "Request Borrower Info" at bounding box center [779, 537] width 142 height 21
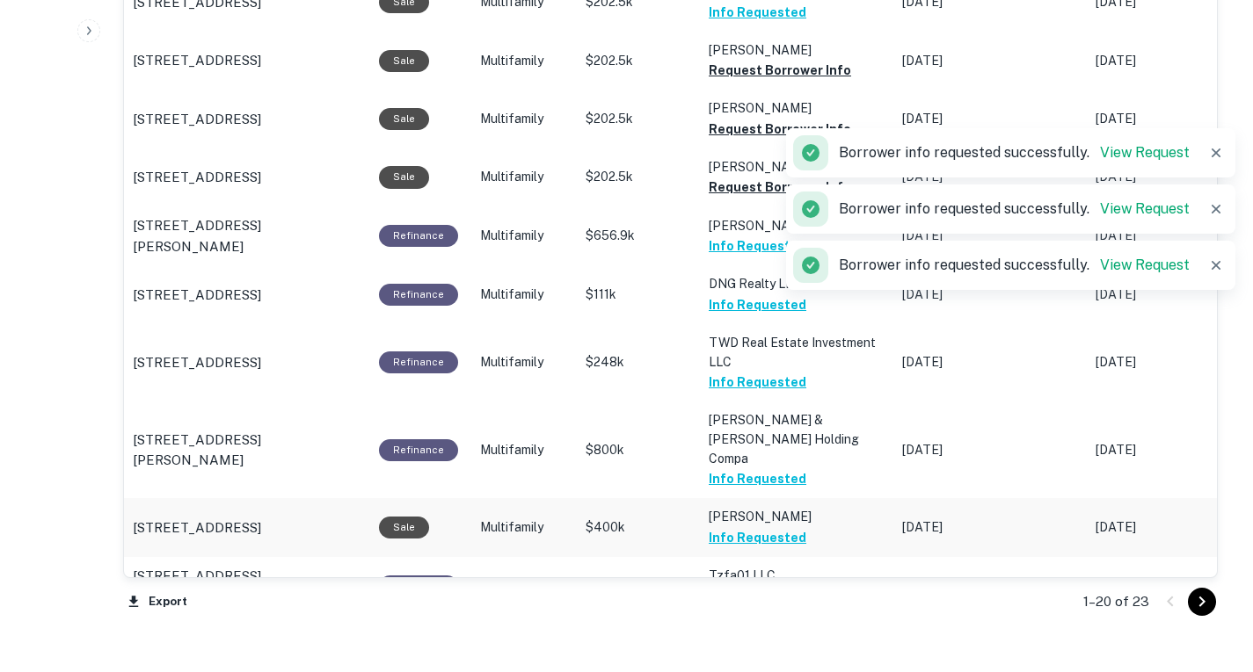
scroll to position [1759, 0]
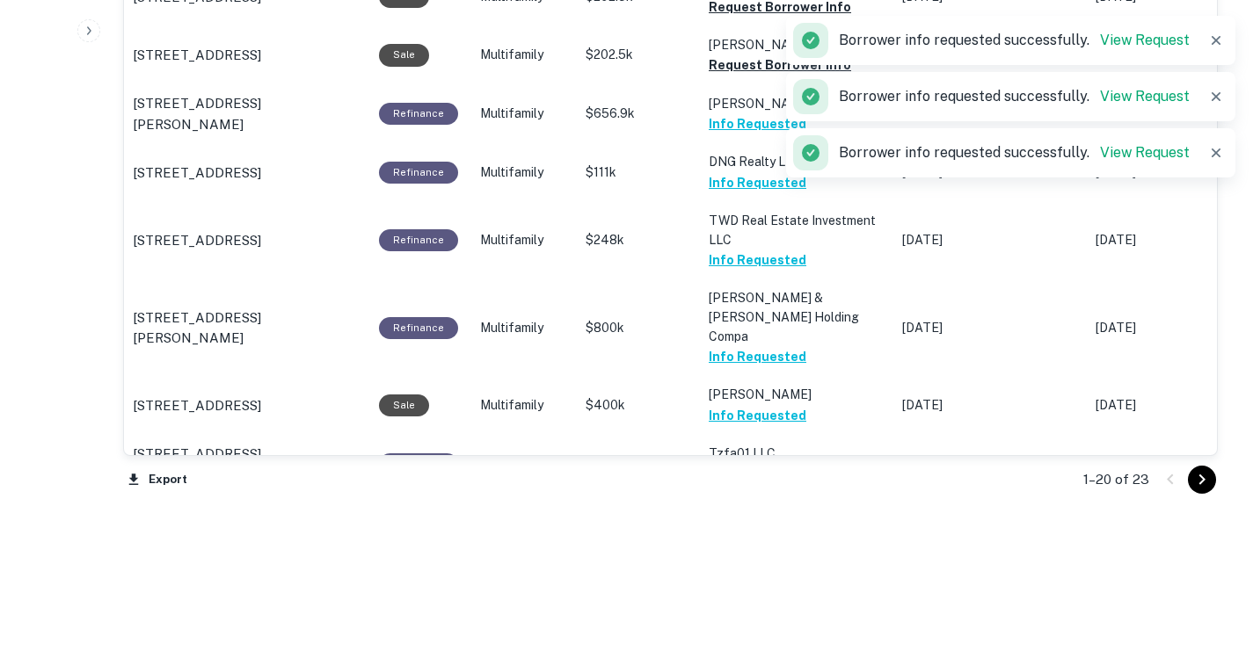
click at [1202, 485] on icon "Go to next page" at bounding box center [1202, 480] width 6 height 11
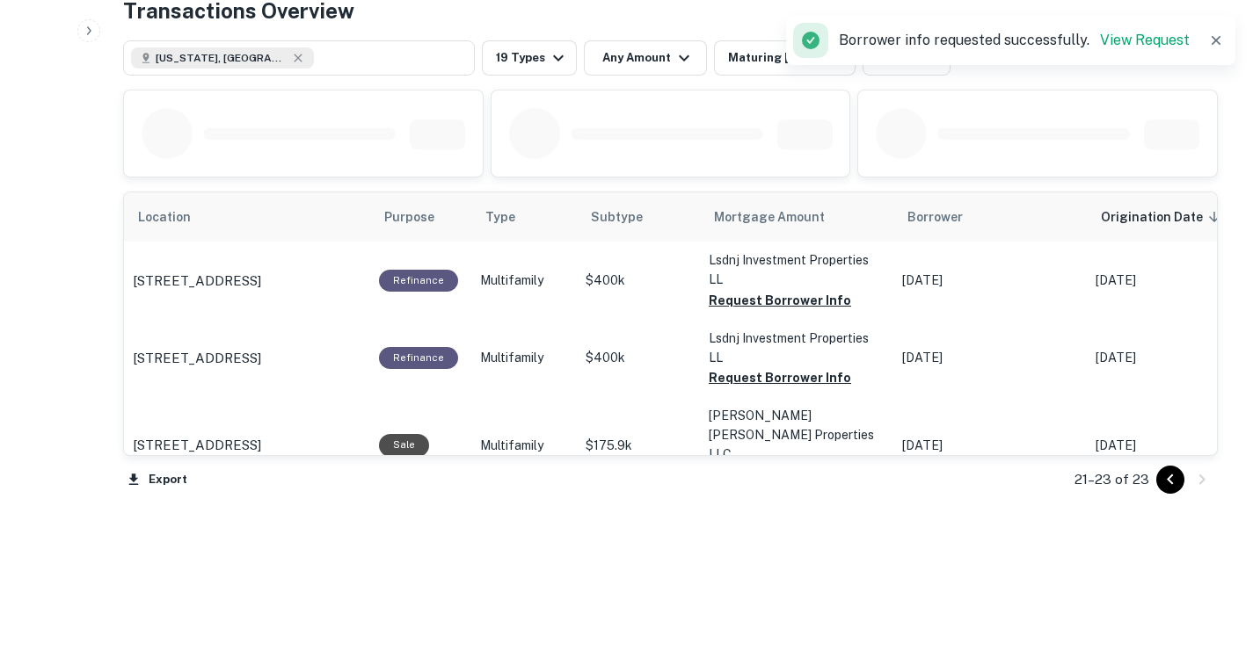
scroll to position [748, 0]
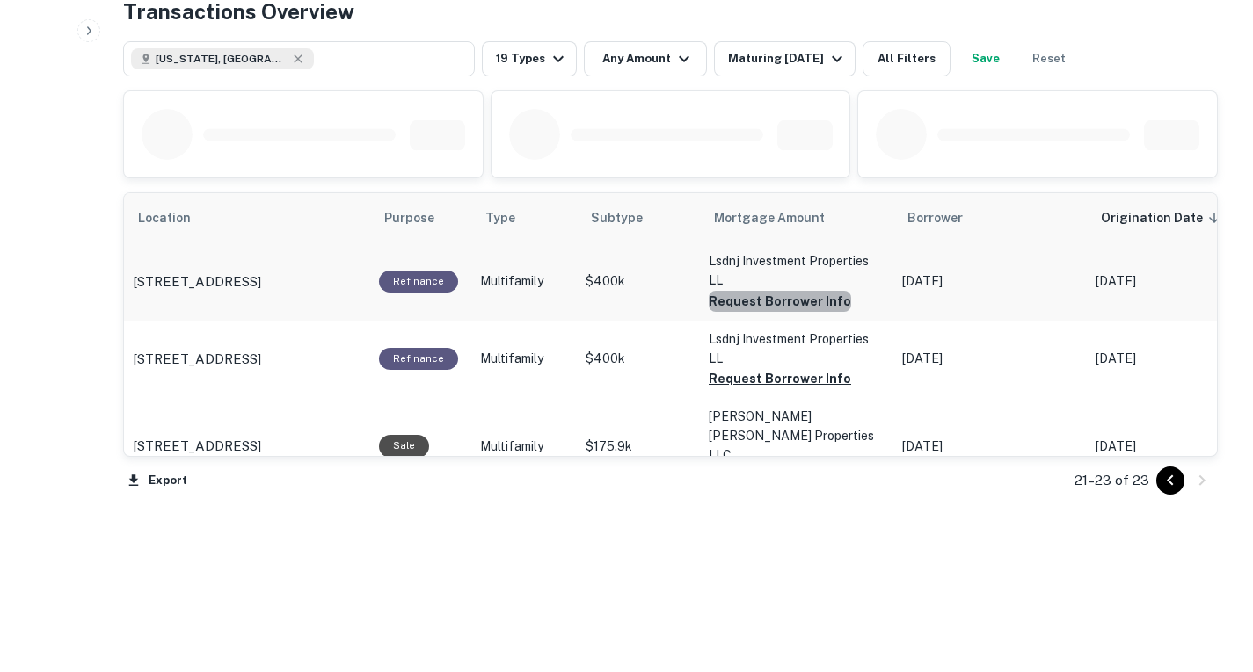
click at [796, 301] on button "Request Borrower Info" at bounding box center [779, 301] width 142 height 21
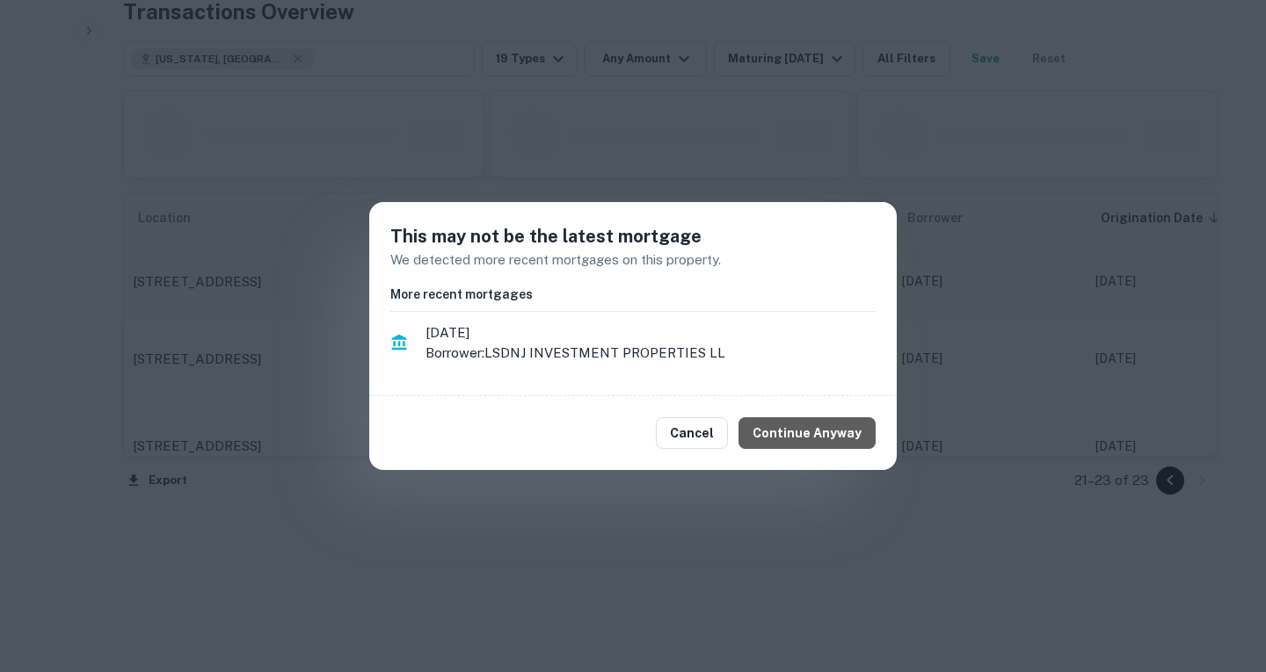
click at [822, 425] on button "Continue Anyway" at bounding box center [806, 434] width 137 height 32
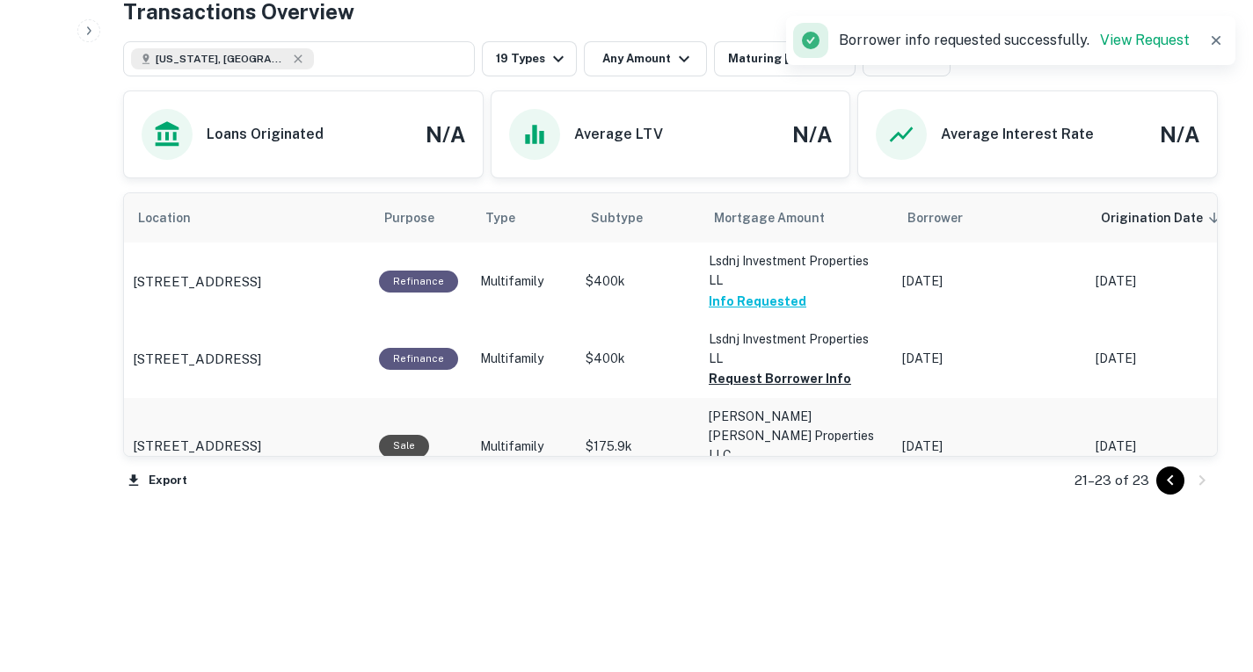
click at [812, 465] on button "Request Borrower Info" at bounding box center [779, 475] width 142 height 21
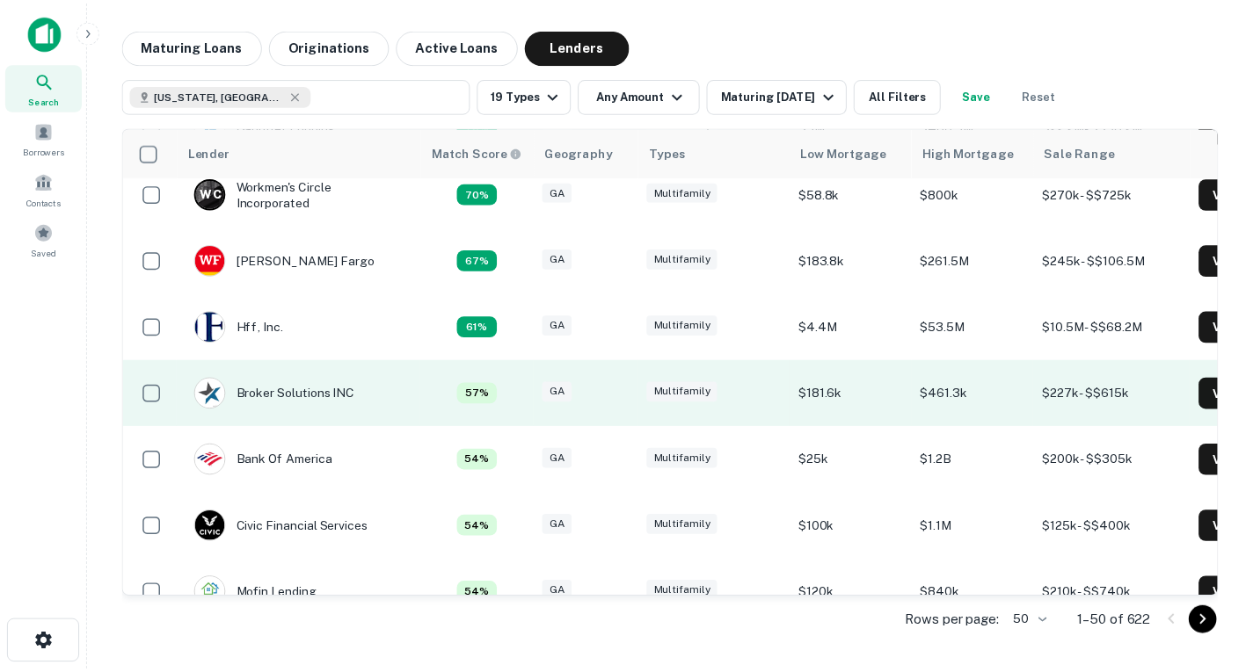
scroll to position [1288, 0]
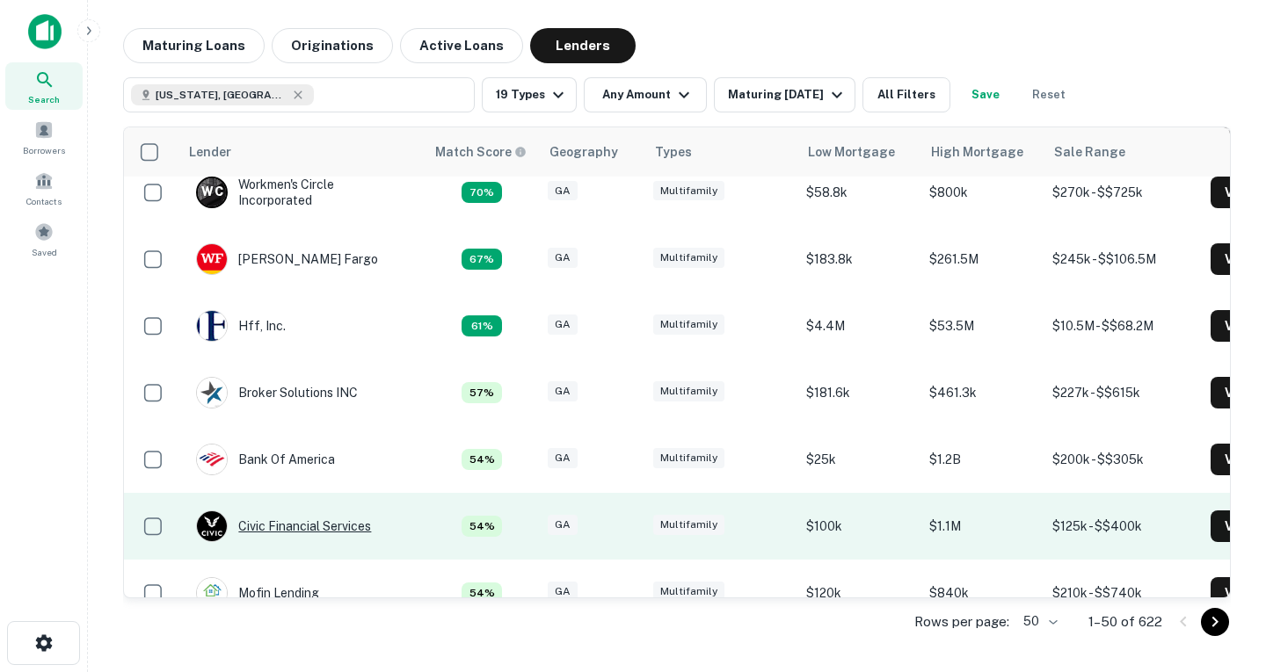
click at [350, 527] on div "Civic Financial Services" at bounding box center [283, 527] width 175 height 32
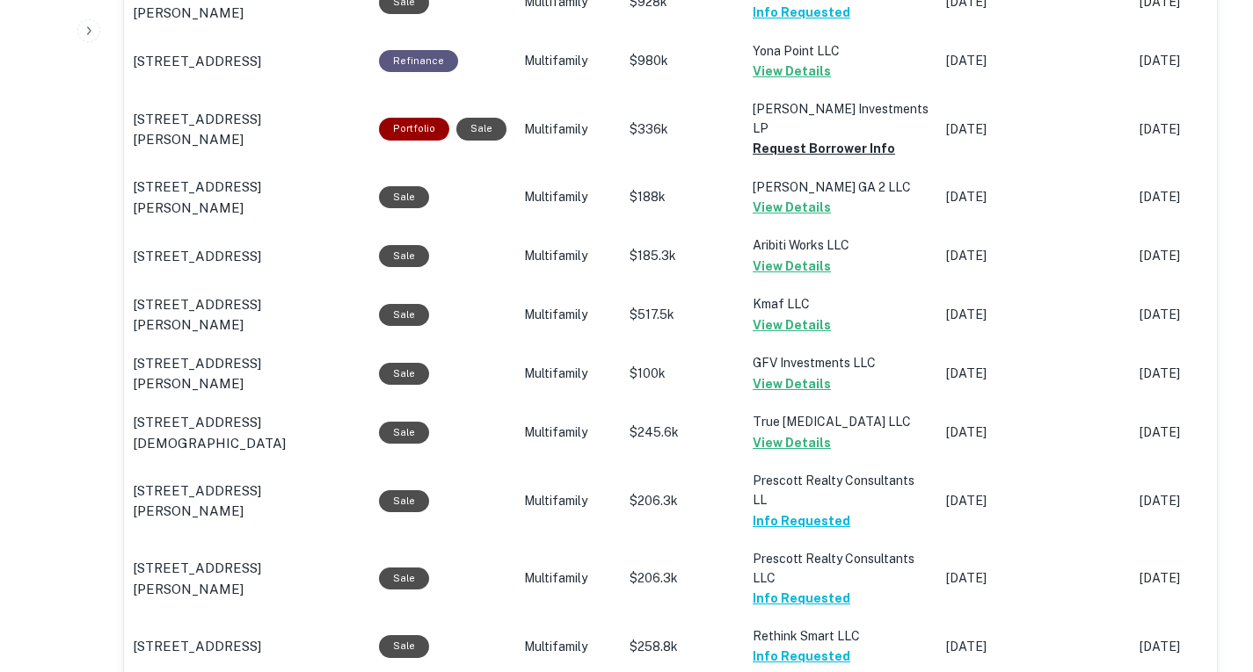
scroll to position [1396, 0]
click at [790, 160] on button "Request Borrower Info" at bounding box center [823, 149] width 142 height 21
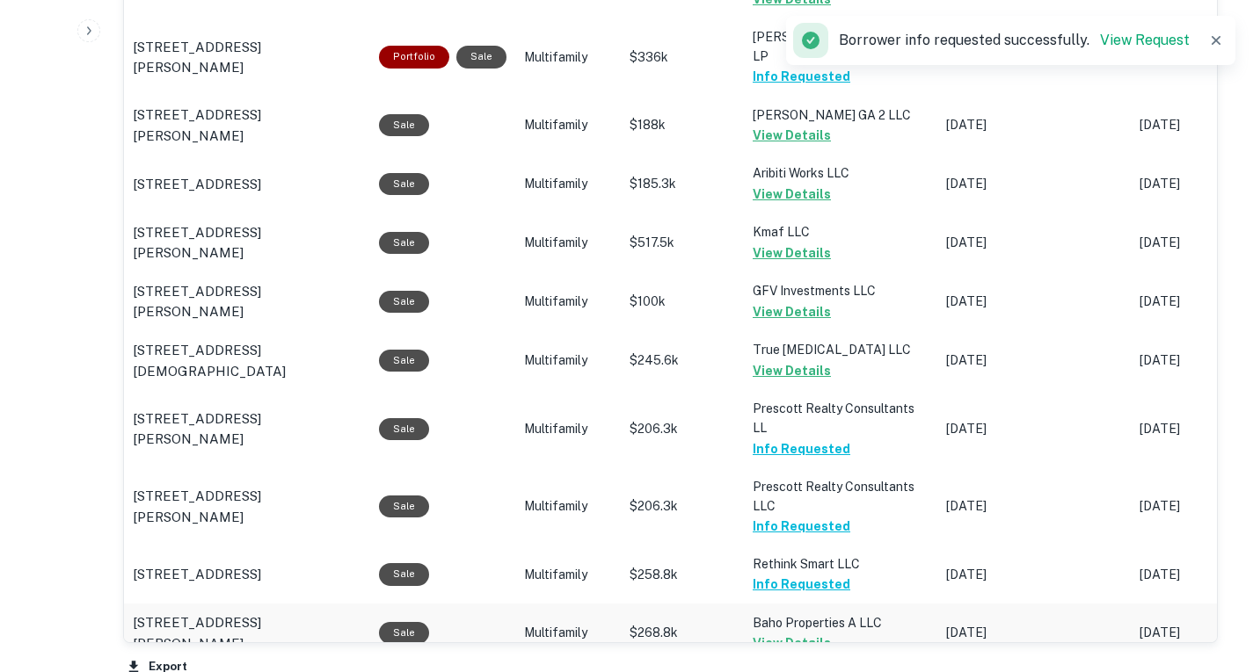
scroll to position [1460, 0]
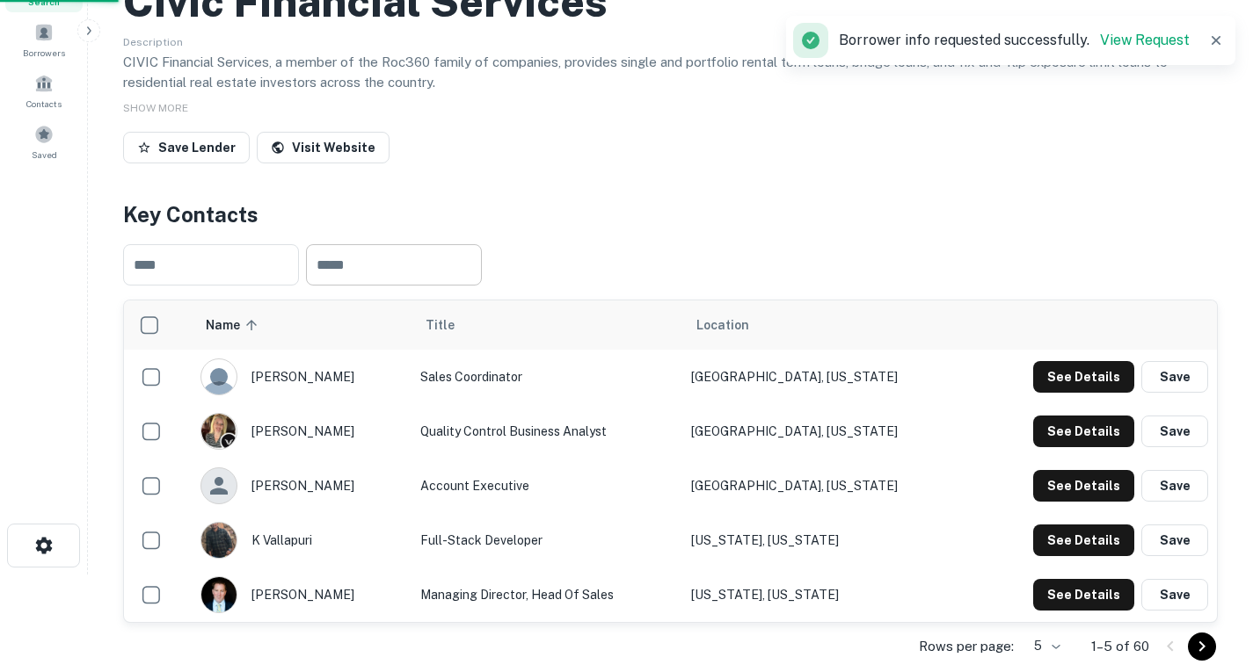
scroll to position [316, 0]
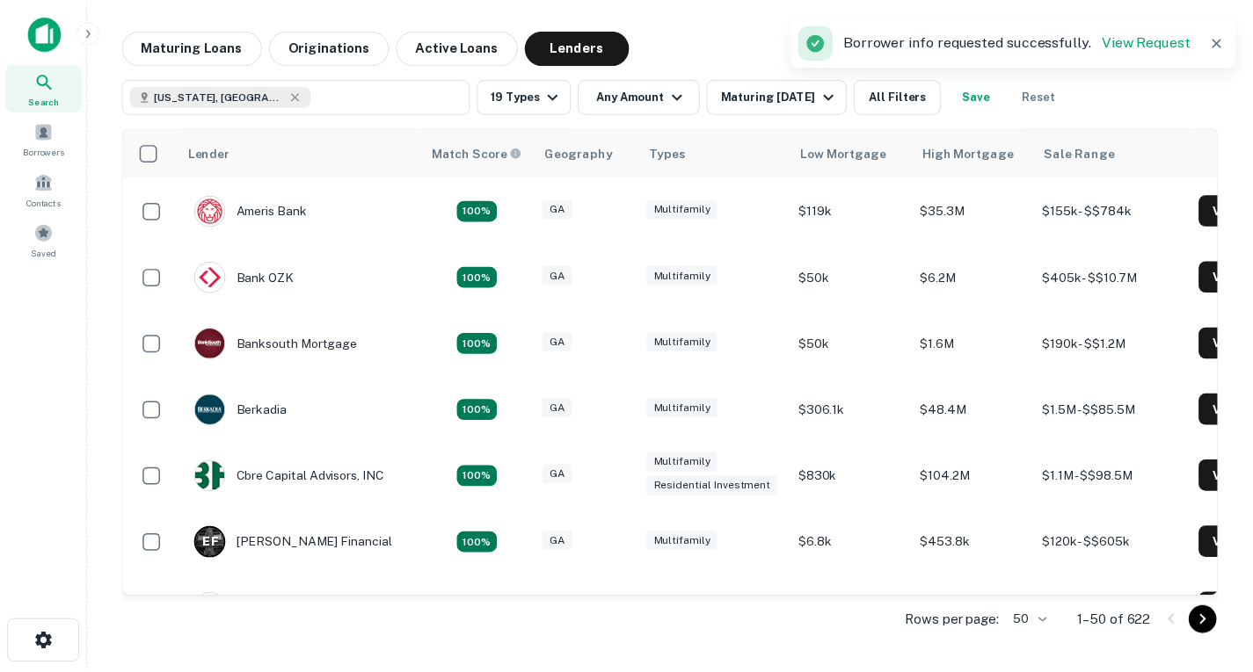
scroll to position [1288, 0]
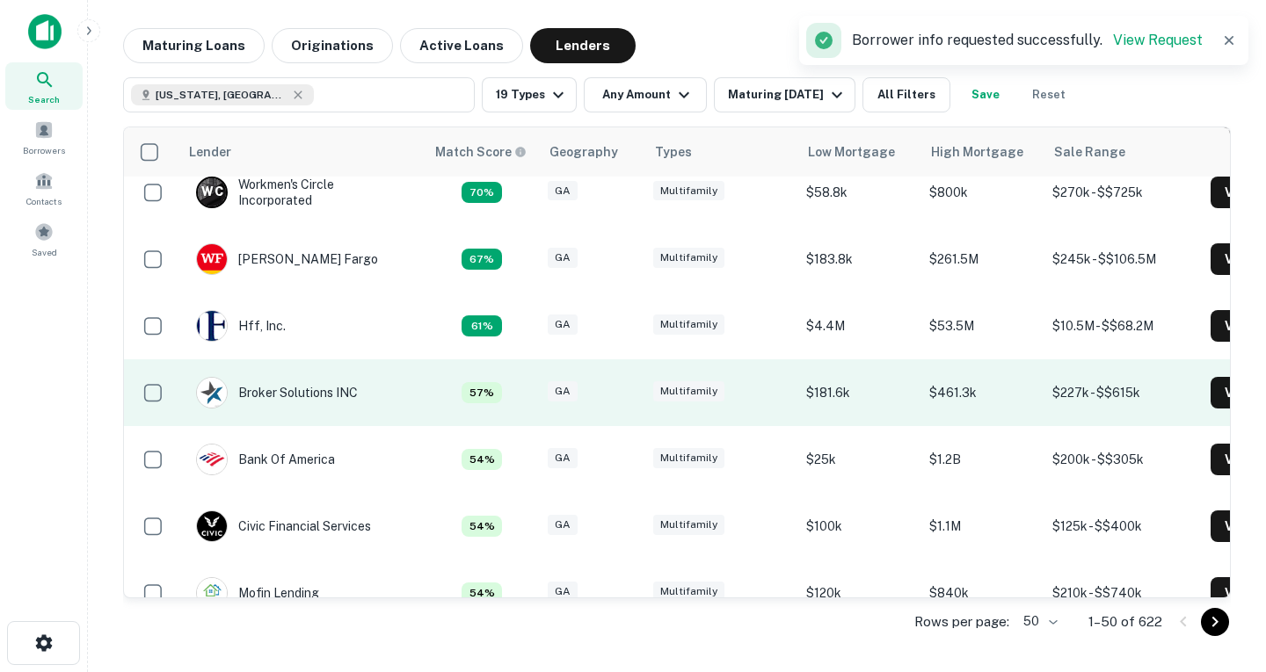
click at [294, 410] on td "Broker Solutions INC" at bounding box center [276, 392] width 179 height 49
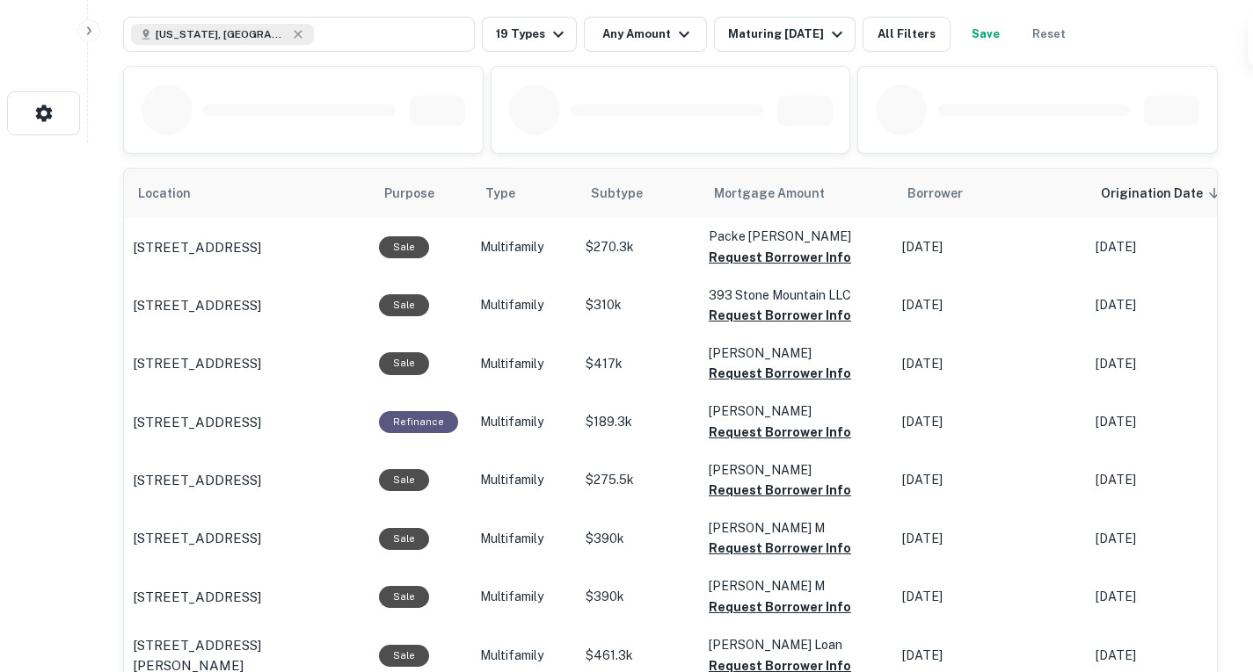
scroll to position [532, 0]
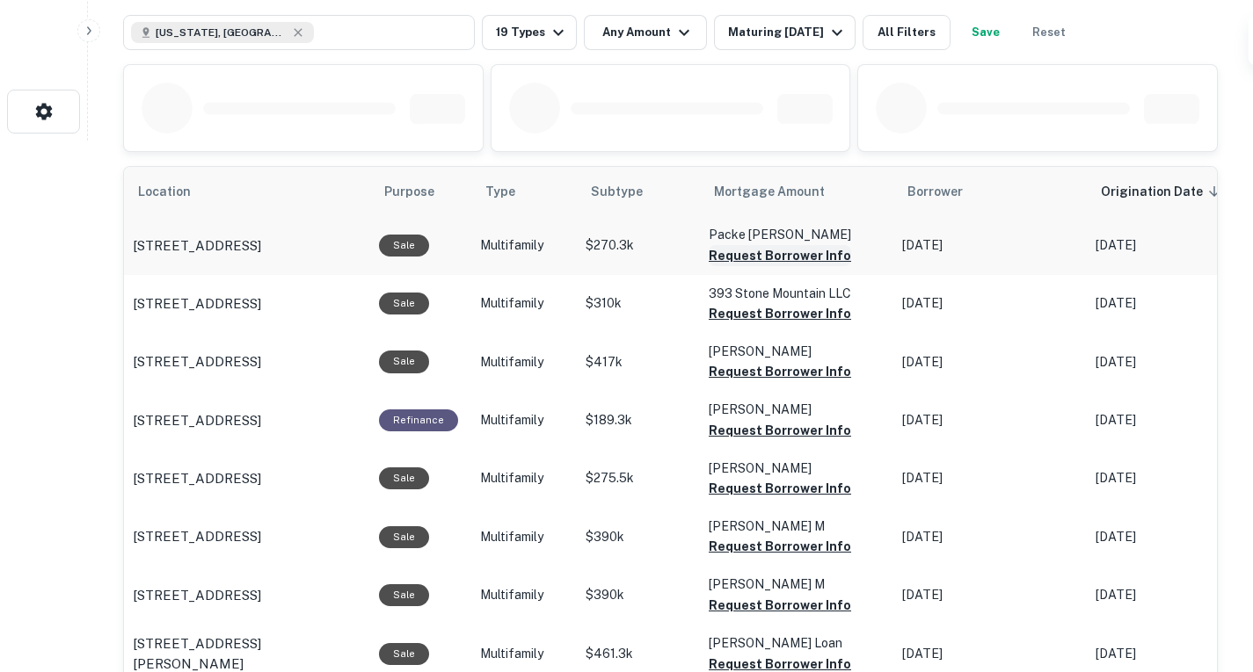
click at [803, 266] on button "Request Borrower Info" at bounding box center [779, 255] width 142 height 21
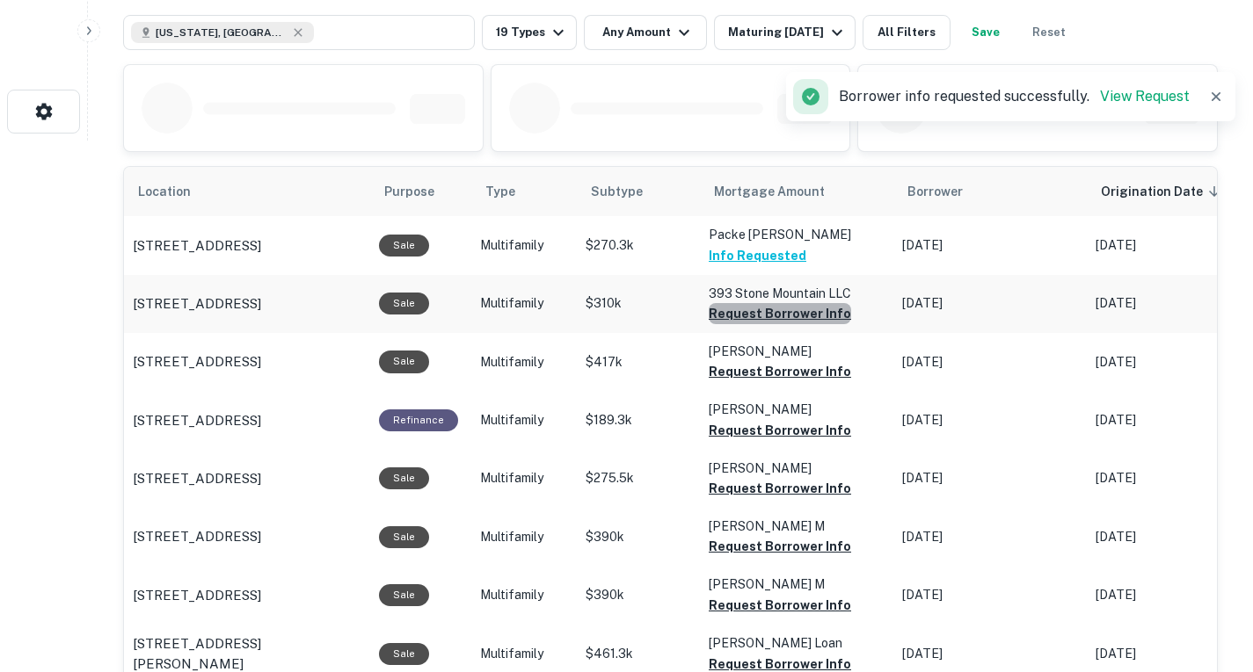
click at [811, 324] on button "Request Borrower Info" at bounding box center [779, 313] width 142 height 21
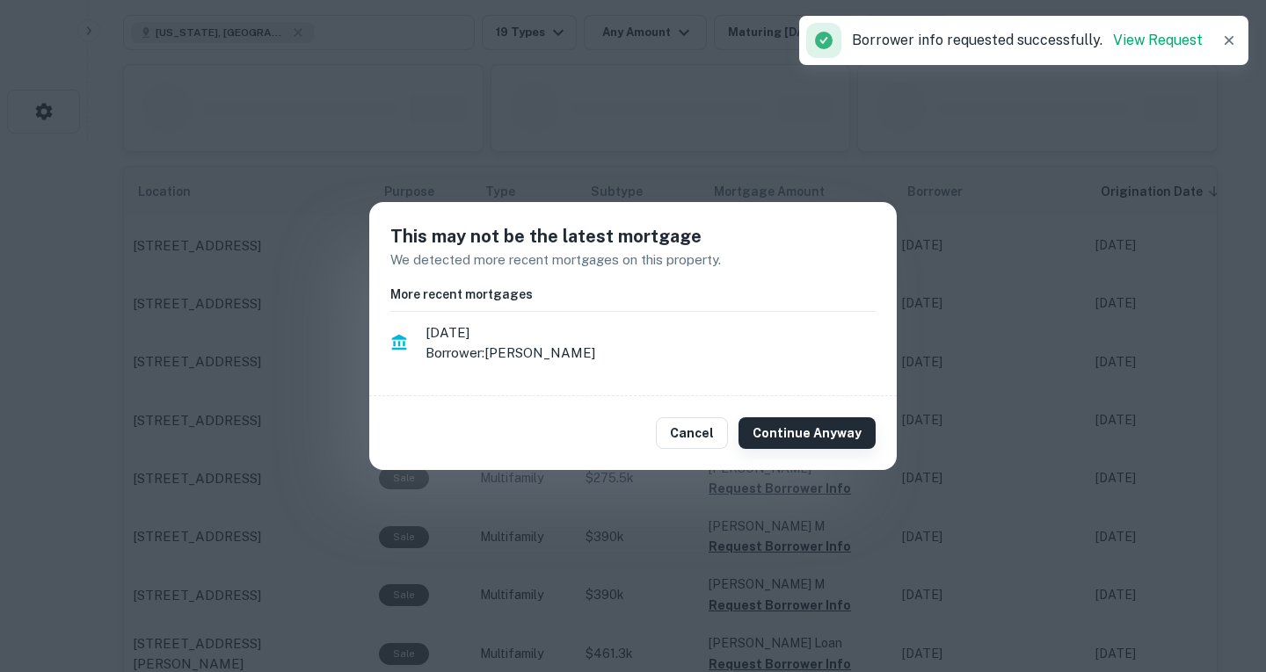
click at [798, 432] on button "Continue Anyway" at bounding box center [806, 434] width 137 height 32
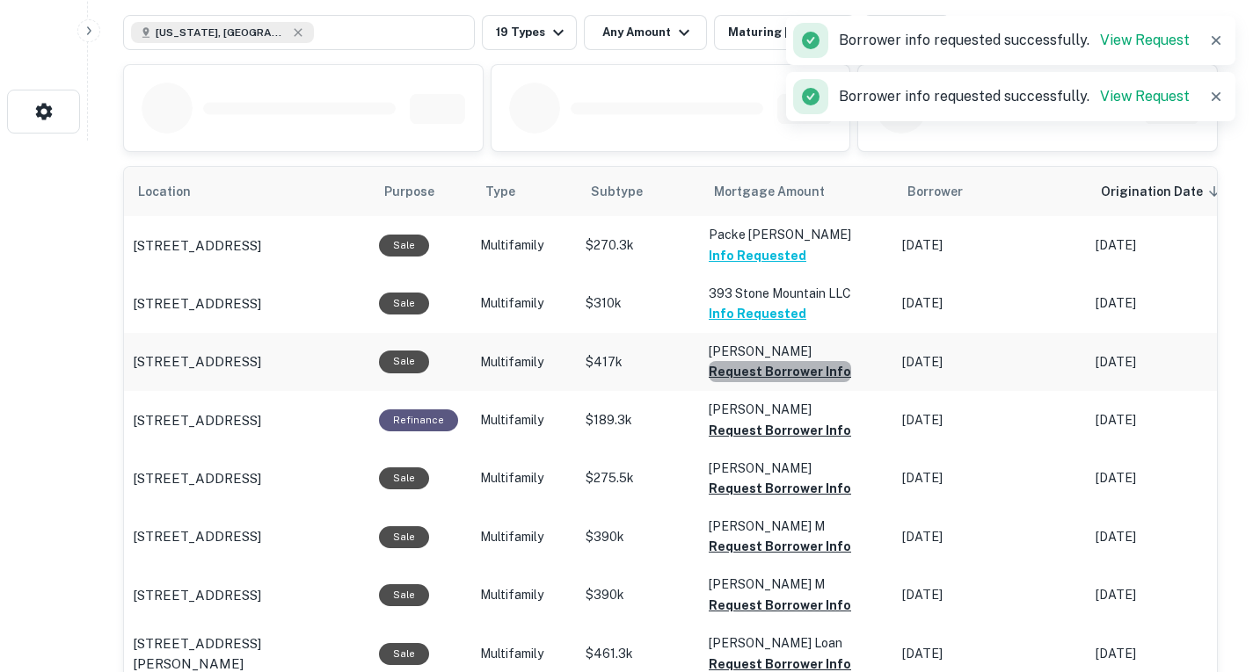
click at [809, 382] on button "Request Borrower Info" at bounding box center [779, 371] width 142 height 21
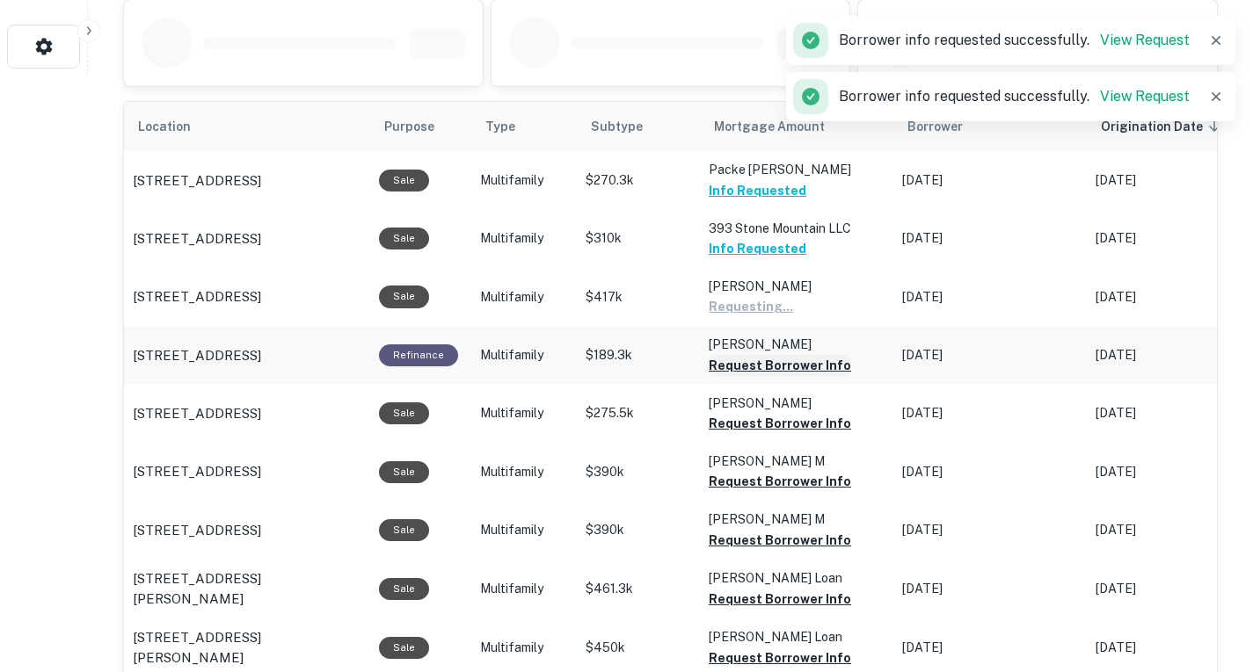
scroll to position [607, 0]
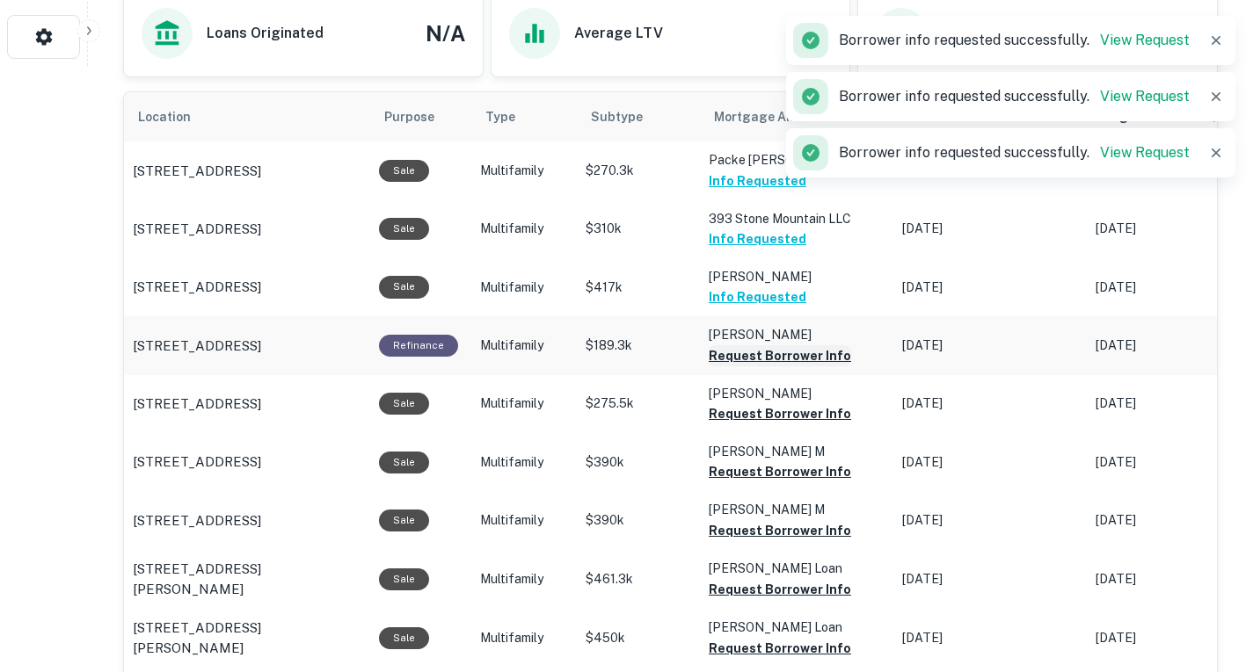
click at [783, 367] on button "Request Borrower Info" at bounding box center [779, 355] width 142 height 21
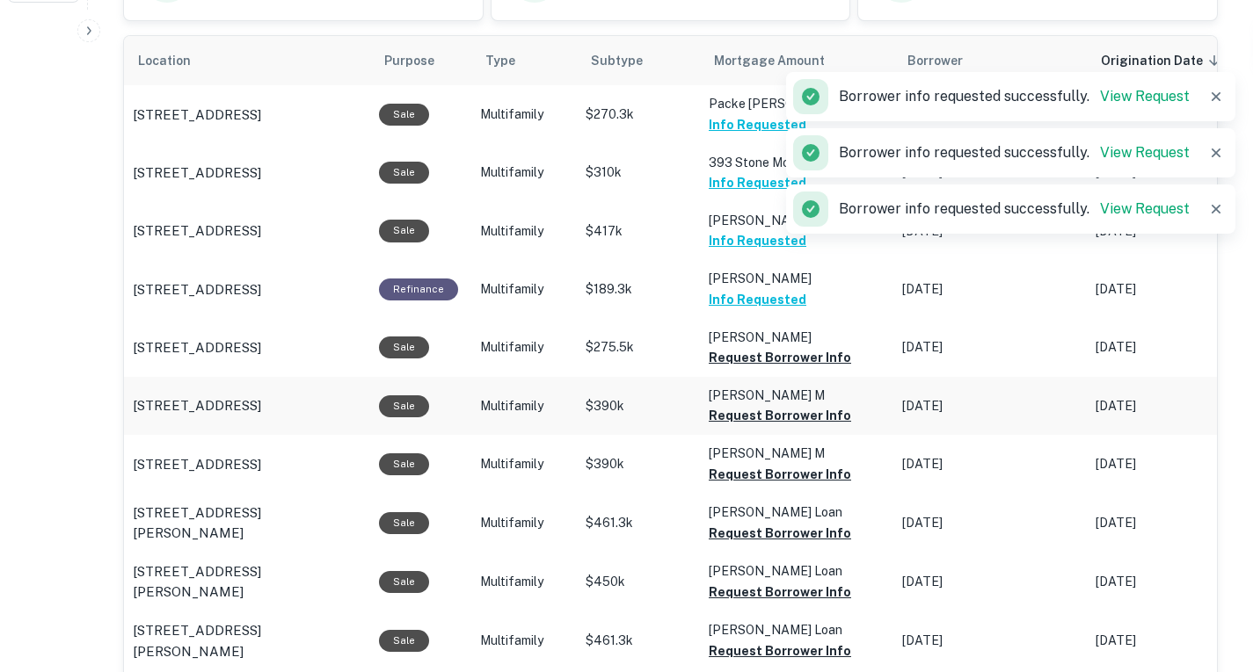
scroll to position [665, 0]
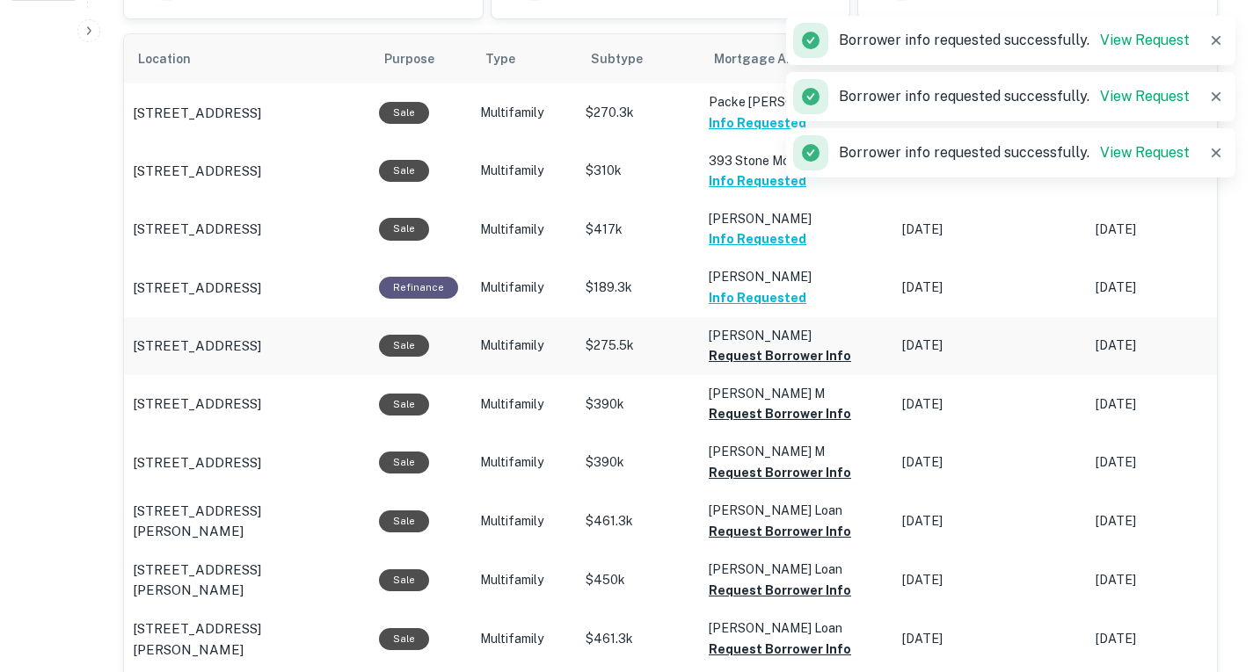
click at [791, 375] on td "[PERSON_NAME] Makini Request Borrower Info" at bounding box center [796, 346] width 193 height 58
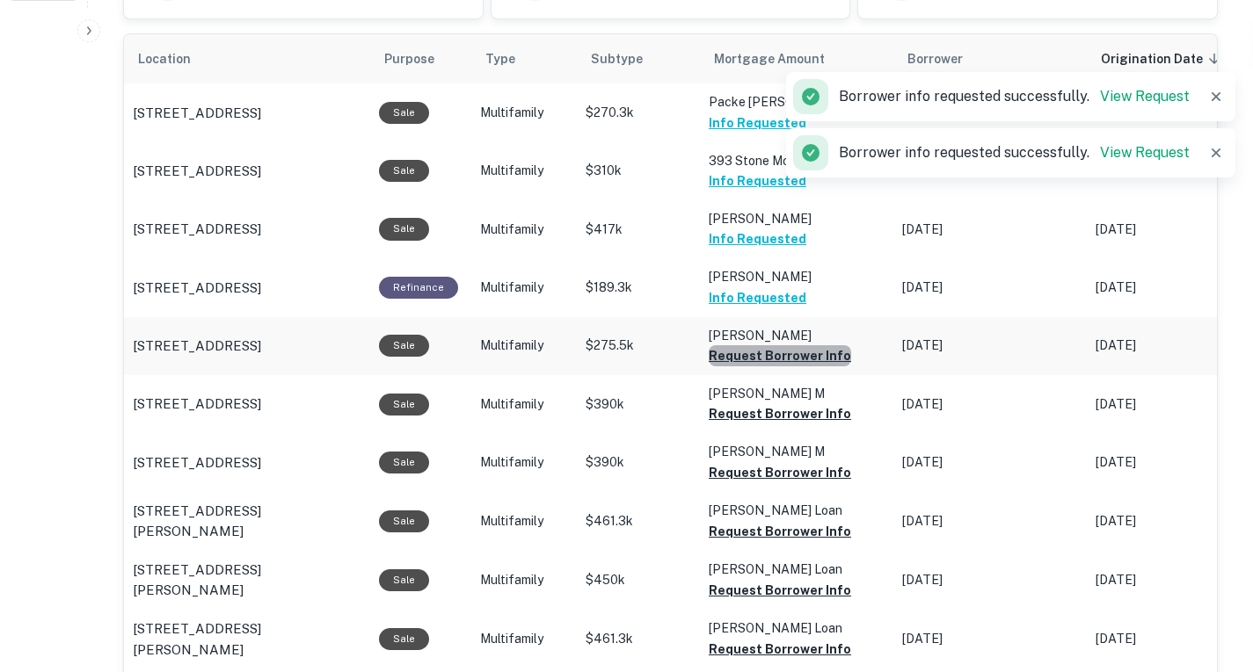
click at [788, 367] on button "Request Borrower Info" at bounding box center [779, 355] width 142 height 21
click at [808, 425] on button "Request Borrower Info" at bounding box center [779, 413] width 142 height 21
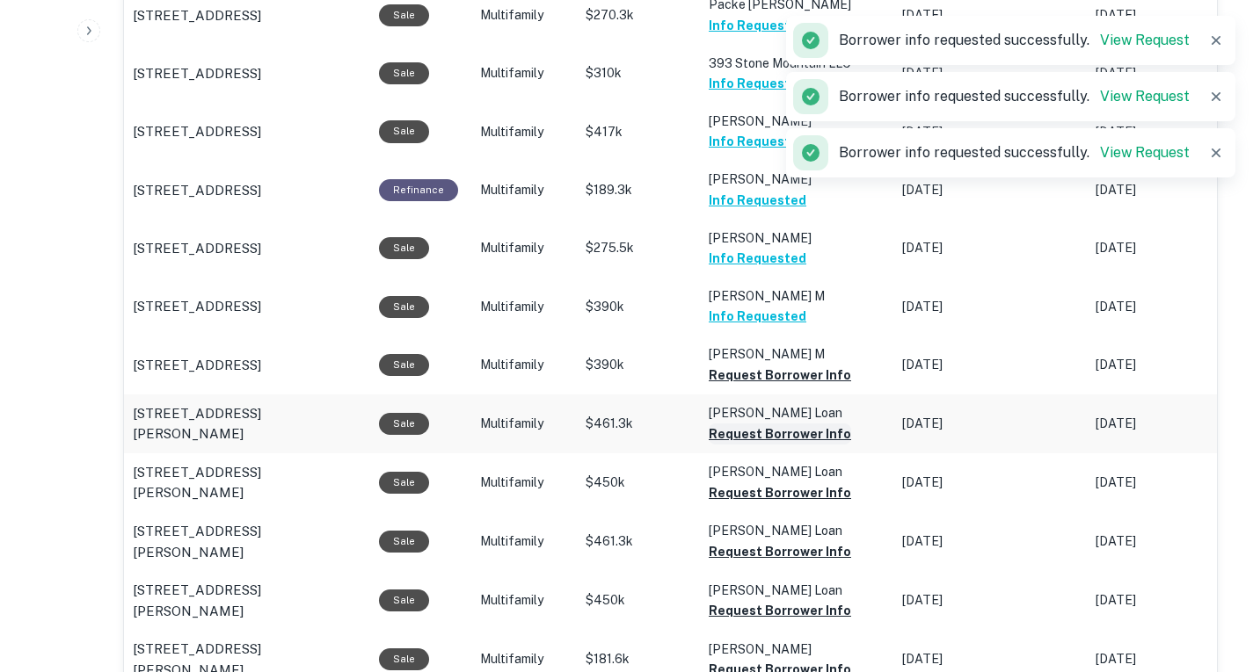
scroll to position [795, 0]
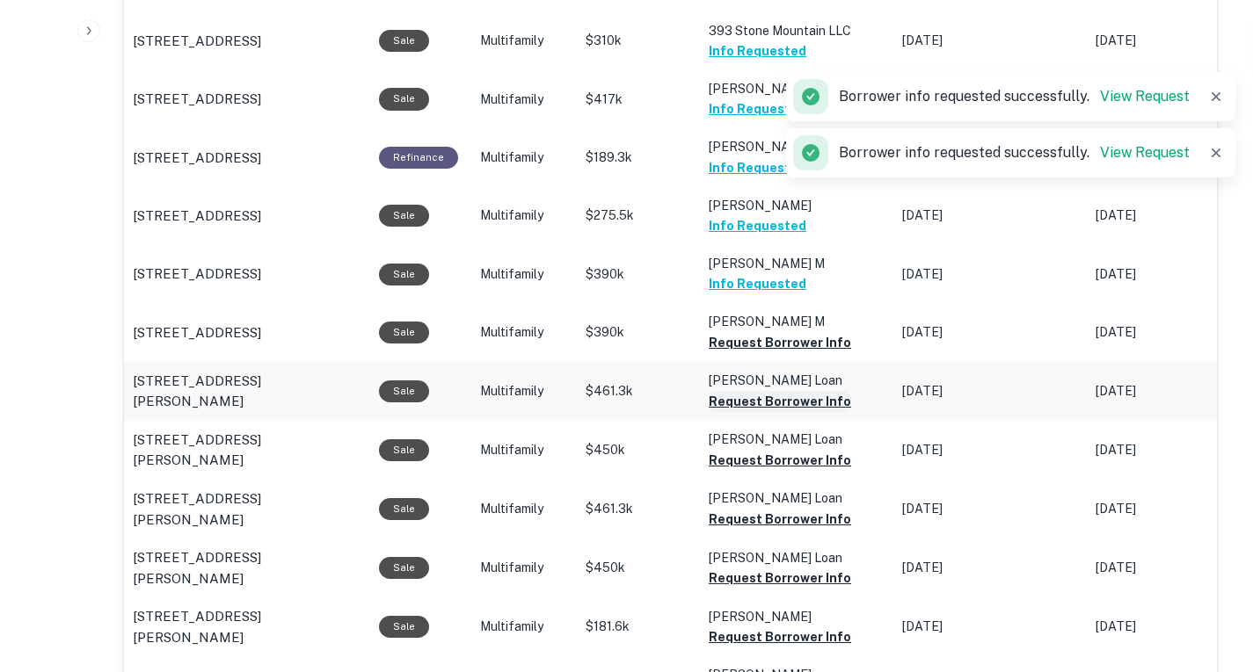
click at [787, 412] on button "Request Borrower Info" at bounding box center [779, 401] width 142 height 21
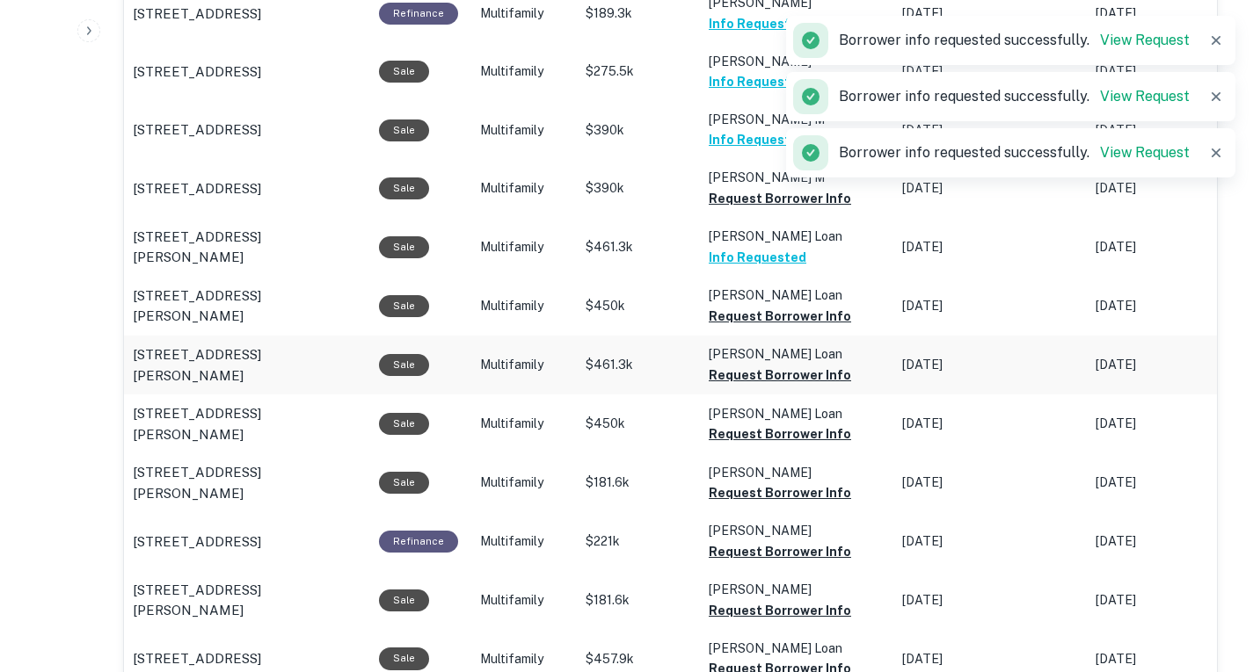
scroll to position [992, 0]
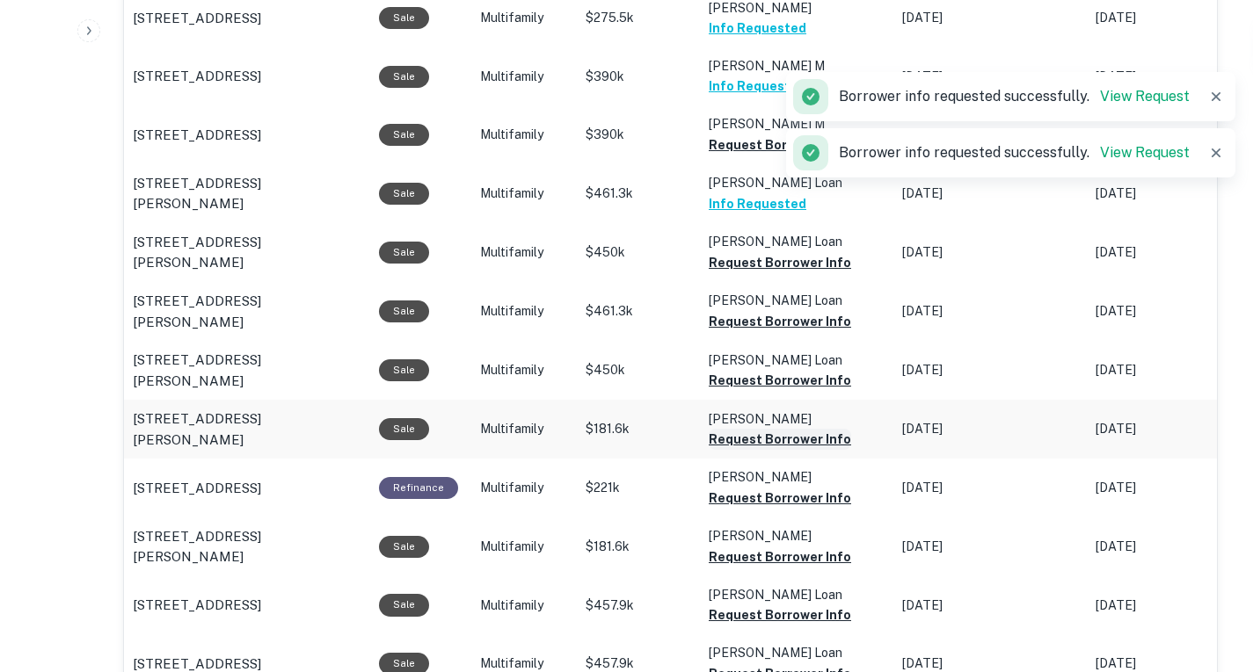
click at [791, 450] on button "Request Borrower Info" at bounding box center [779, 439] width 142 height 21
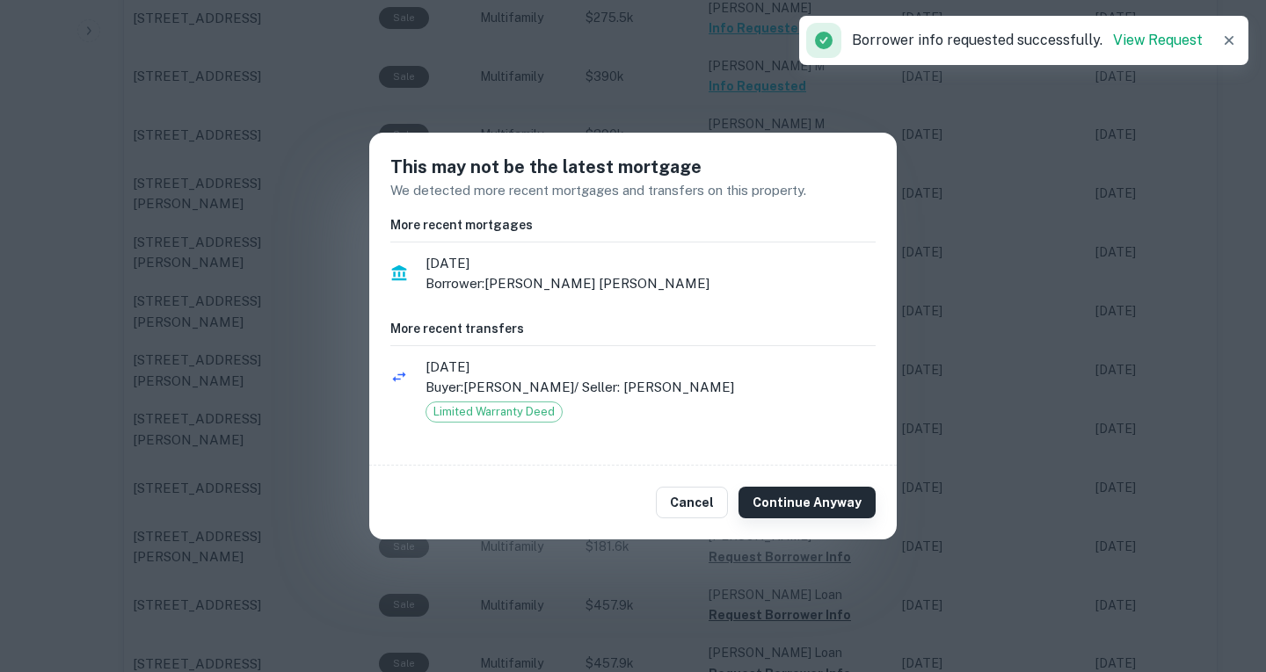
click at [778, 508] on button "Continue Anyway" at bounding box center [806, 503] width 137 height 32
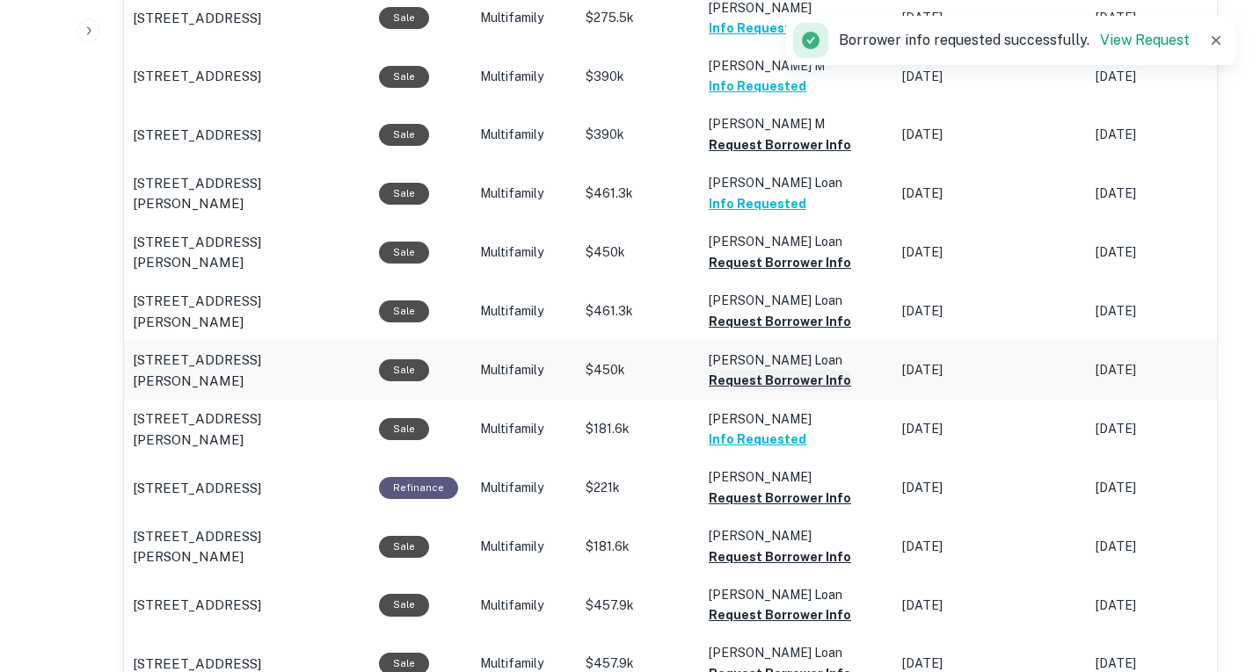
scroll to position [1070, 0]
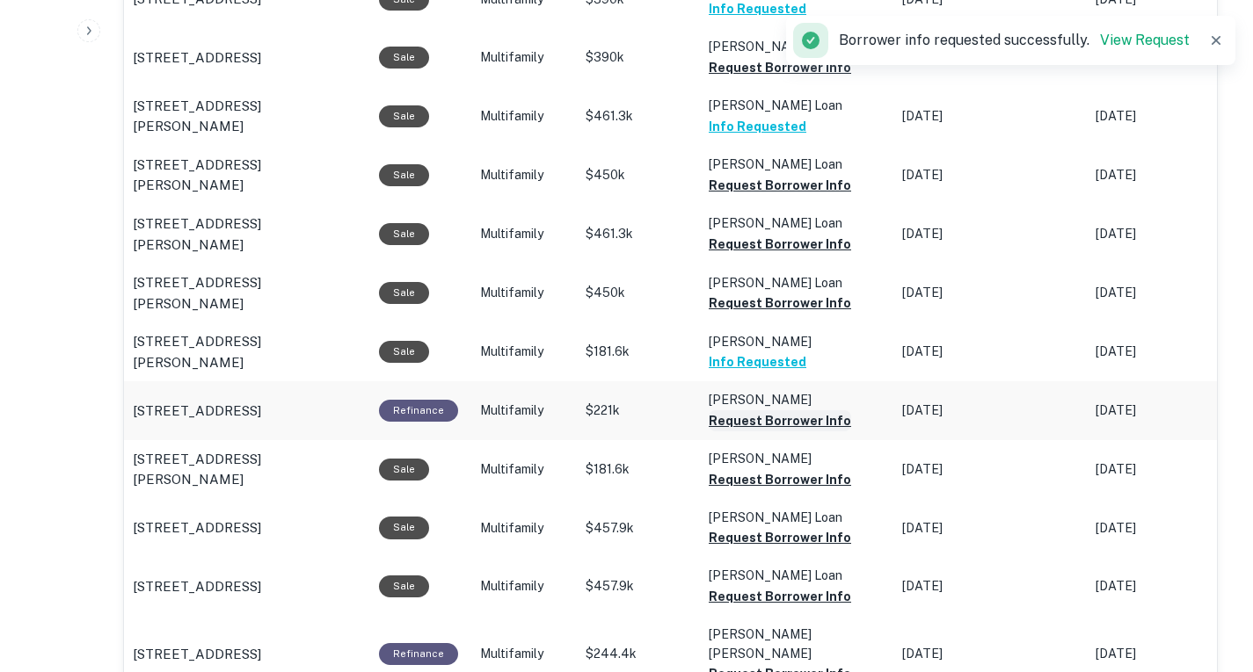
click at [795, 432] on button "Request Borrower Info" at bounding box center [779, 421] width 142 height 21
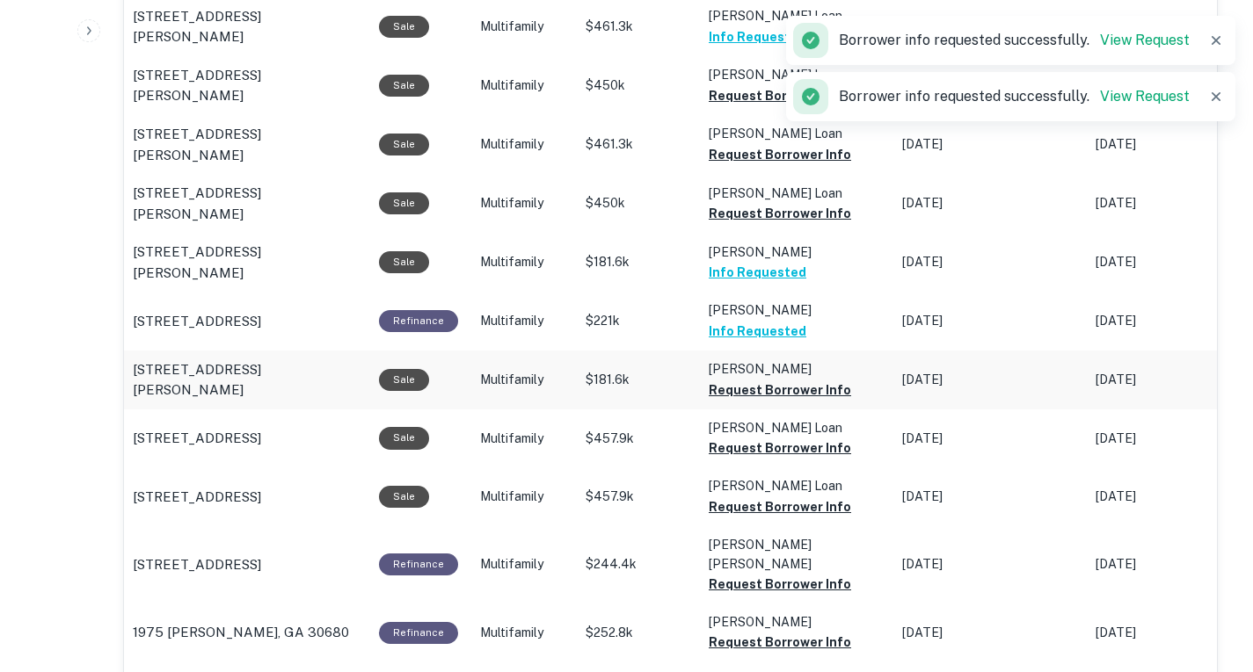
scroll to position [1174, 0]
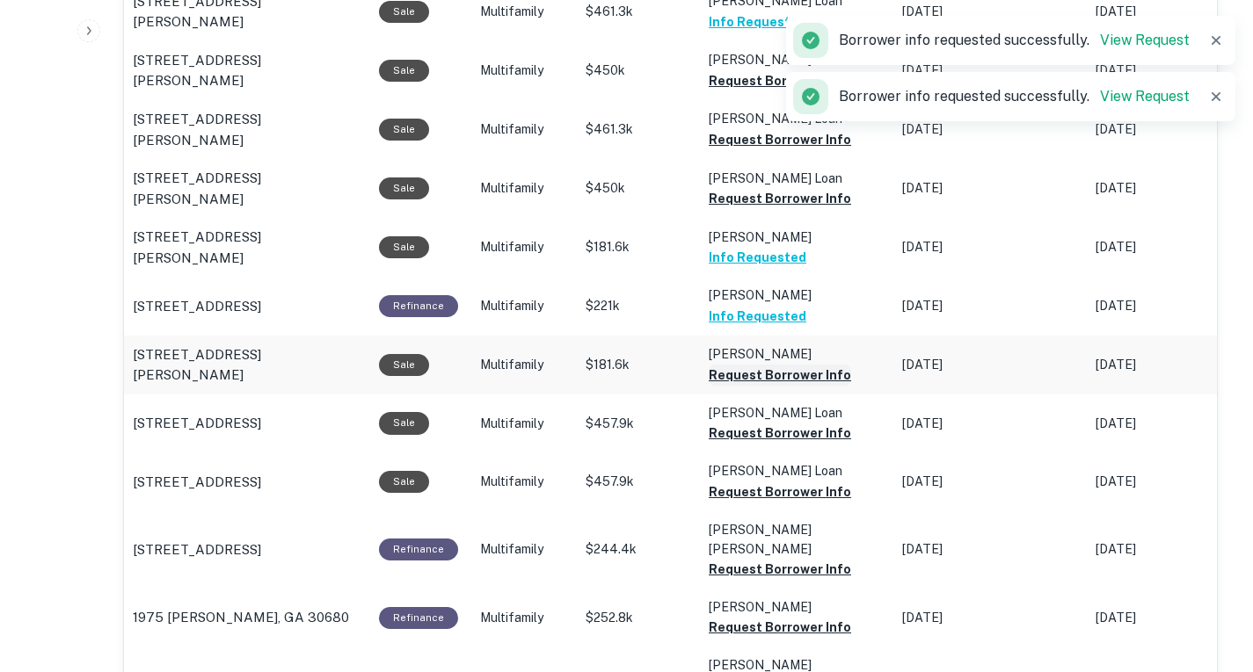
click at [777, 386] on button "Request Borrower Info" at bounding box center [779, 375] width 142 height 21
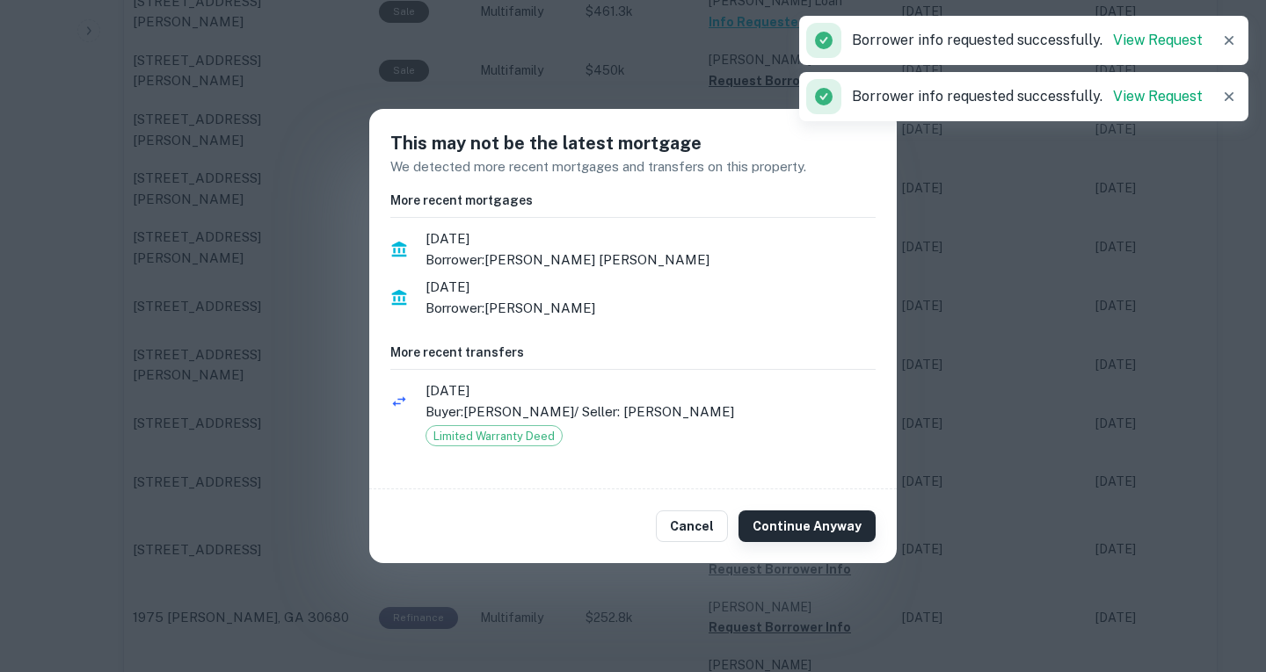
click at [790, 513] on button "Continue Anyway" at bounding box center [806, 527] width 137 height 32
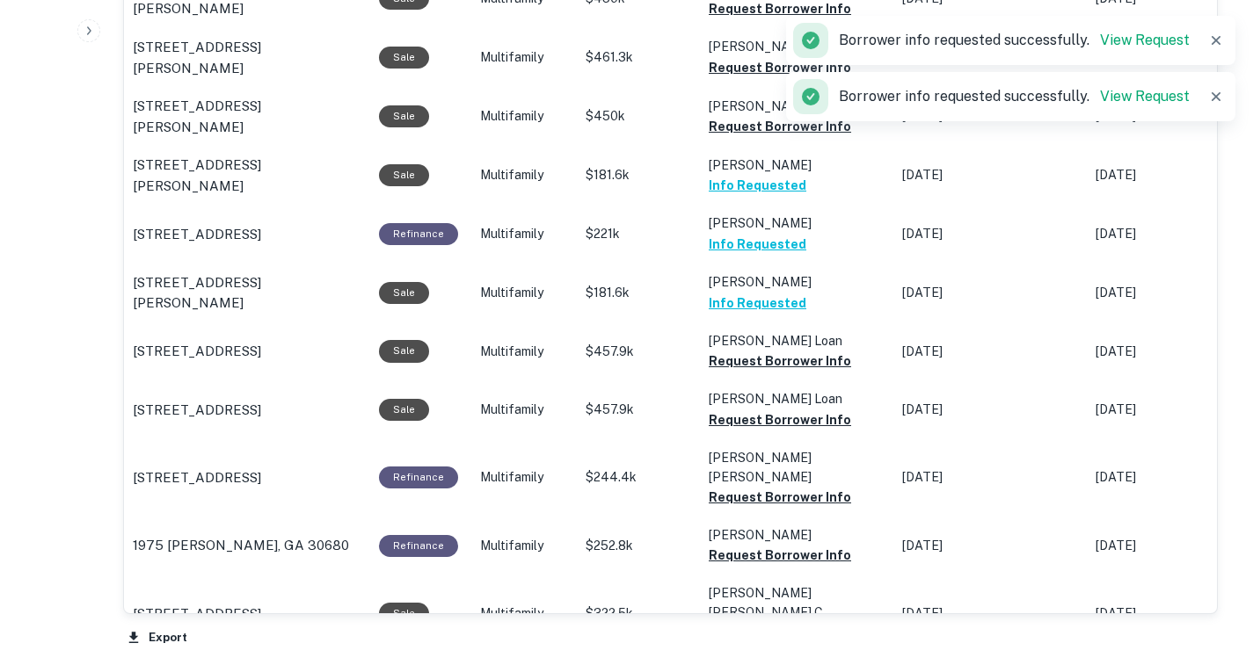
scroll to position [1256, 0]
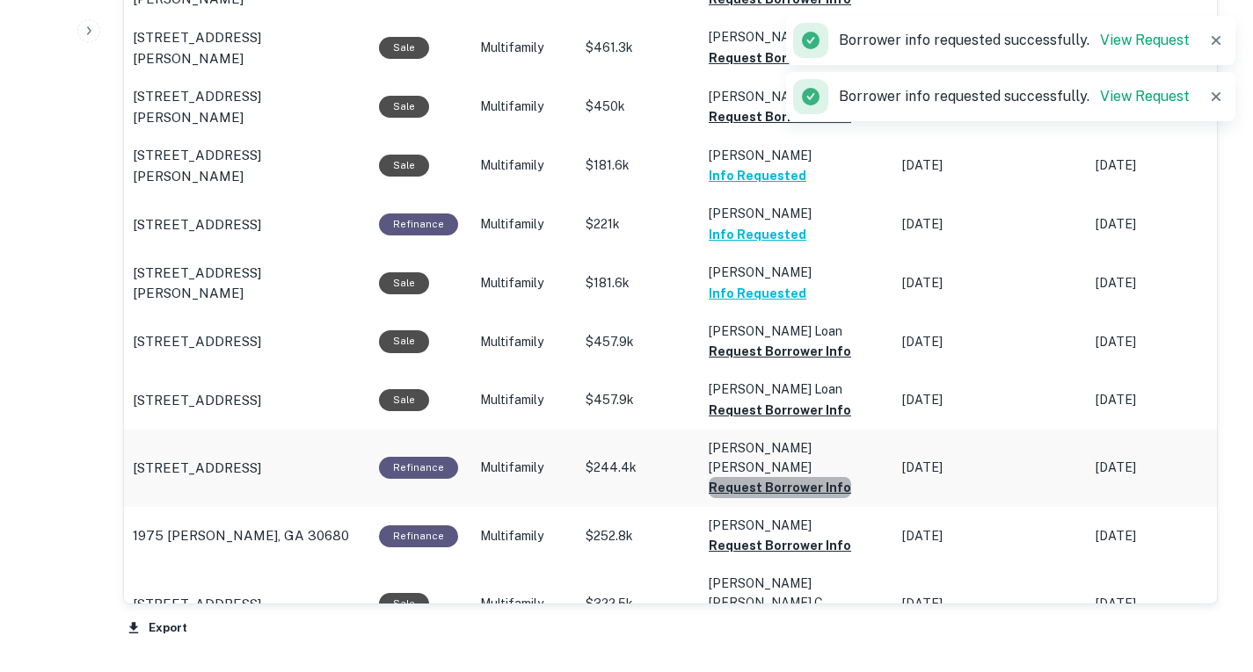
click at [822, 498] on button "Request Borrower Info" at bounding box center [779, 487] width 142 height 21
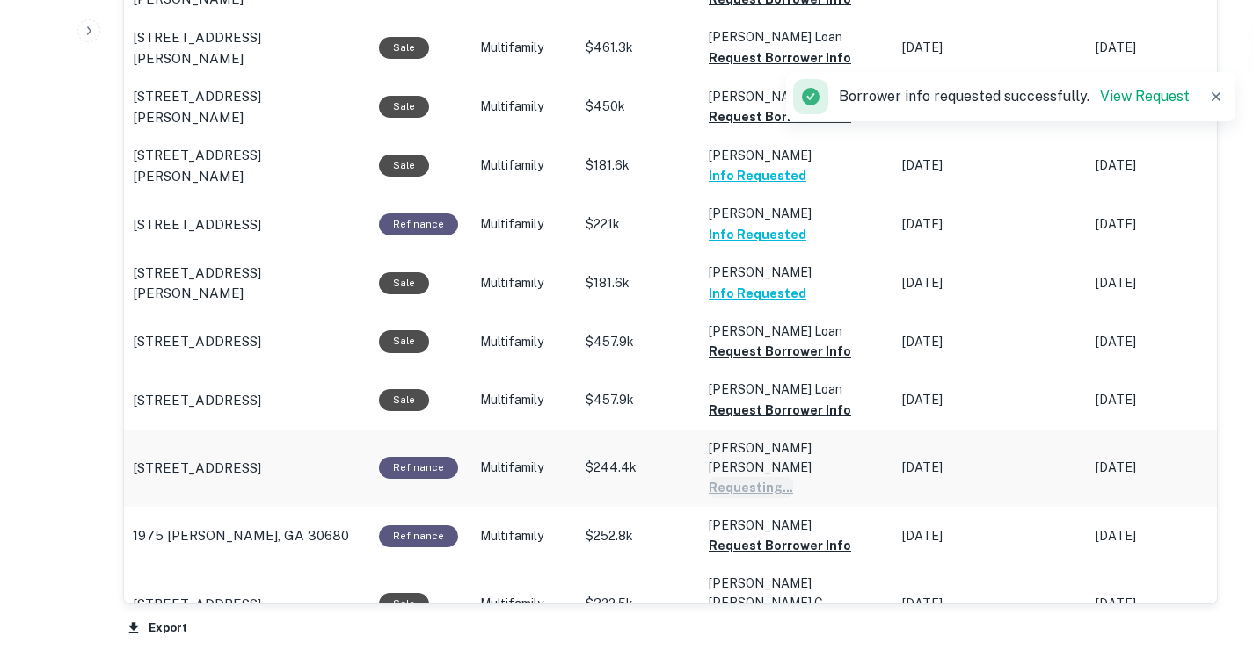
scroll to position [1353, 0]
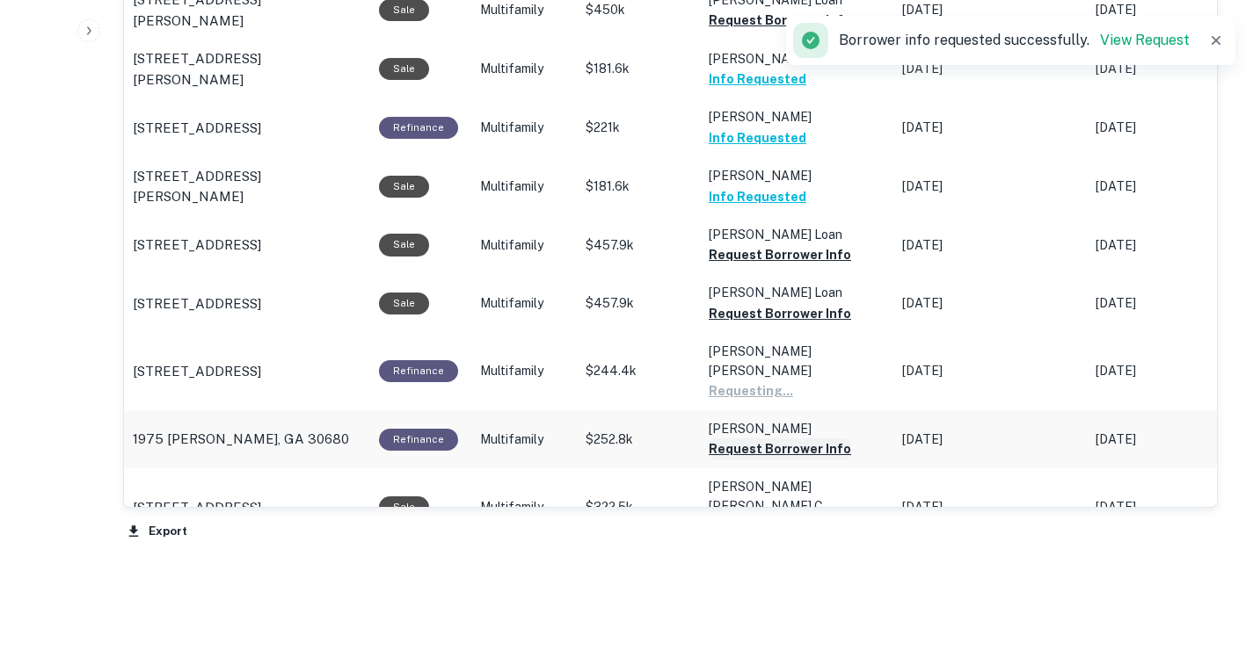
click at [788, 460] on button "Request Borrower Info" at bounding box center [779, 449] width 142 height 21
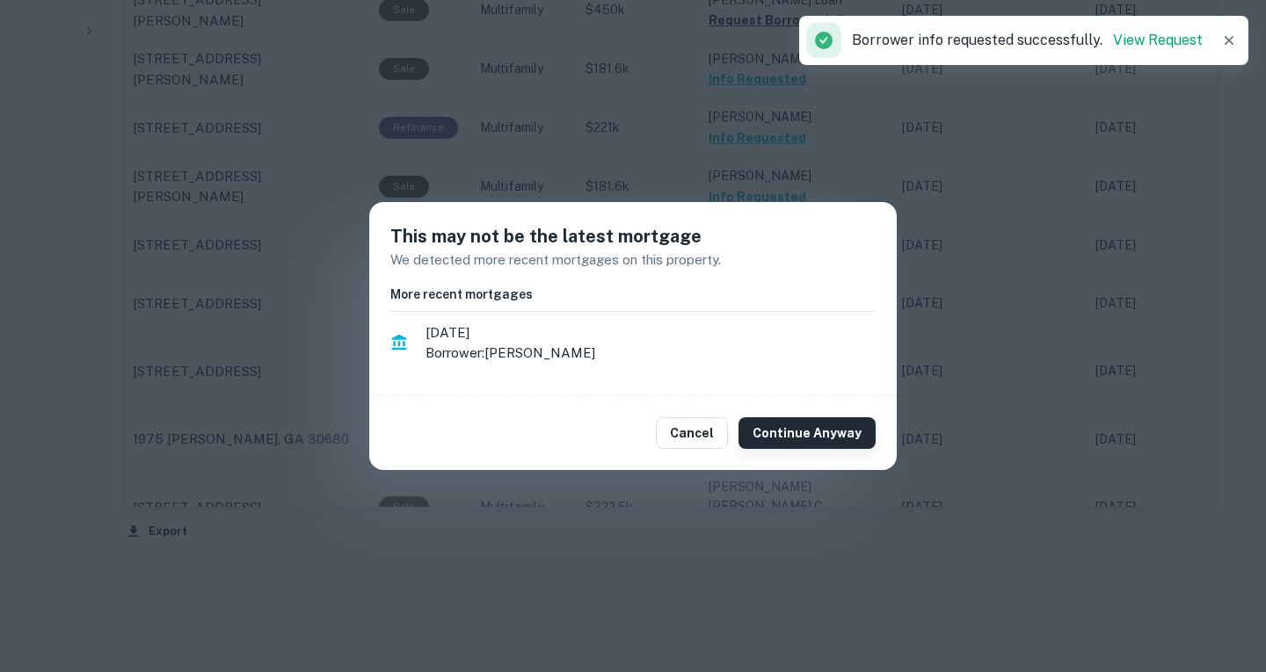
click at [798, 441] on button "Continue Anyway" at bounding box center [806, 434] width 137 height 32
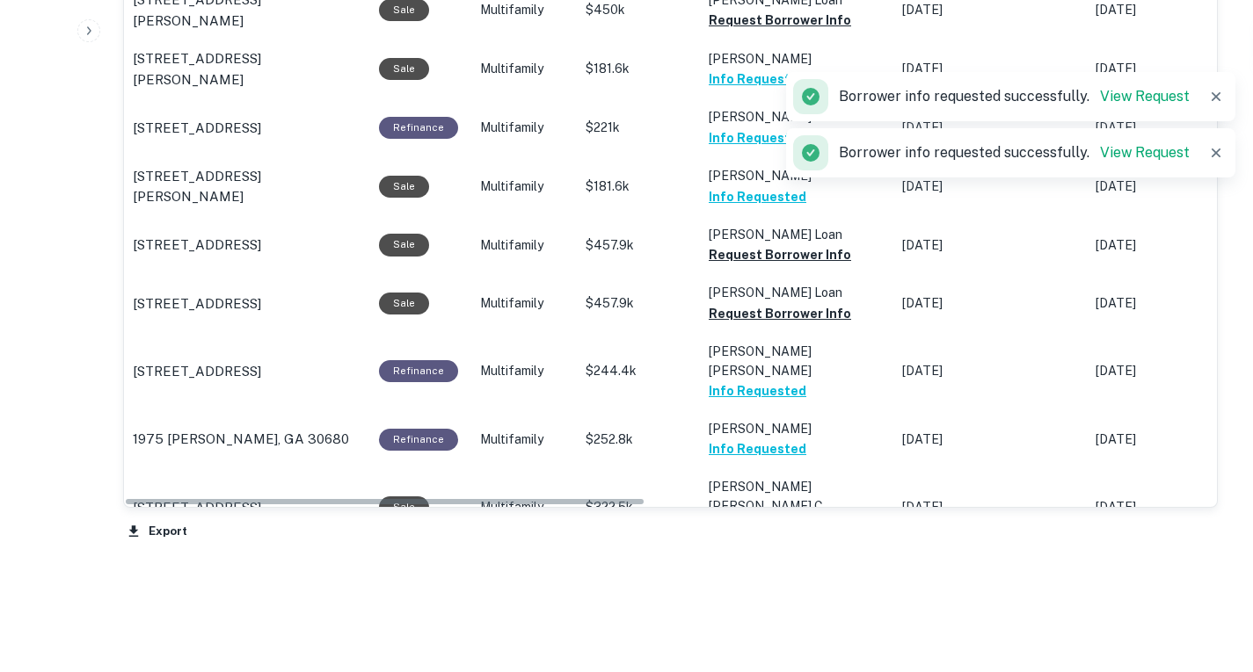
click at [809, 538] on button "Request Borrower Info" at bounding box center [779, 527] width 142 height 21
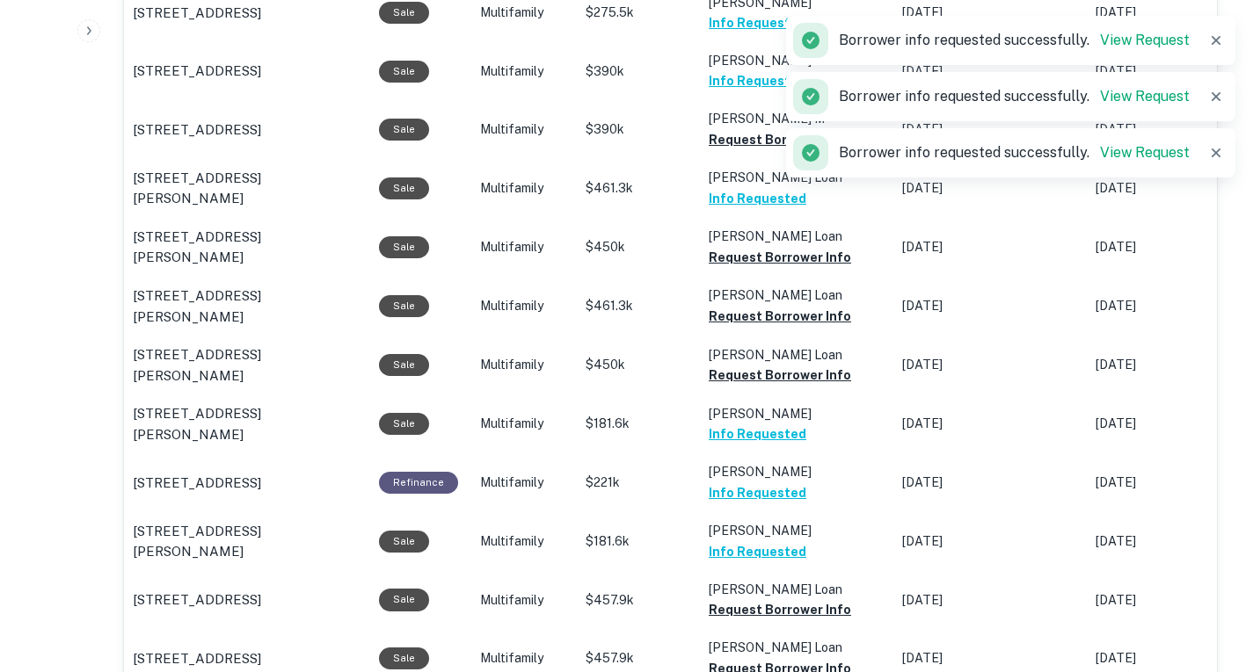
scroll to position [995, 0]
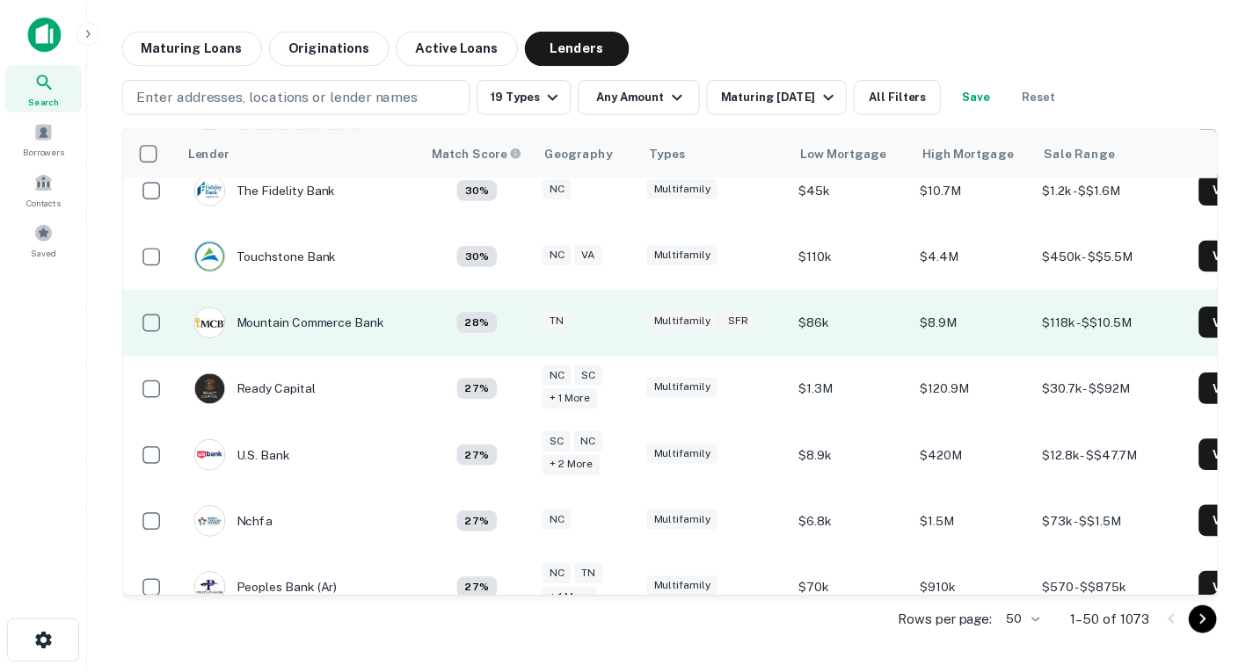
scroll to position [2445, 0]
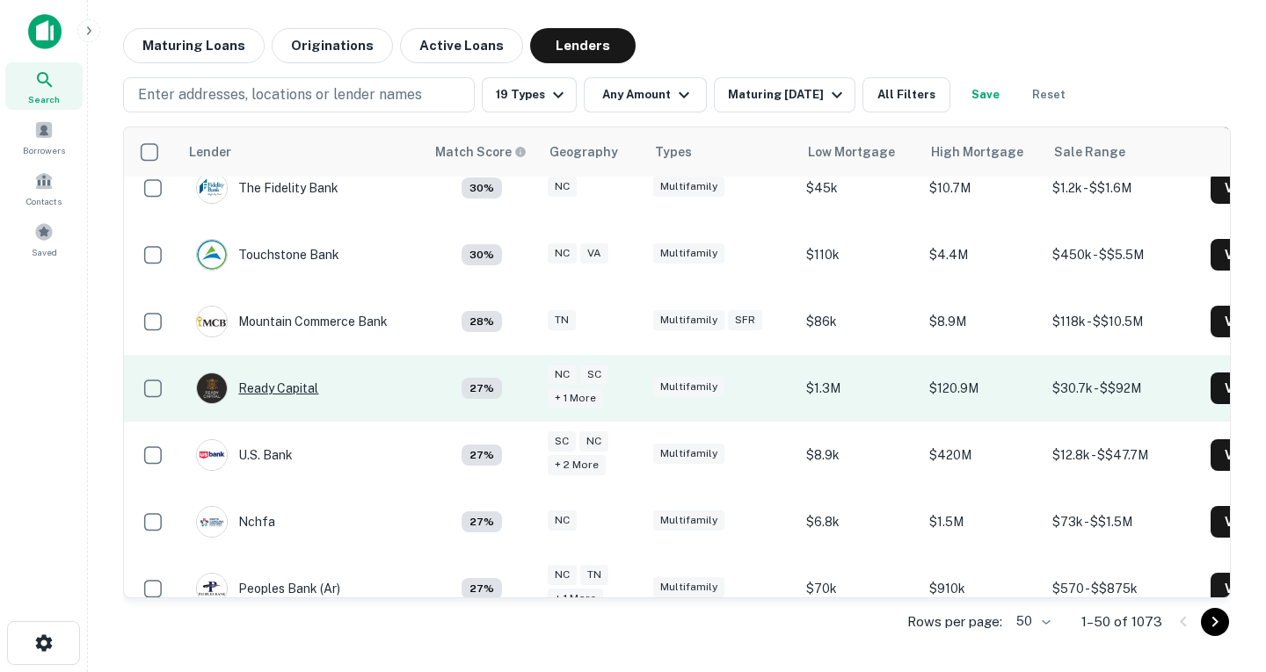
click at [296, 373] on div "Ready Capital" at bounding box center [257, 389] width 122 height 32
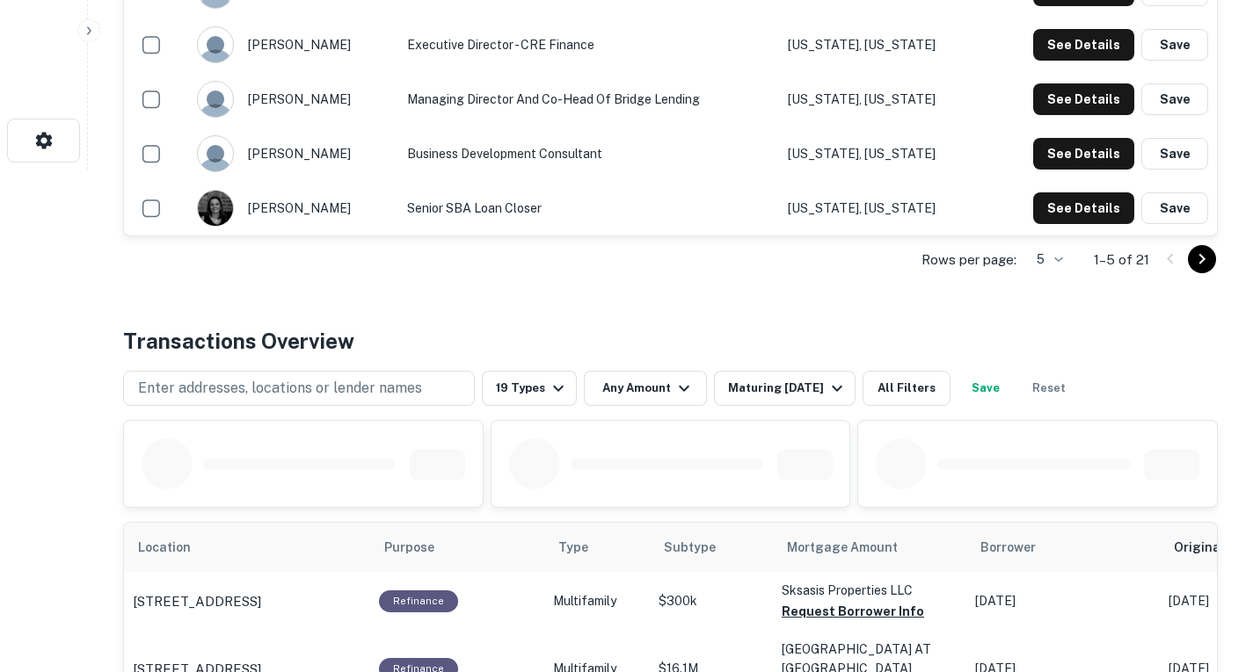
scroll to position [345, 0]
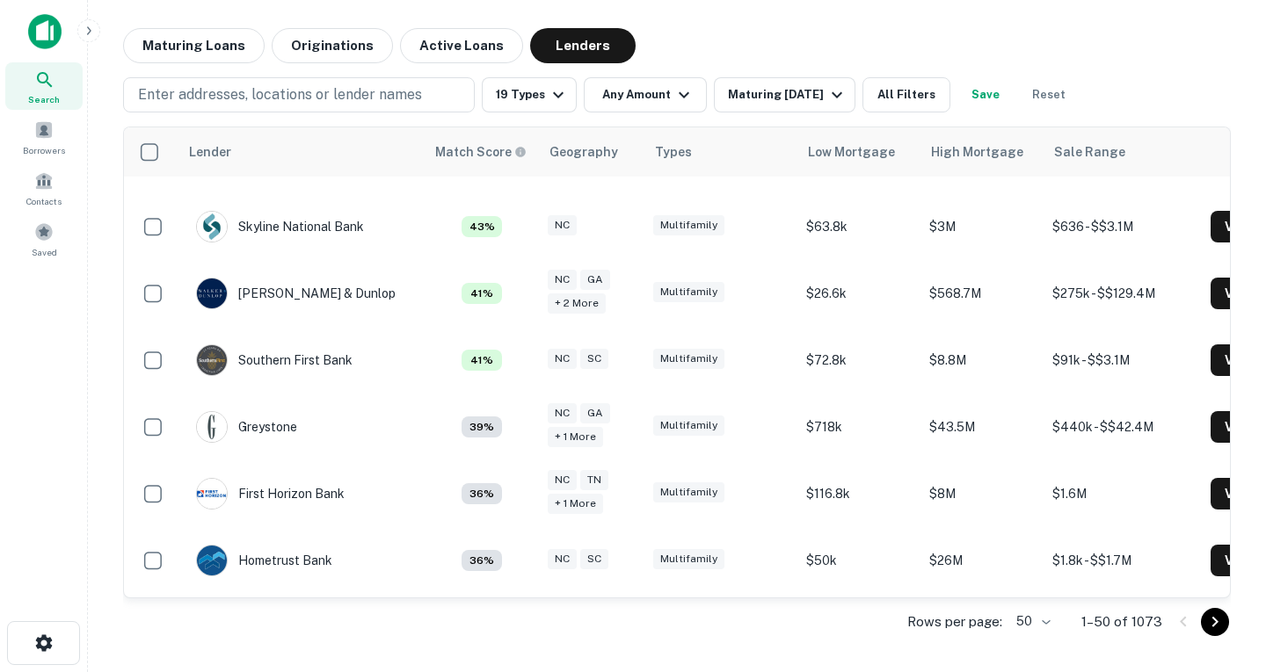
scroll to position [1345, 0]
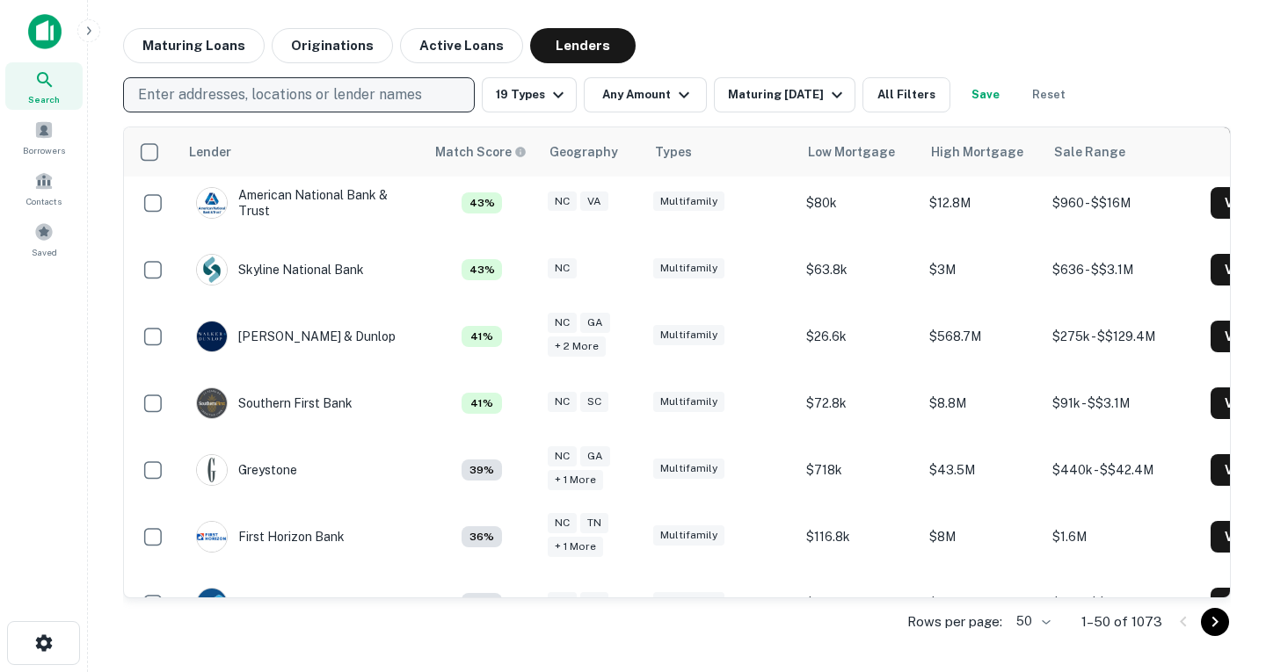
click at [322, 94] on p "Enter addresses, locations or lender names" at bounding box center [280, 94] width 284 height 21
type input "*******"
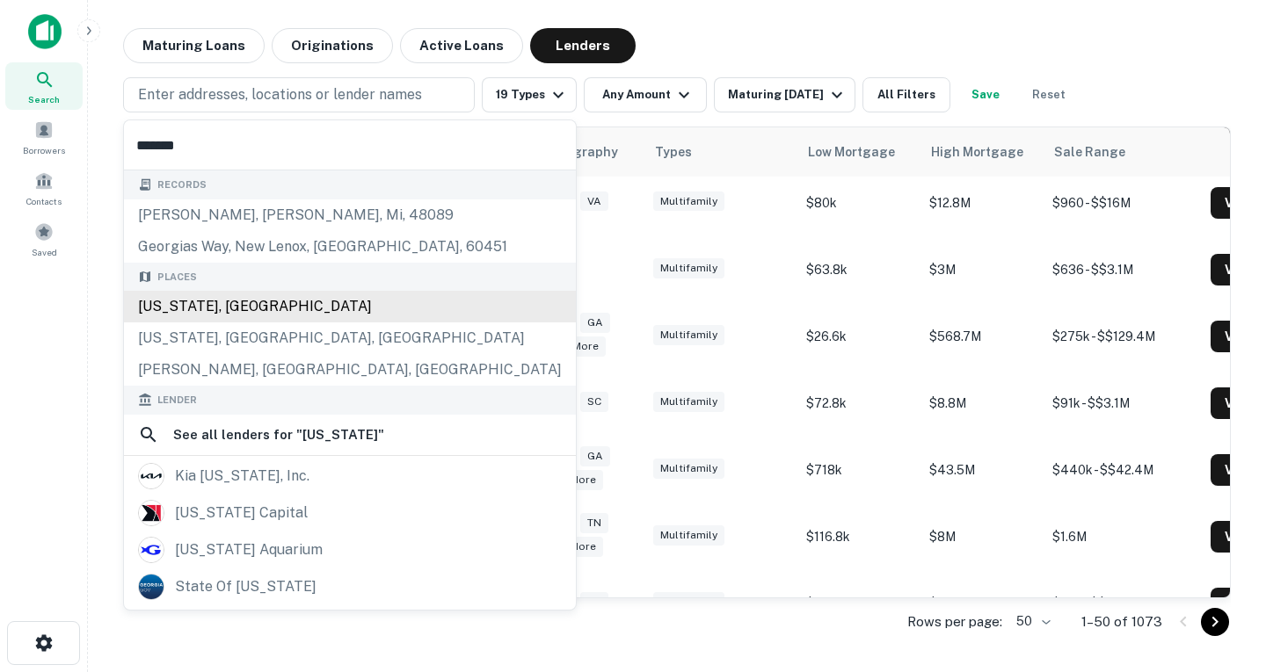
click at [245, 301] on div "[US_STATE], [GEOGRAPHIC_DATA]" at bounding box center [350, 307] width 452 height 32
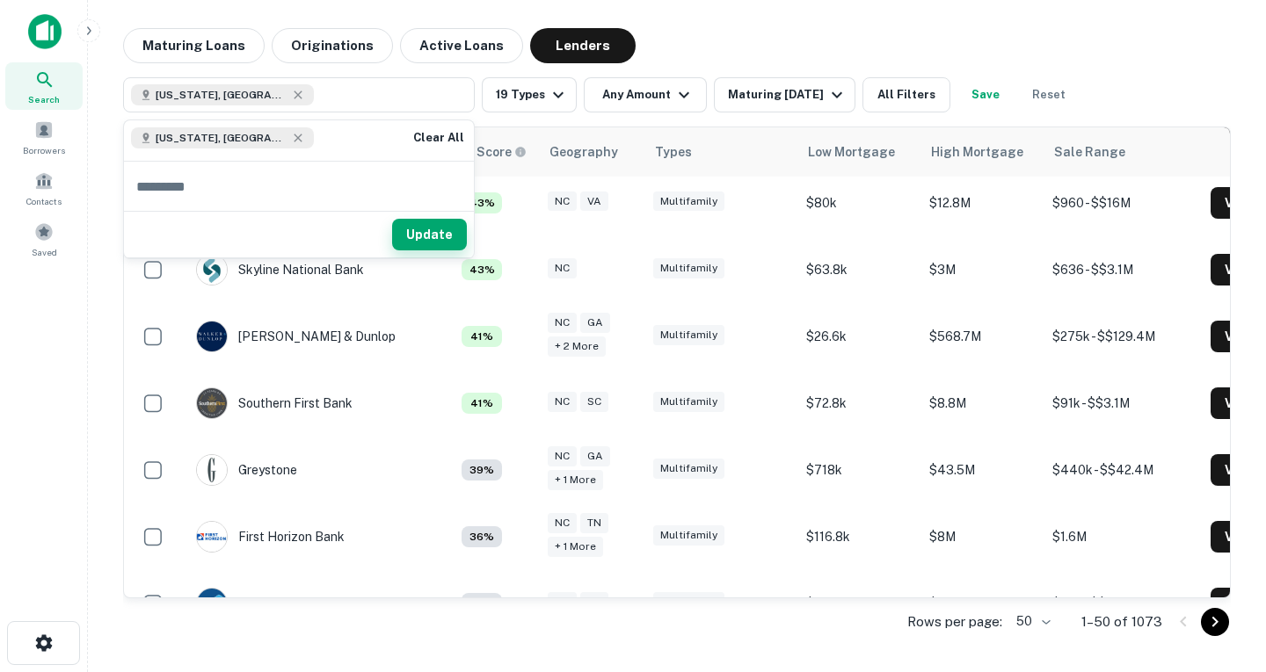
click at [432, 222] on button "Update" at bounding box center [429, 235] width 75 height 32
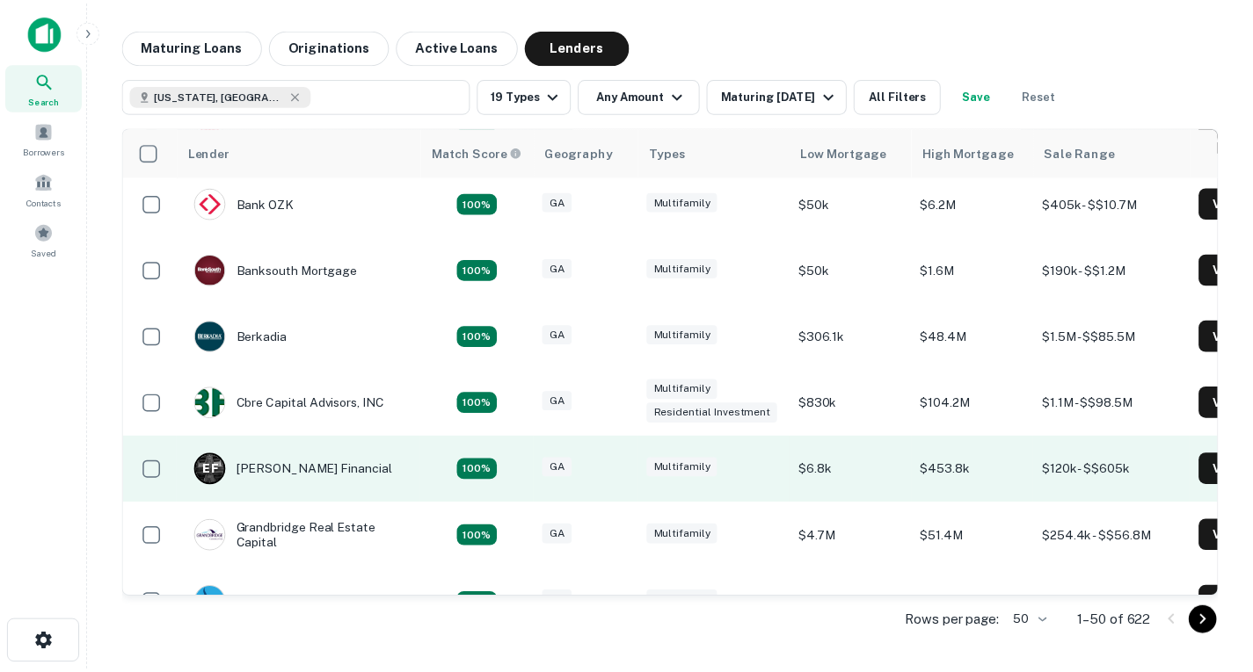
scroll to position [187, 0]
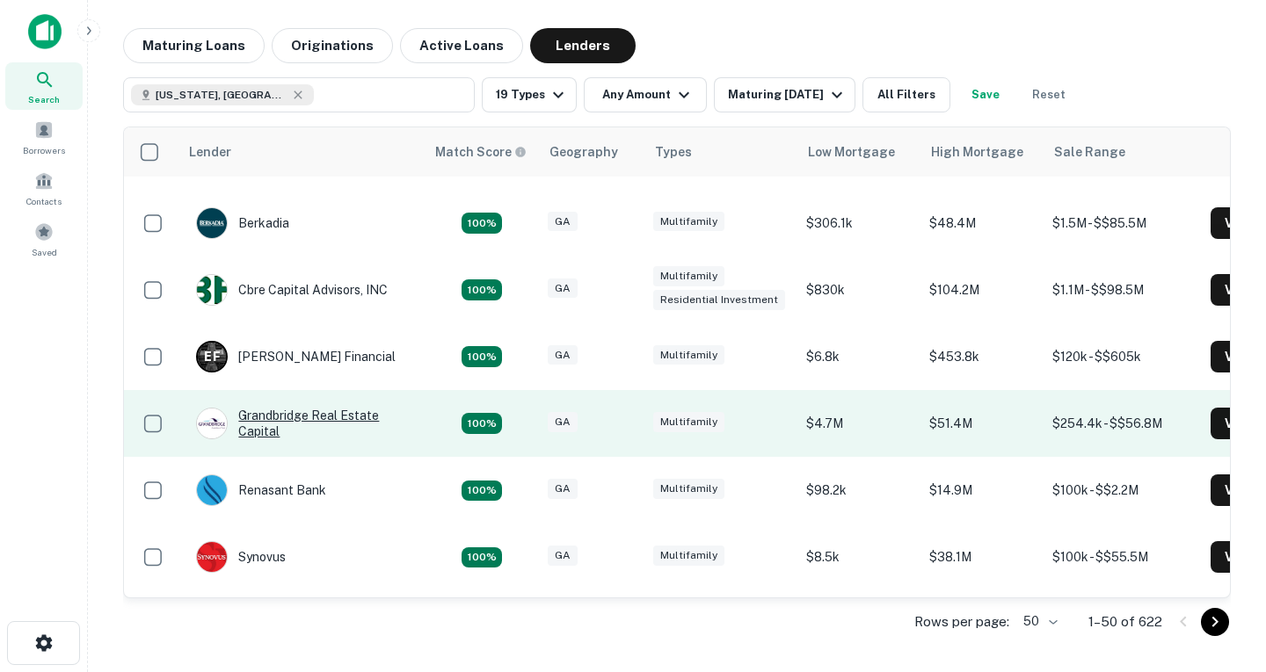
click at [380, 434] on div "Grandbridge Real Estate Capital" at bounding box center [301, 424] width 211 height 32
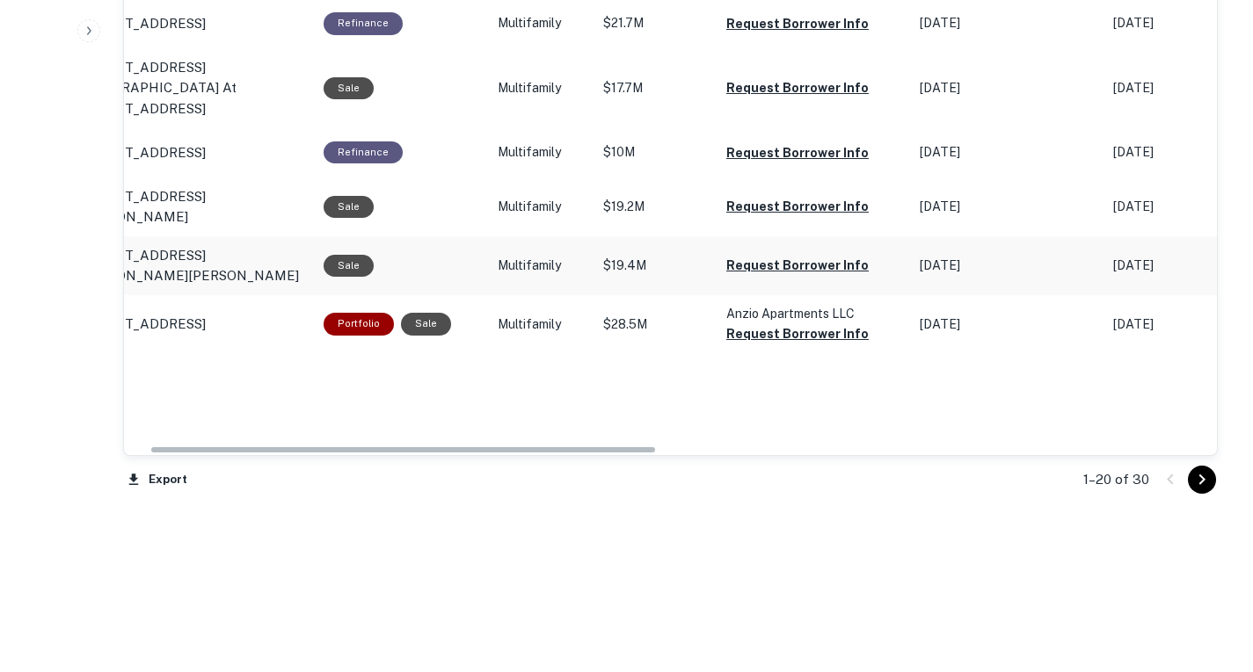
scroll to position [1953, 0]
click at [1189, 494] on button "Go to next page" at bounding box center [1202, 480] width 28 height 28
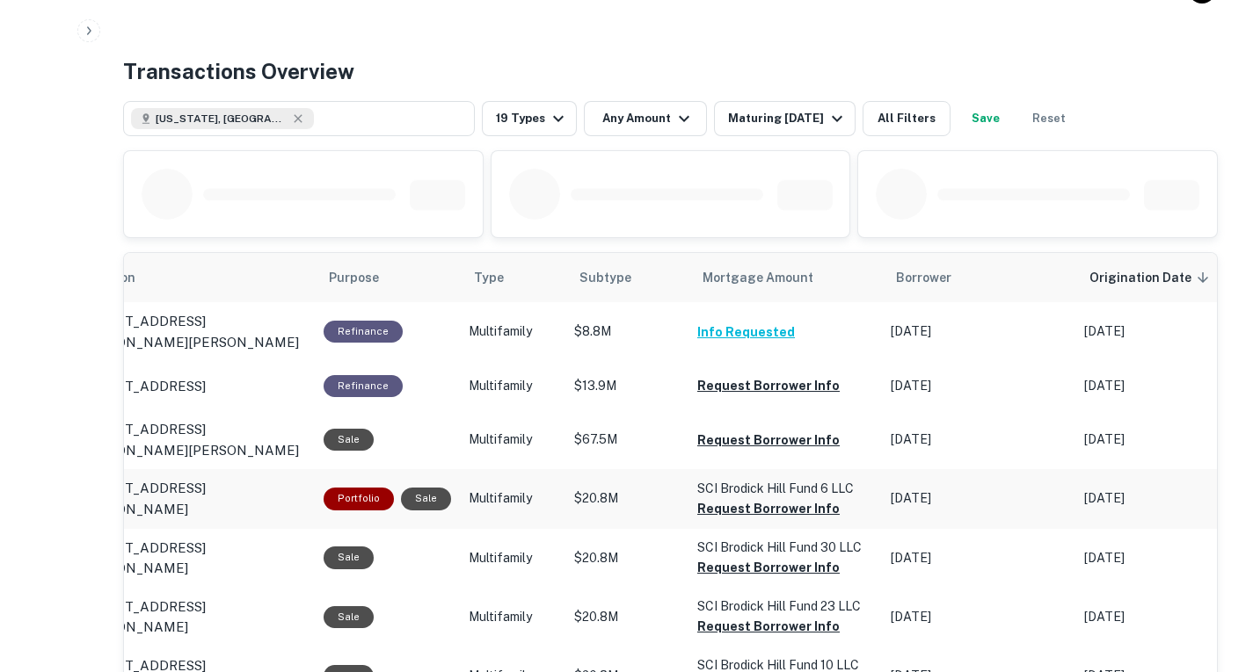
scroll to position [833, 0]
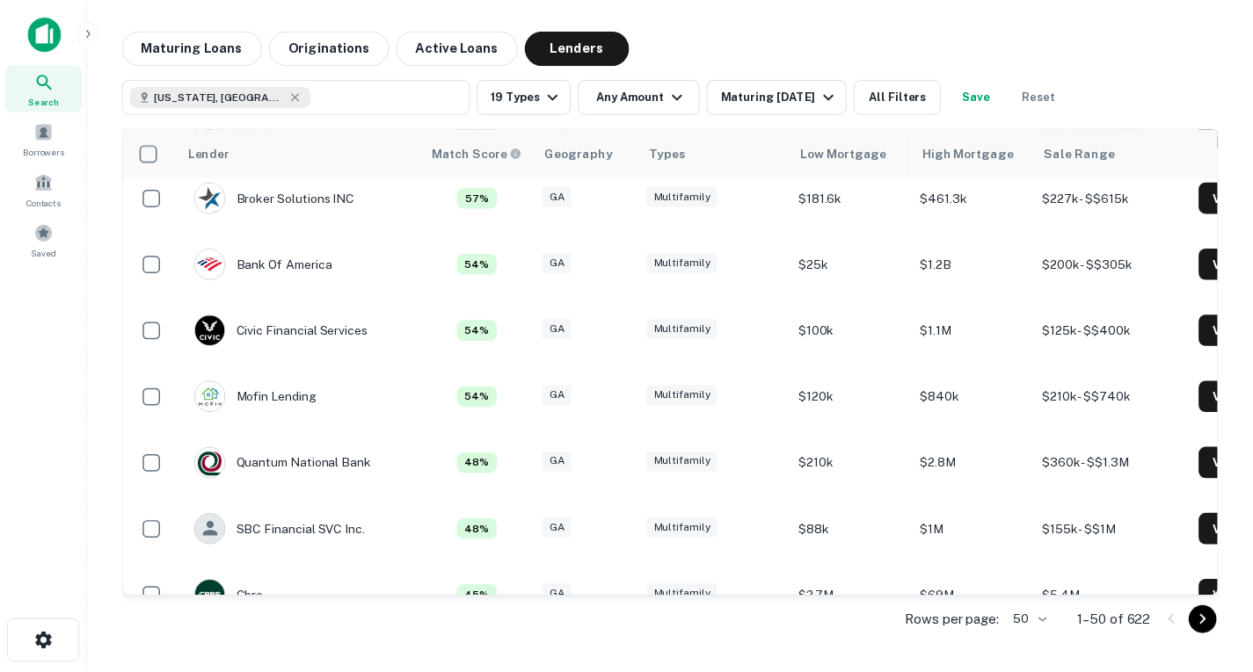
scroll to position [1491, 0]
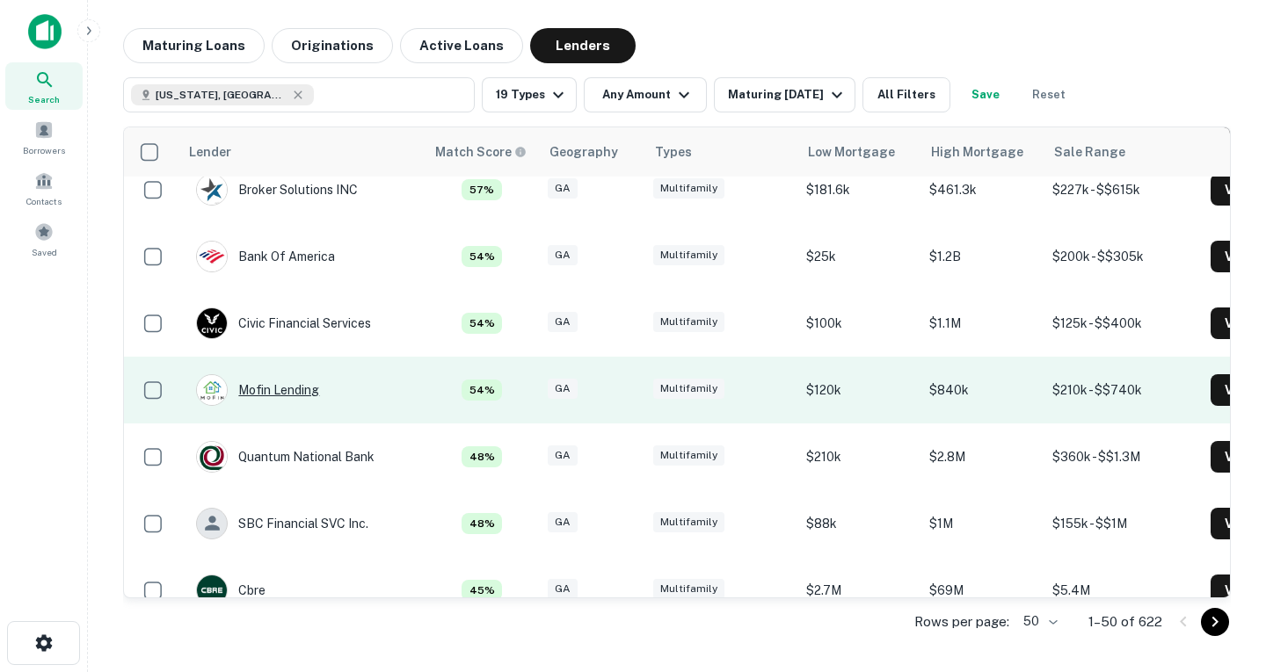
click at [287, 389] on div "Mofin Lending" at bounding box center [257, 390] width 123 height 32
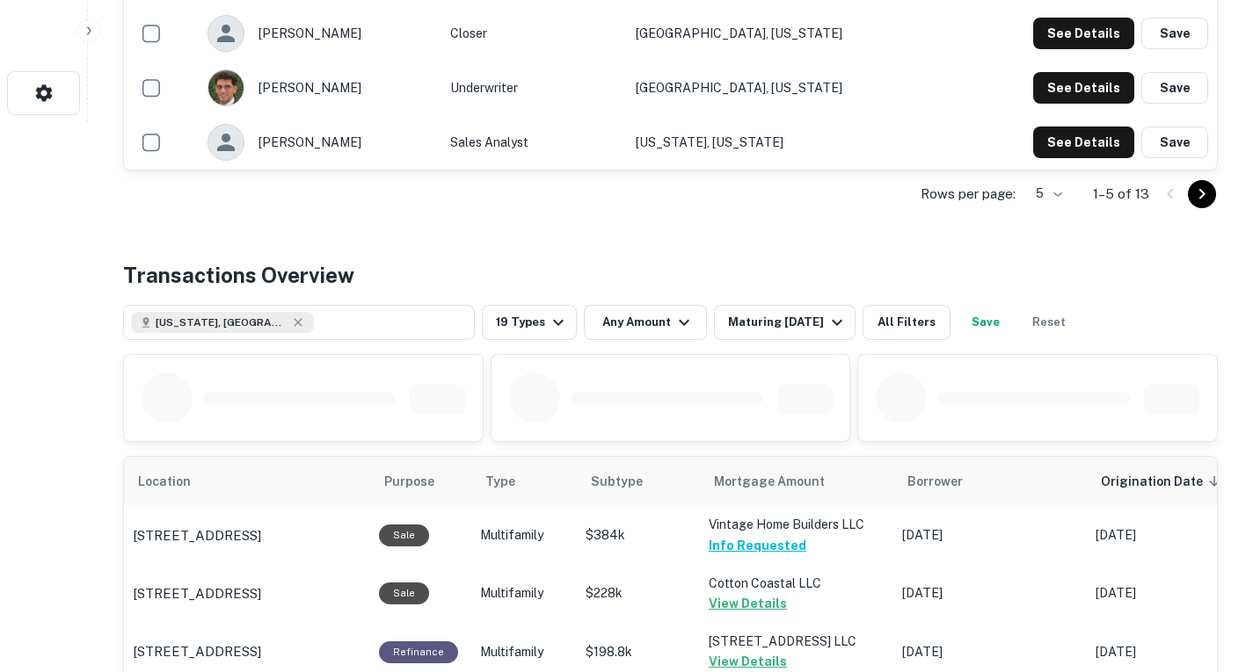
scroll to position [540, 0]
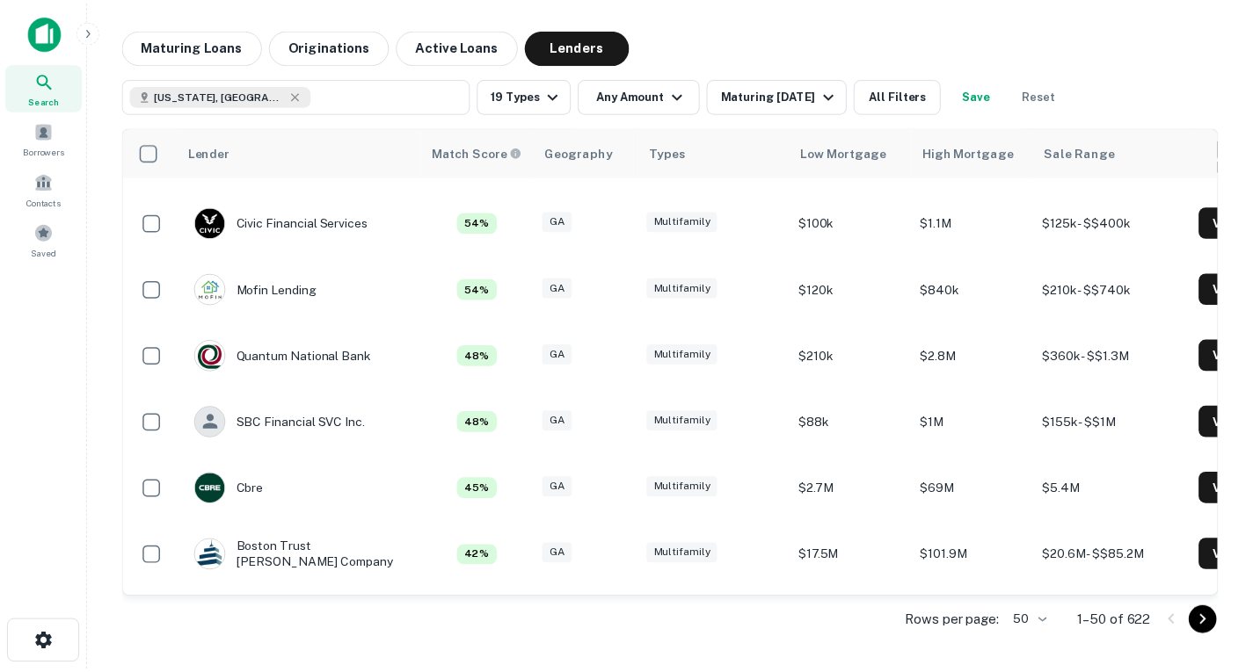
scroll to position [1591, 0]
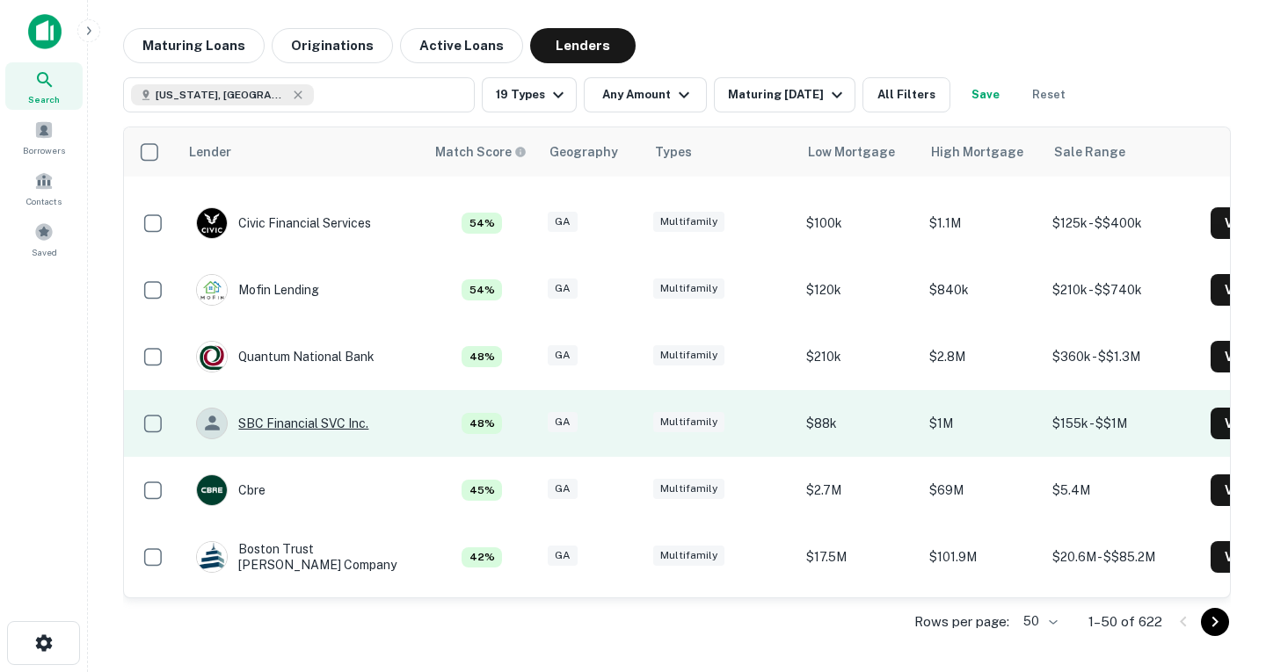
click at [335, 425] on div "SBC Financial SVC Inc." at bounding box center [282, 424] width 172 height 32
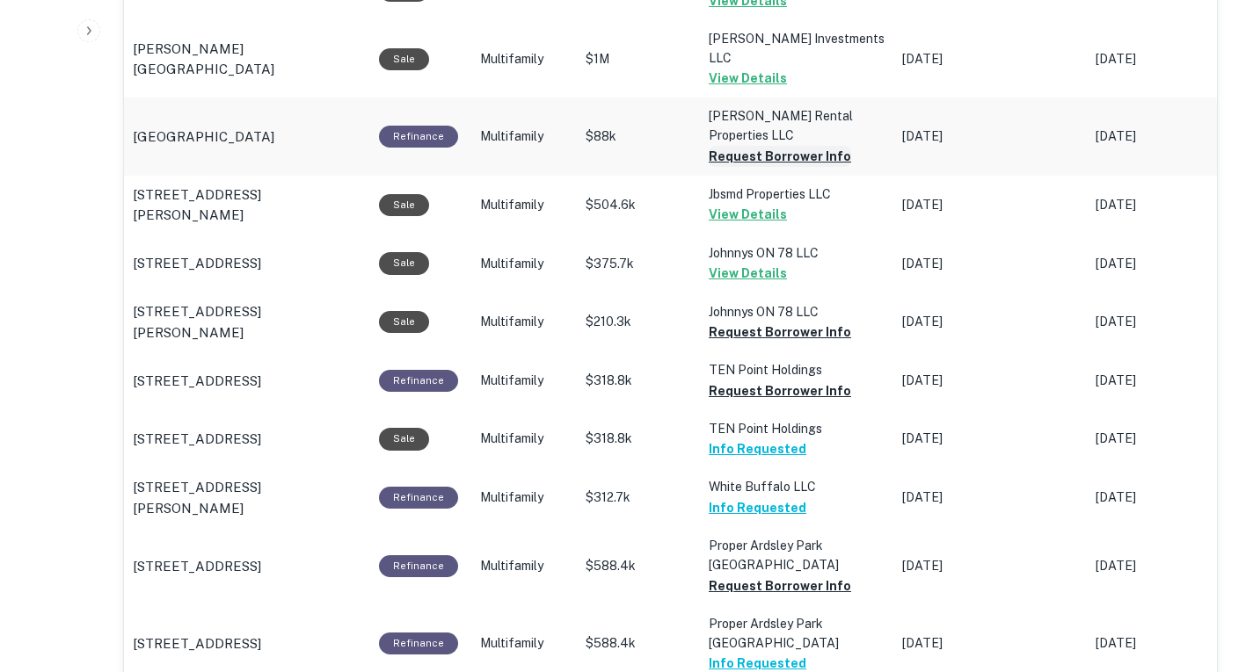
scroll to position [982, 0]
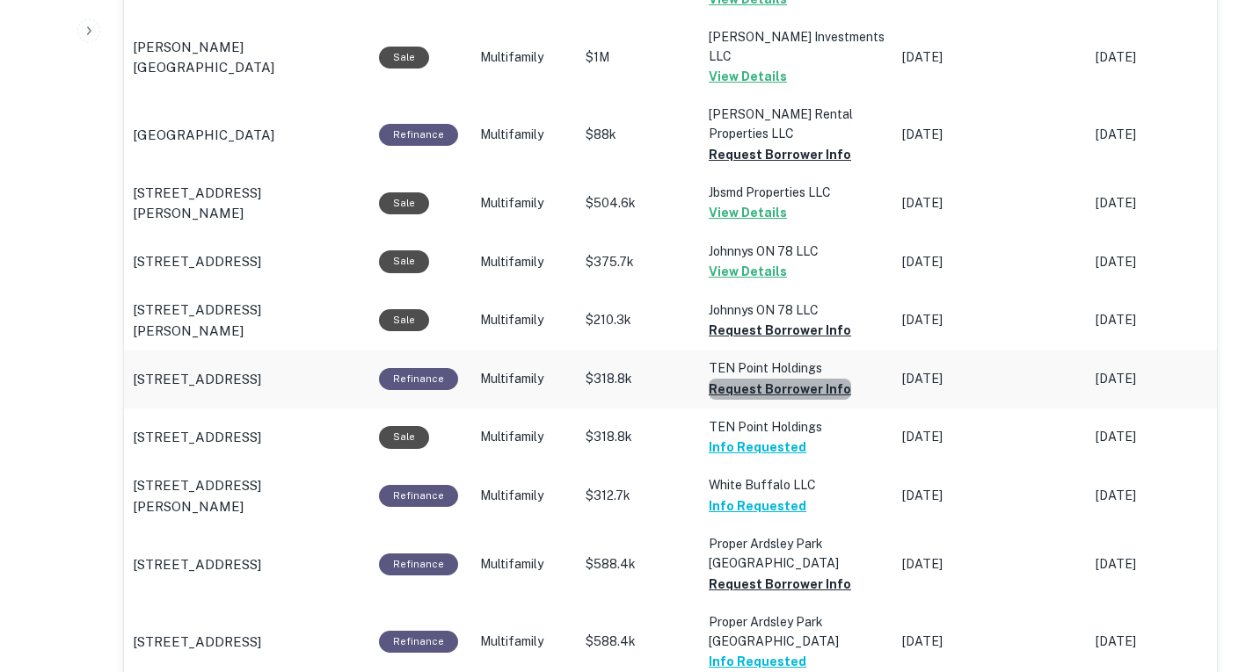
click at [825, 400] on button "Request Borrower Info" at bounding box center [779, 389] width 142 height 21
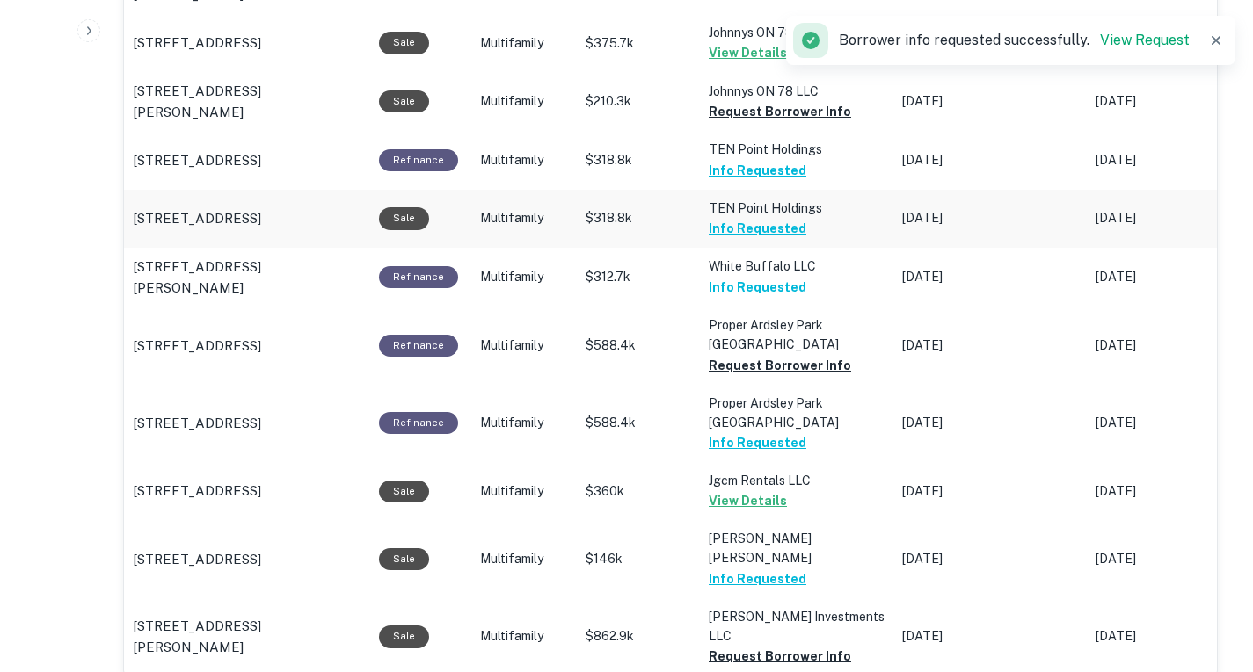
scroll to position [1202, 0]
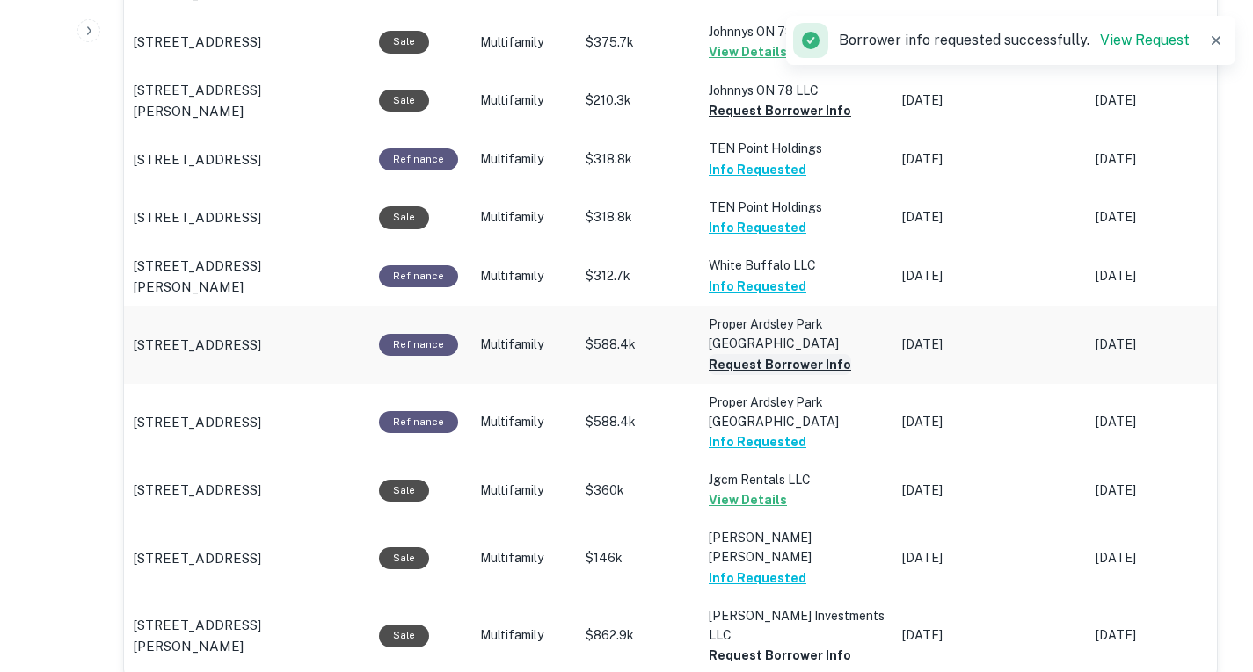
click at [814, 375] on button "Request Borrower Info" at bounding box center [779, 364] width 142 height 21
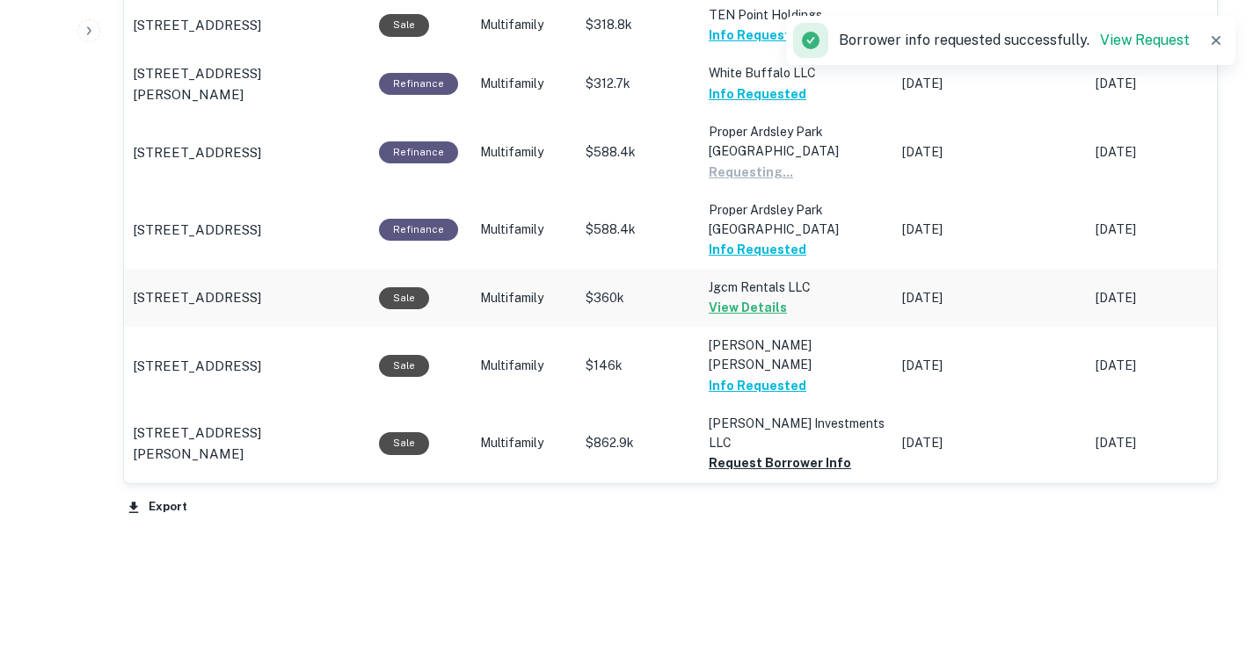
scroll to position [1426, 0]
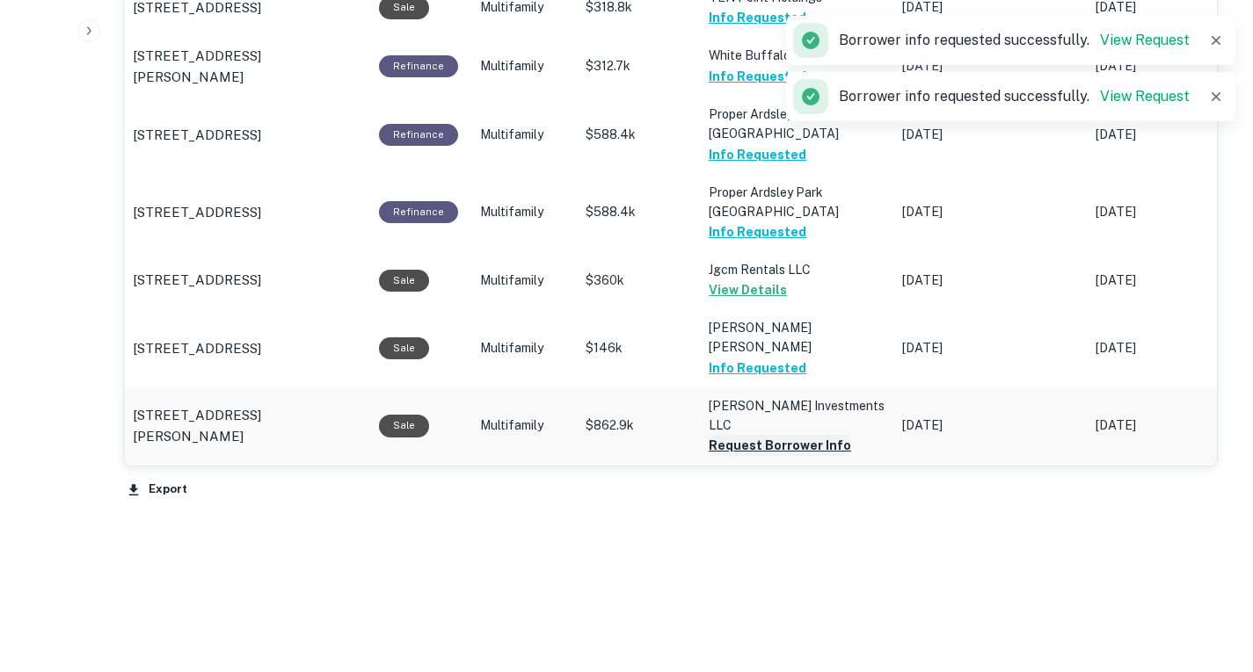
click at [794, 435] on button "Request Borrower Info" at bounding box center [779, 445] width 142 height 21
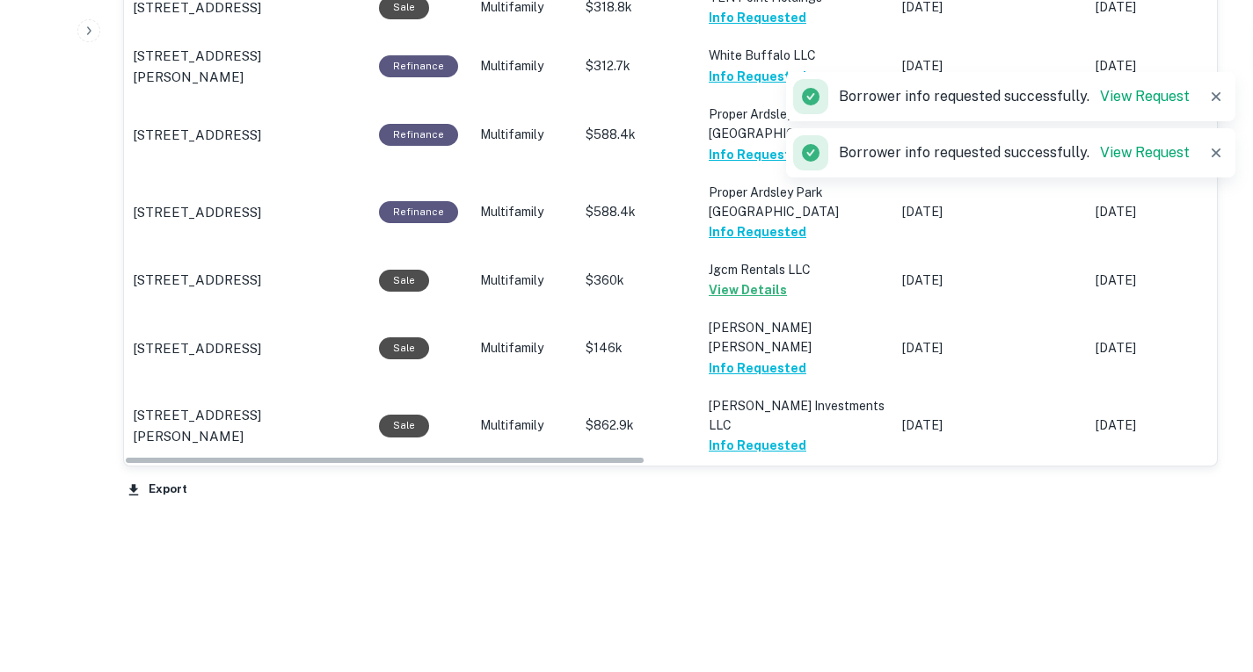
scroll to position [817, 0]
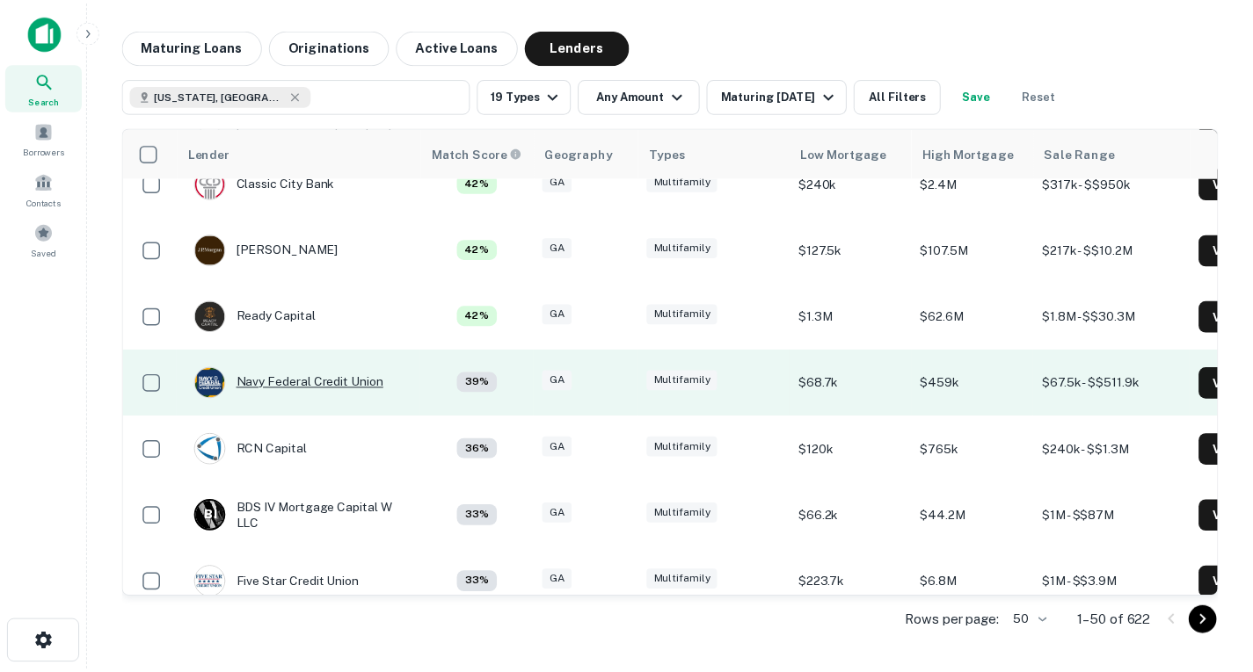
scroll to position [2034, 0]
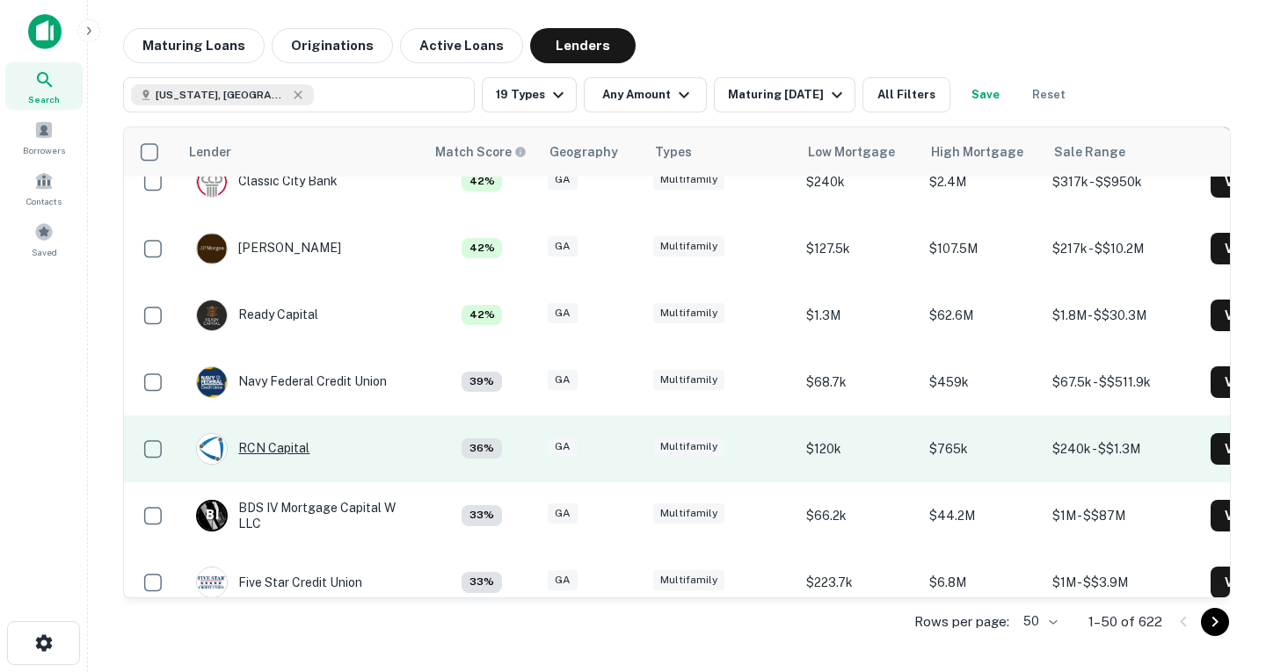
click at [288, 447] on div "RCN Capital" at bounding box center [252, 449] width 113 height 32
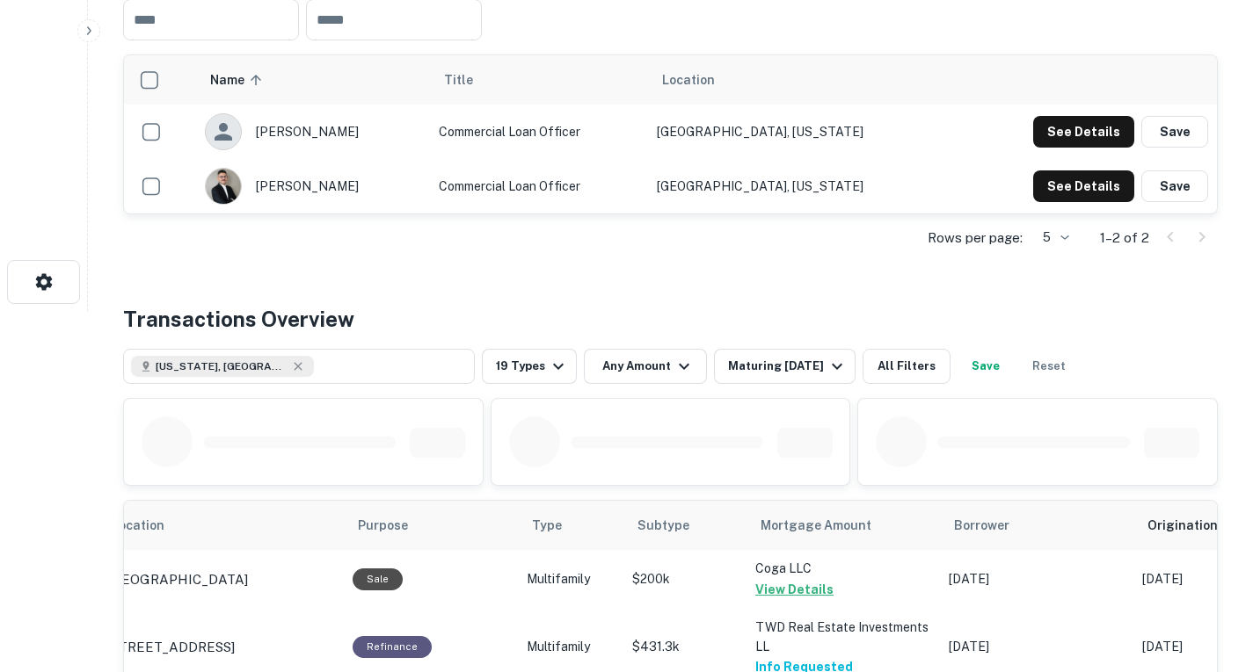
scroll to position [294, 0]
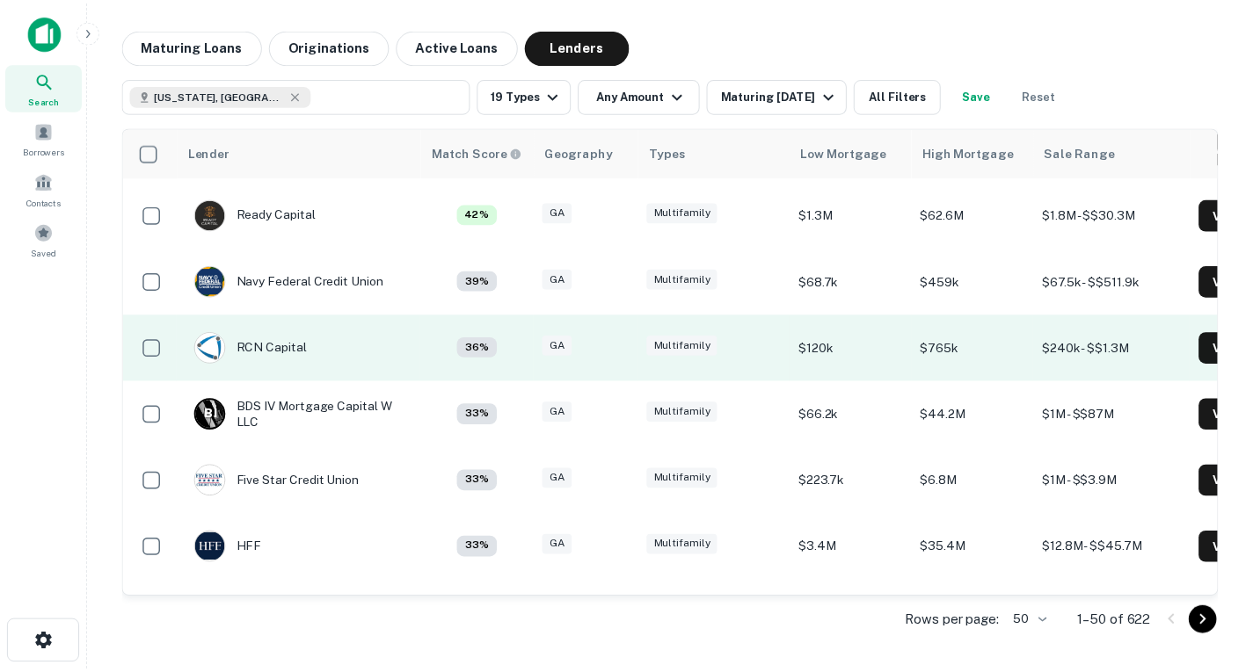
scroll to position [2137, 0]
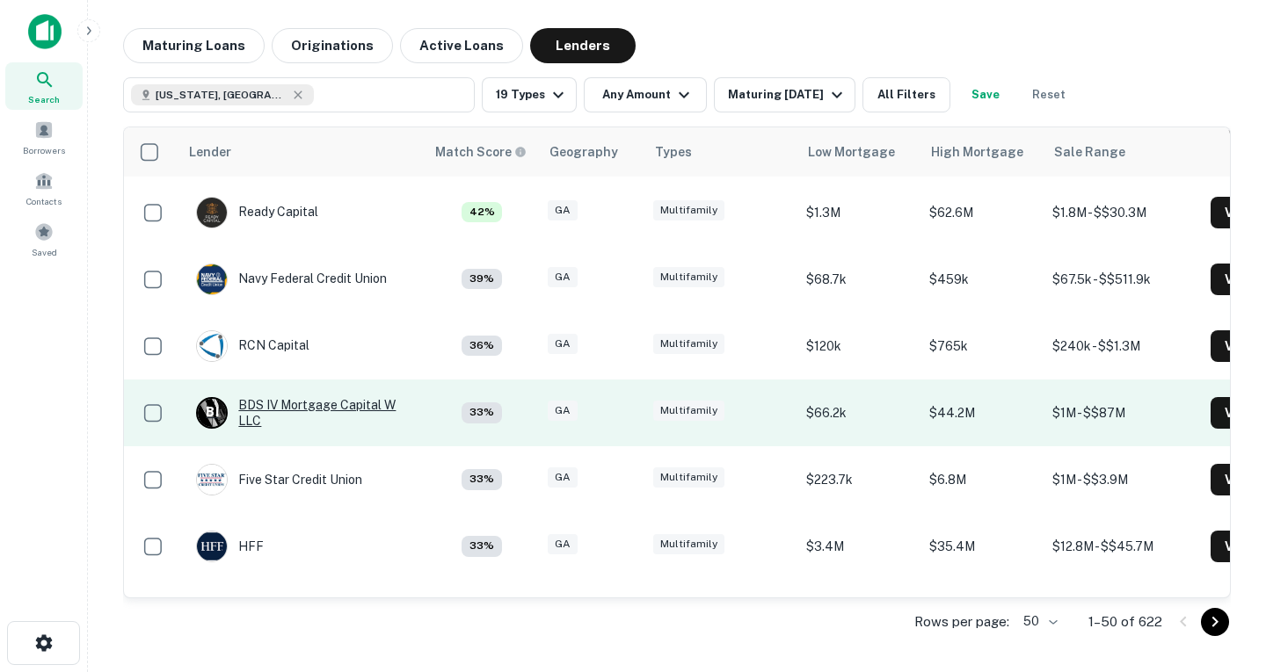
click at [351, 415] on div "B I BDS IV Mortgage Capital W LLC" at bounding box center [301, 413] width 211 height 32
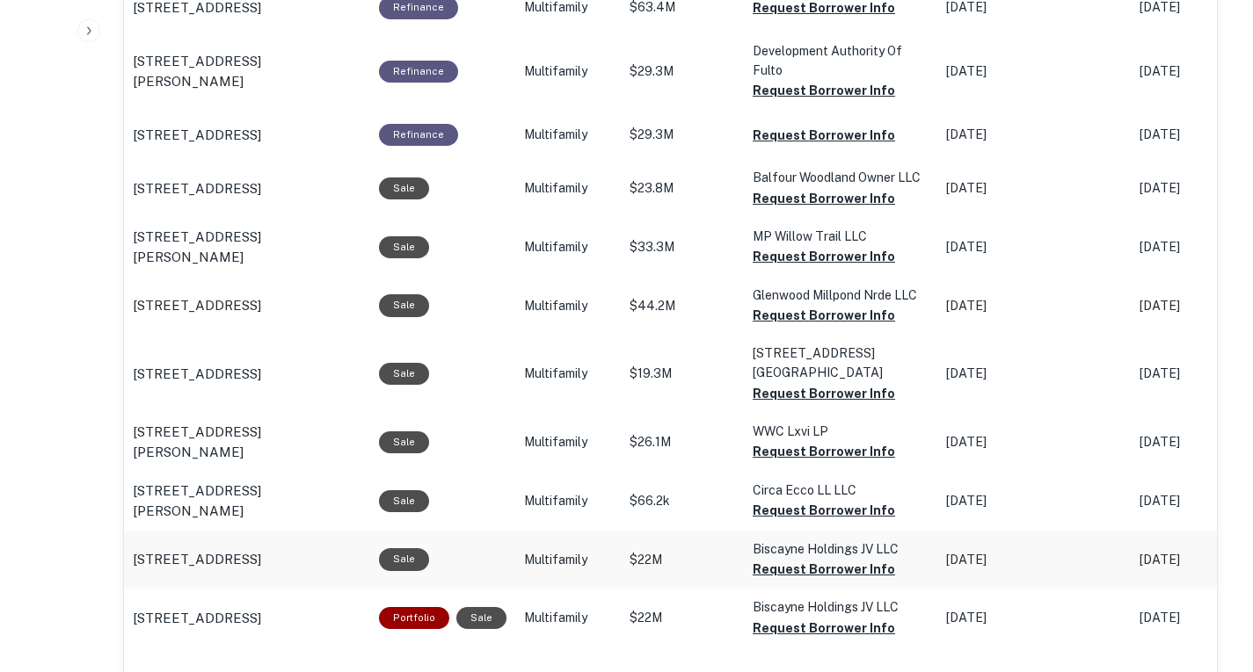
scroll to position [1086, 0]
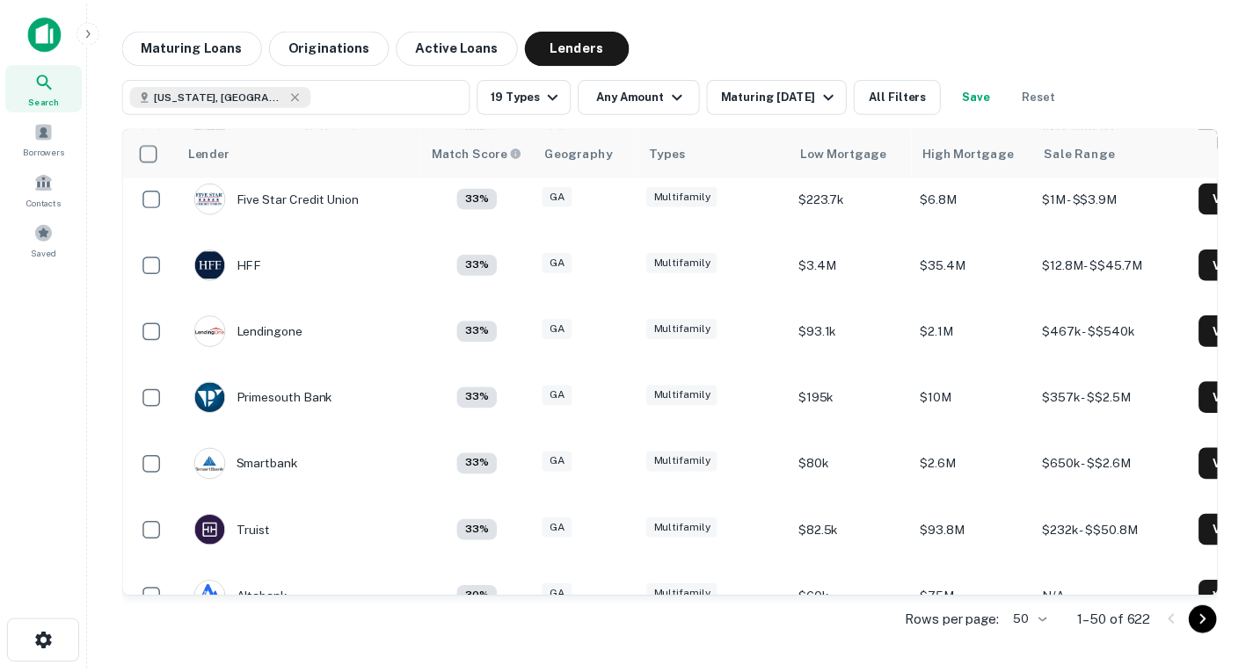
scroll to position [2422, 0]
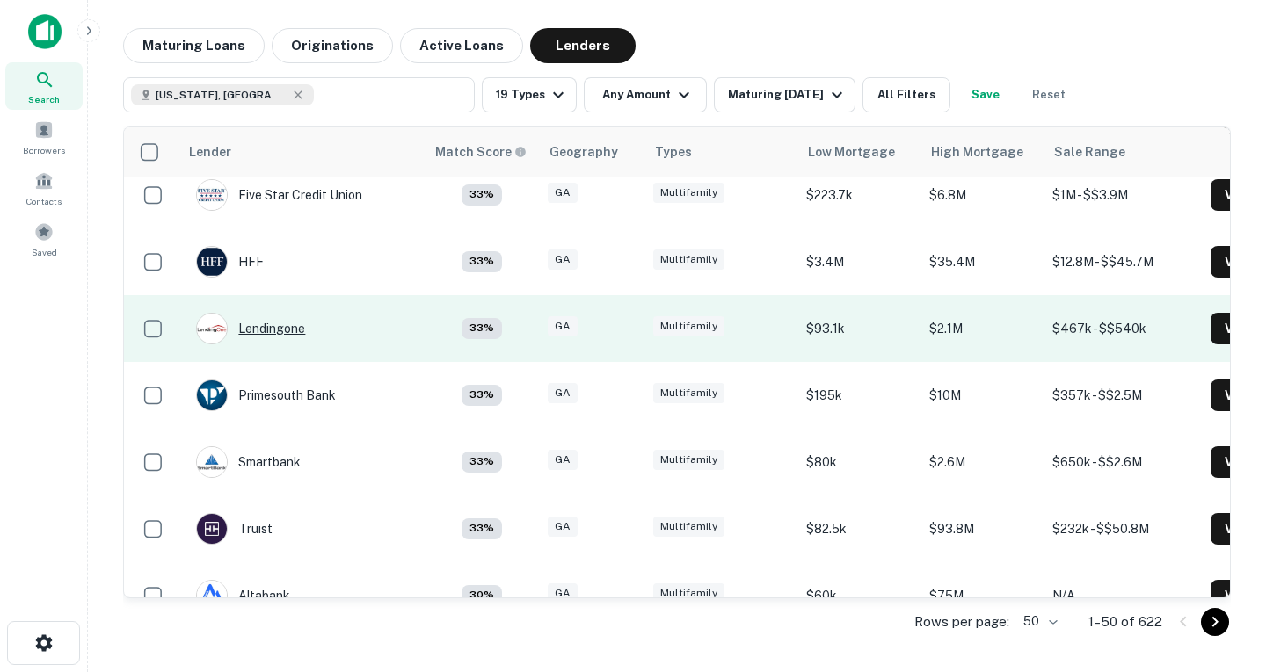
click at [264, 331] on div "Lendingone" at bounding box center [250, 329] width 109 height 32
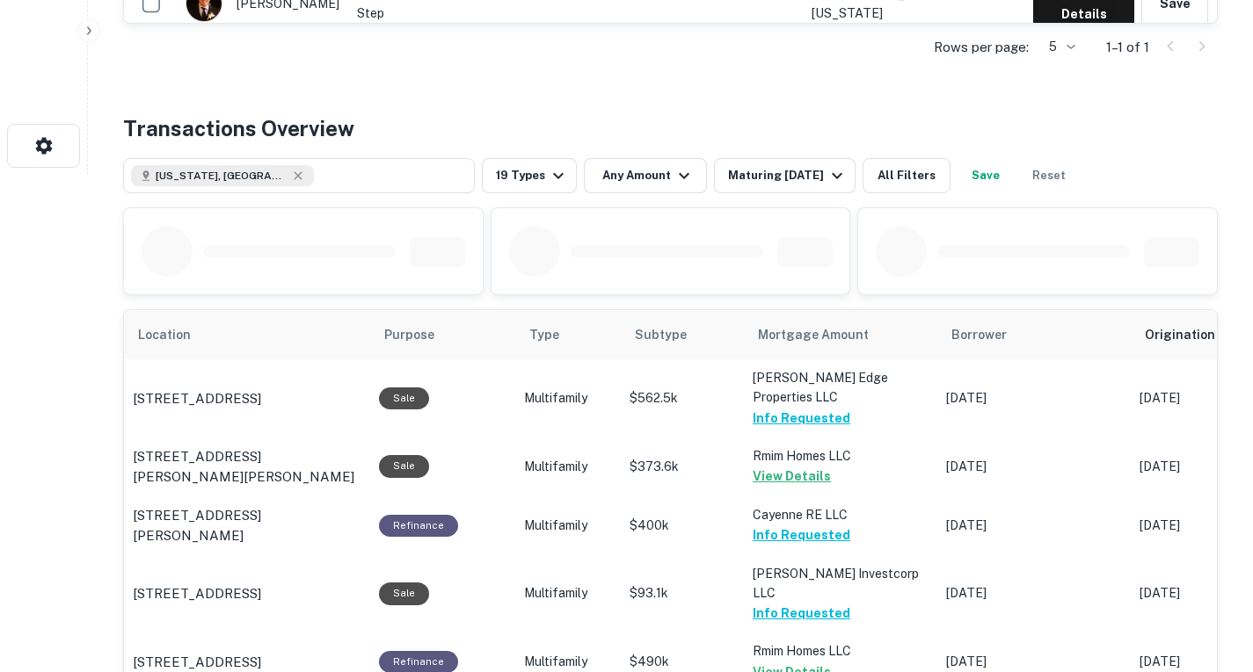
scroll to position [487, 0]
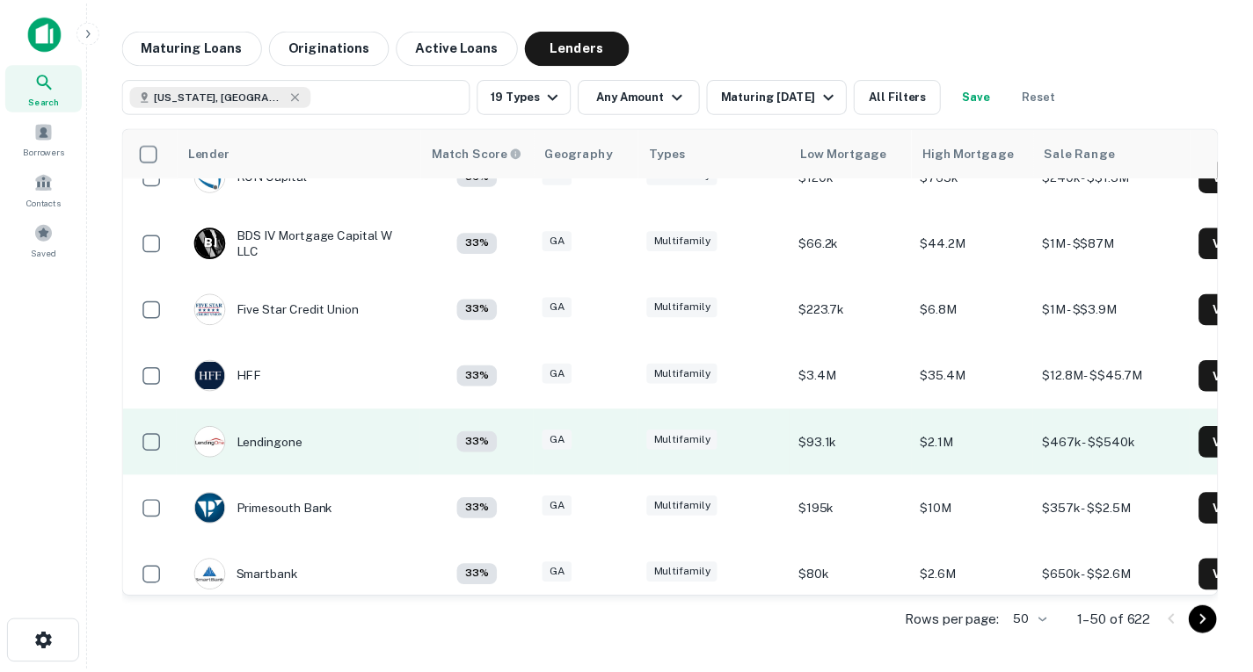
scroll to position [2305, 0]
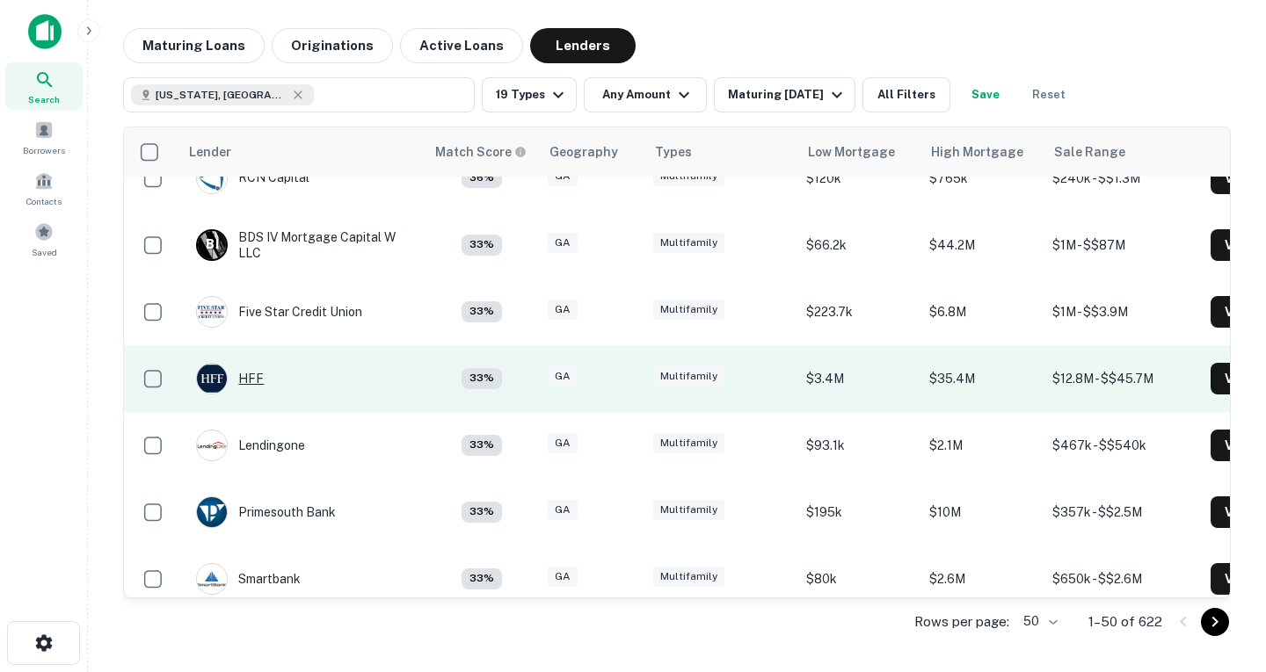
click at [245, 383] on div "HFF" at bounding box center [230, 379] width 68 height 32
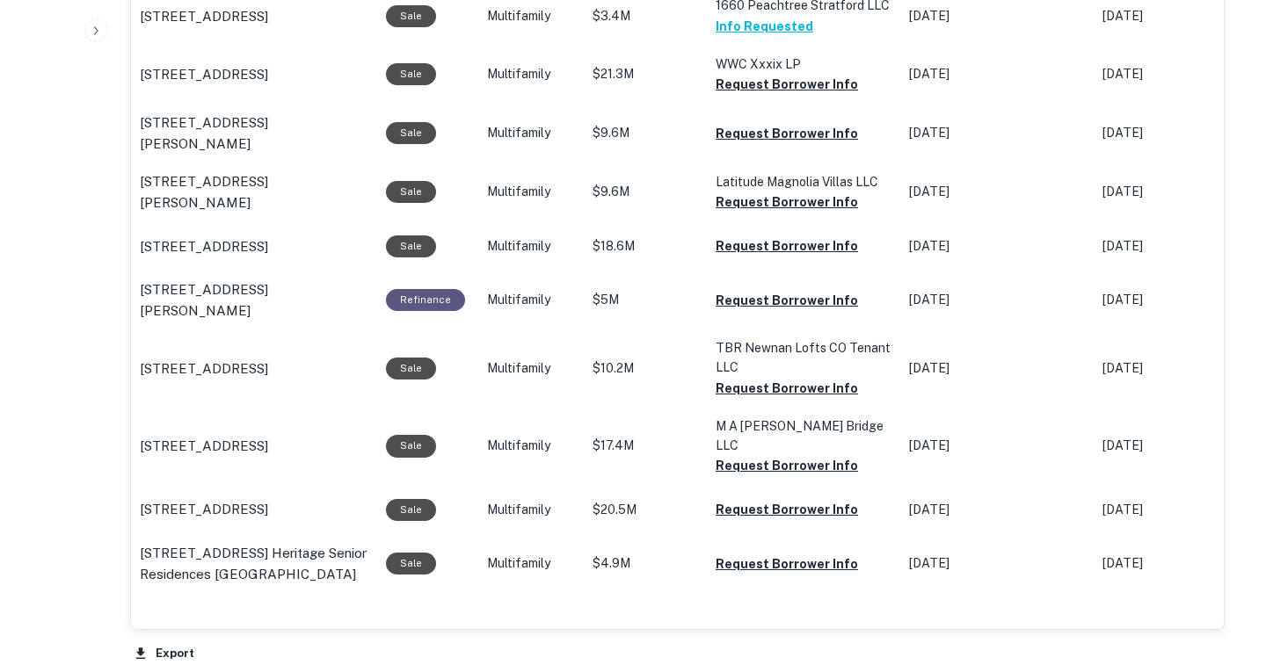
scroll to position [1685, 0]
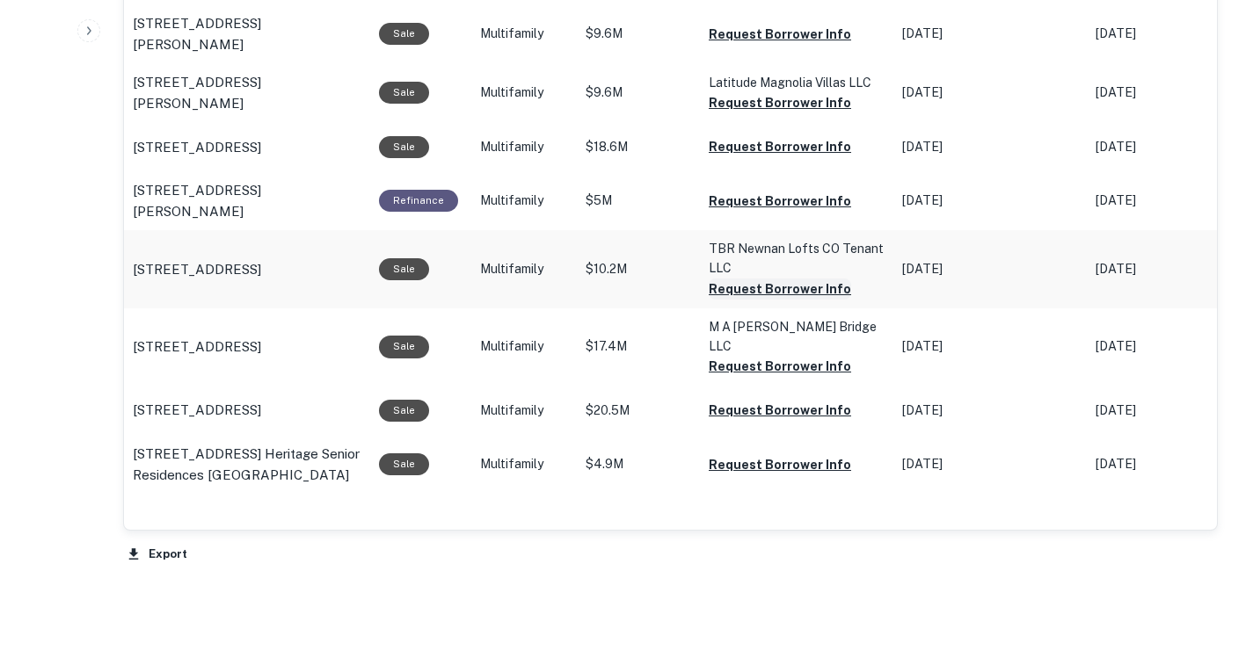
click at [759, 300] on button "Request Borrower Info" at bounding box center [779, 289] width 142 height 21
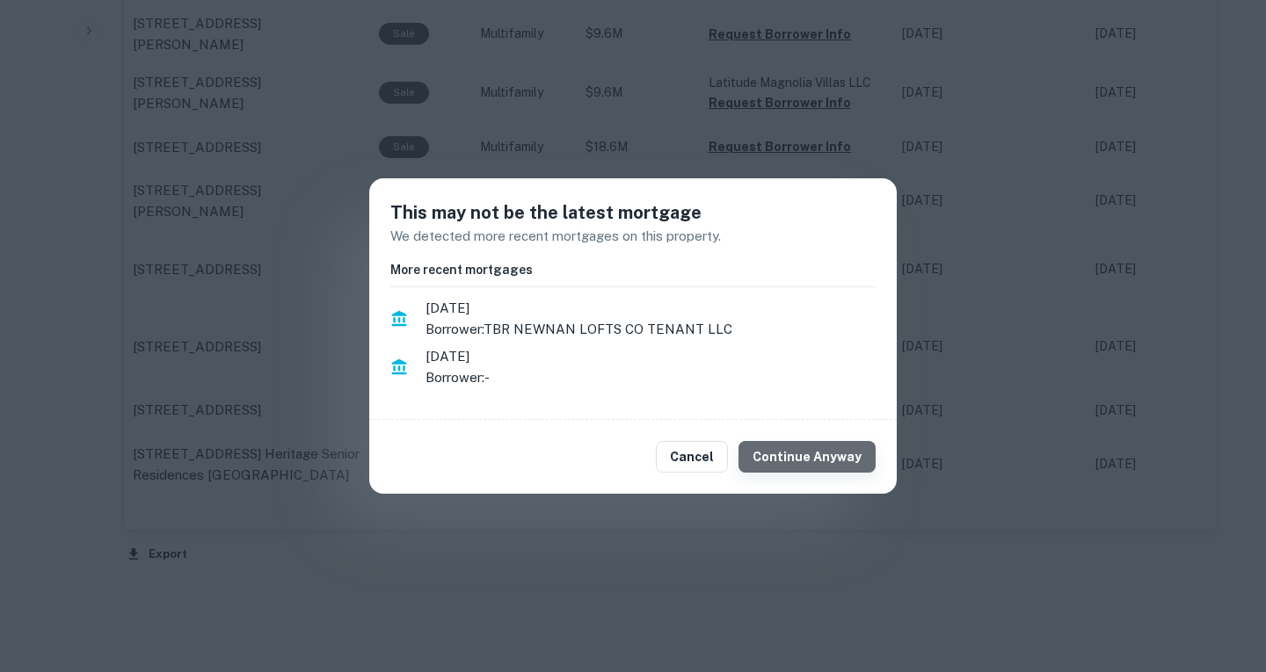
click at [838, 467] on button "Continue Anyway" at bounding box center [806, 457] width 137 height 32
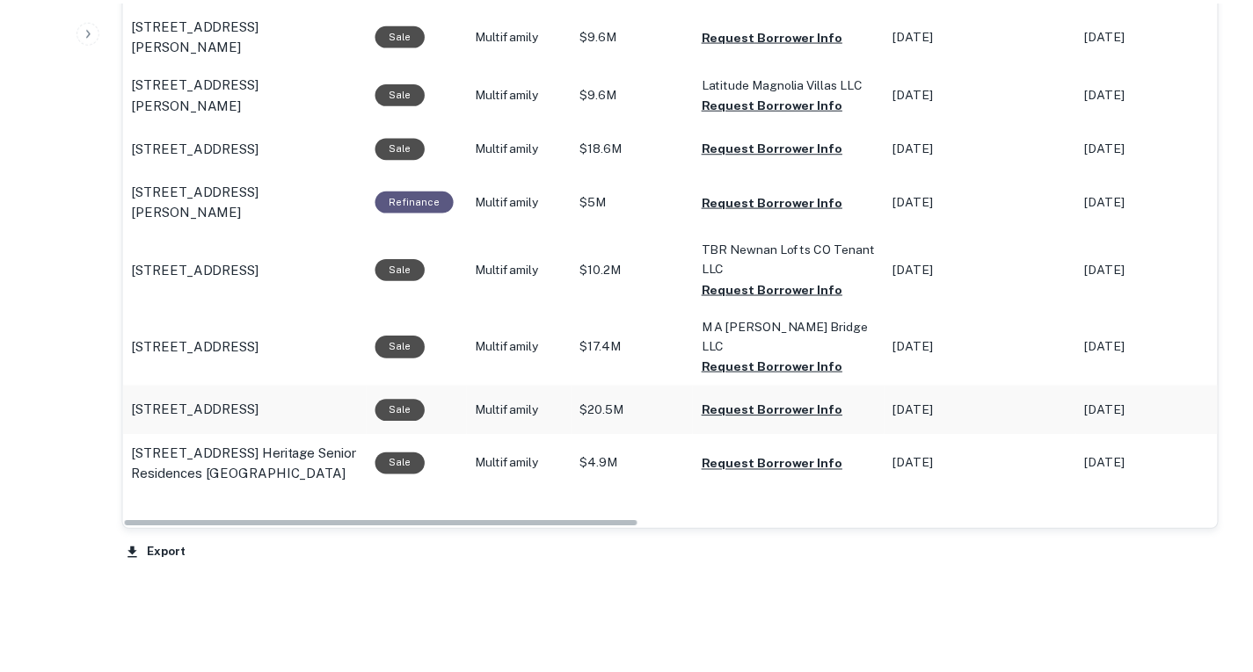
scroll to position [1828, 0]
